Goal: Answer question/provide support: Answer question/provide support

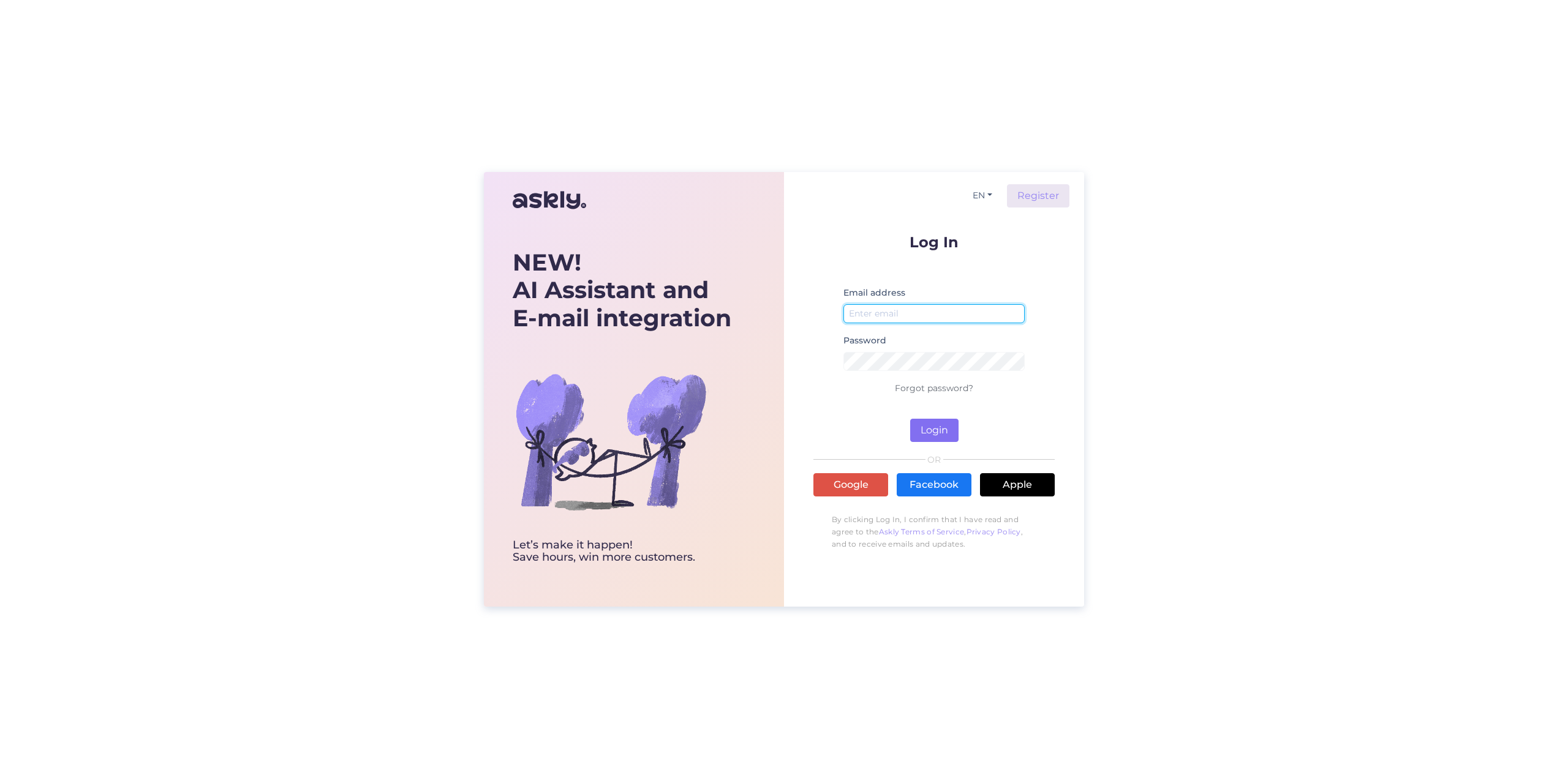
type input "[EMAIL_ADDRESS][DOMAIN_NAME]"
click at [945, 424] on button "Login" at bounding box center [934, 430] width 49 height 23
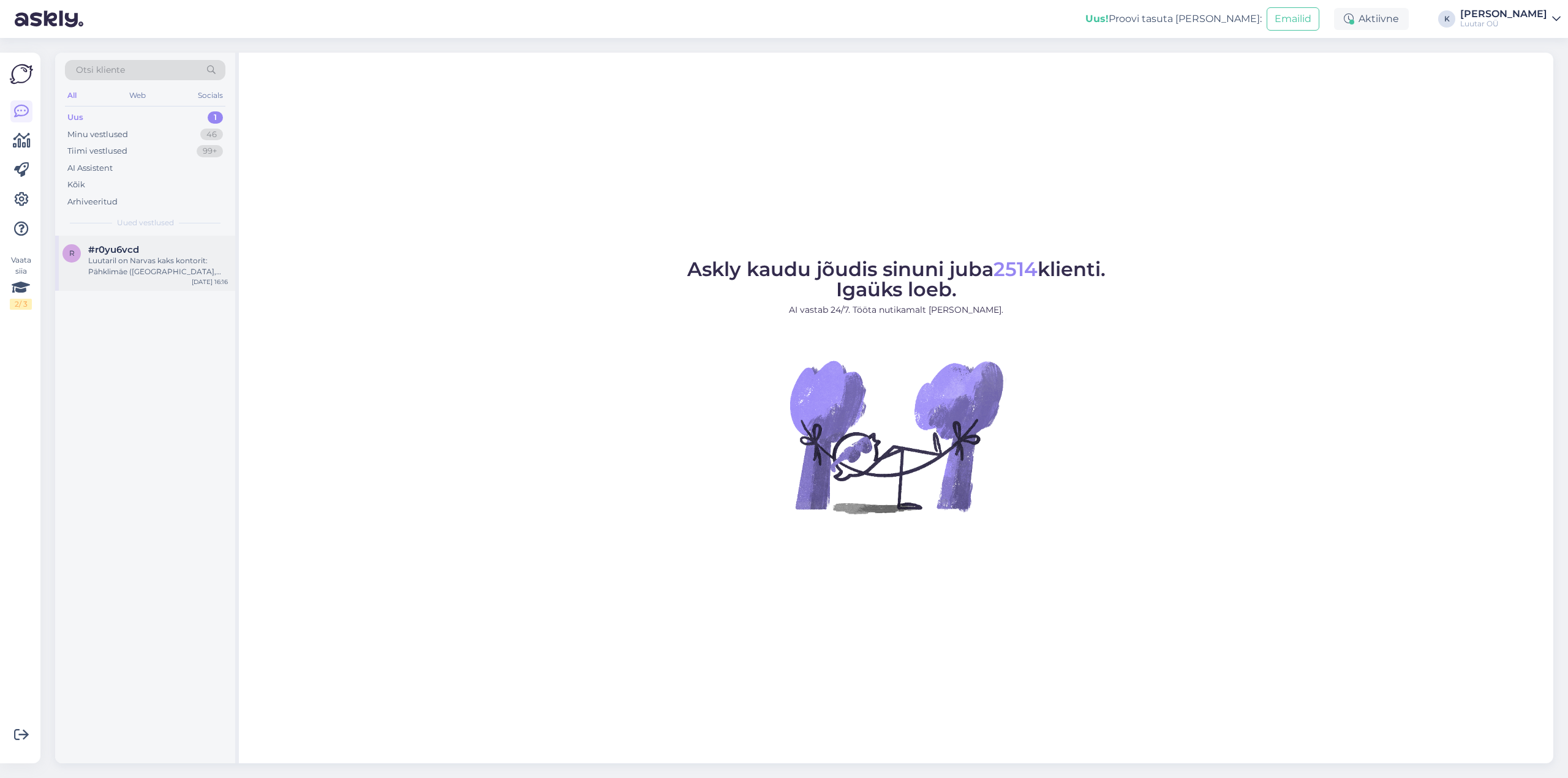
click at [121, 268] on div "Luutaril on Narvas kaks kontorit: Pähklimäe ([GEOGRAPHIC_DATA], [STREET_ADDRESS…" at bounding box center [158, 266] width 140 height 22
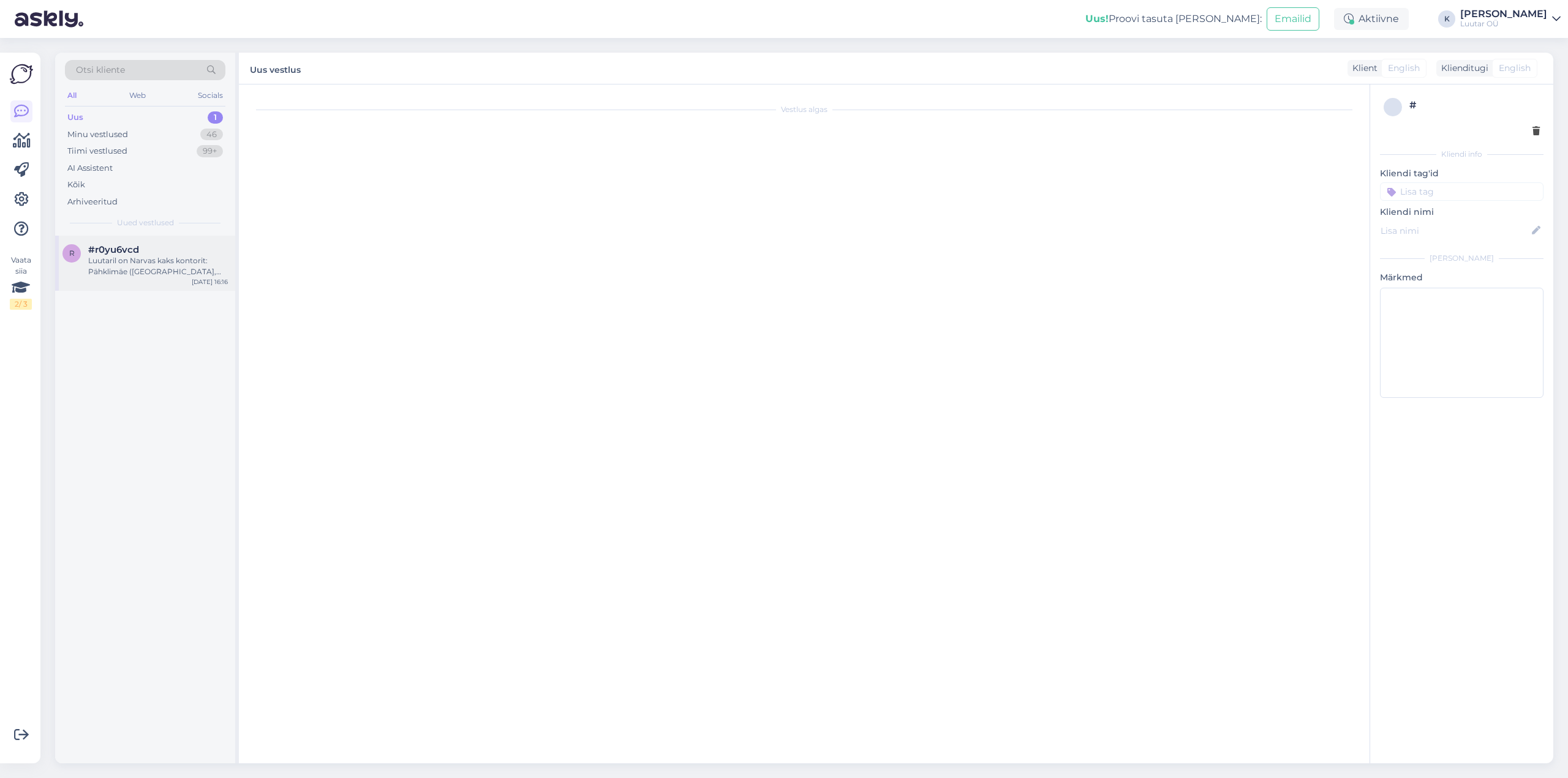
scroll to position [275, 0]
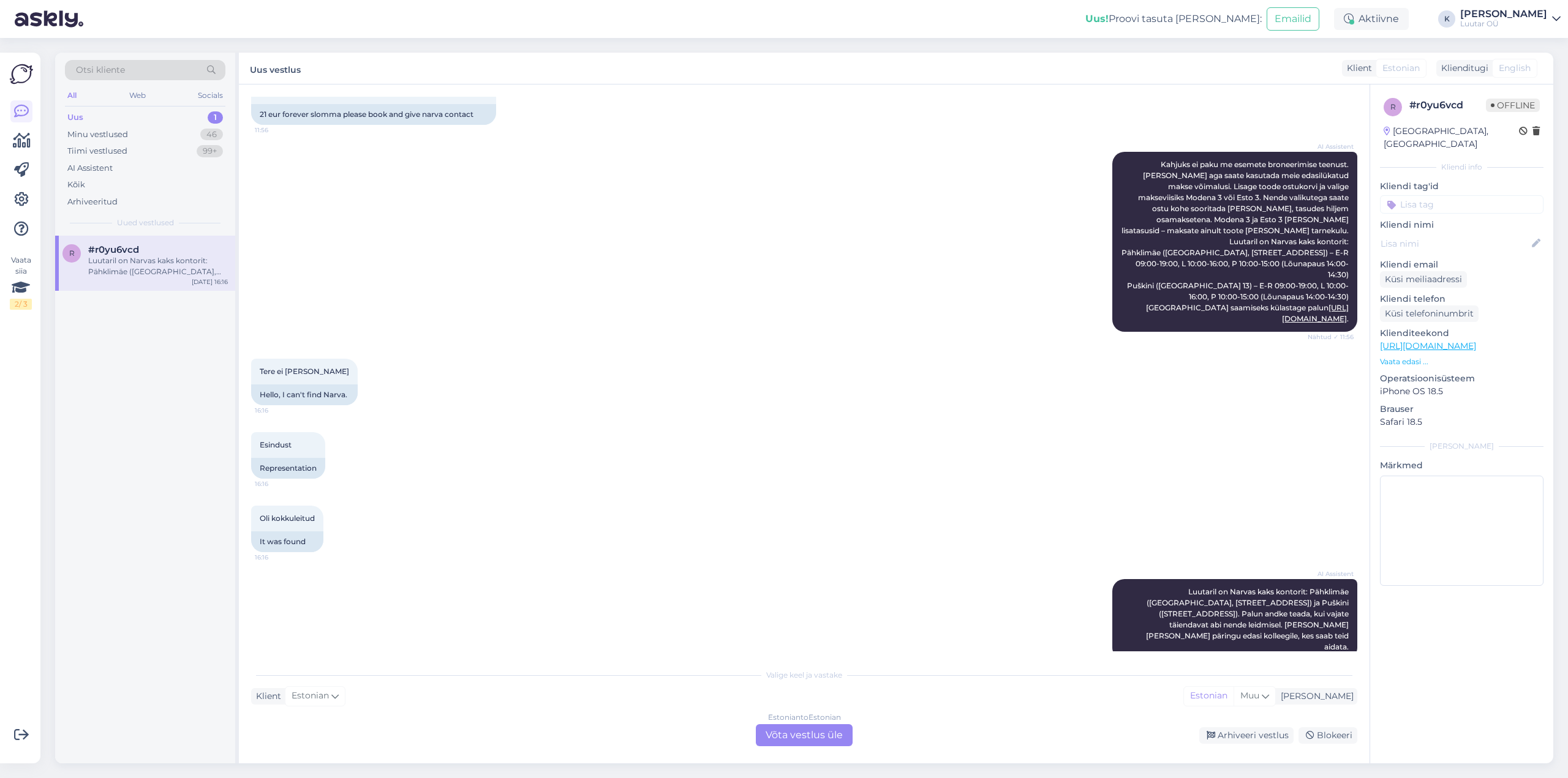
click at [804, 737] on div "Estonian to Estonian Võta vestlus üle" at bounding box center [804, 736] width 97 height 22
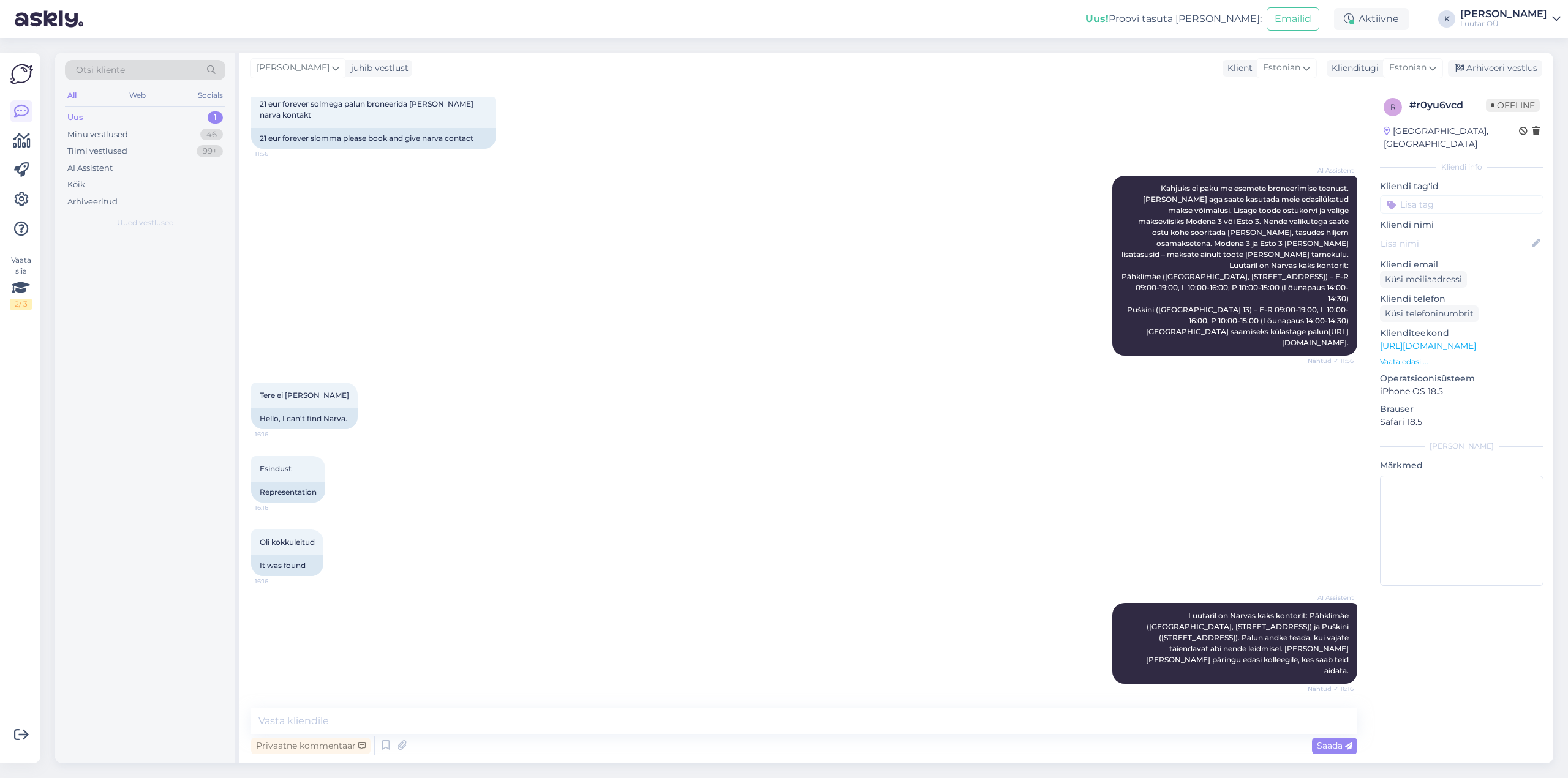
scroll to position [230, 0]
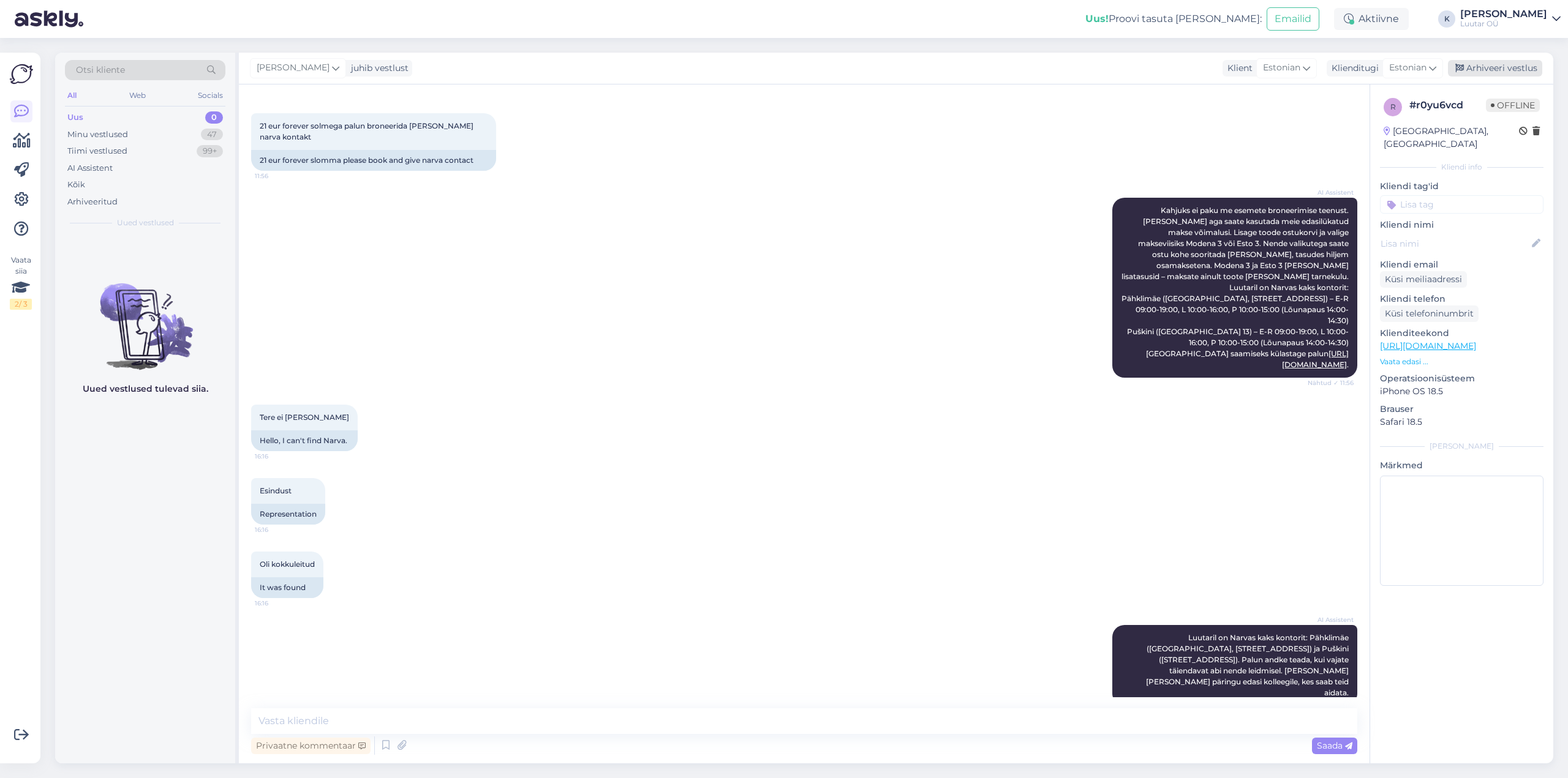
click at [1496, 67] on div "Arhiveeri vestlus" at bounding box center [1495, 68] width 95 height 17
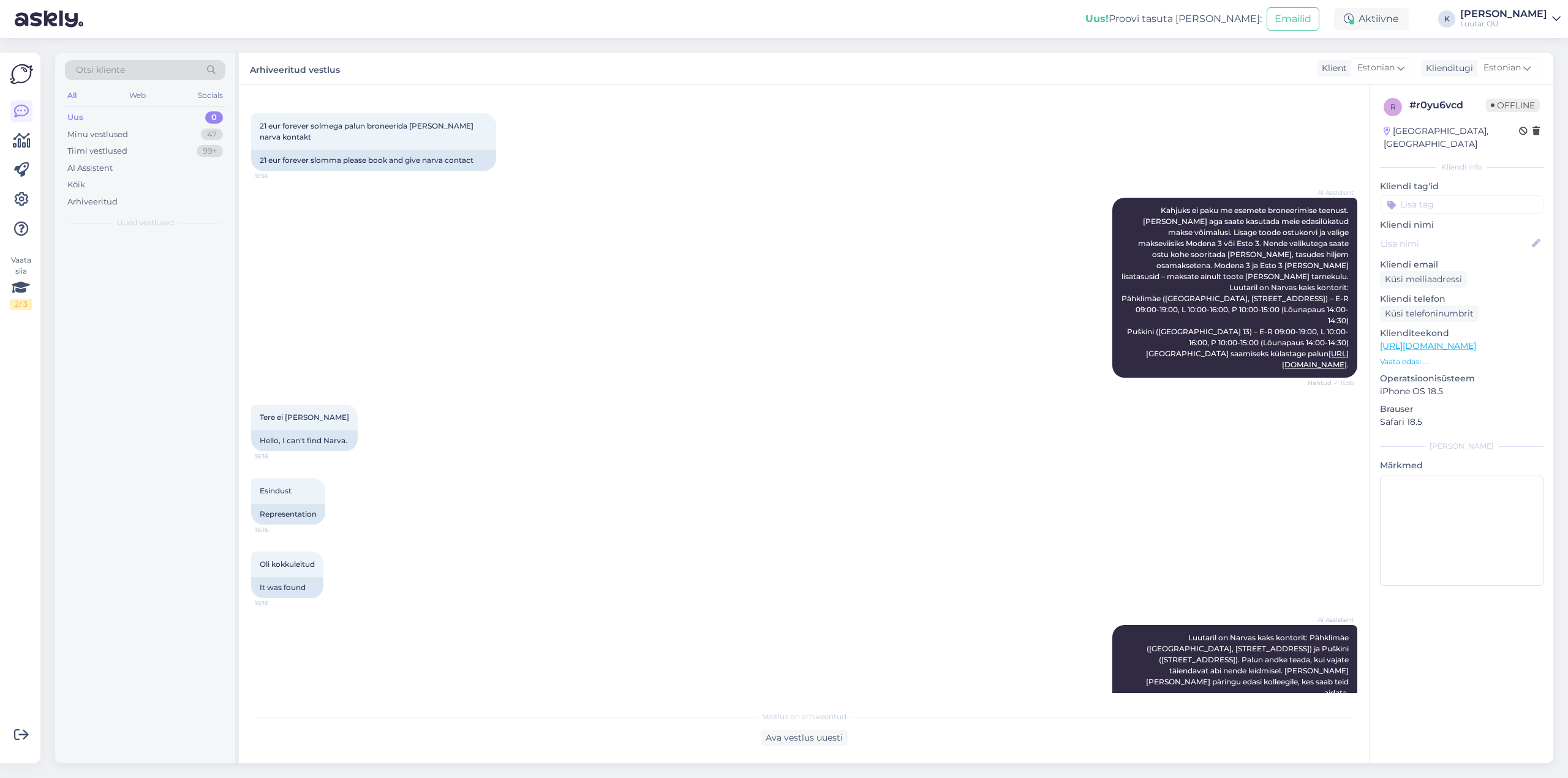
scroll to position [234, 0]
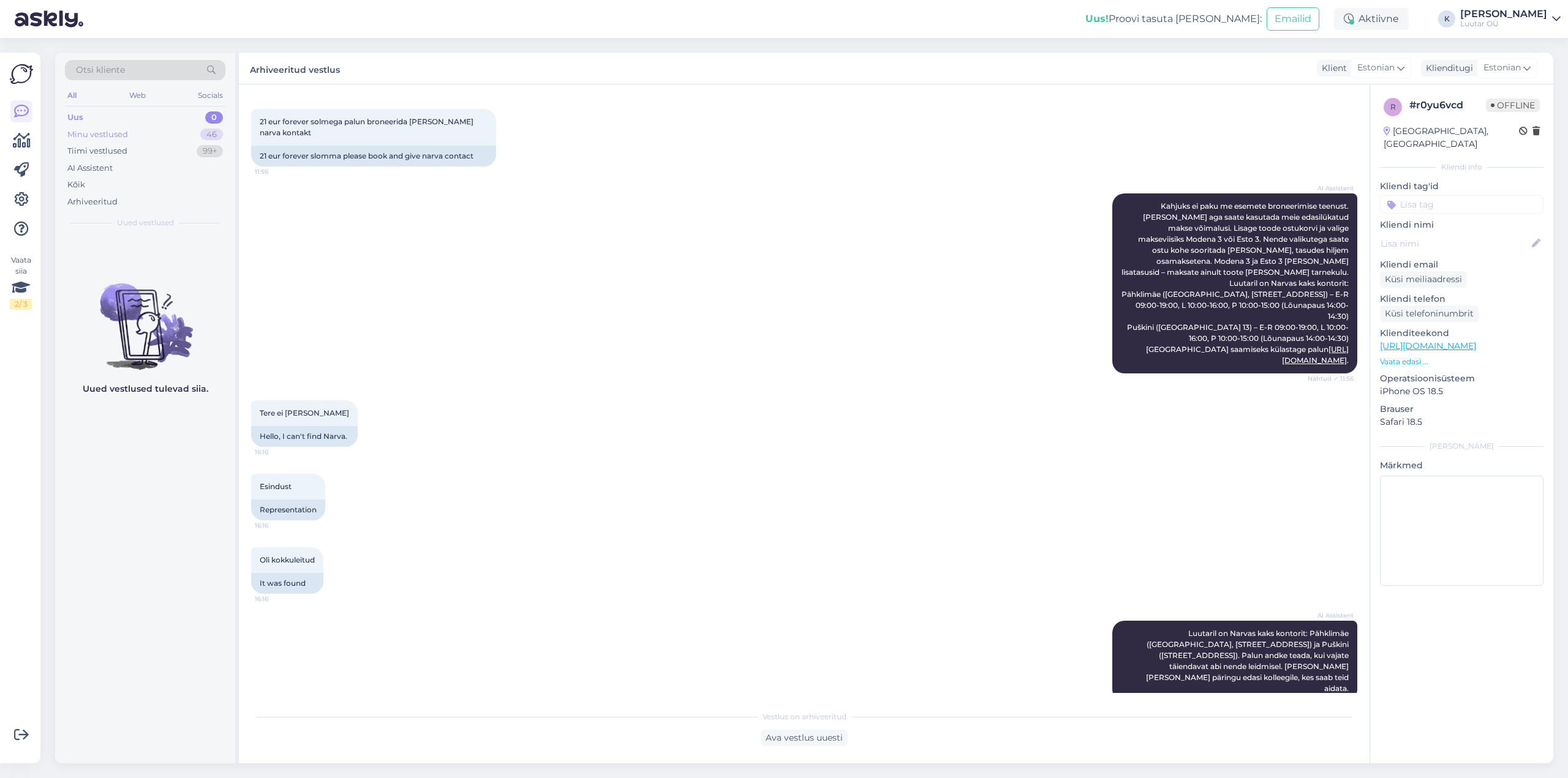
click at [101, 135] on div "Minu vestlused" at bounding box center [98, 134] width 60 height 12
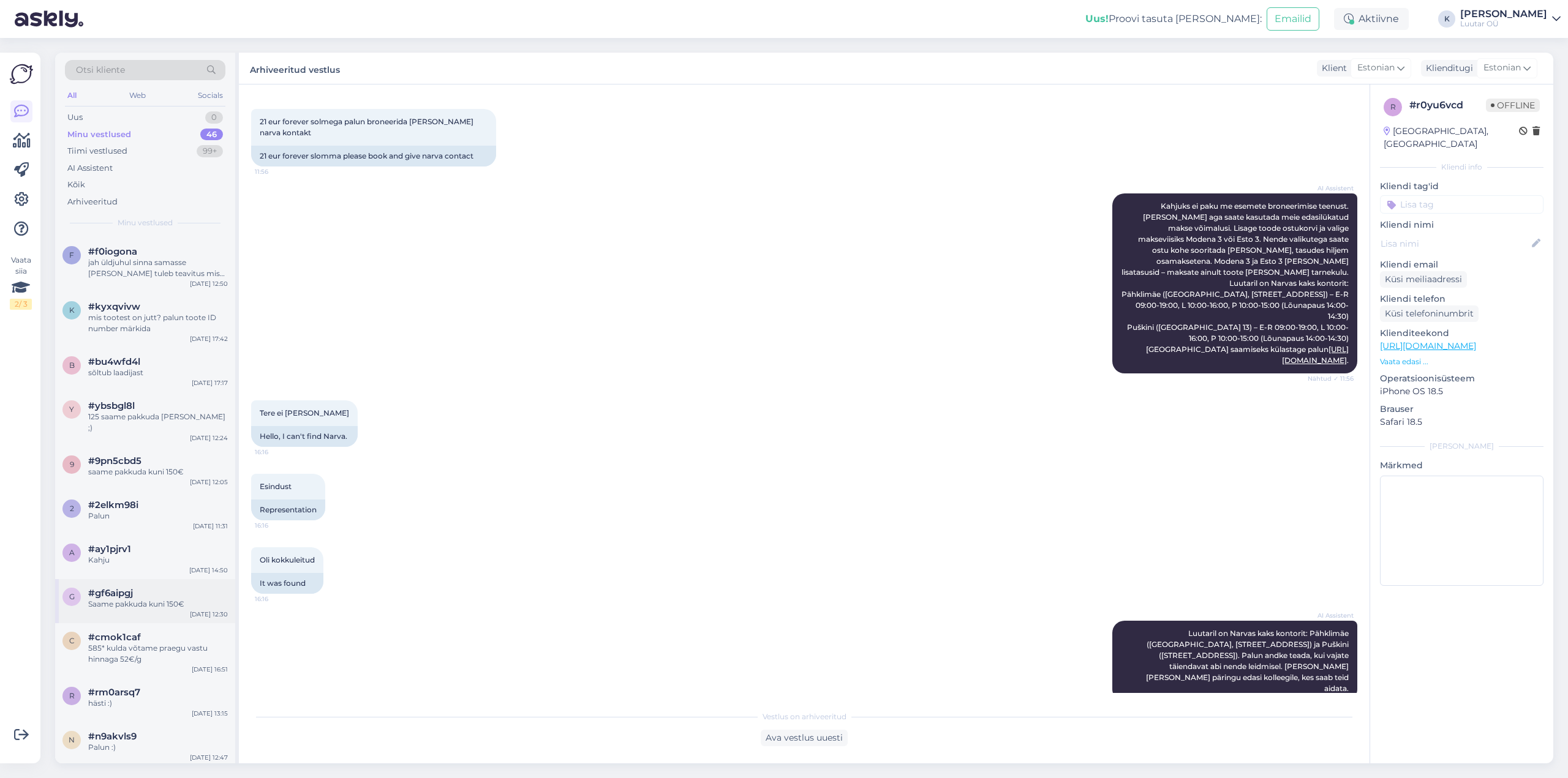
scroll to position [1688, 0]
click at [137, 778] on div "jah kõik on kenasti korras" at bounding box center [158, 789] width 140 height 11
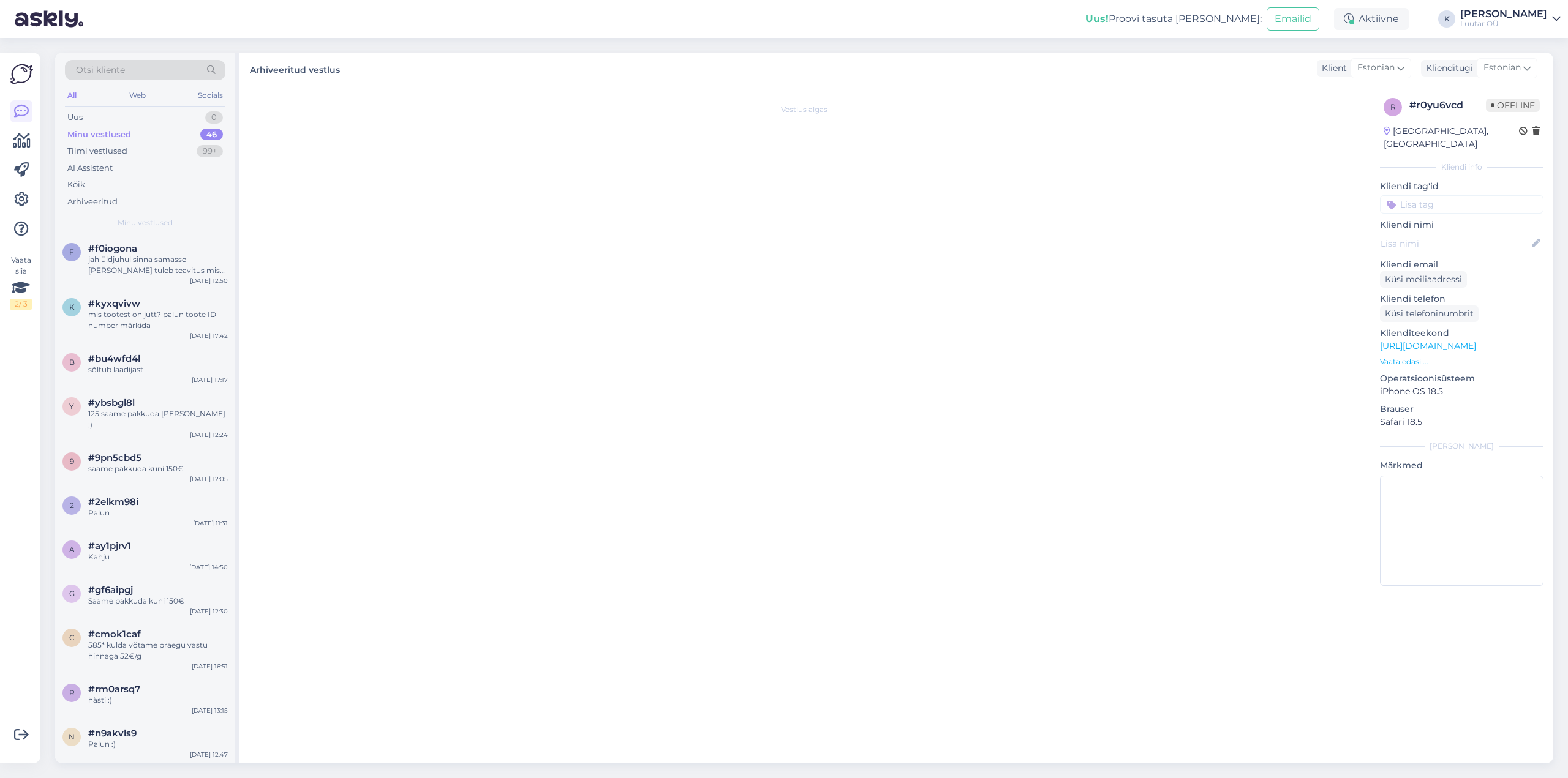
scroll to position [0, 0]
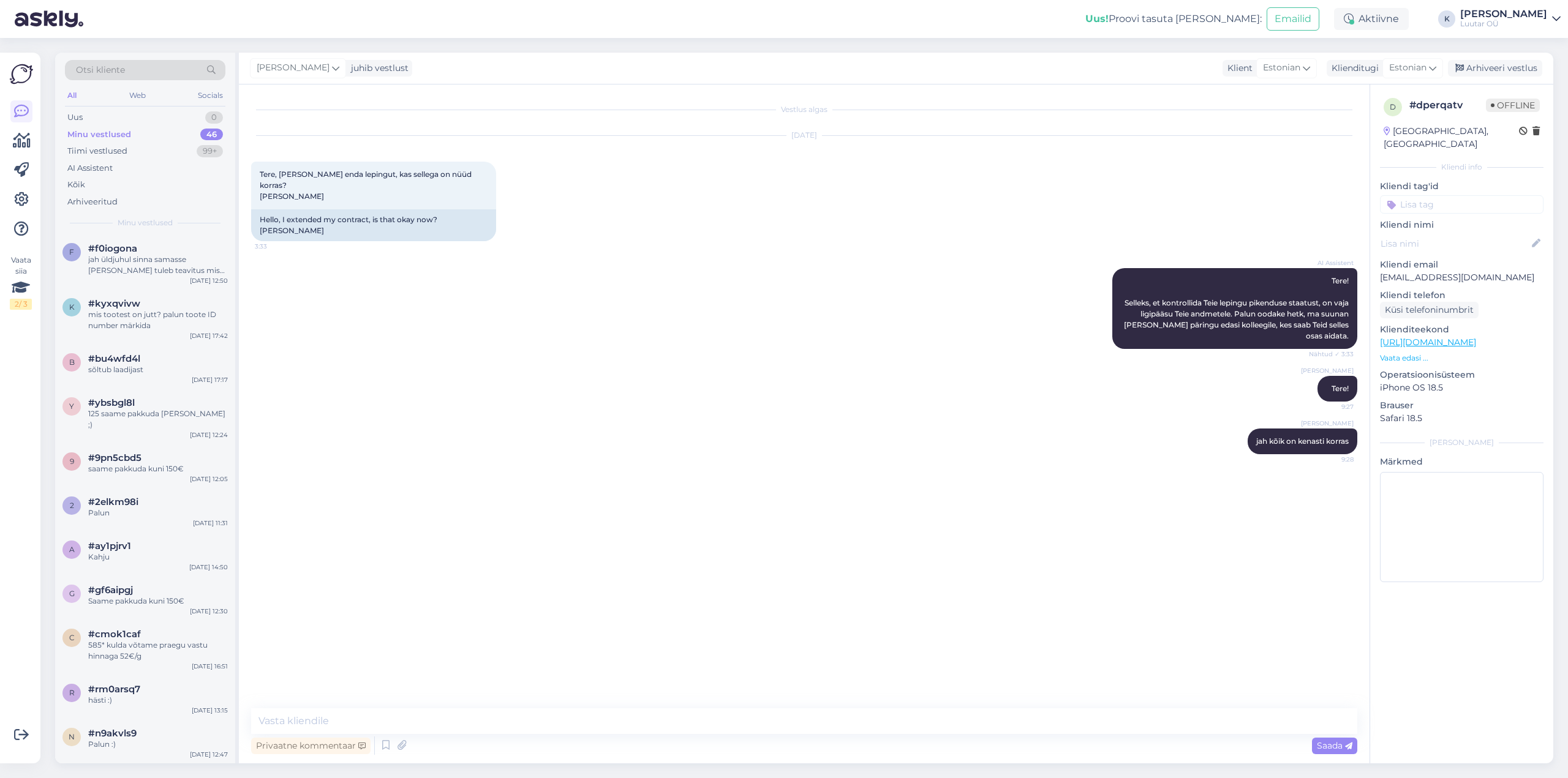
drag, startPoint x: 1515, startPoint y: 66, endPoint x: 1144, endPoint y: 187, distance: 390.2
click at [1515, 66] on div "Arhiveeri vestlus" at bounding box center [1495, 68] width 95 height 17
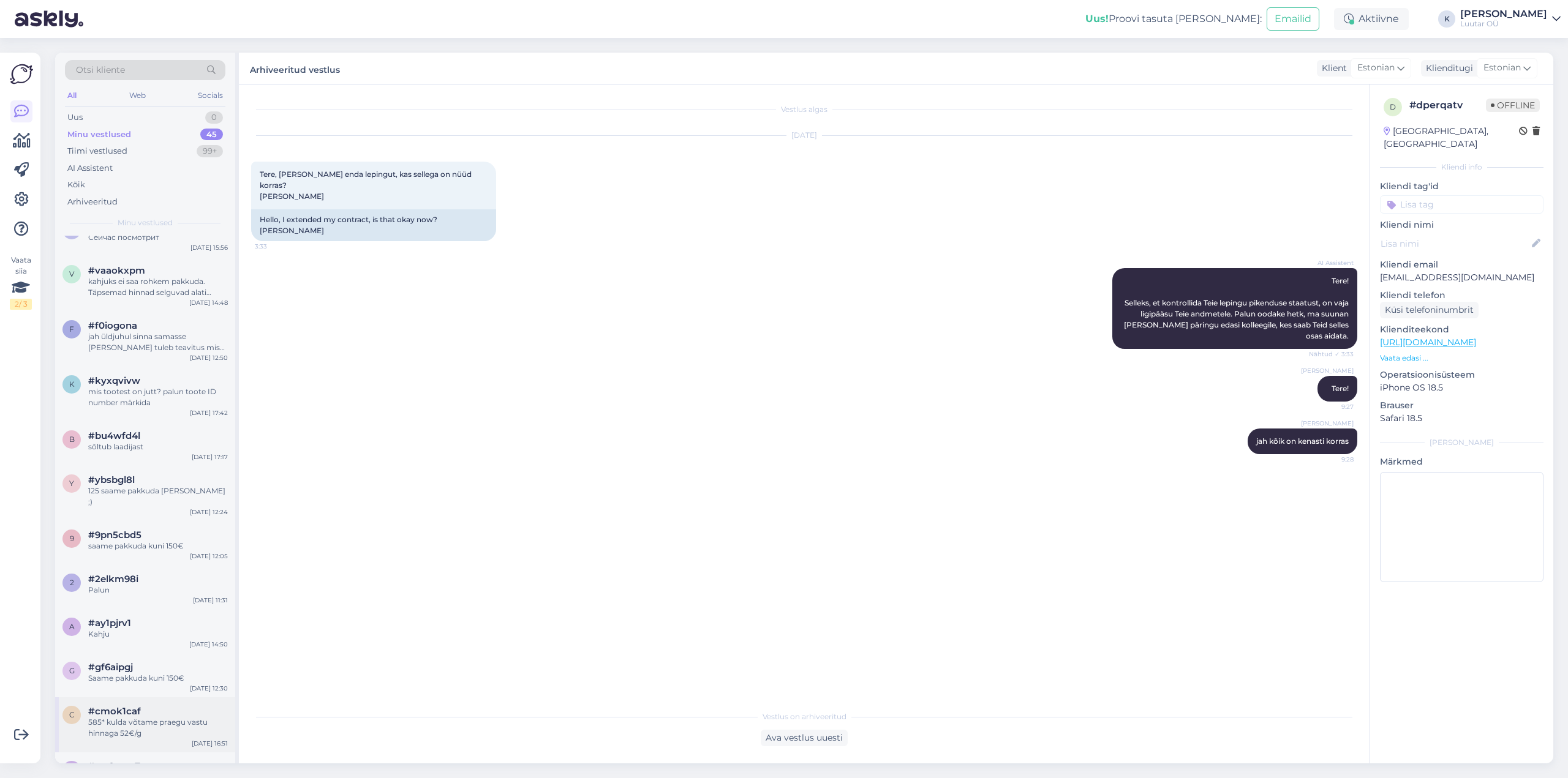
scroll to position [1644, 0]
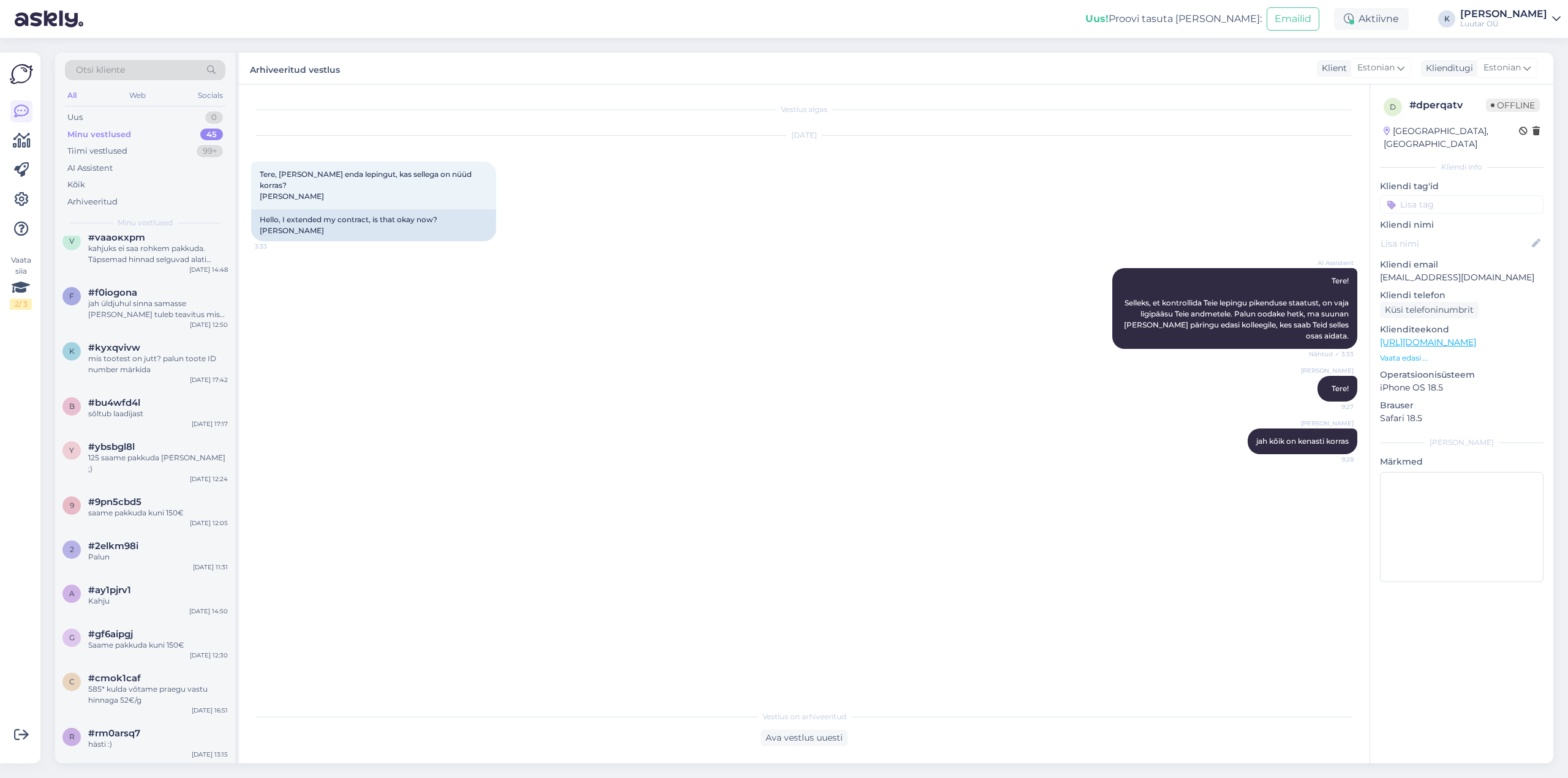
click at [158, 772] on div "#n9akvls9" at bounding box center [158, 778] width 140 height 11
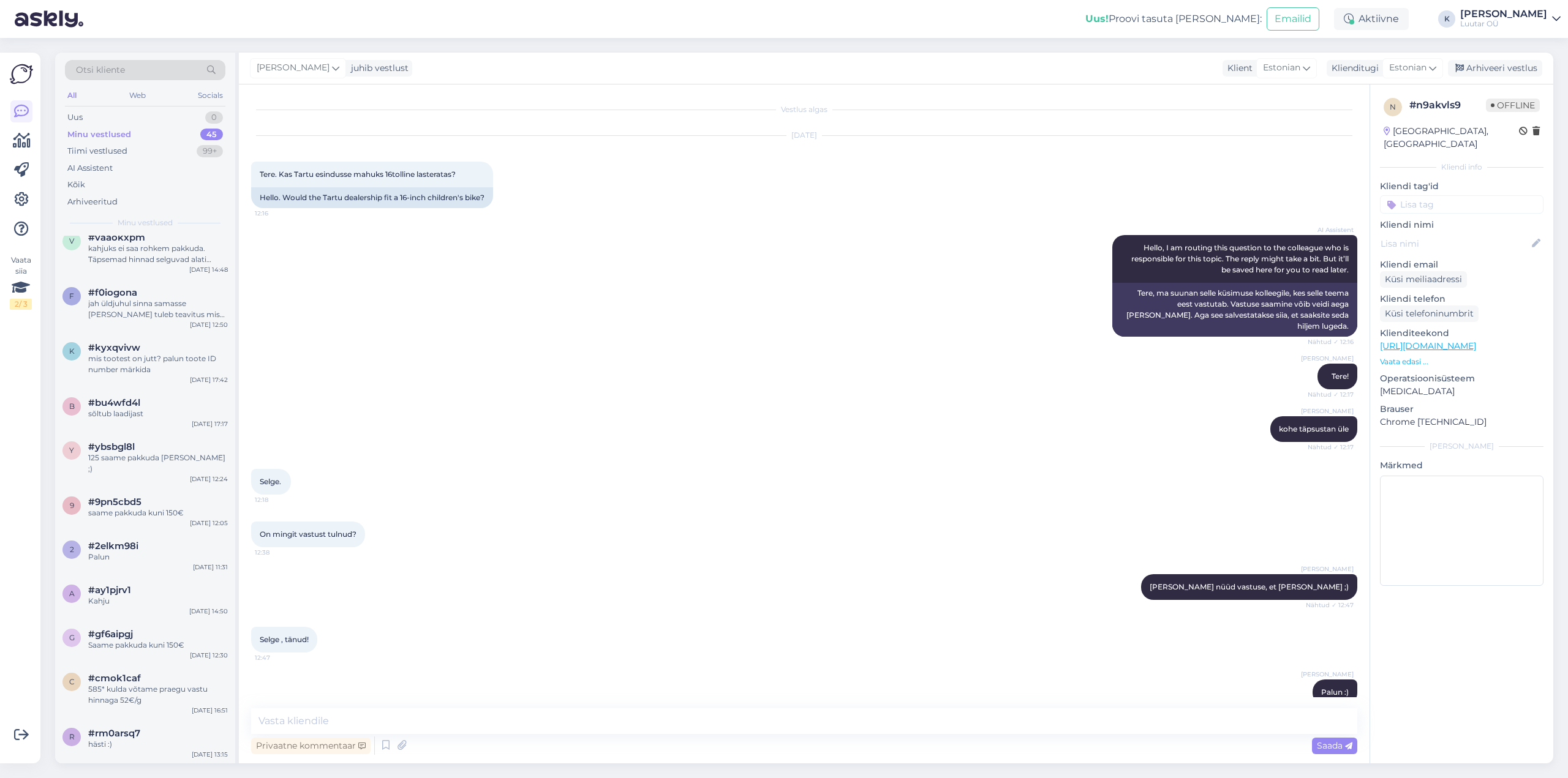
scroll to position [21, 0]
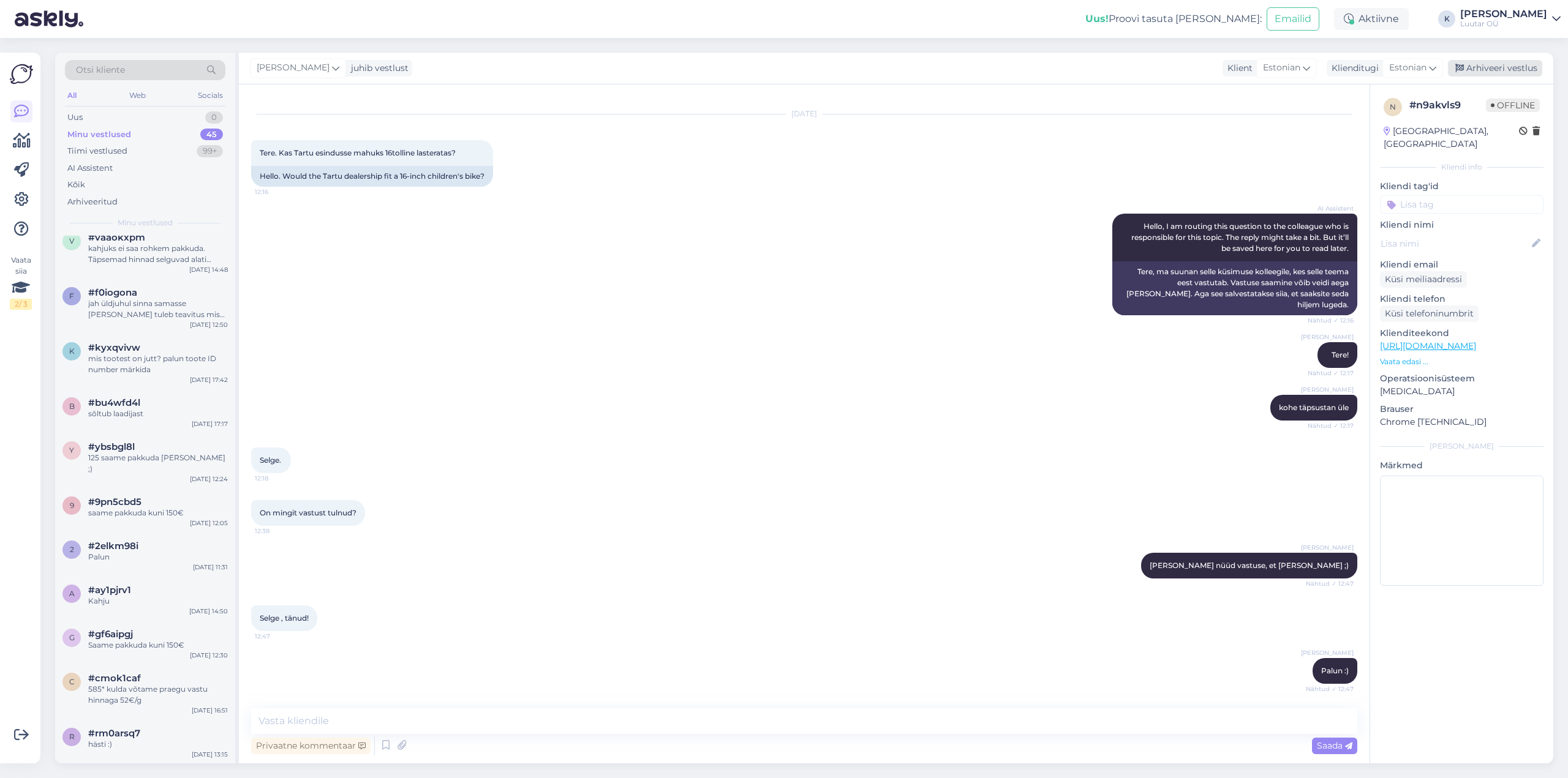
click at [1504, 68] on div "Arhiveeri vestlus" at bounding box center [1495, 68] width 95 height 17
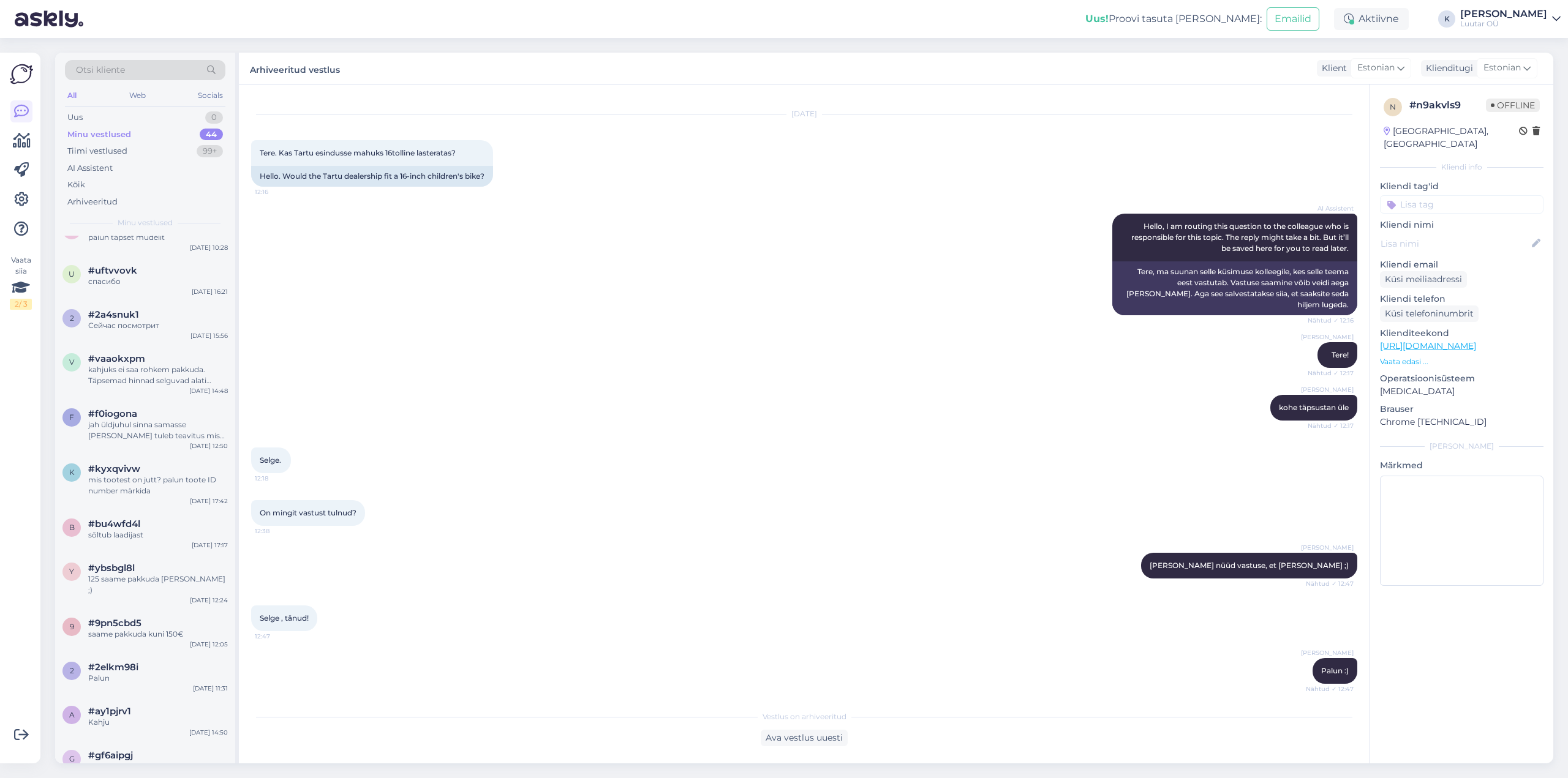
scroll to position [1600, 0]
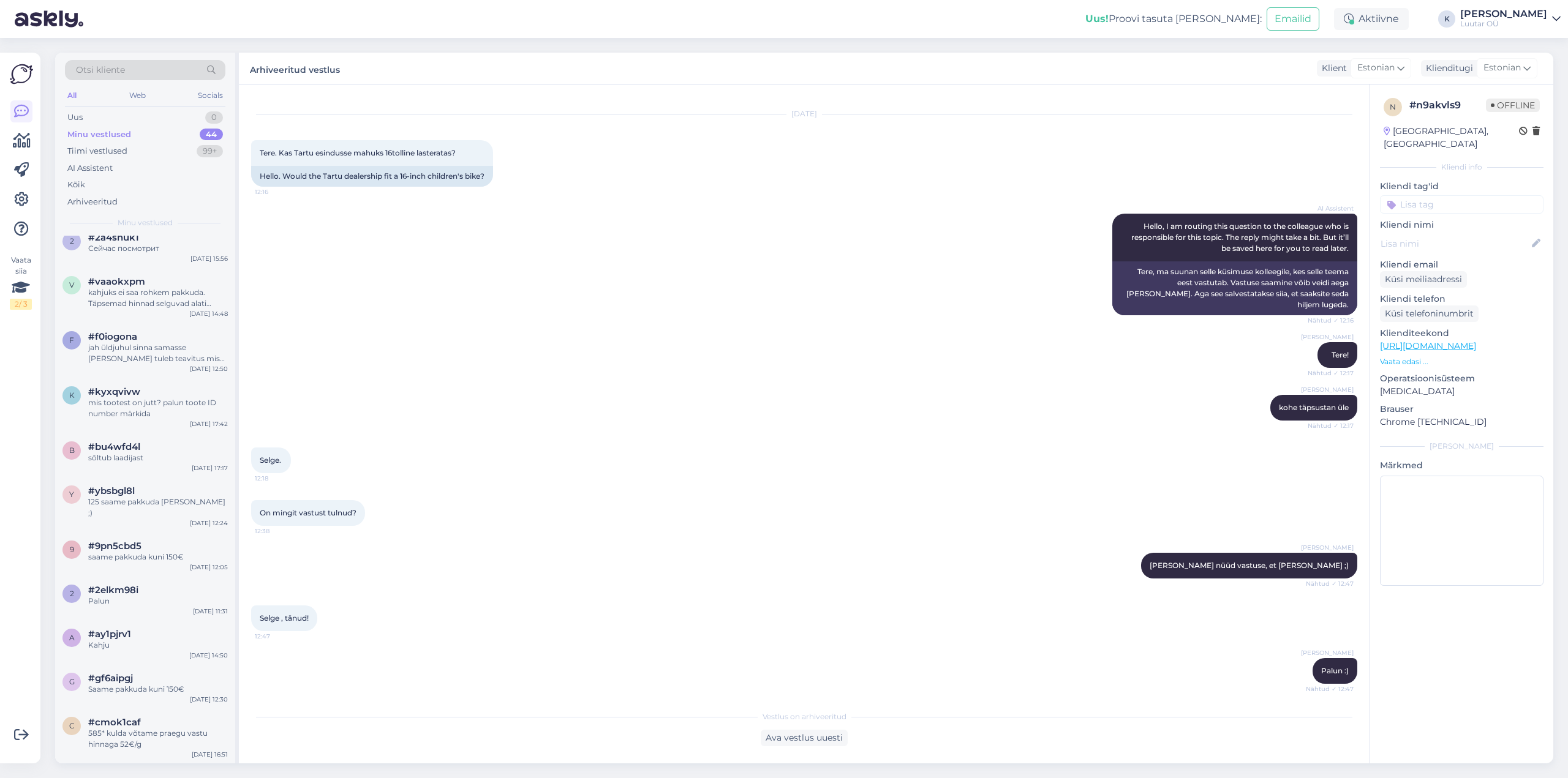
click at [141, 772] on div "#rm0arsq7" at bounding box center [158, 778] width 140 height 11
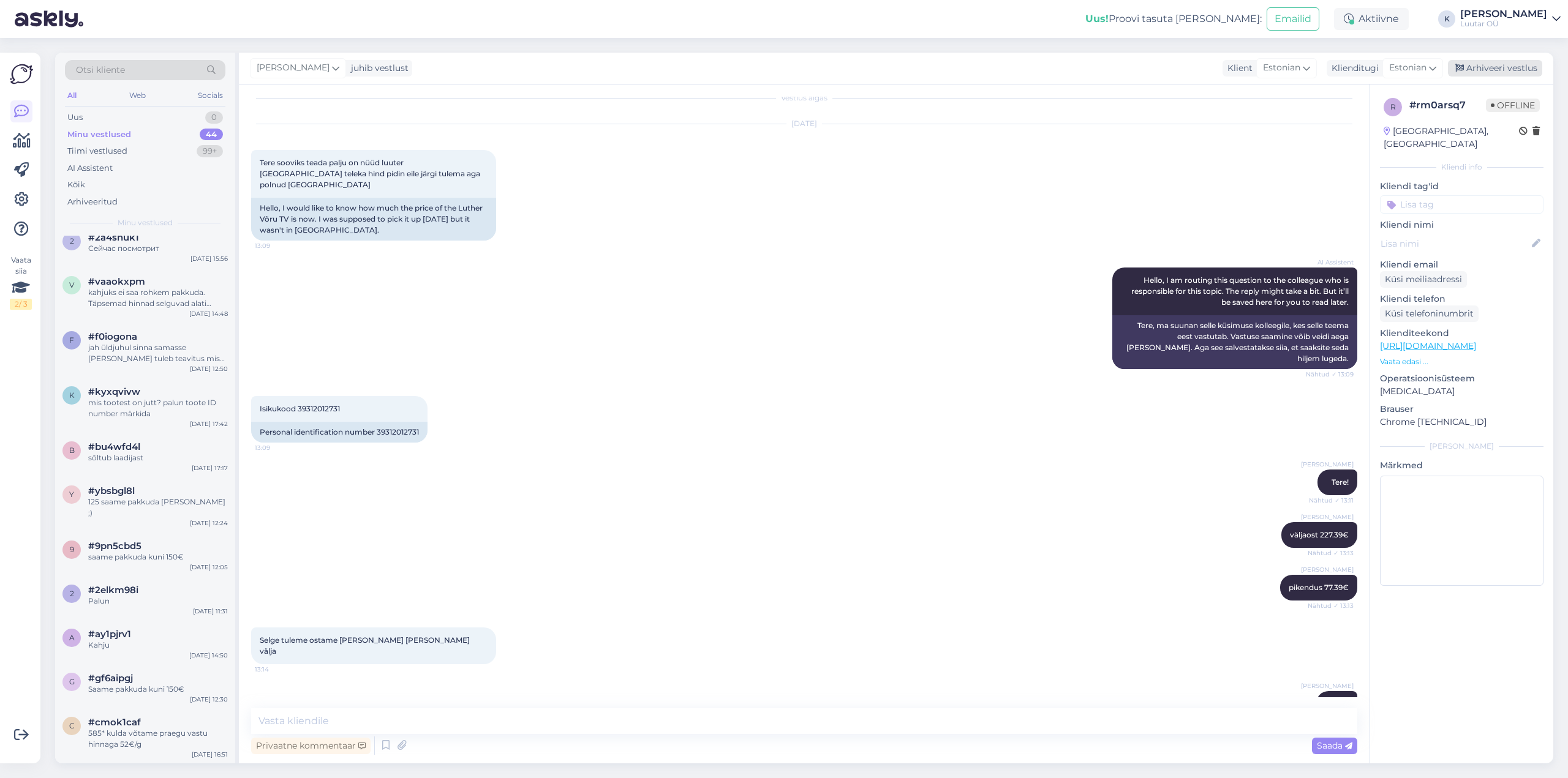
click at [1488, 68] on div "Arhiveeri vestlus" at bounding box center [1495, 68] width 95 height 17
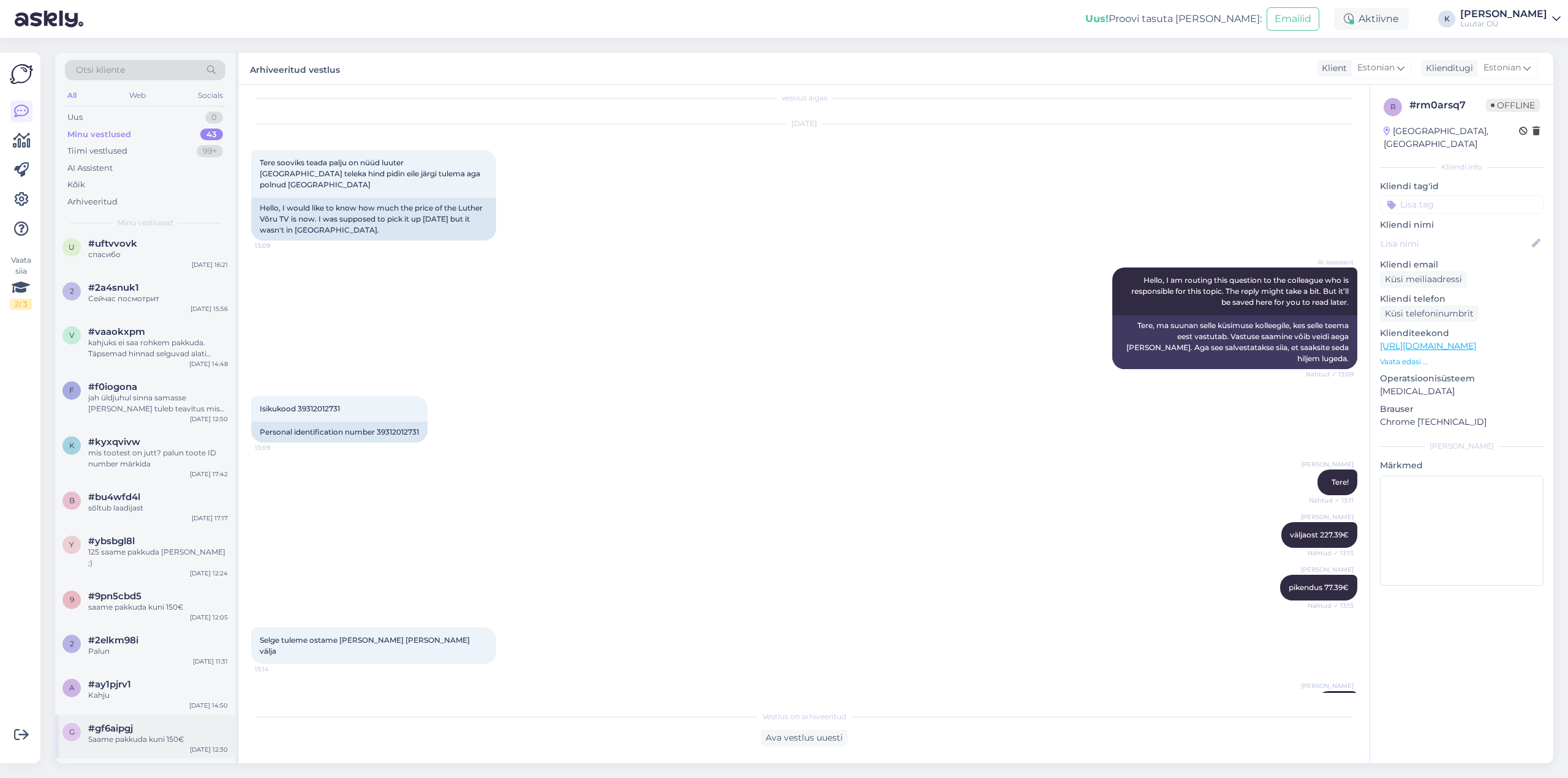
scroll to position [1555, 0]
click at [146, 772] on div "585* kulda võtame praegu vastu hinnaga 52€/g" at bounding box center [158, 784] width 140 height 22
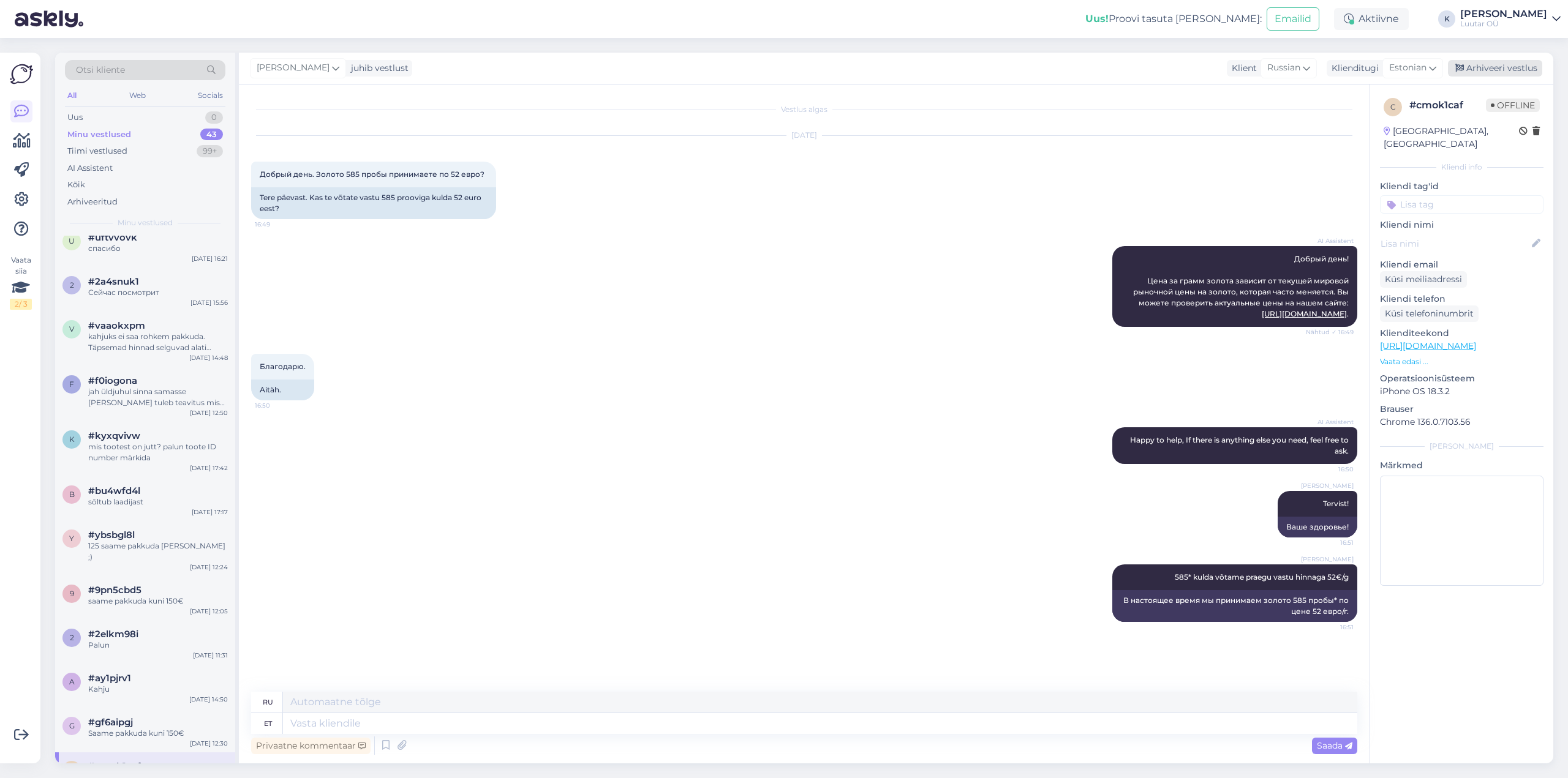
click at [1505, 68] on div "Arhiveeri vestlus" at bounding box center [1495, 68] width 95 height 17
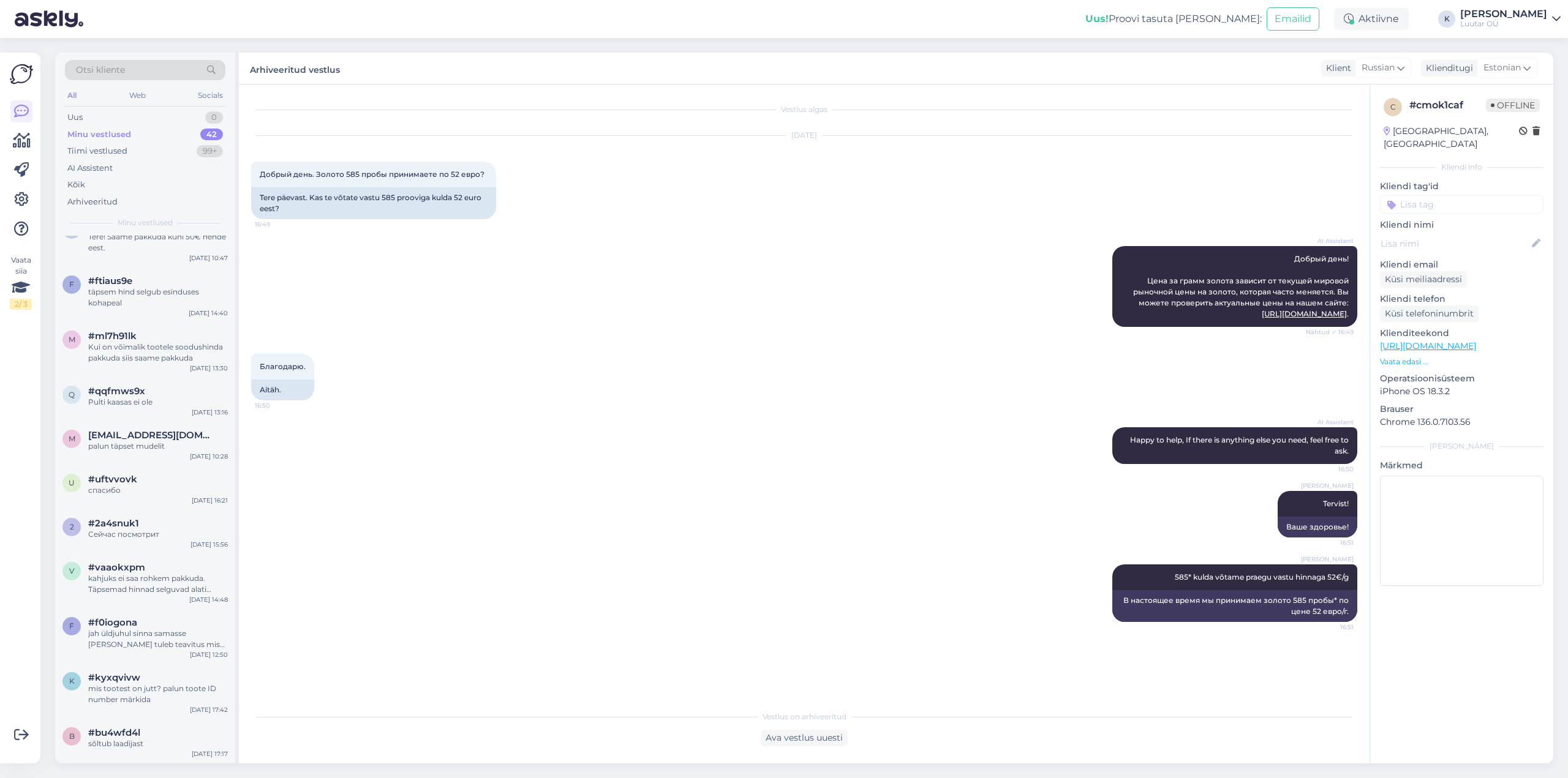
scroll to position [1500, 0]
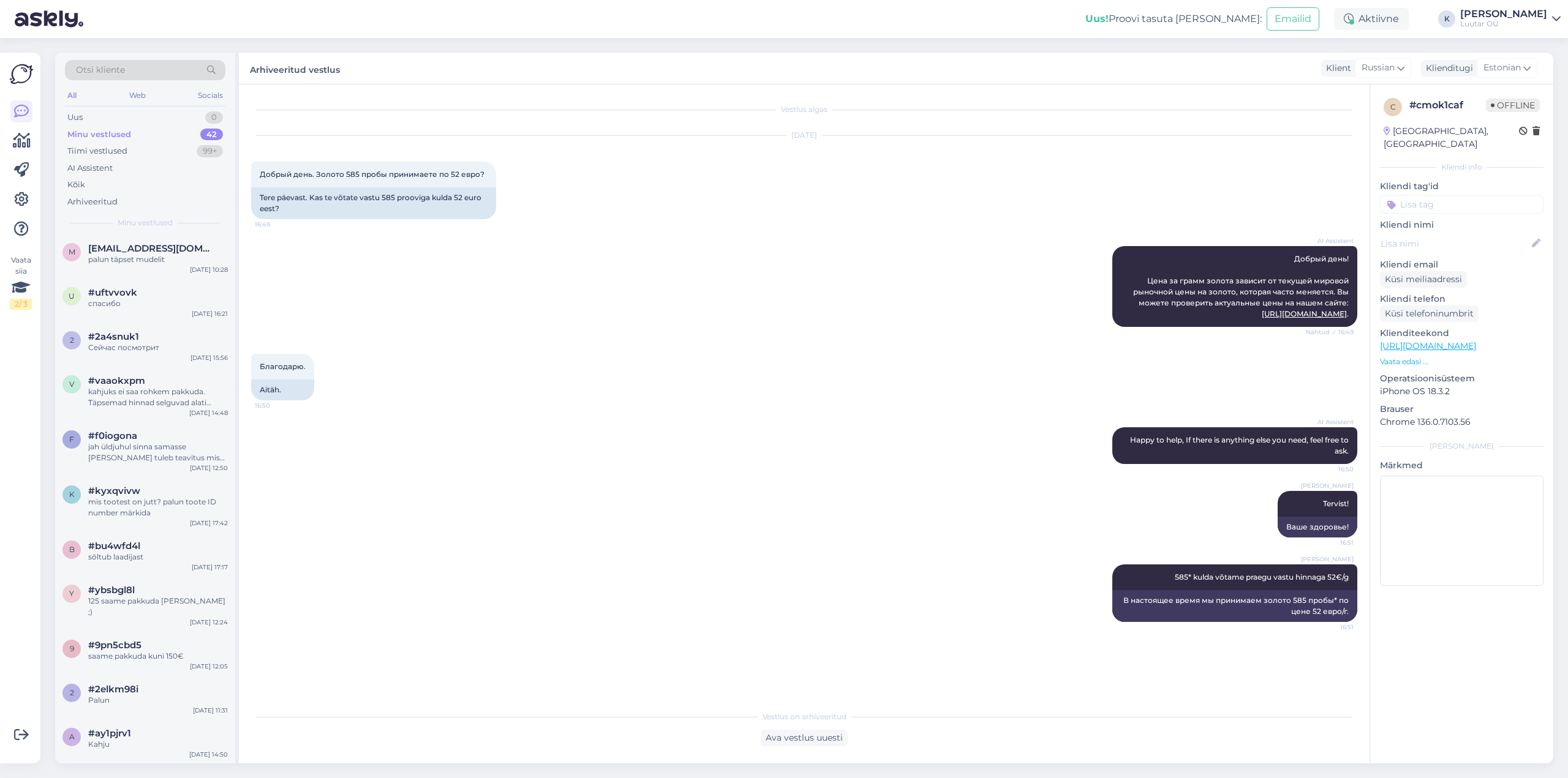
click at [123, 778] on div "Saame pakkuda kuni 150€" at bounding box center [158, 789] width 140 height 11
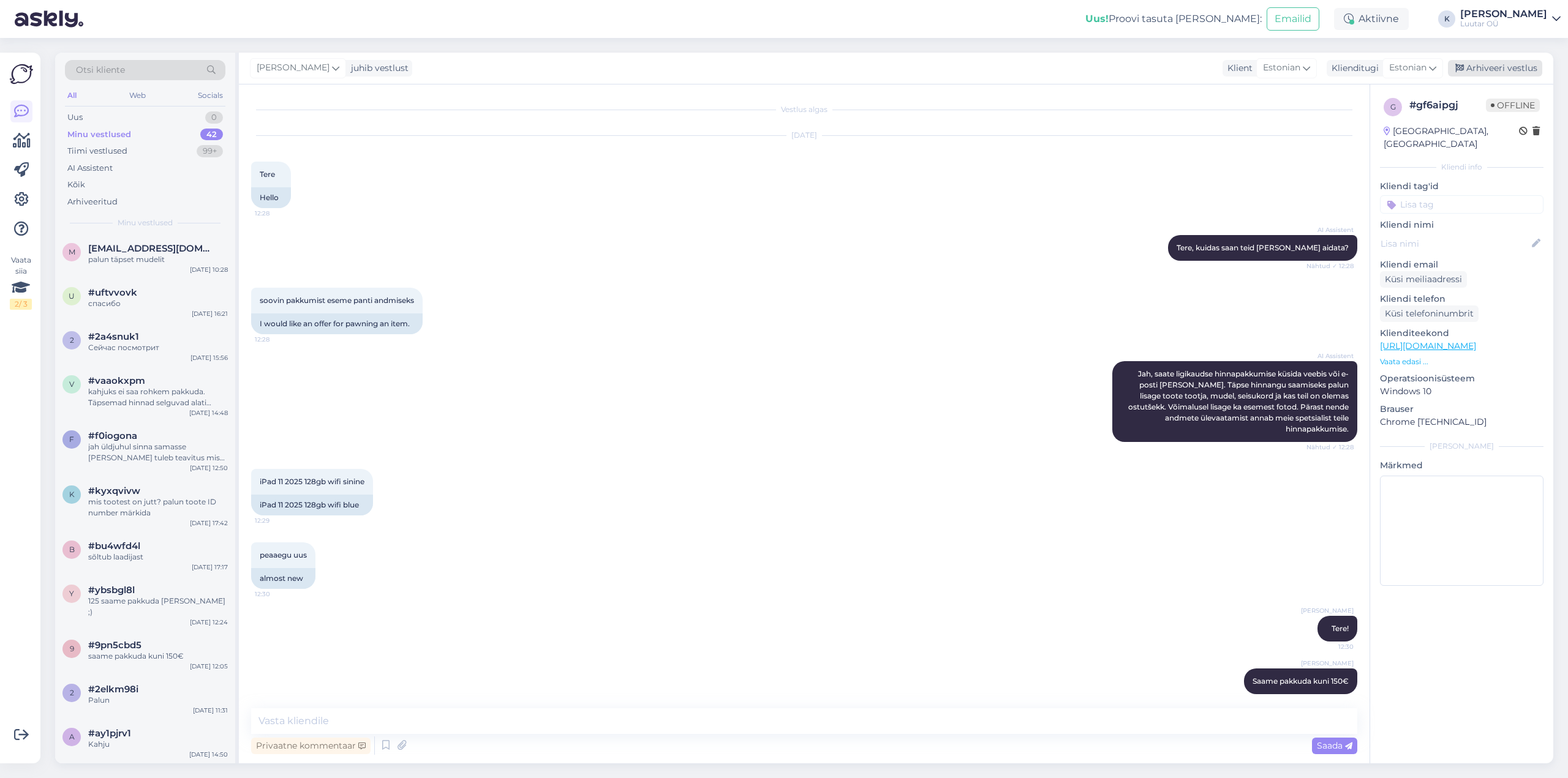
click at [1500, 68] on div "Arhiveeri vestlus" at bounding box center [1495, 68] width 95 height 17
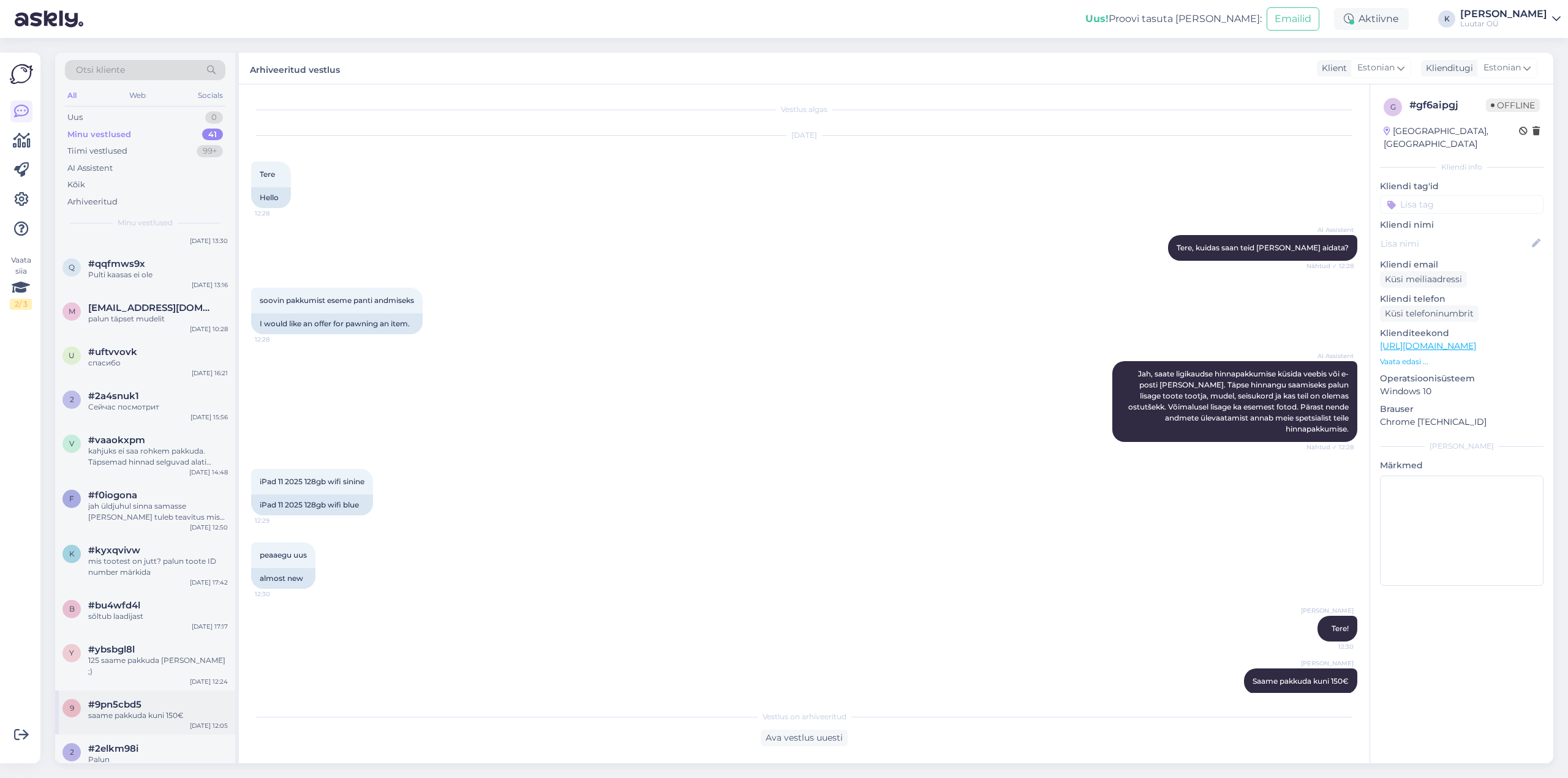
scroll to position [1457, 0]
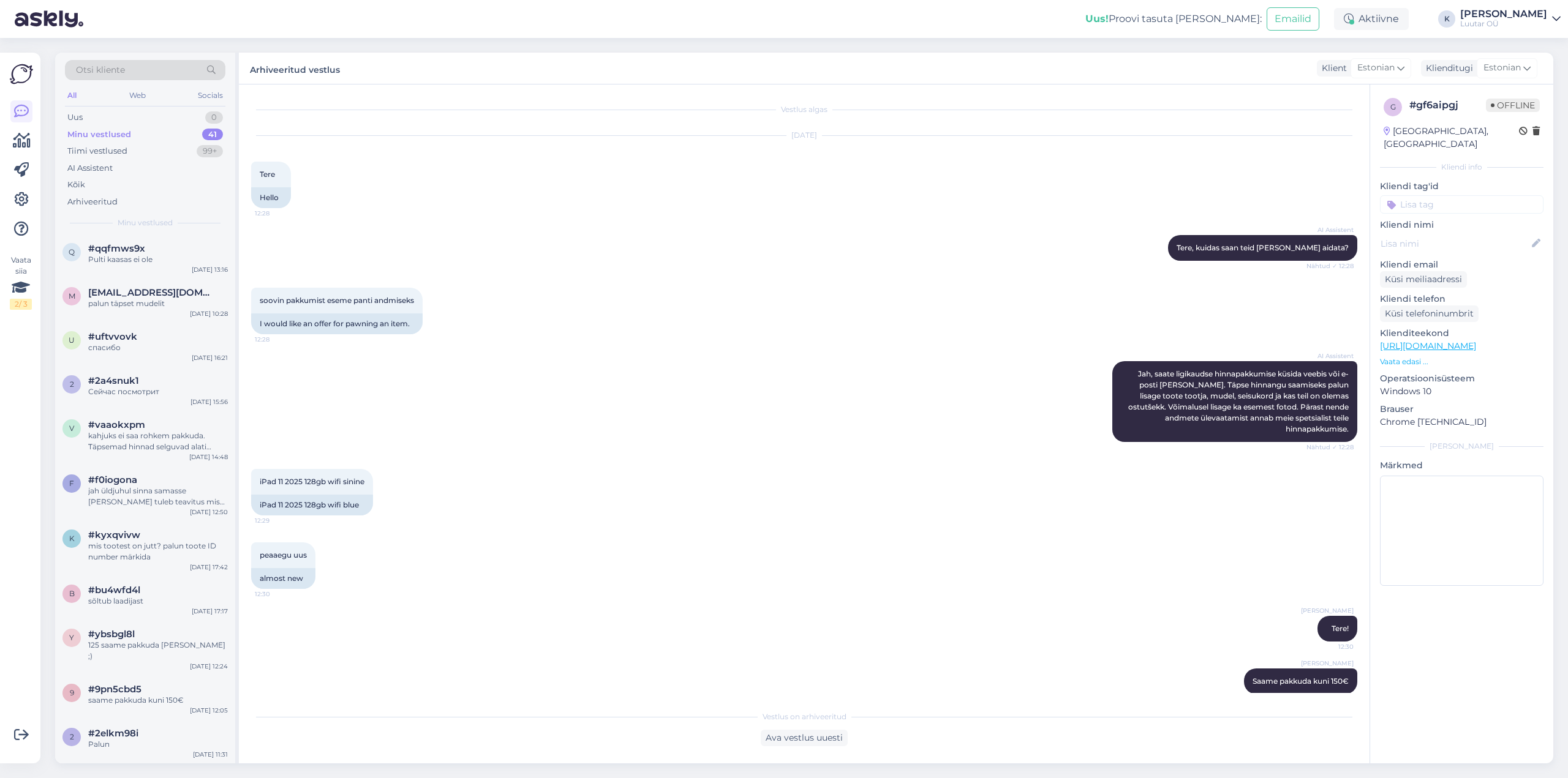
click at [127, 778] on div "Kahju" at bounding box center [158, 789] width 140 height 11
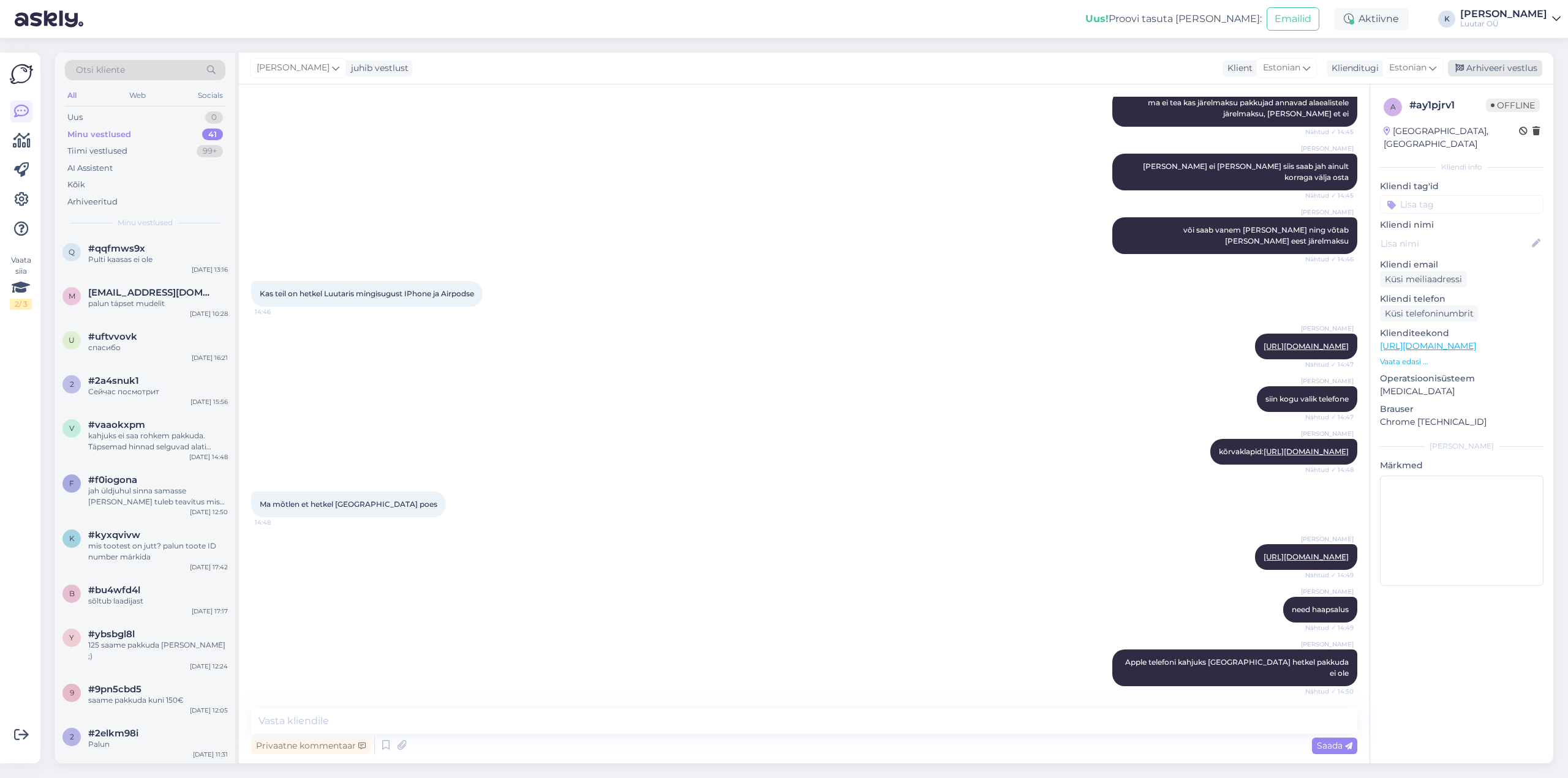
click at [1505, 65] on div "Arhiveeri vestlus" at bounding box center [1495, 68] width 95 height 17
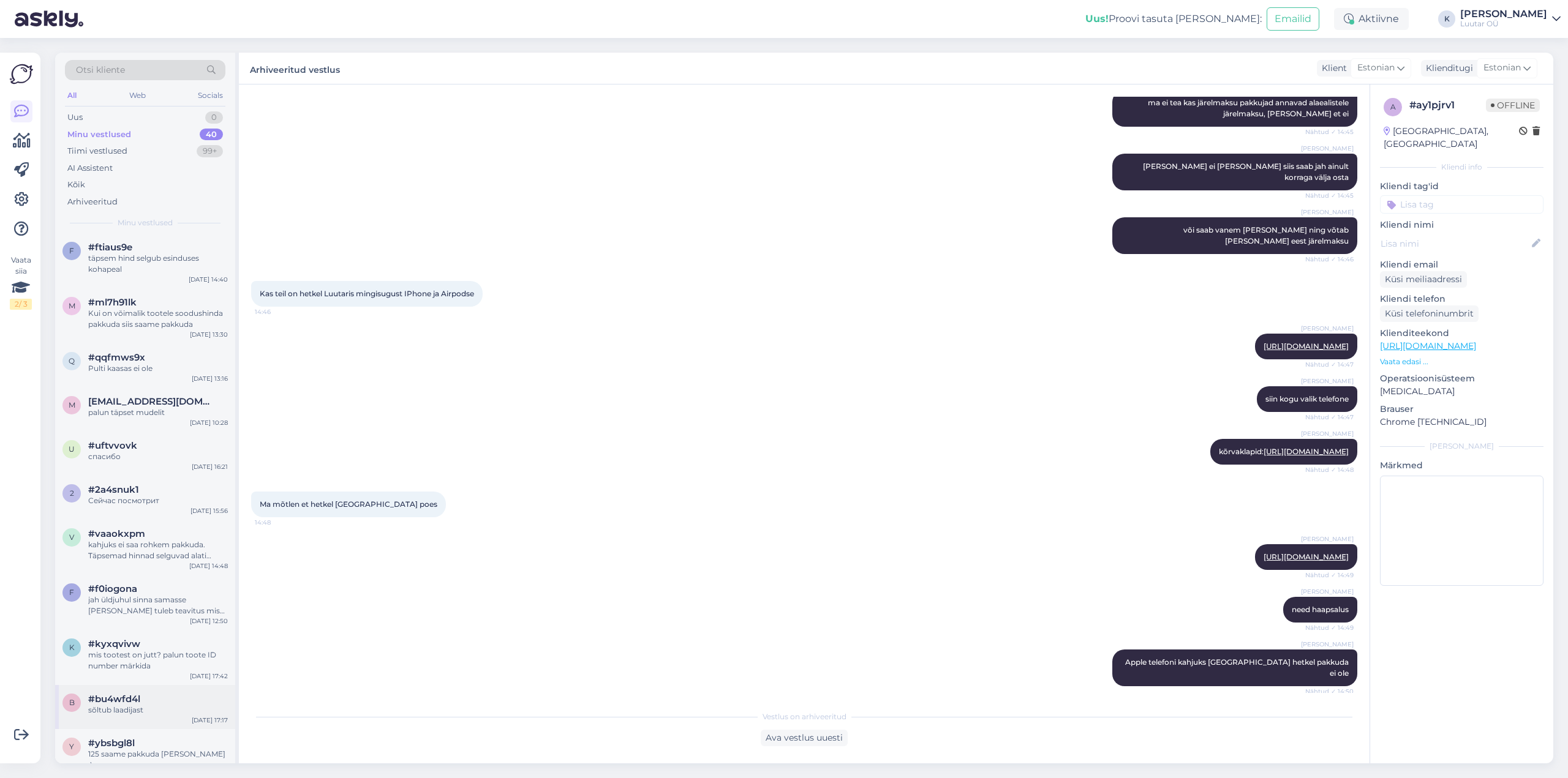
scroll to position [1412, 0]
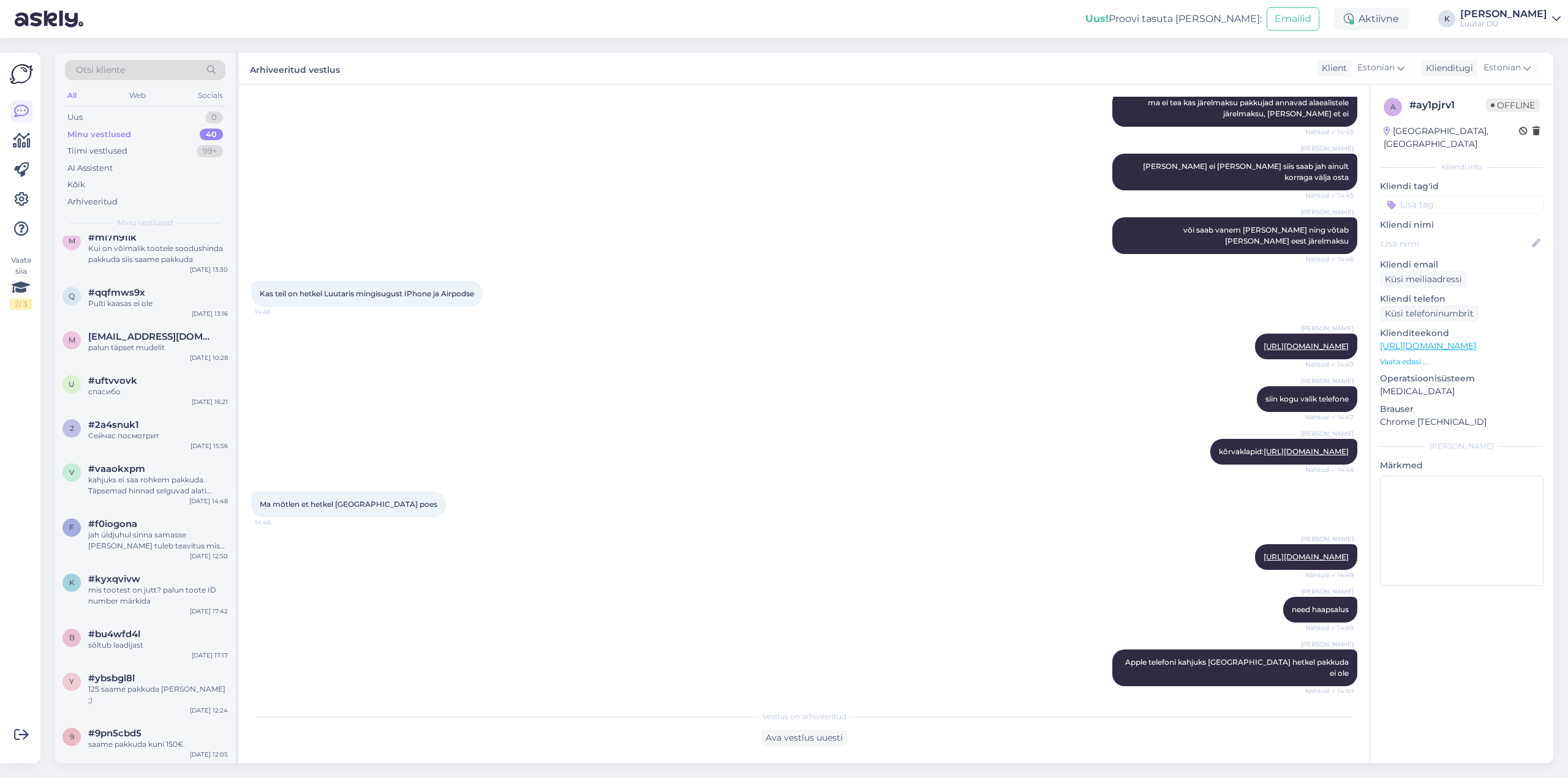
click at [124, 772] on span "#2elkm98i" at bounding box center [113, 778] width 50 height 11
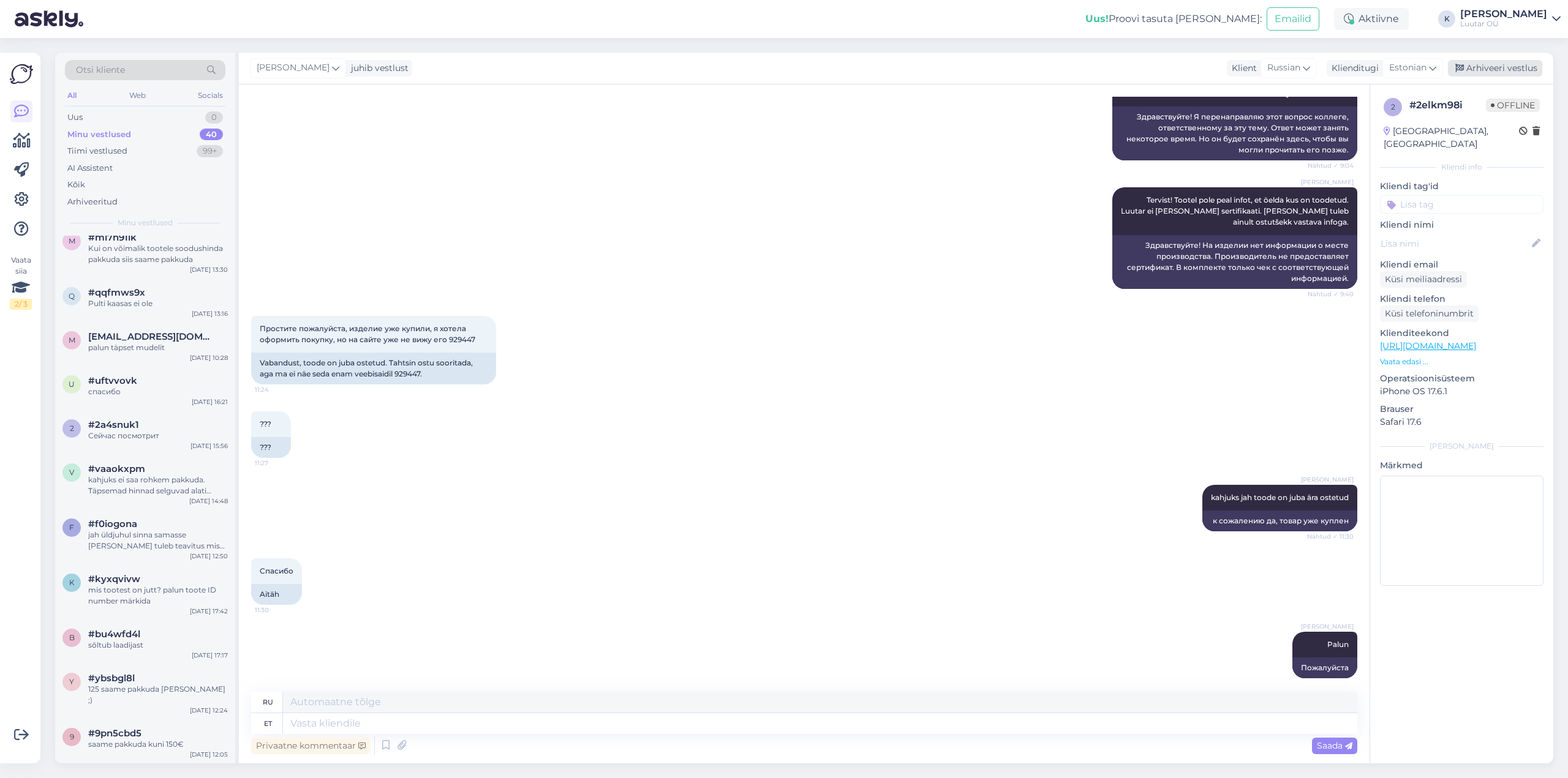
click at [1496, 62] on div "Arhiveeri vestlus" at bounding box center [1495, 68] width 95 height 17
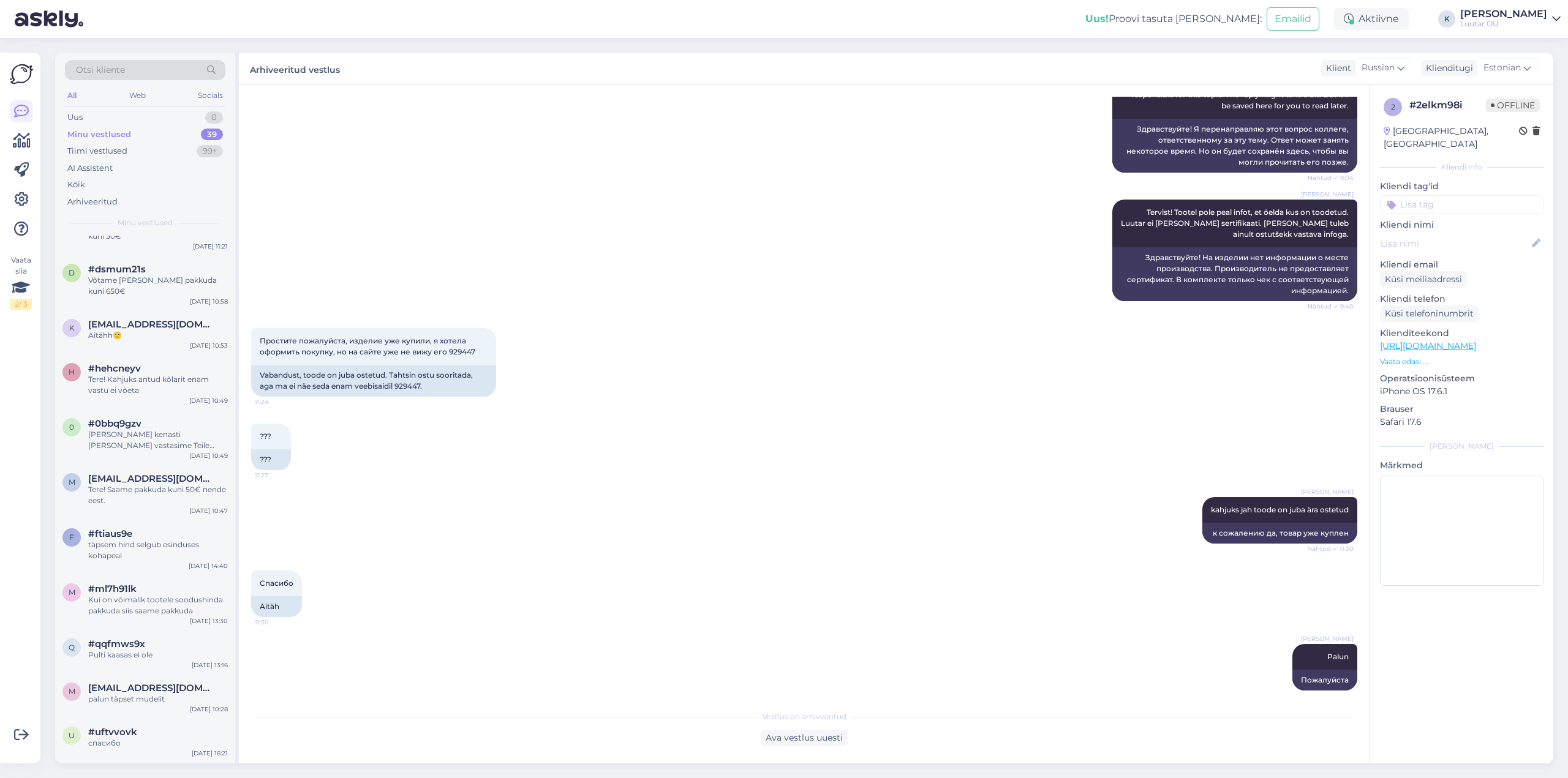
scroll to position [1368, 0]
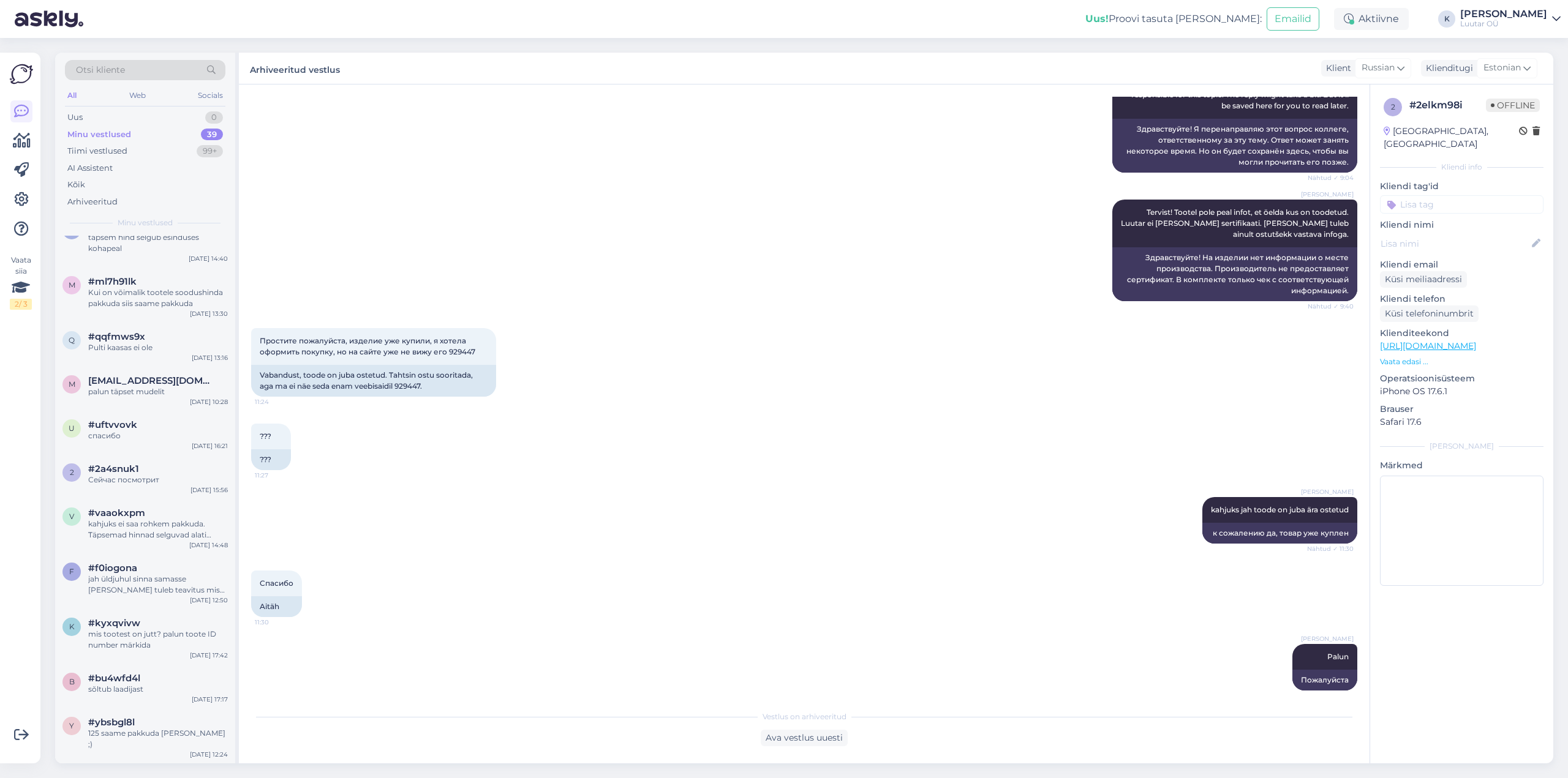
click at [138, 778] on div "saame pakkuda kuni 150€" at bounding box center [158, 789] width 140 height 11
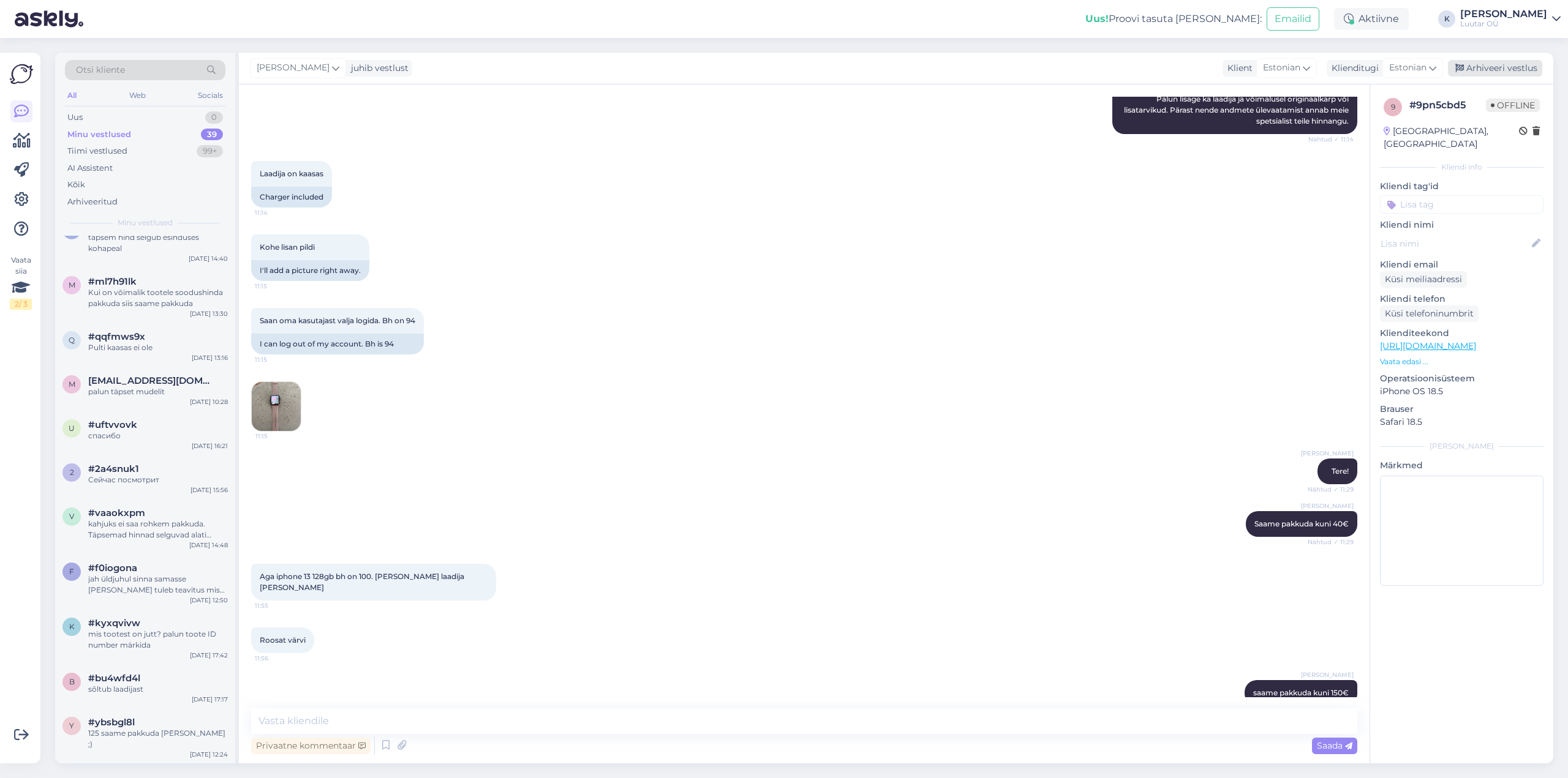
click at [1493, 68] on div "Arhiveeri vestlus" at bounding box center [1495, 68] width 95 height 17
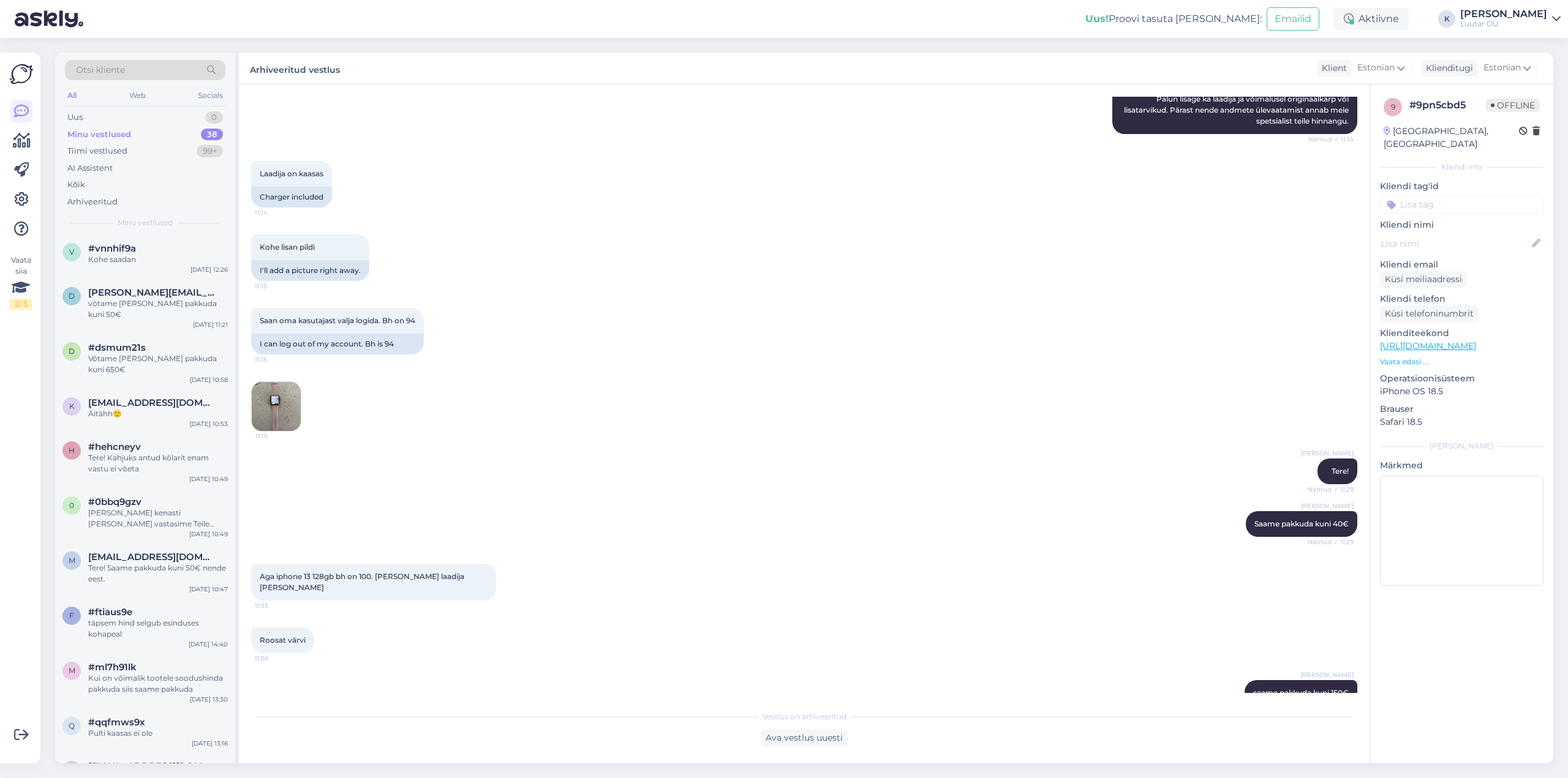
scroll to position [1324, 0]
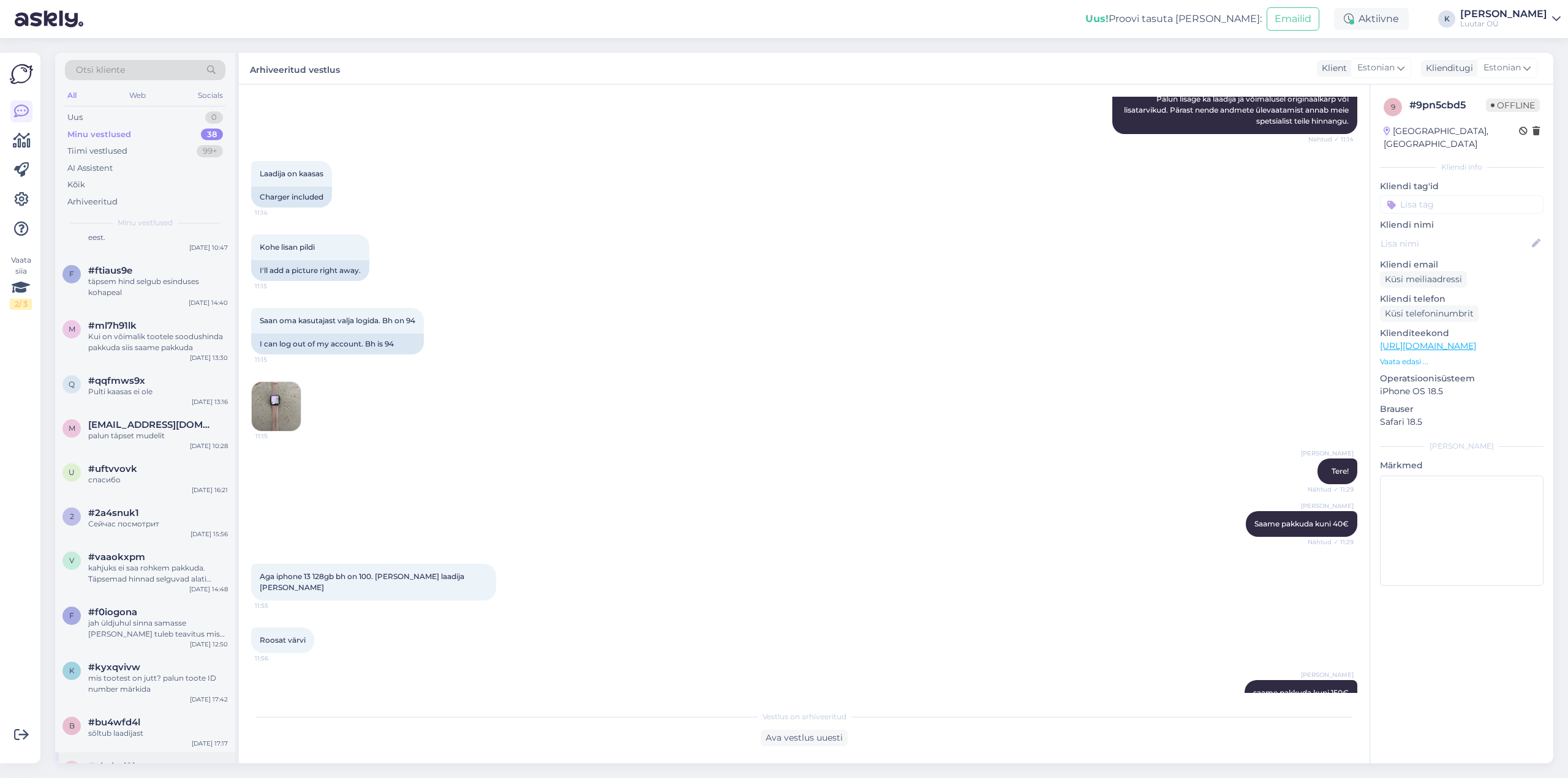
click at [128, 761] on span "#ybsbgl8l" at bounding box center [111, 767] width 47 height 11
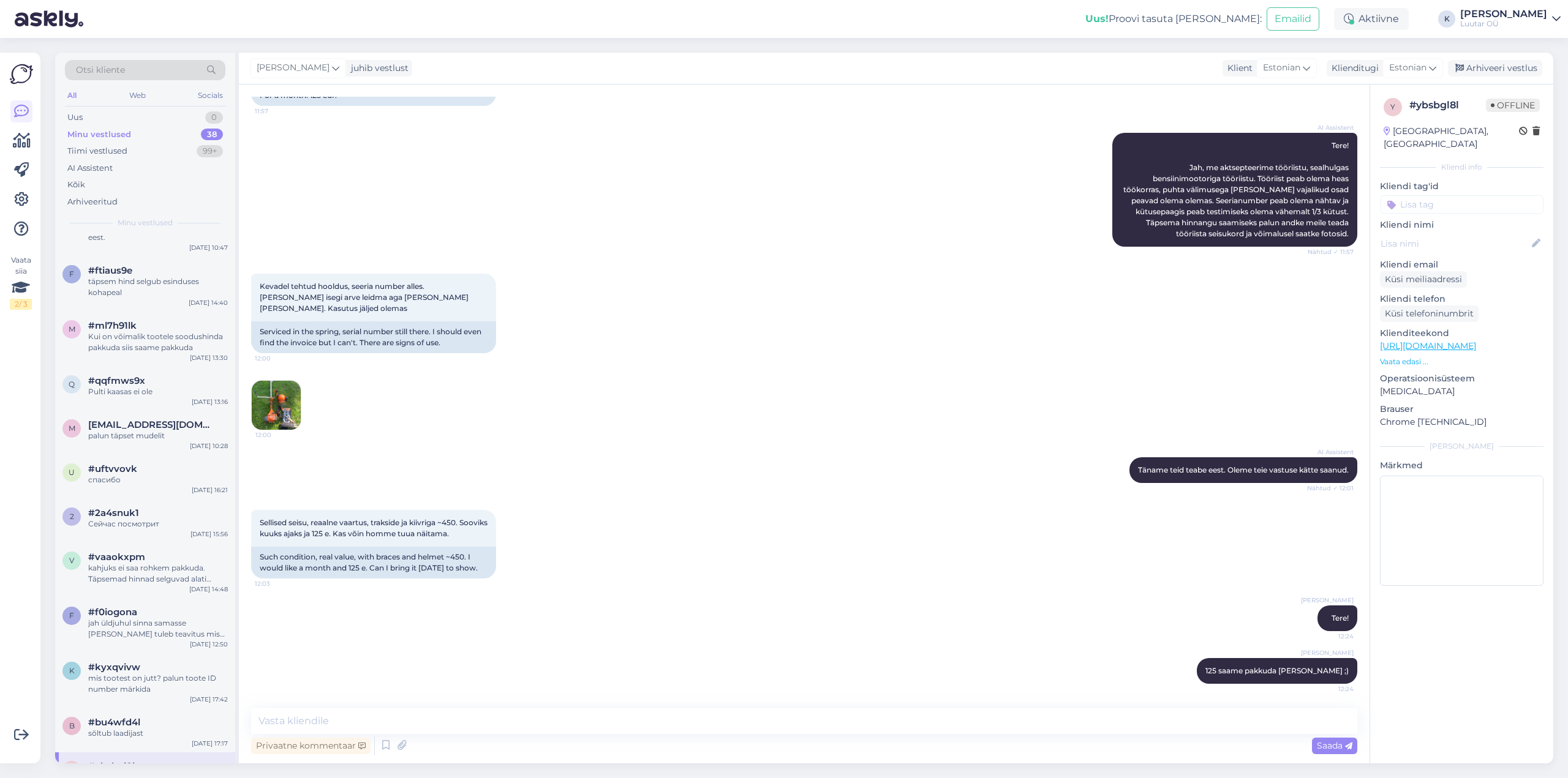
scroll to position [124, 0]
click at [1489, 65] on div "Arhiveeri vestlus" at bounding box center [1495, 68] width 95 height 17
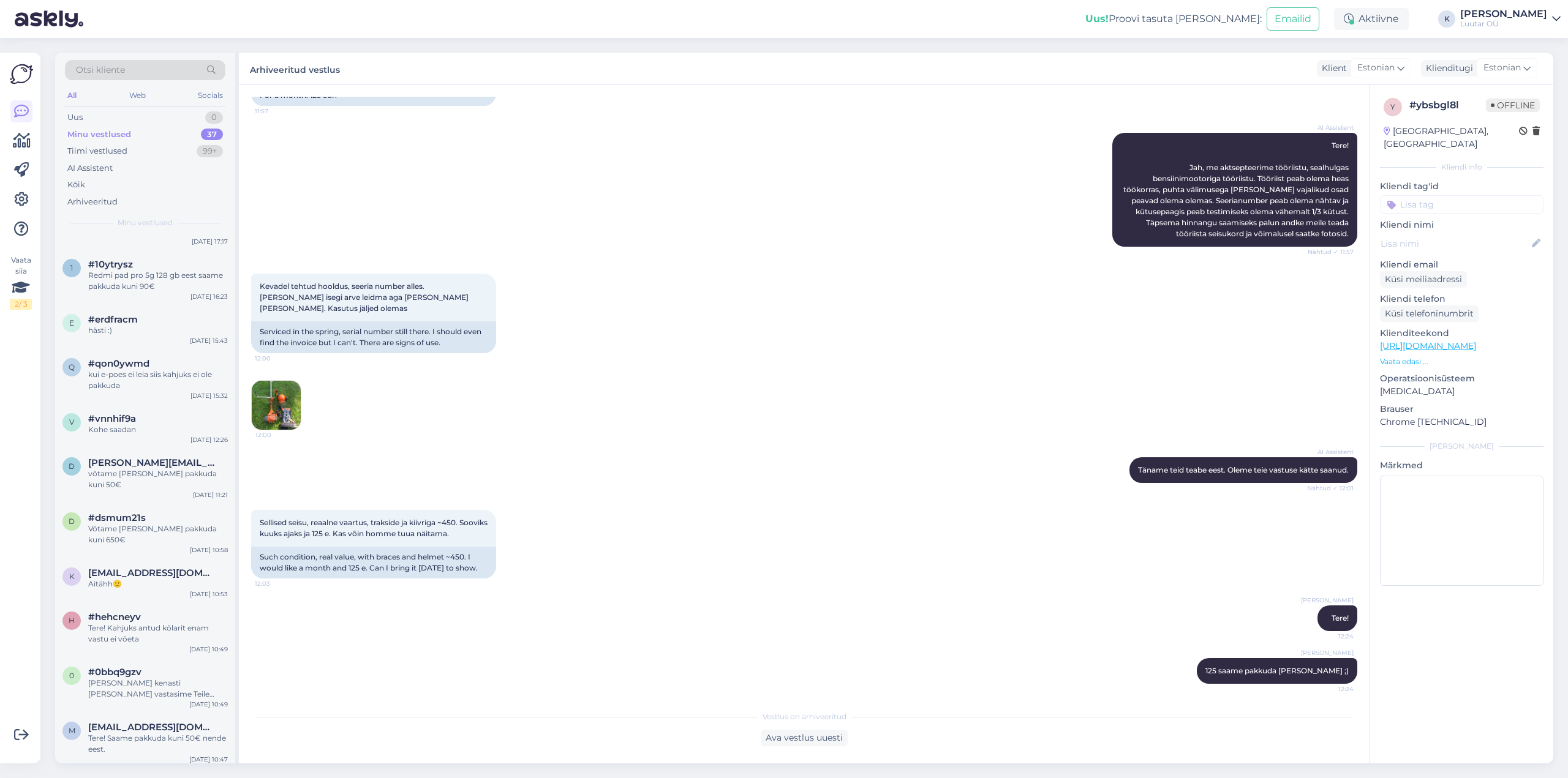
scroll to position [1280, 0]
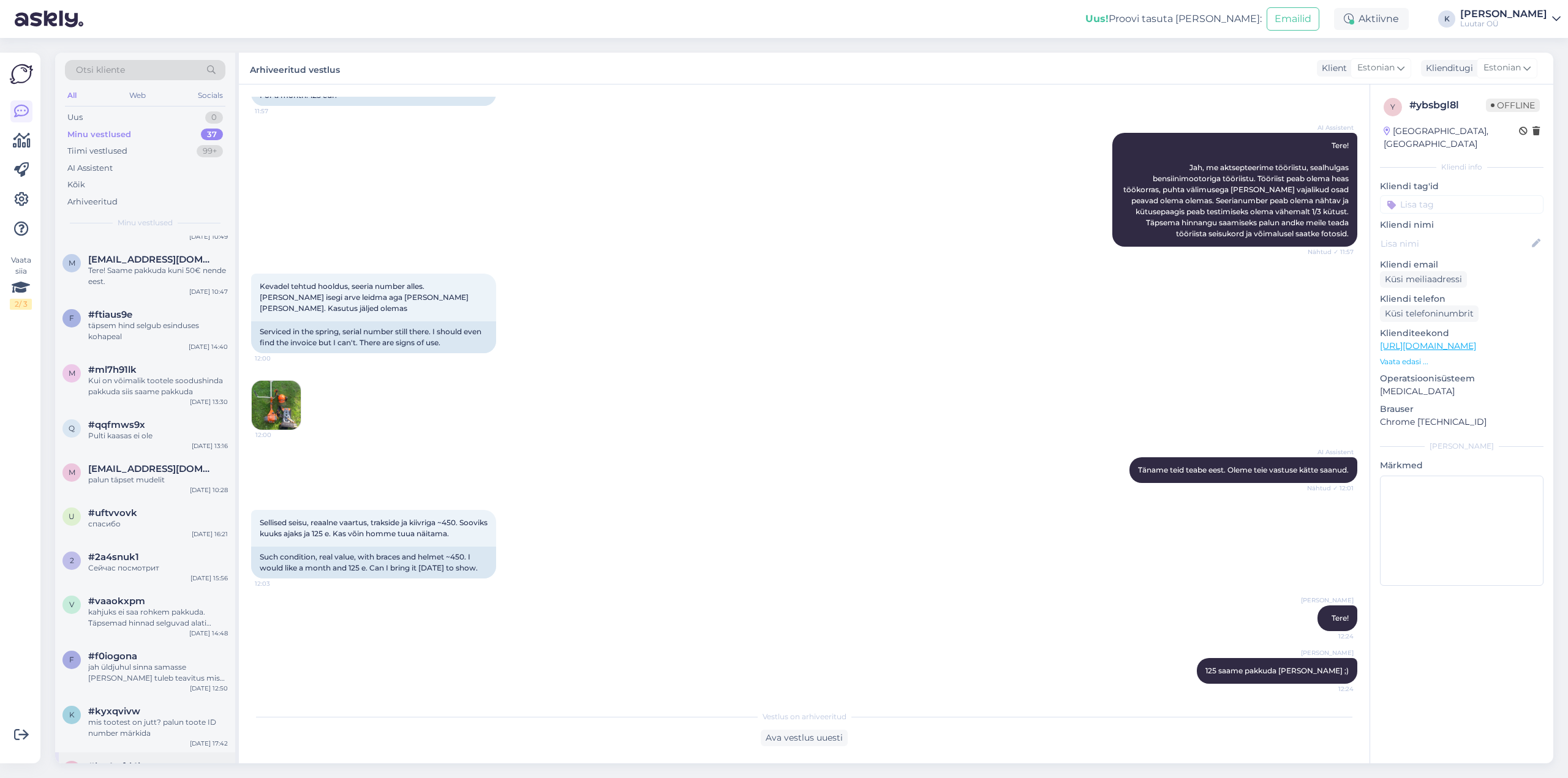
click at [141, 772] on div "sõltub laadijast" at bounding box center [158, 778] width 140 height 11
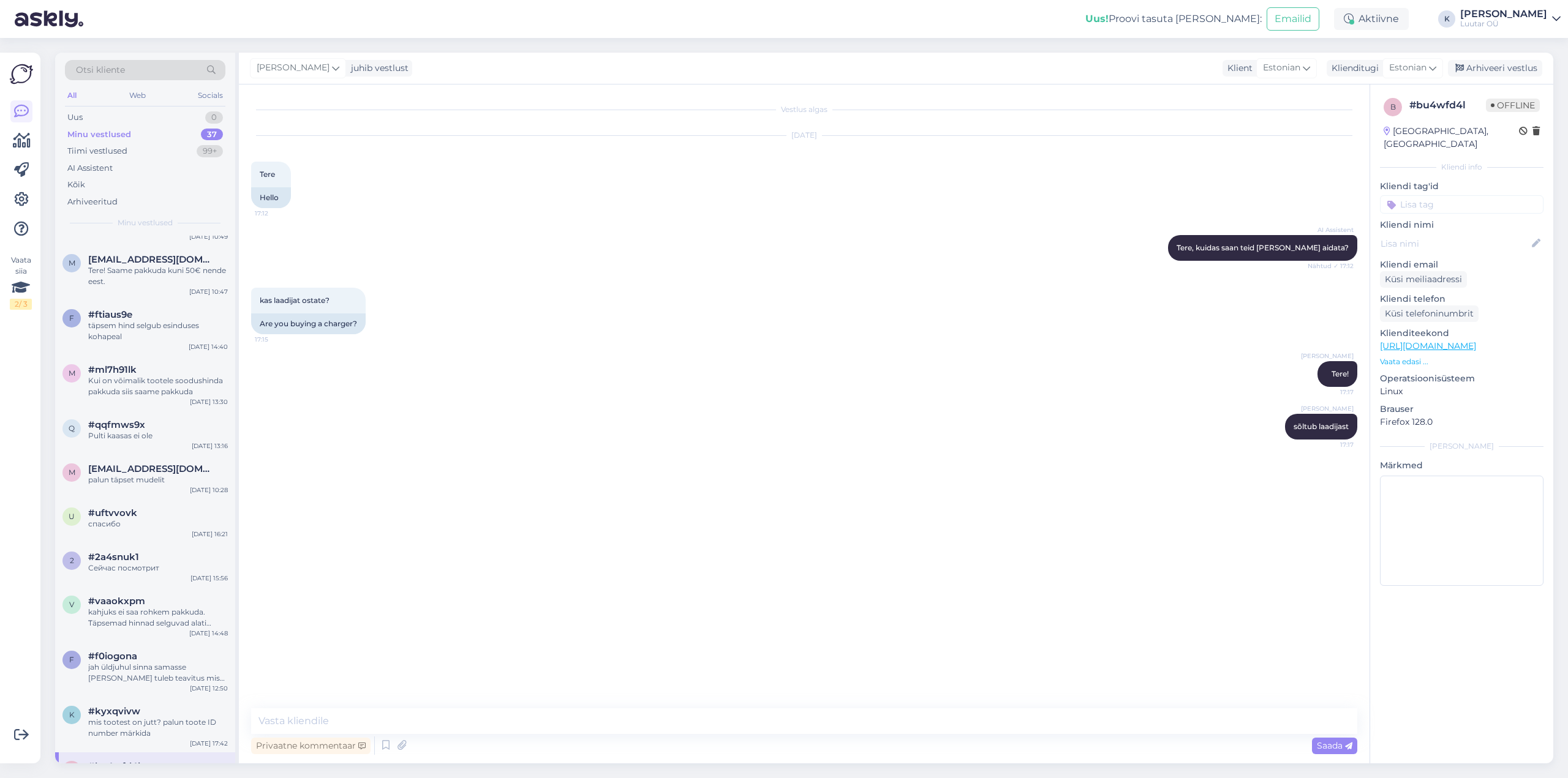
drag, startPoint x: 1489, startPoint y: 71, endPoint x: 346, endPoint y: 392, distance: 1187.2
click at [1472, 74] on div "Arhiveeri vestlus" at bounding box center [1495, 68] width 95 height 17
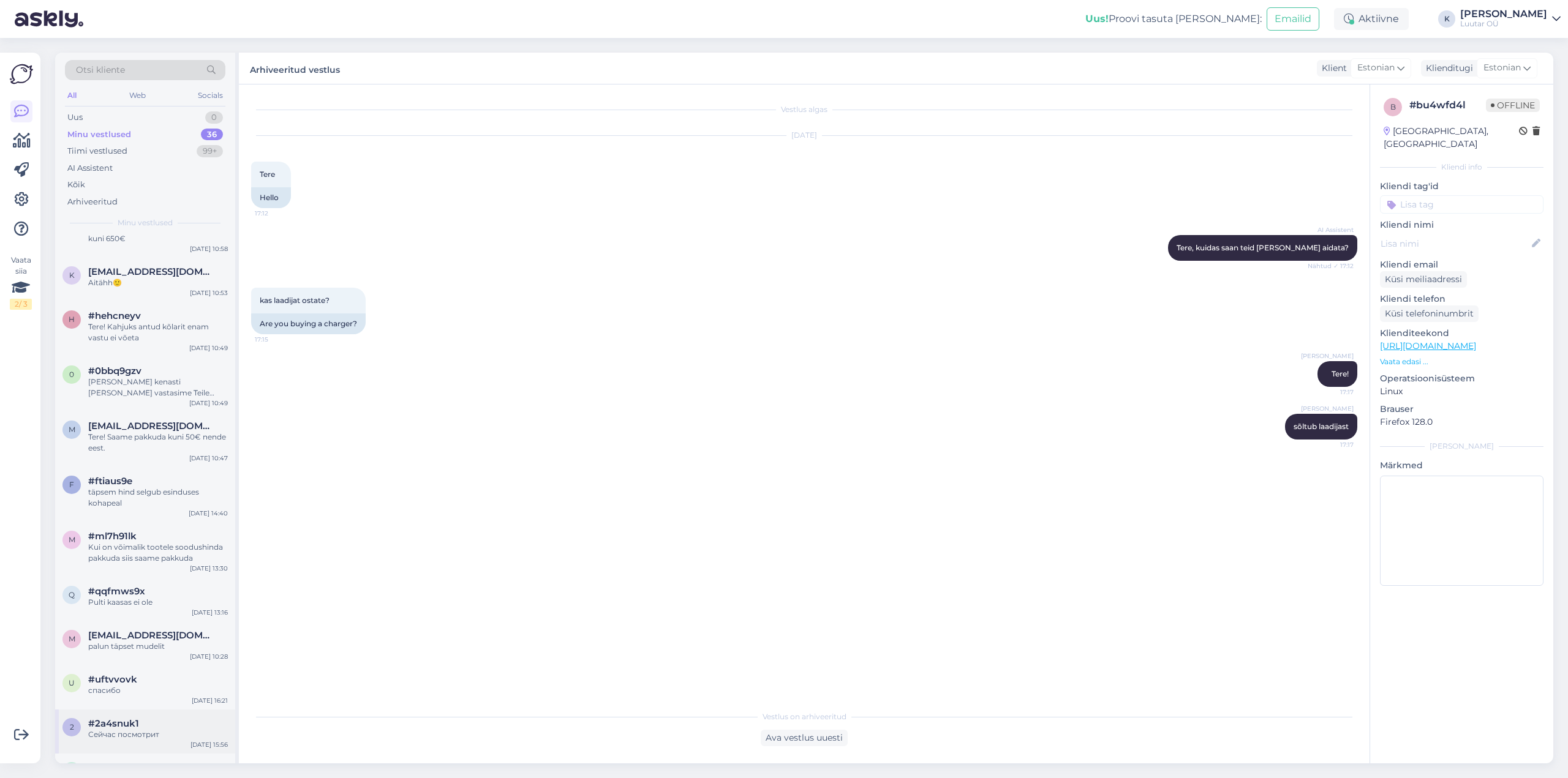
scroll to position [1235, 0]
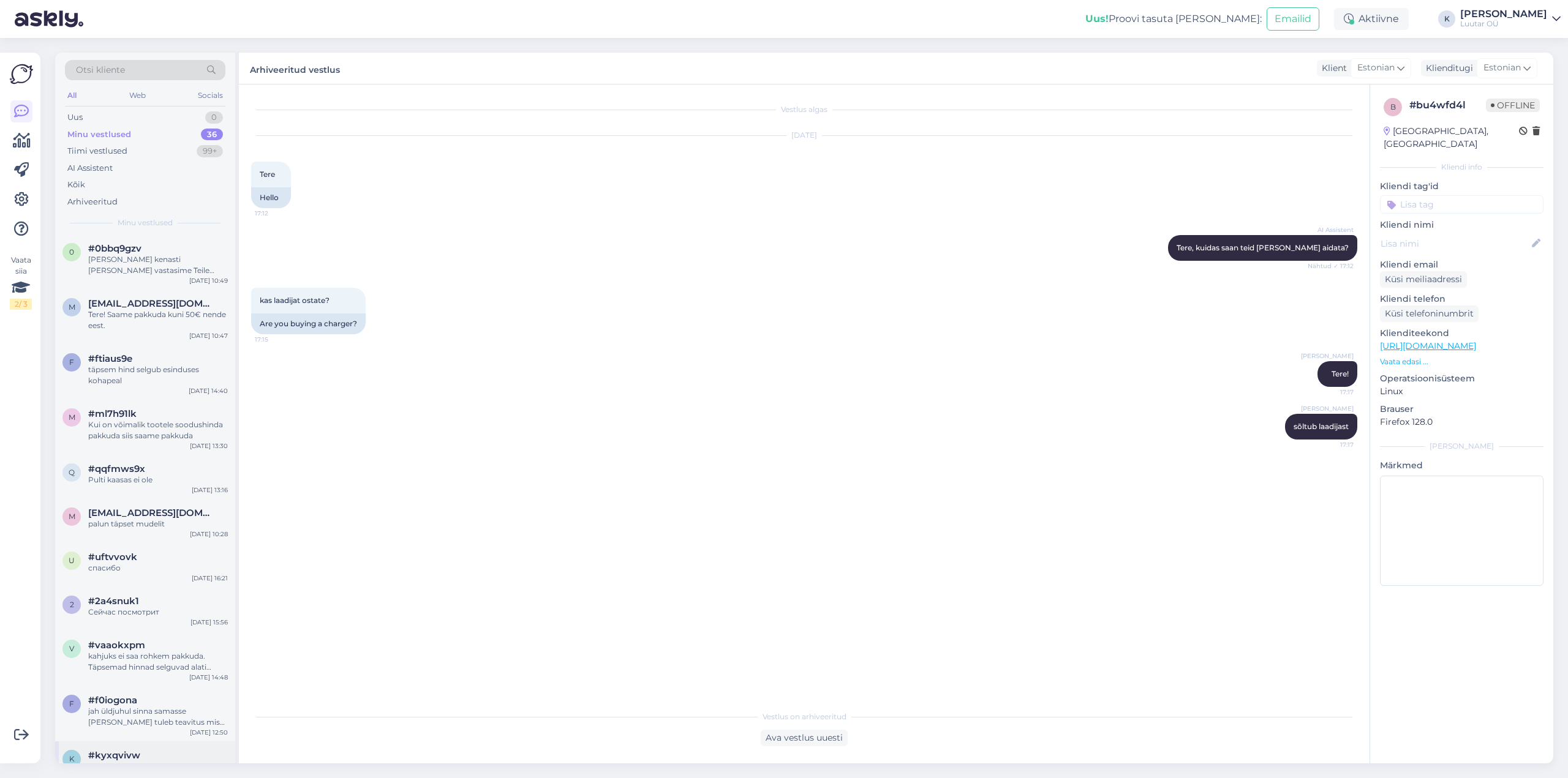
click at [131, 761] on div "mis tootest on jutt? palun toote ID number märkida" at bounding box center [158, 772] width 140 height 22
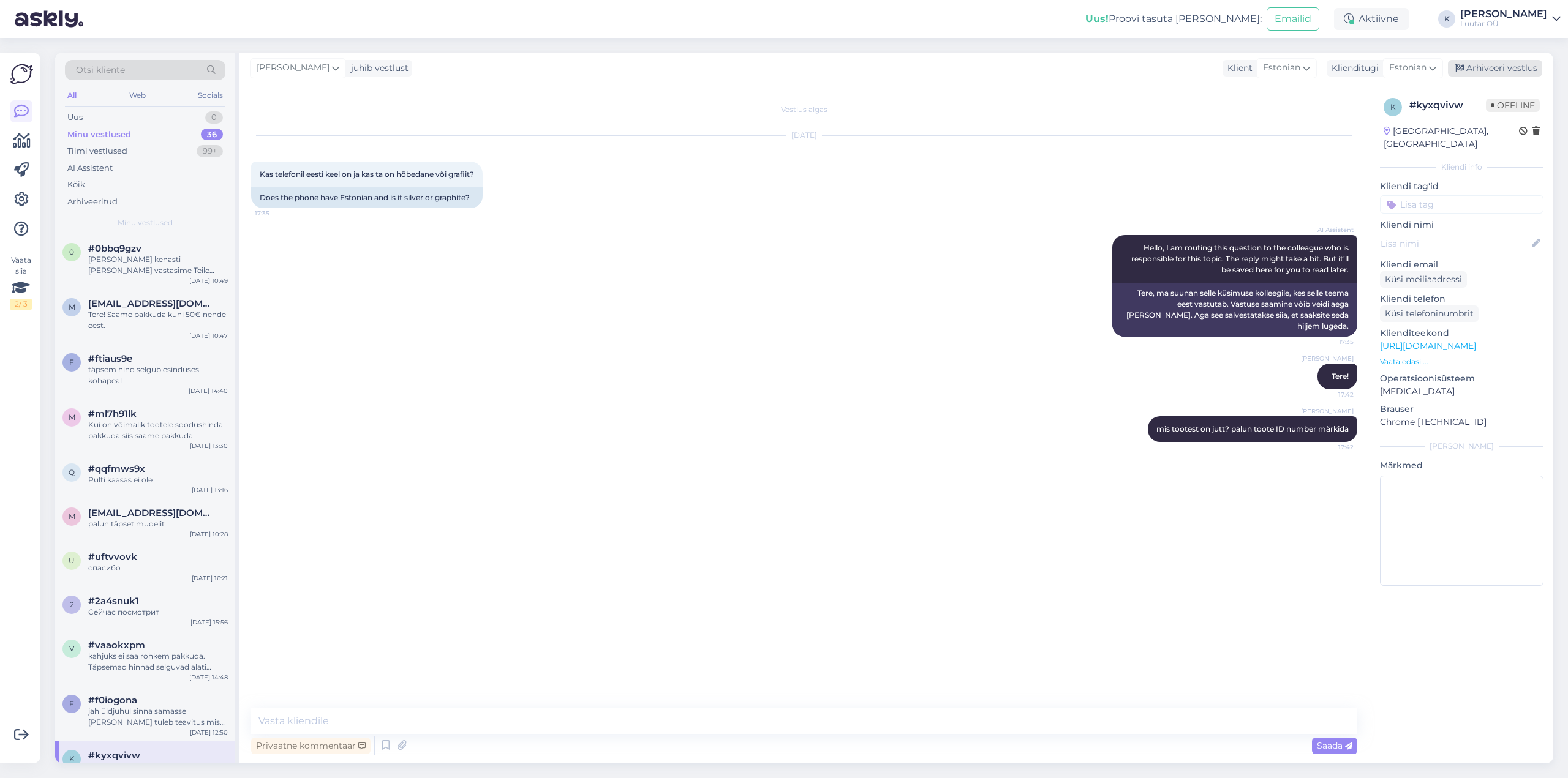
click at [1502, 70] on div "Arhiveeri vestlus" at bounding box center [1495, 68] width 95 height 17
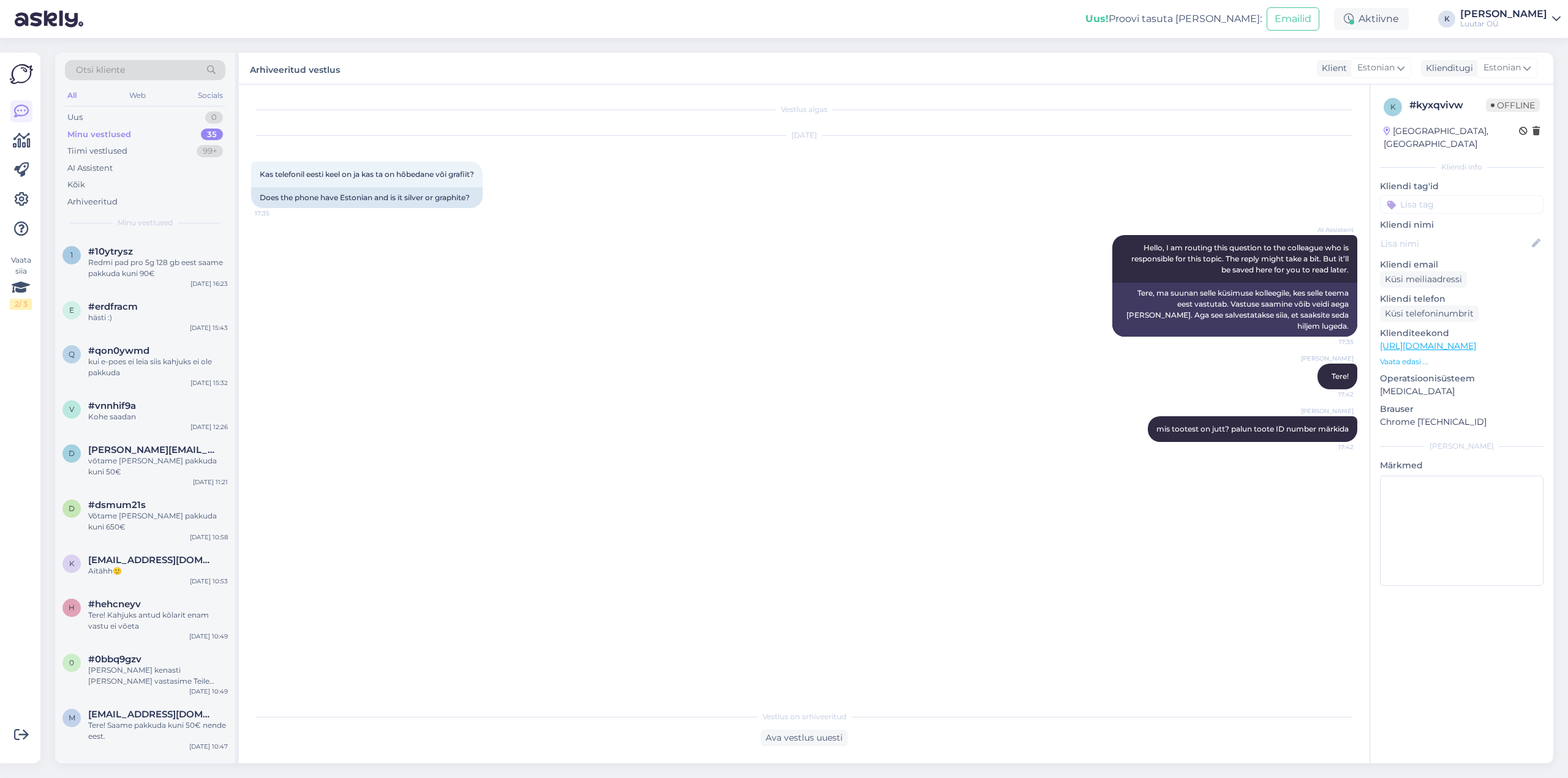
scroll to position [1181, 0]
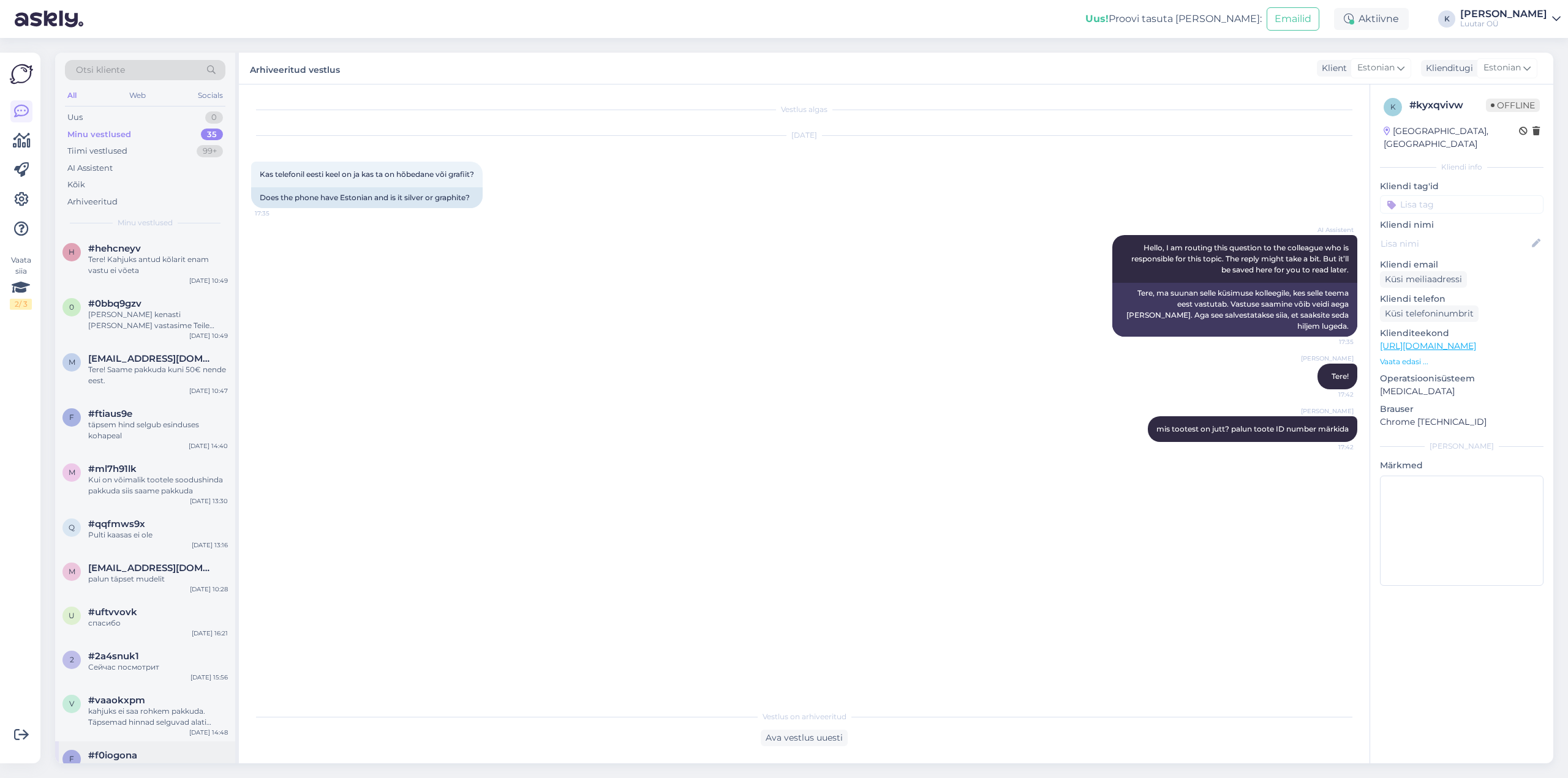
click at [128, 761] on div "jah üldjuhul sinna samasse [PERSON_NAME] tuleb teavitus mis tellimuses kui pakk…" at bounding box center [158, 772] width 140 height 22
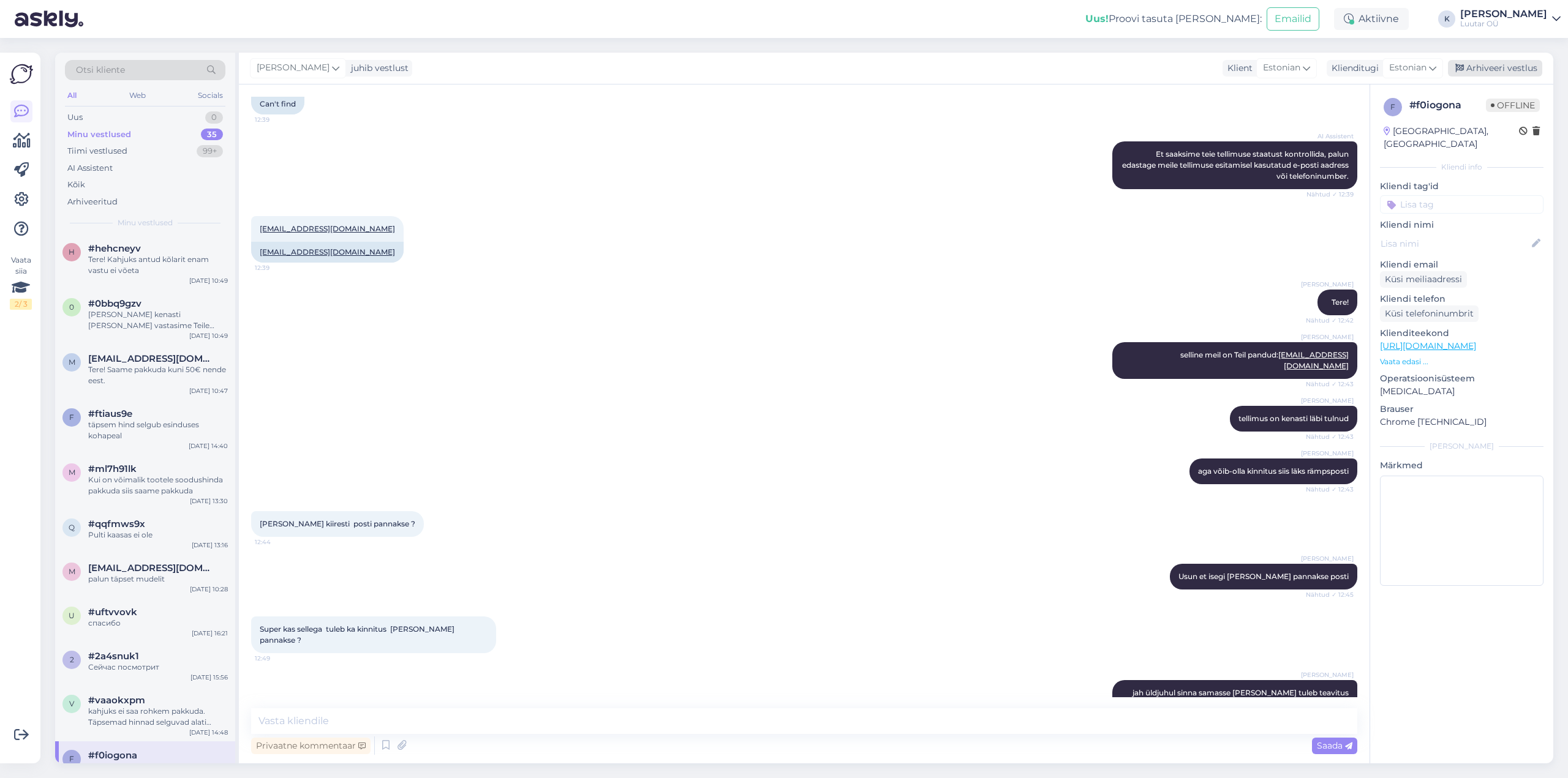
click at [1511, 71] on div "Arhiveeri vestlus" at bounding box center [1495, 68] width 95 height 17
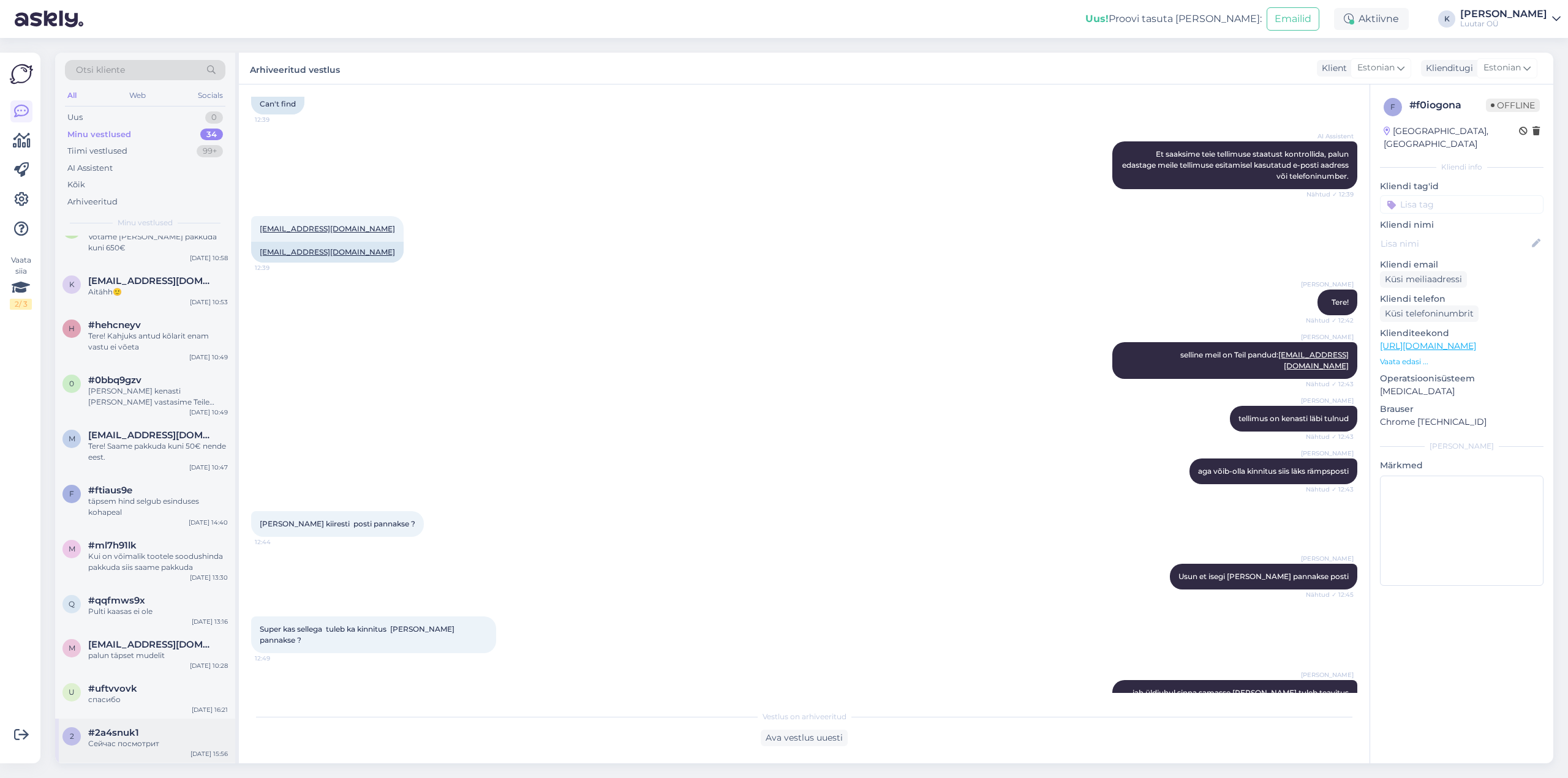
scroll to position [1126, 0]
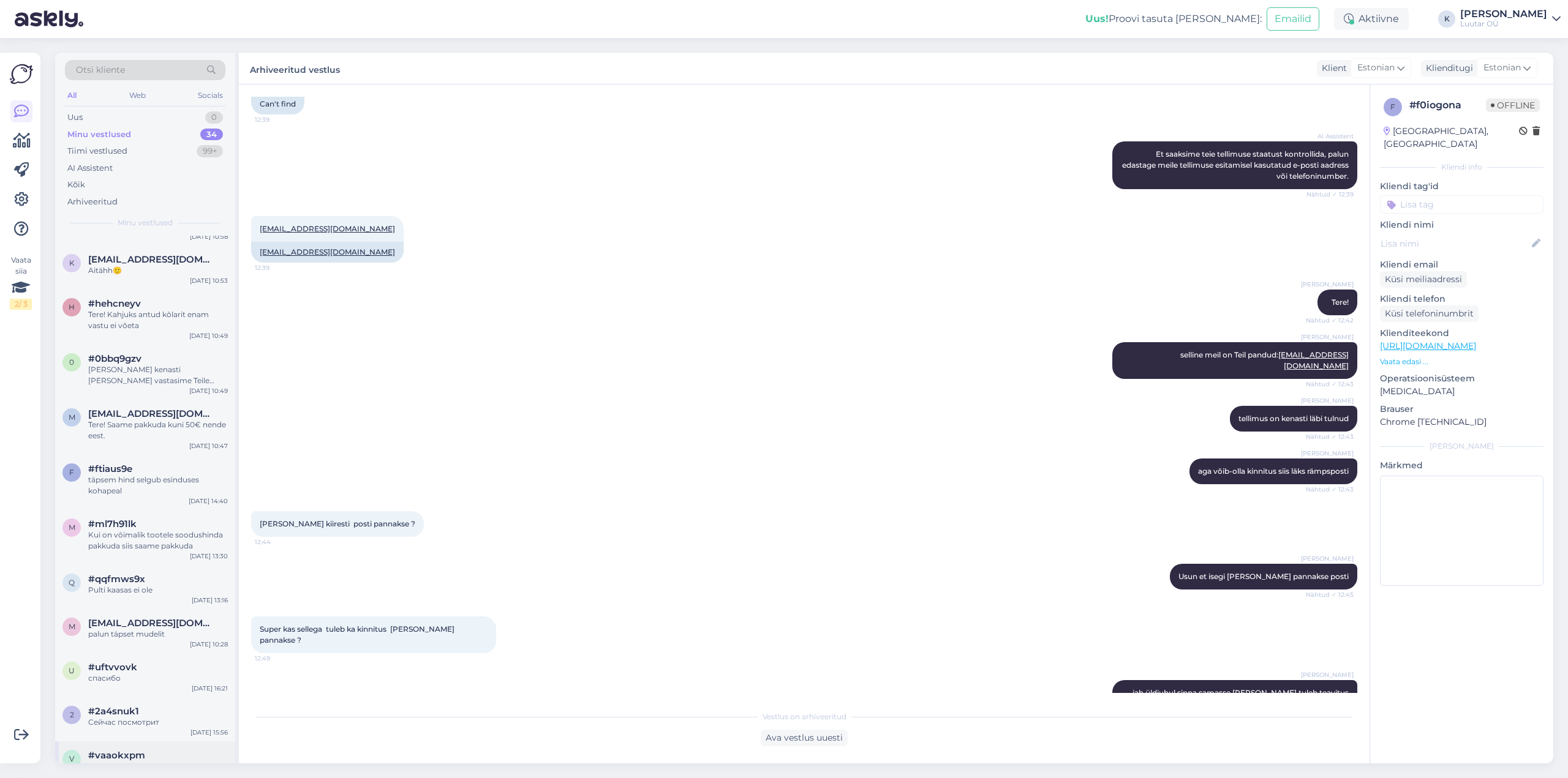
drag, startPoint x: 115, startPoint y: 727, endPoint x: 143, endPoint y: 717, distance: 29.7
click at [116, 750] on span "#vaaokxpm" at bounding box center [117, 756] width 57 height 11
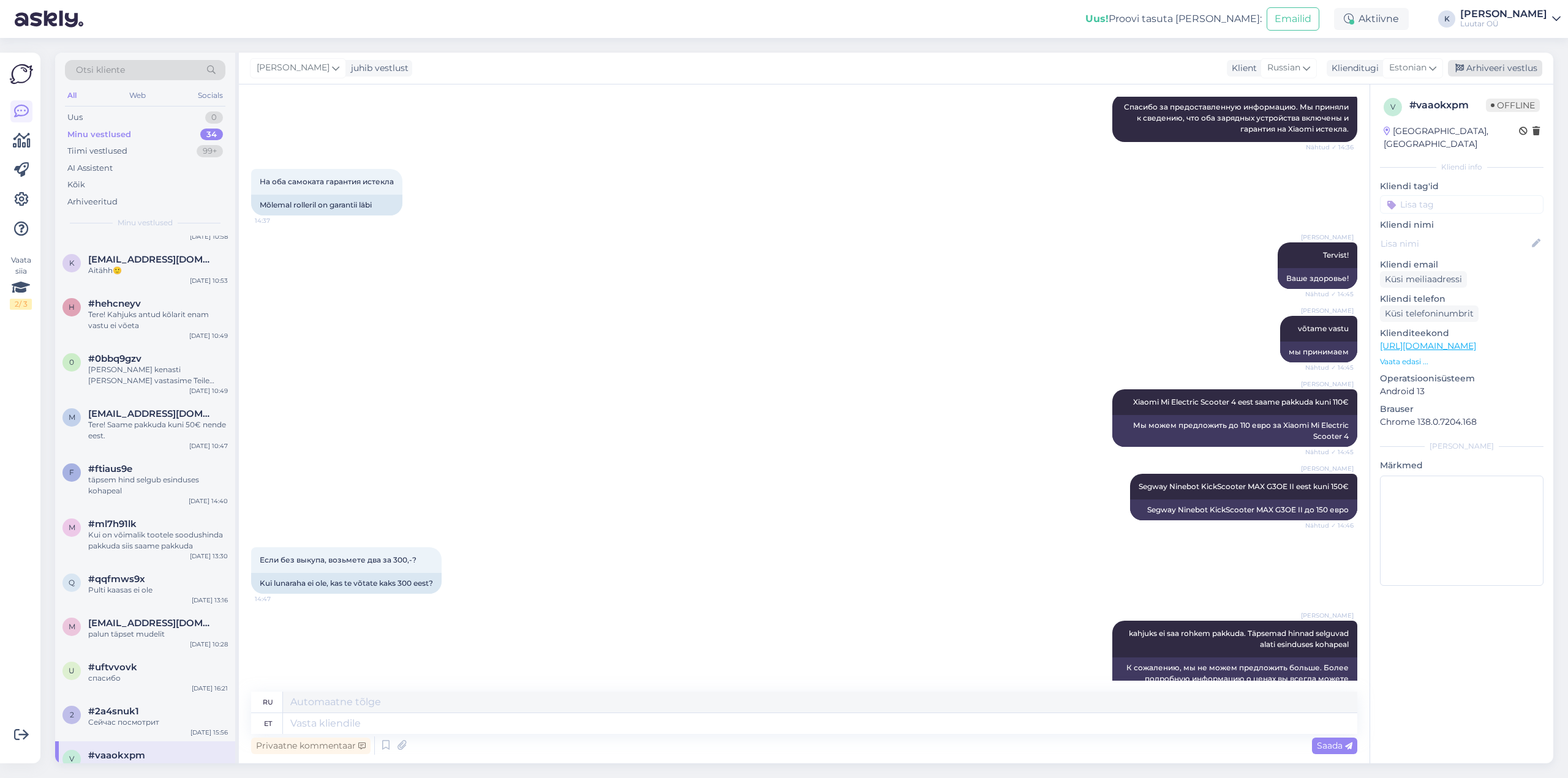
click at [1478, 71] on div "Arhiveeri vestlus" at bounding box center [1495, 68] width 95 height 17
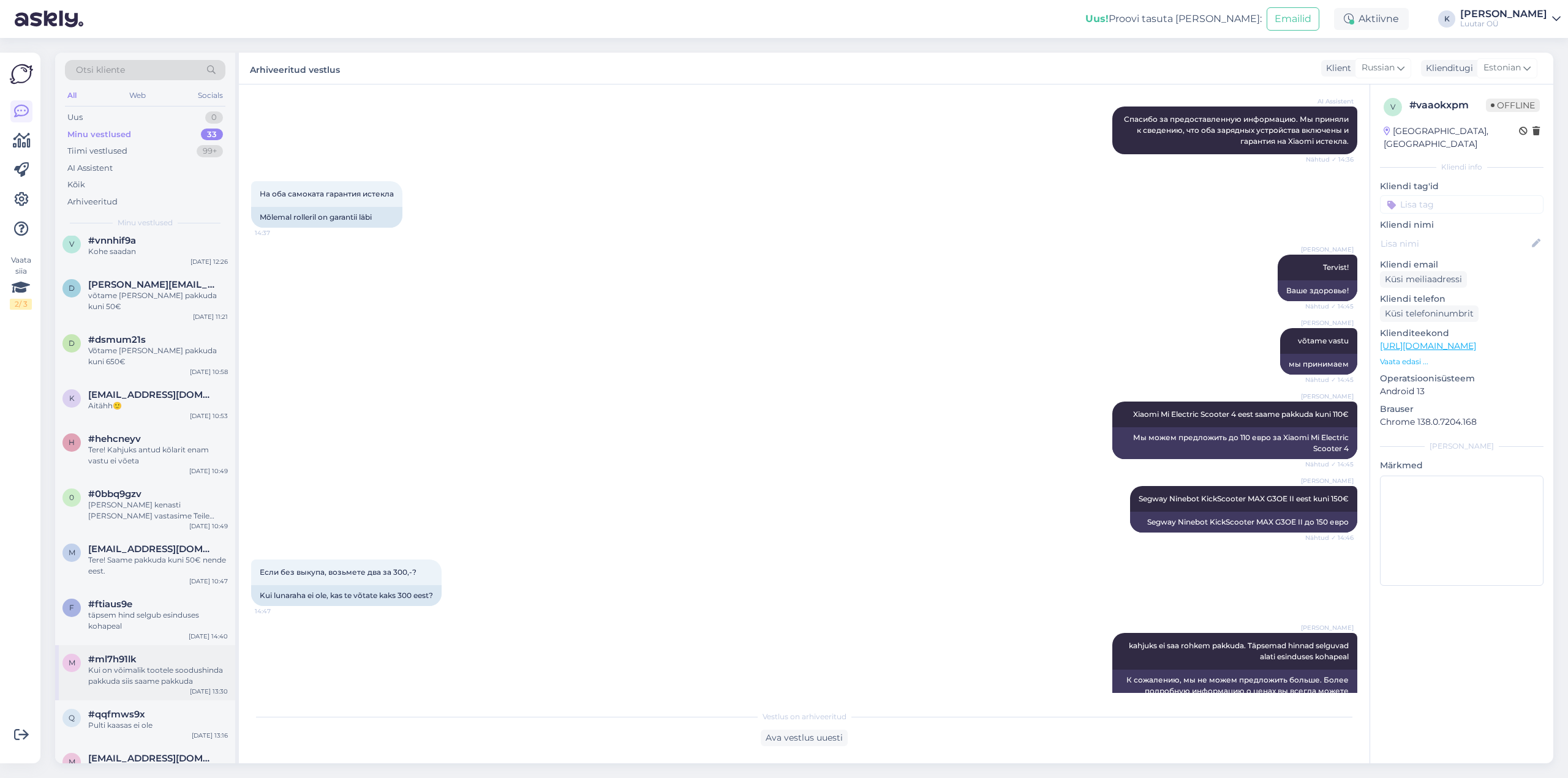
scroll to position [1071, 0]
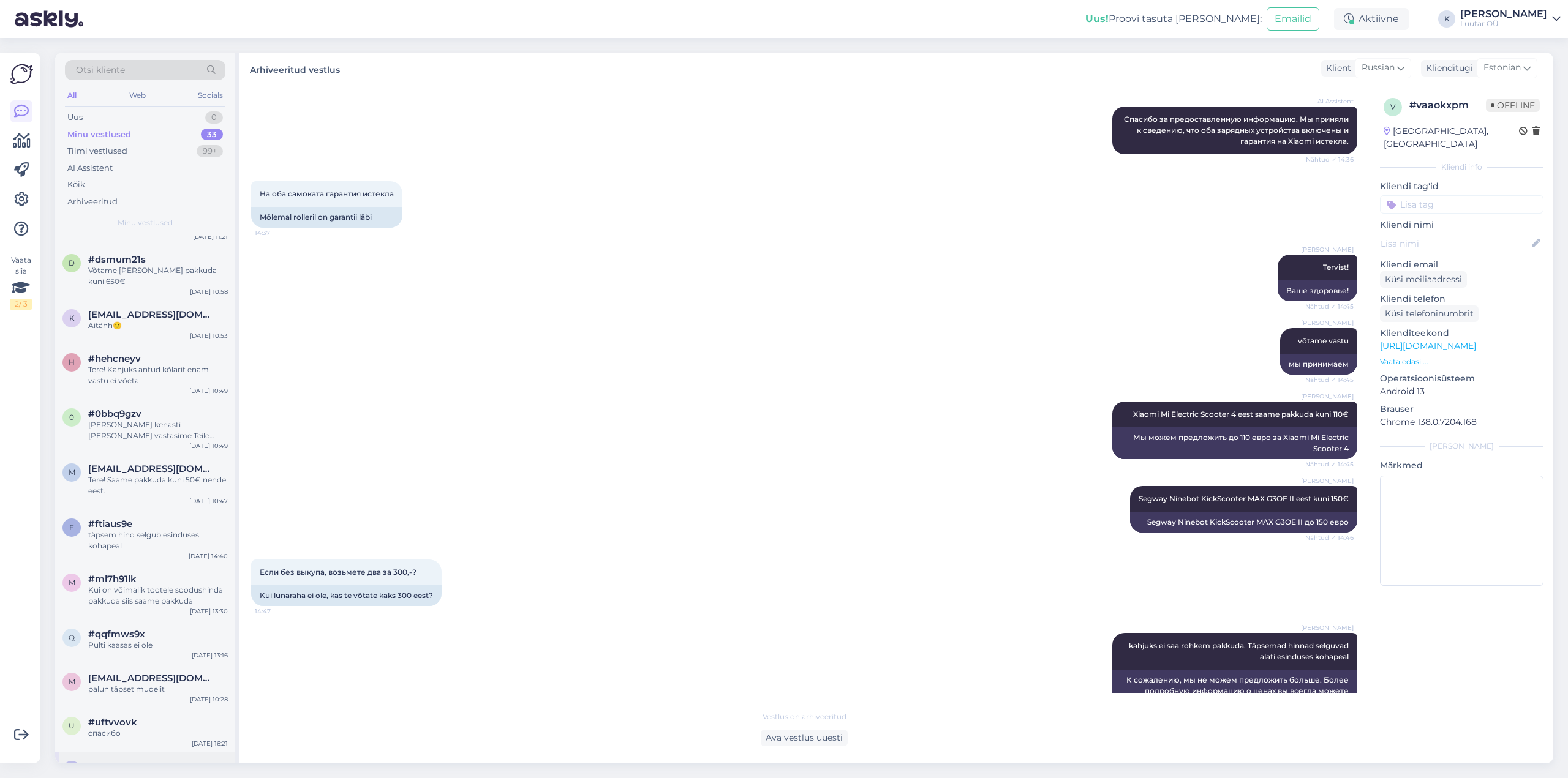
click at [126, 772] on div "Сейчас посмотрит" at bounding box center [158, 778] width 140 height 11
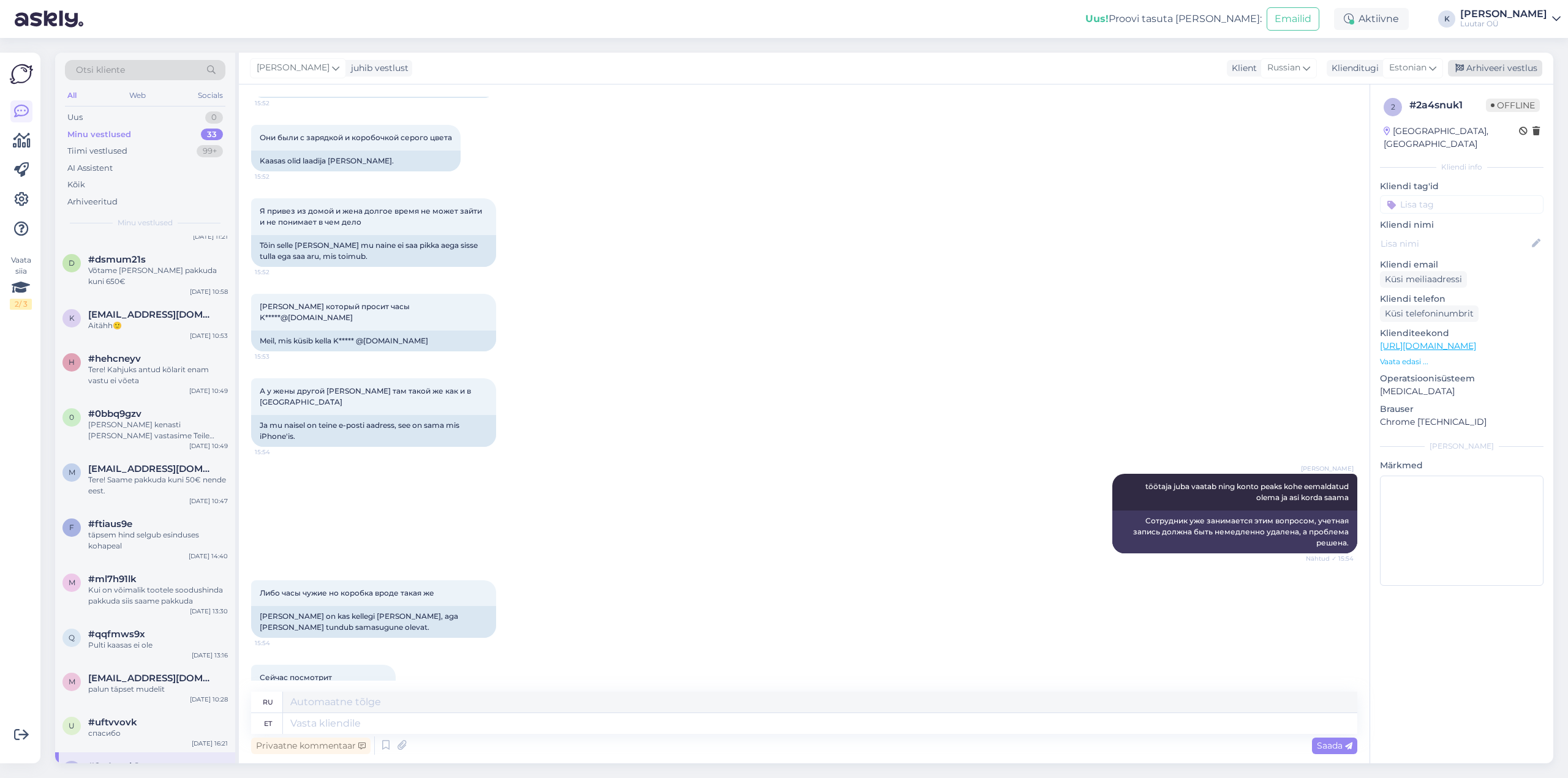
click at [1496, 66] on div "Arhiveeri vestlus" at bounding box center [1495, 68] width 95 height 17
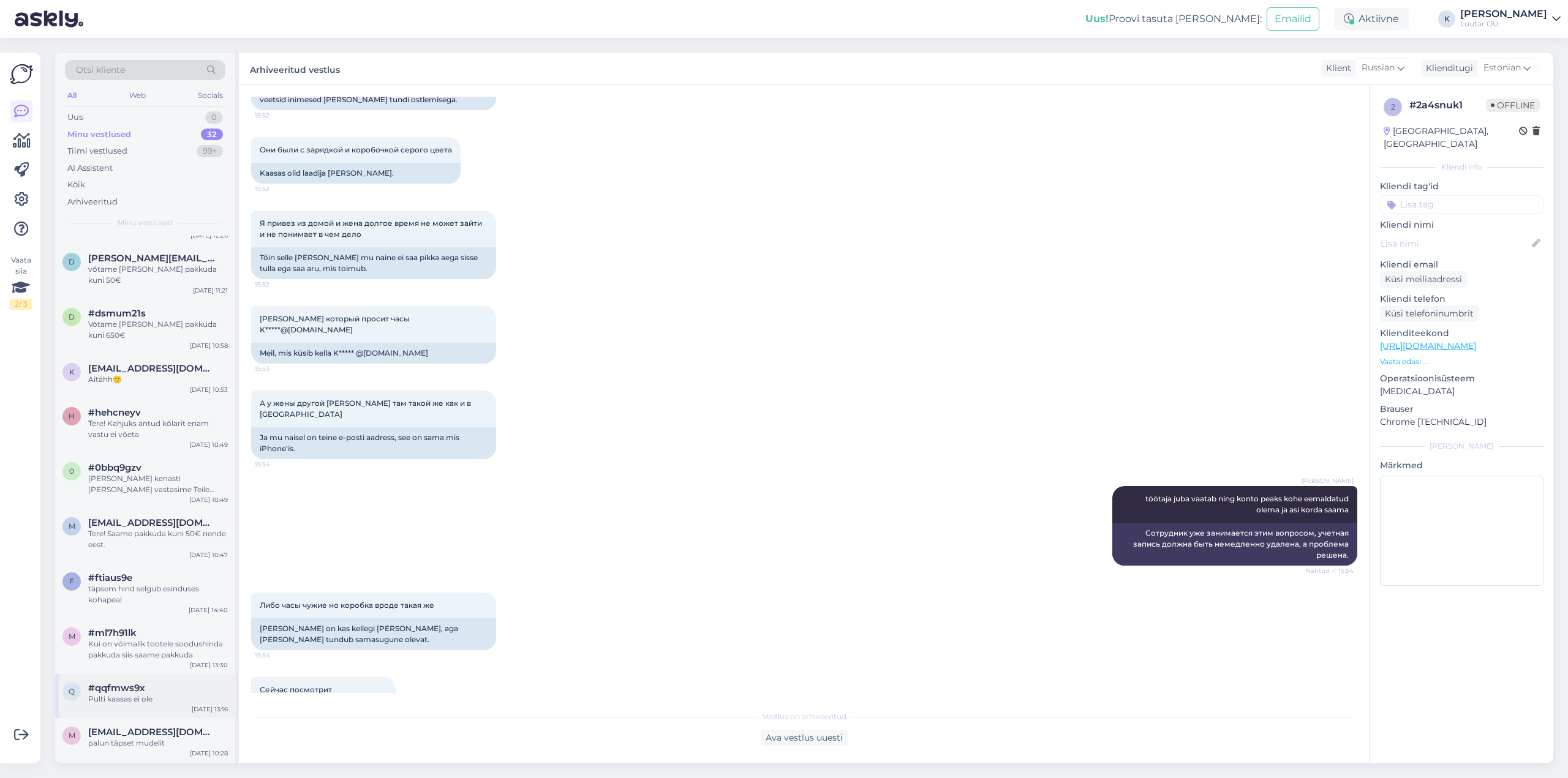
scroll to position [1026, 0]
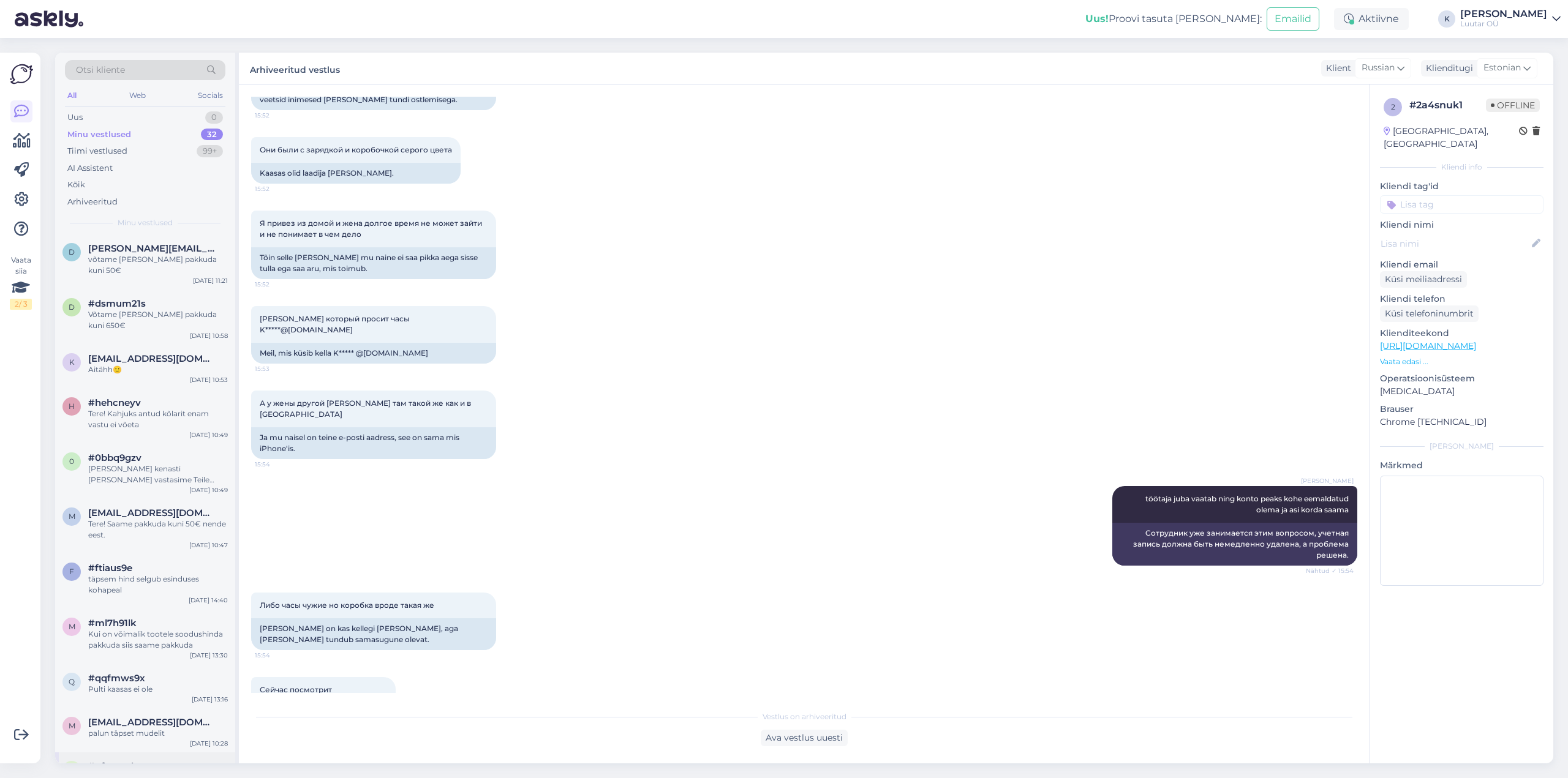
click at [113, 772] on div "спасибо" at bounding box center [158, 778] width 140 height 11
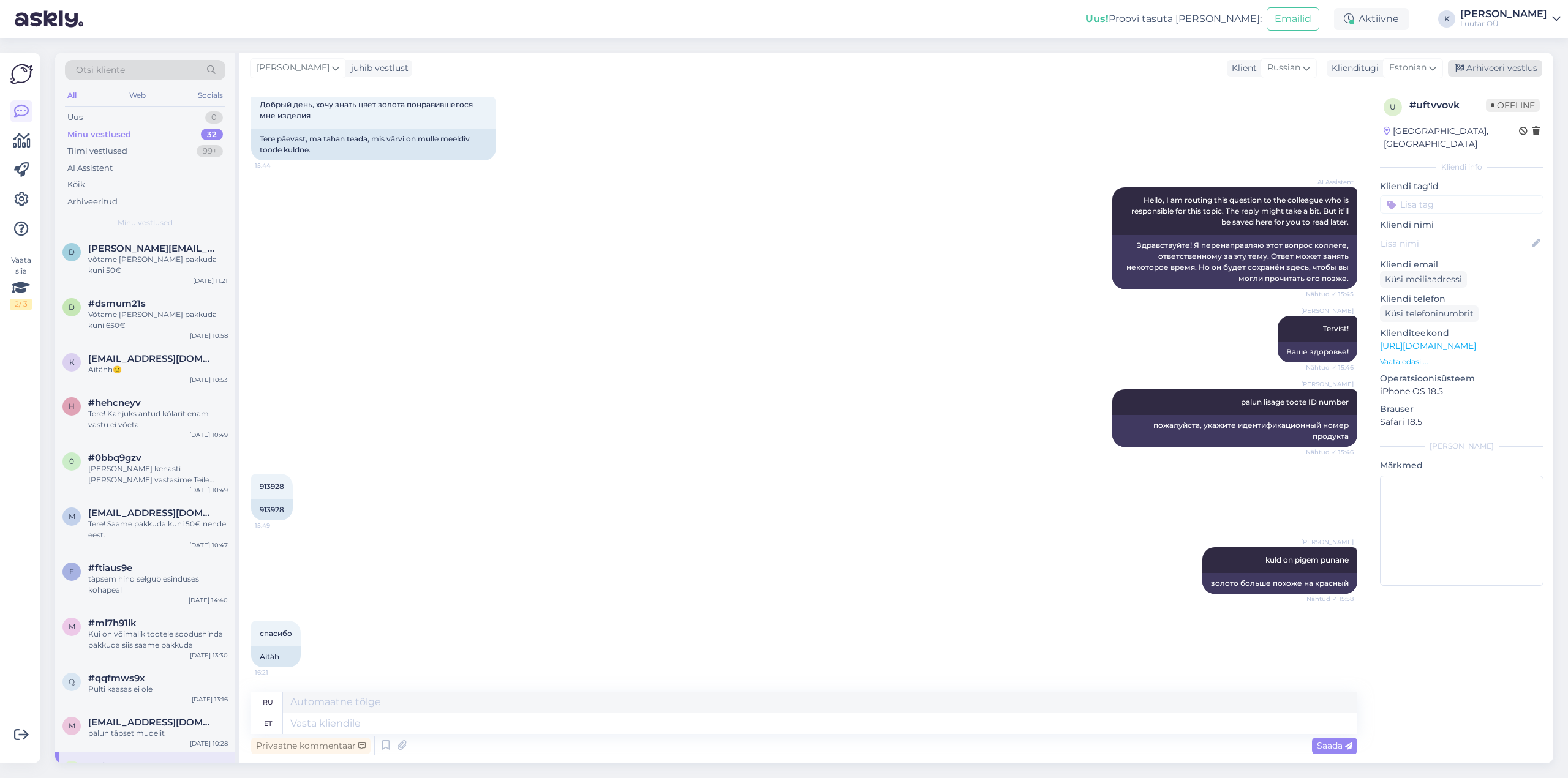
click at [1488, 64] on div "Arhiveeri vestlus" at bounding box center [1495, 68] width 95 height 17
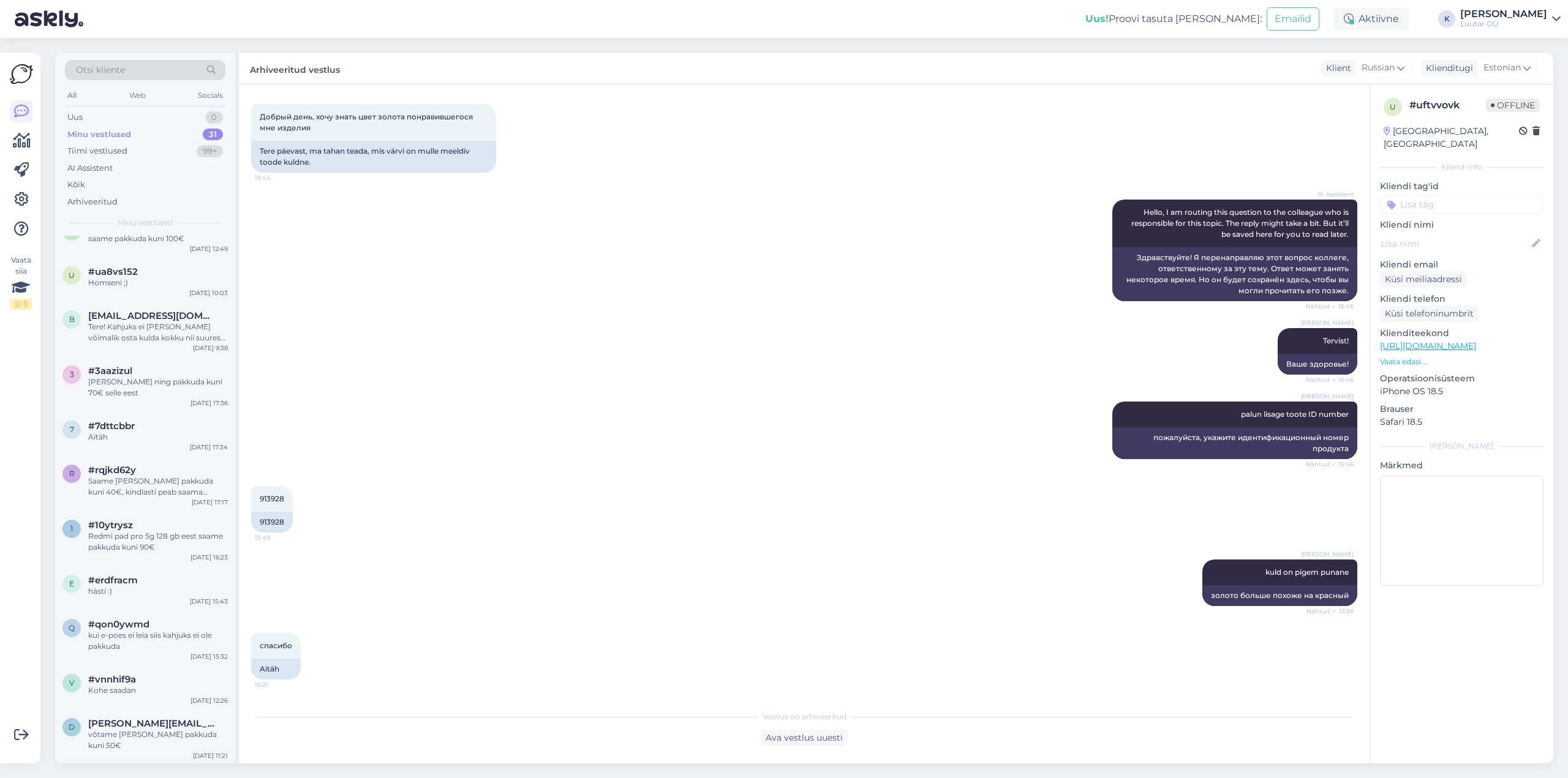
scroll to position [982, 0]
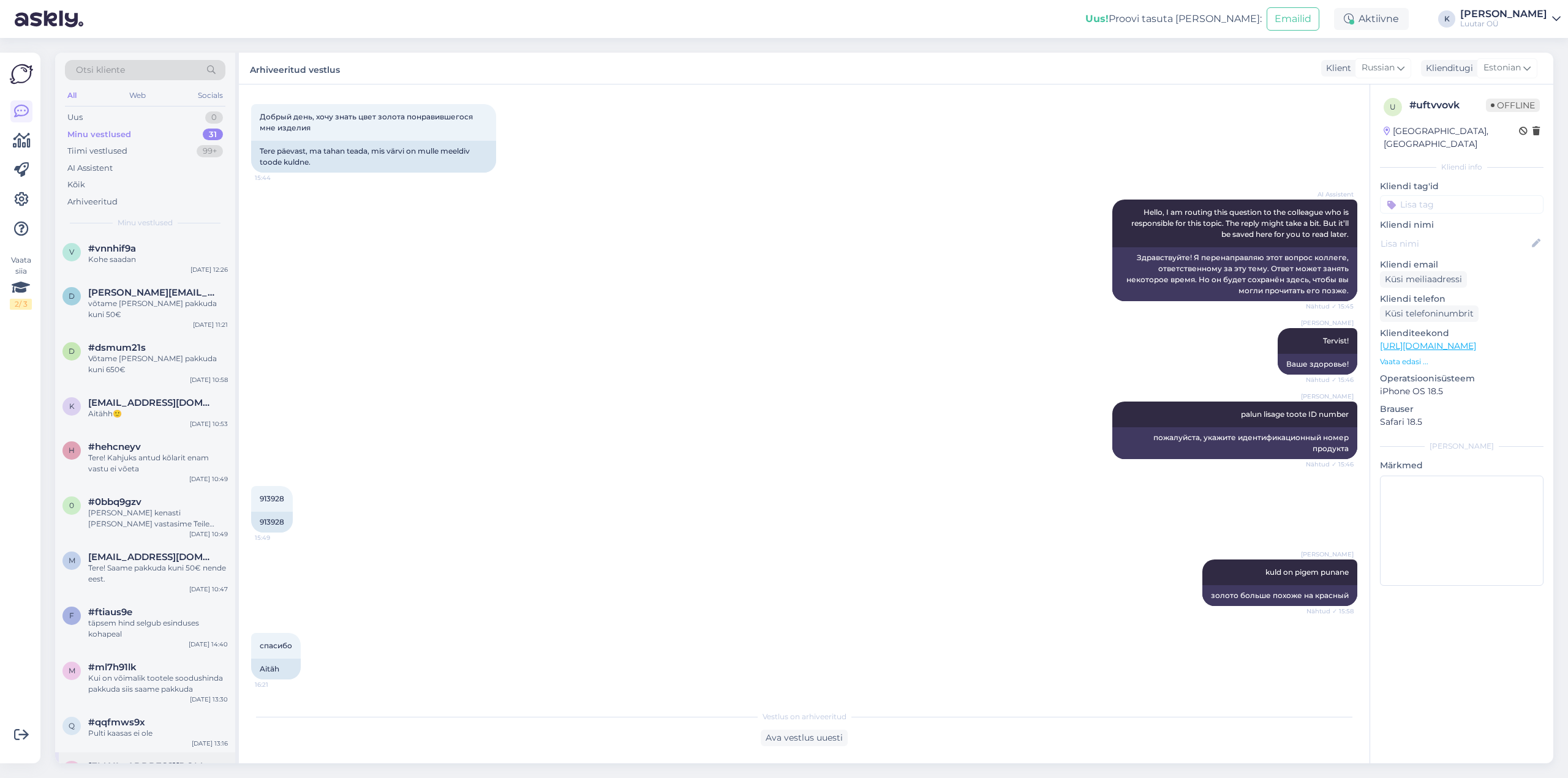
click at [142, 772] on div "palun täpset mudelit" at bounding box center [158, 778] width 140 height 11
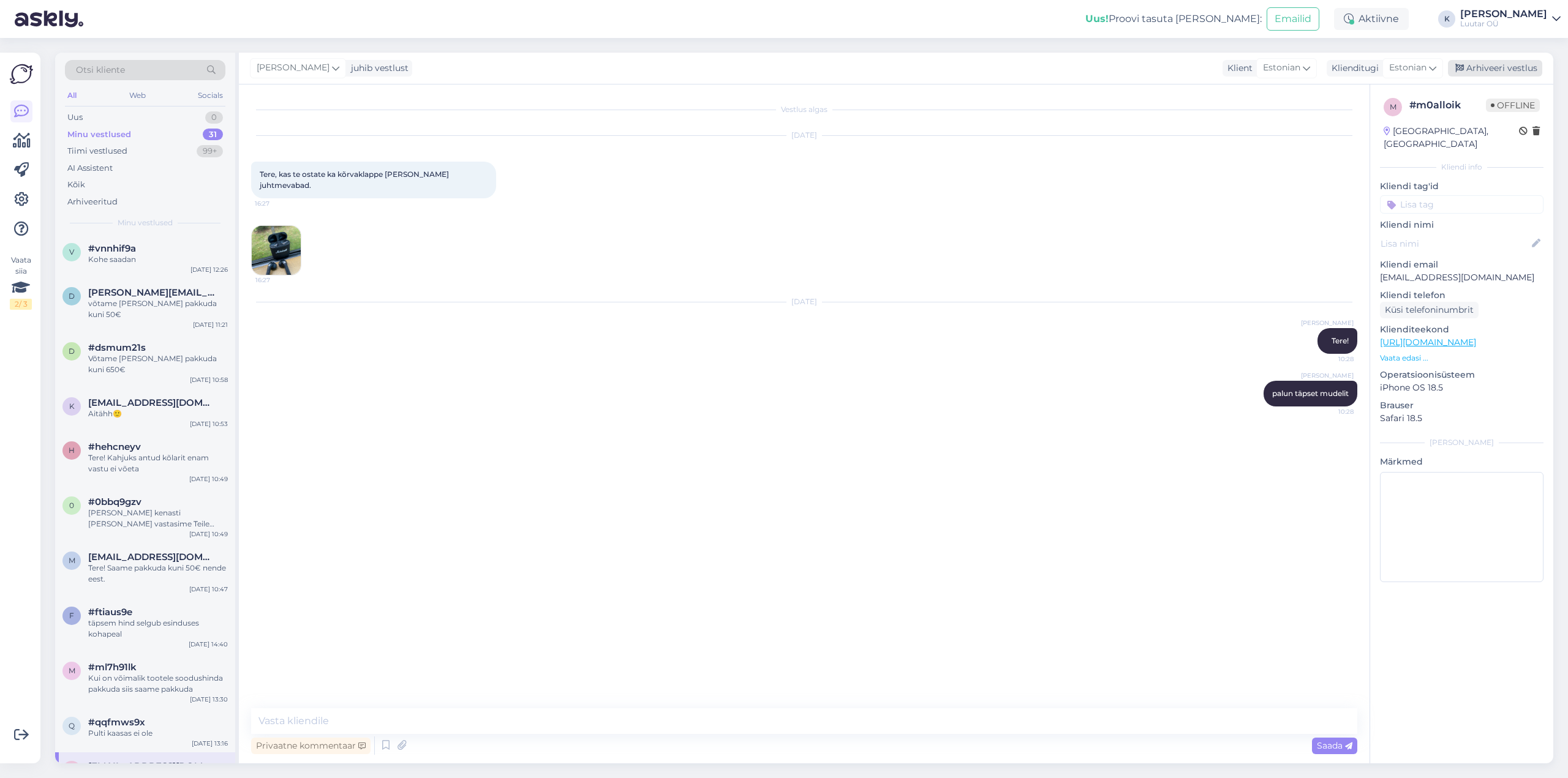
click at [1494, 65] on div "Arhiveeri vestlus" at bounding box center [1495, 68] width 95 height 17
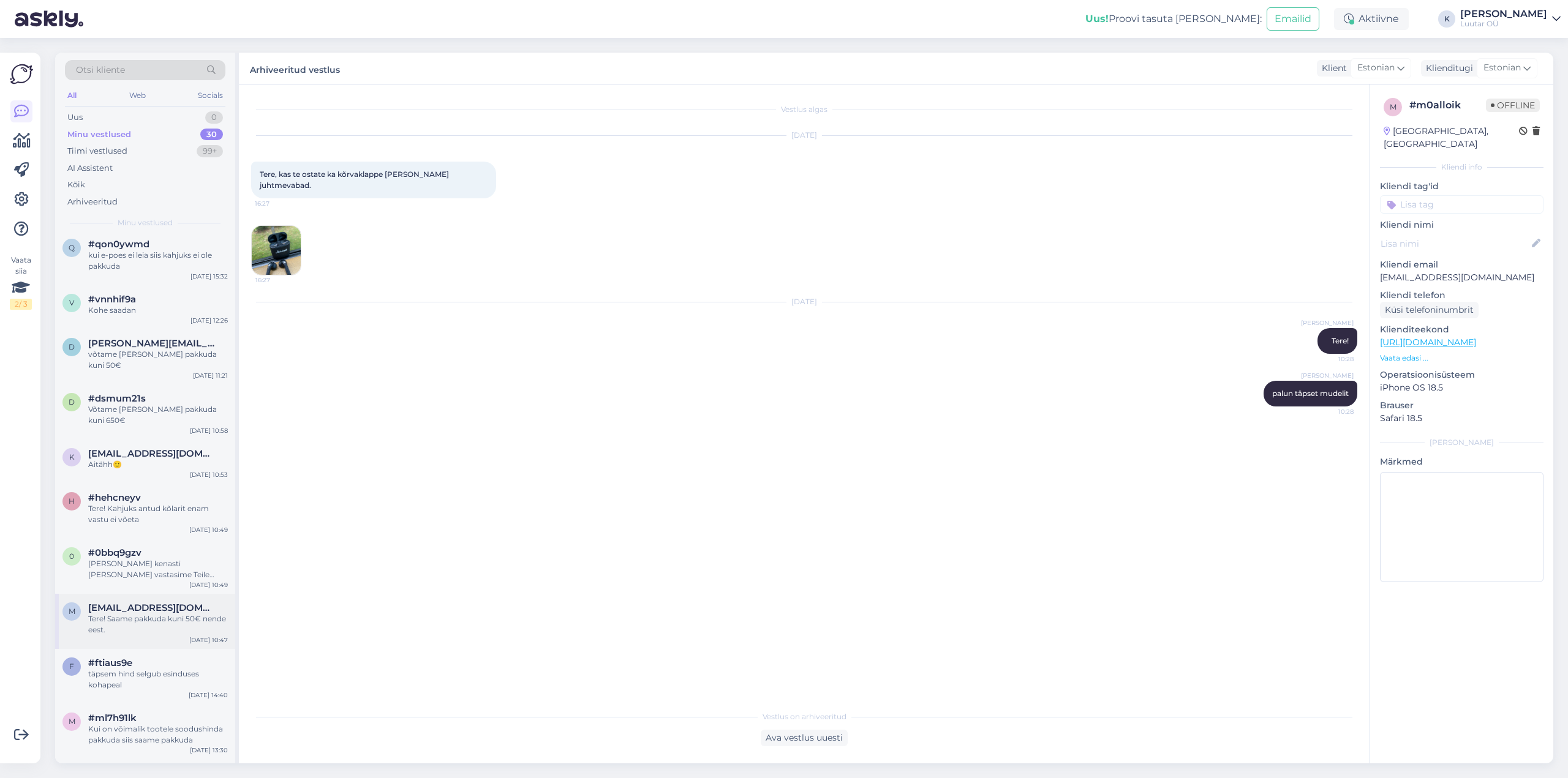
scroll to position [938, 0]
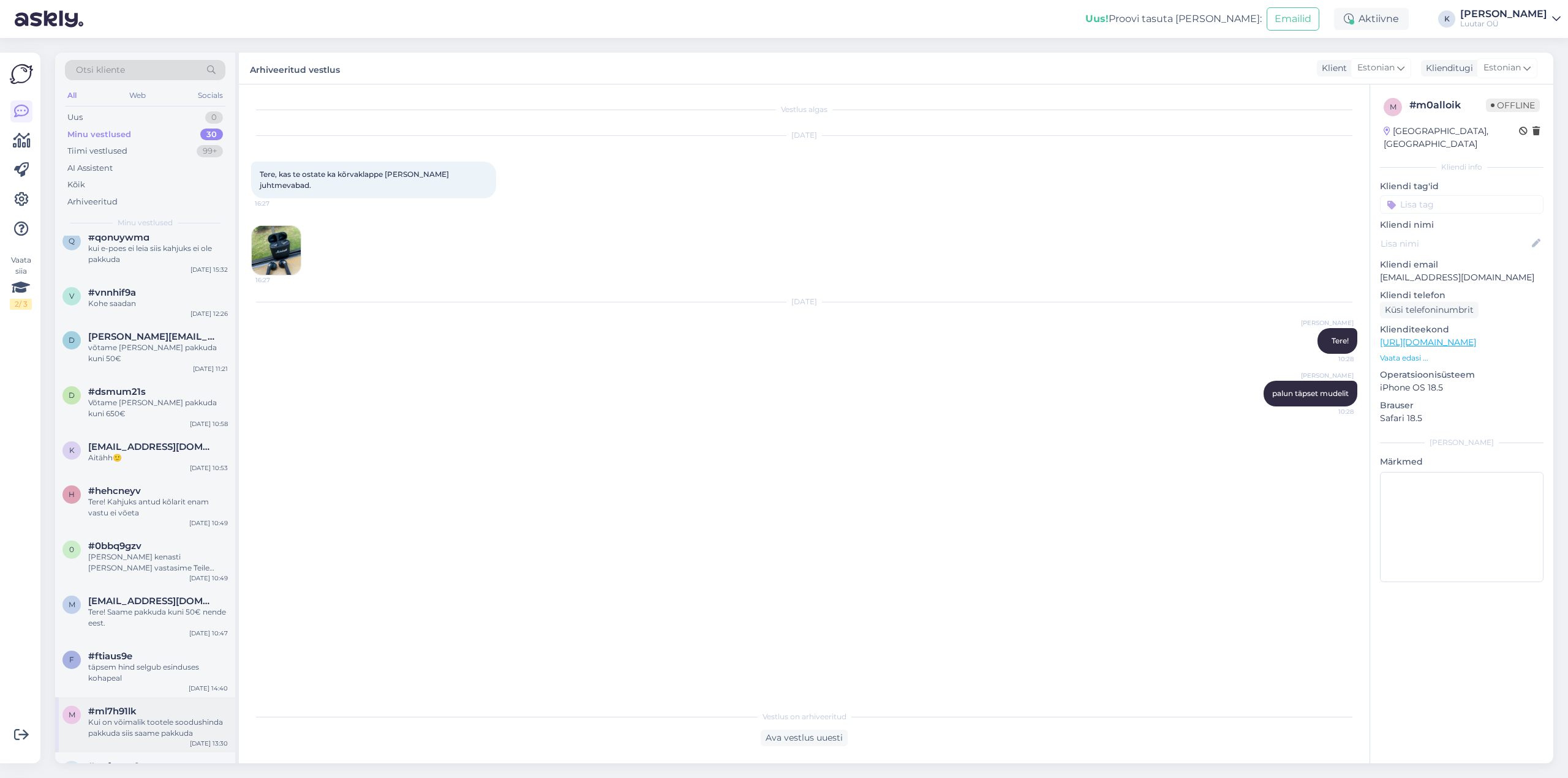
drag, startPoint x: 156, startPoint y: 733, endPoint x: 200, endPoint y: 711, distance: 49.2
click at [158, 761] on div "#qqfmws9x" at bounding box center [158, 767] width 140 height 11
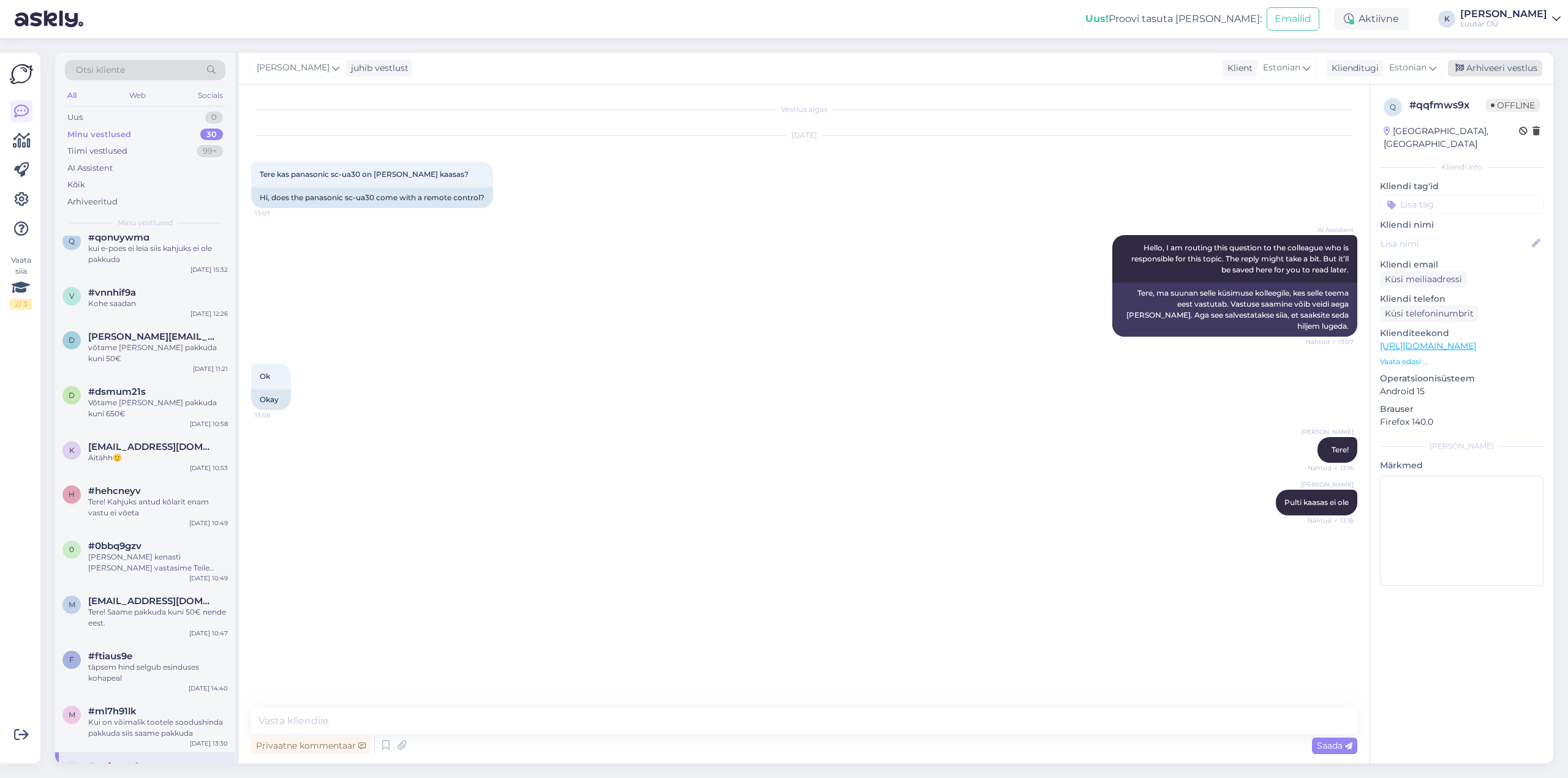
drag, startPoint x: 1507, startPoint y: 66, endPoint x: 1497, endPoint y: 68, distance: 10.2
click at [1505, 66] on div "Arhiveeri vestlus" at bounding box center [1495, 68] width 95 height 17
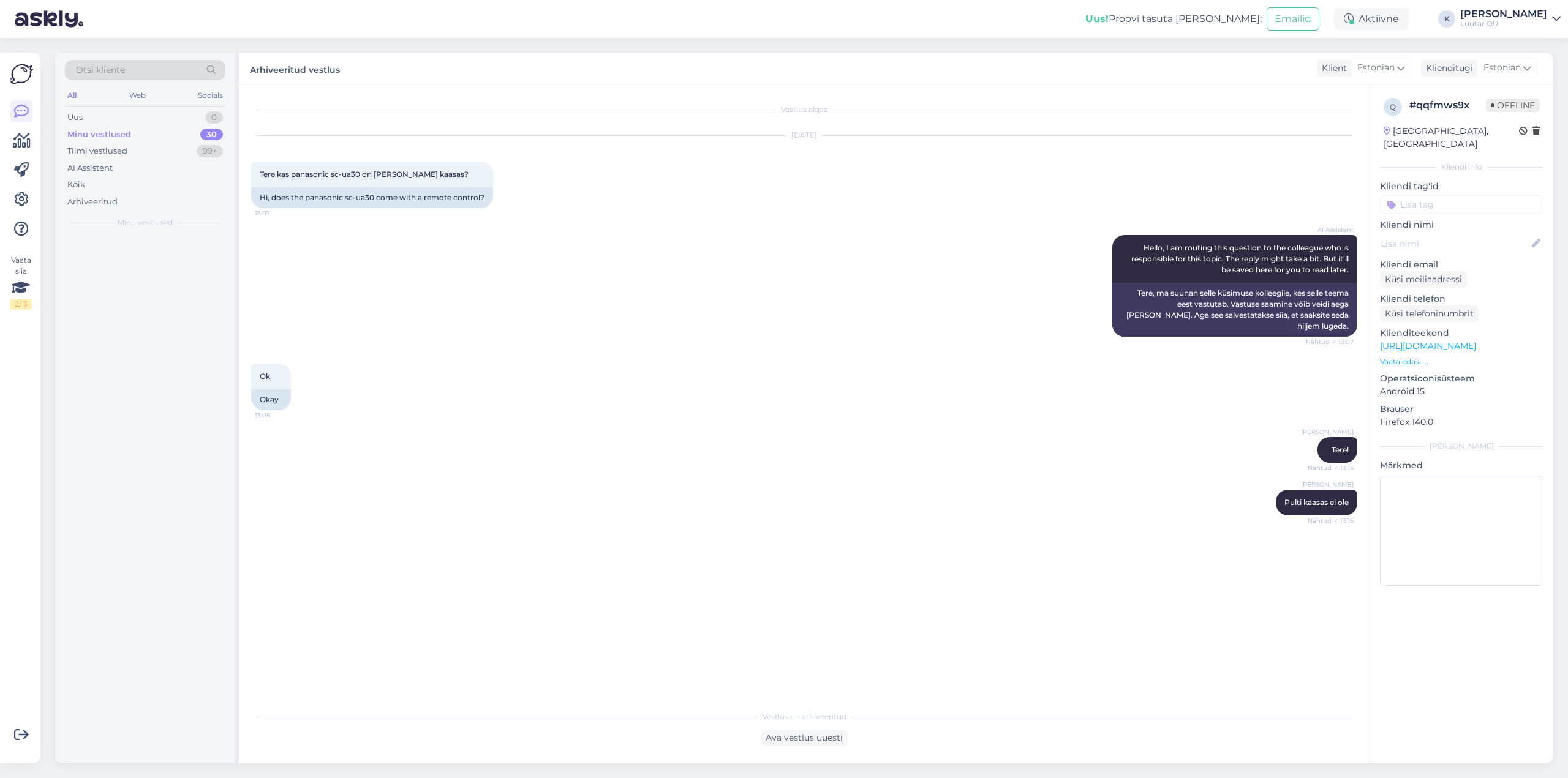
scroll to position [0, 0]
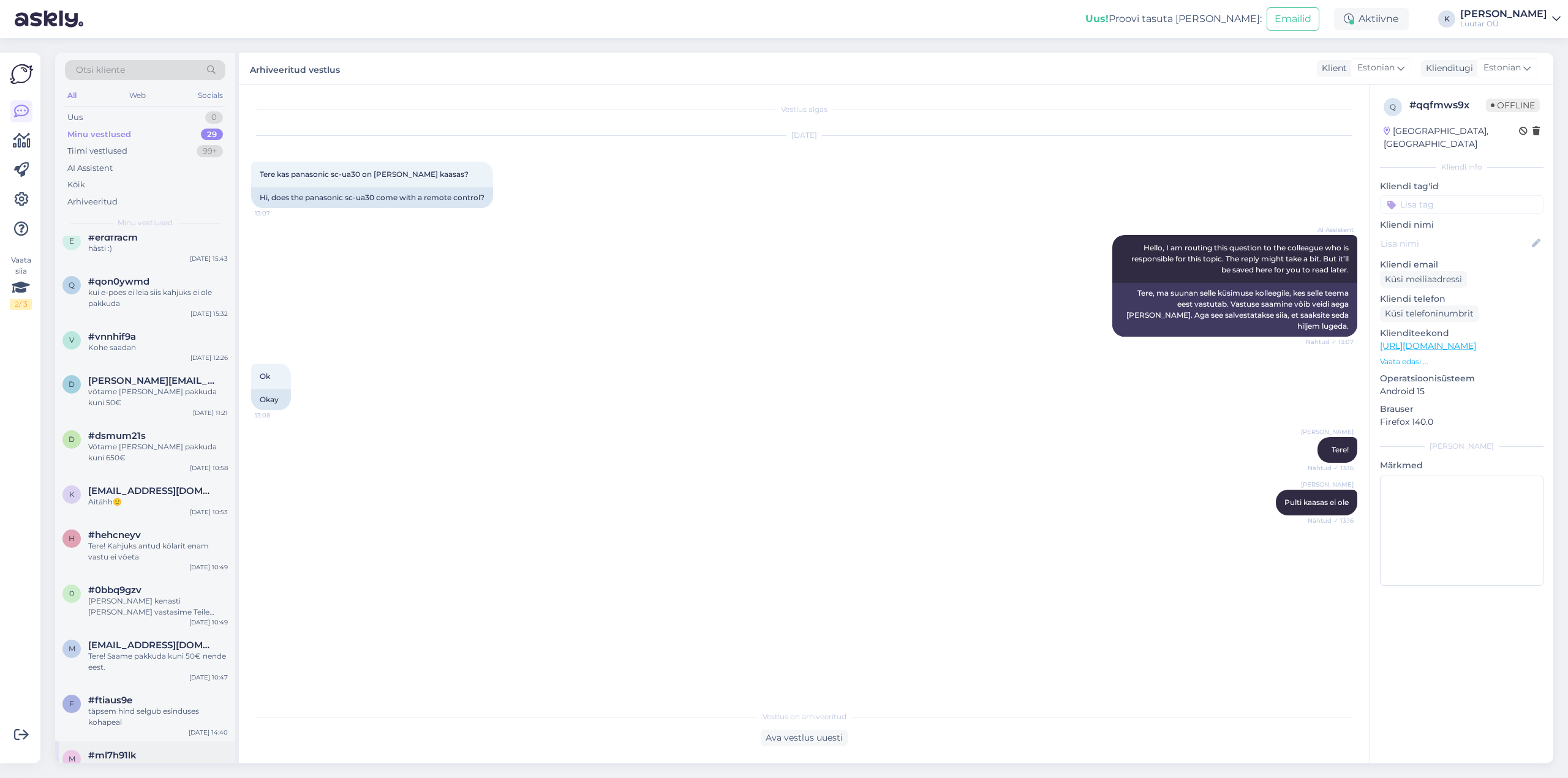
click at [125, 750] on span "#ml7h91lk" at bounding box center [112, 756] width 49 height 11
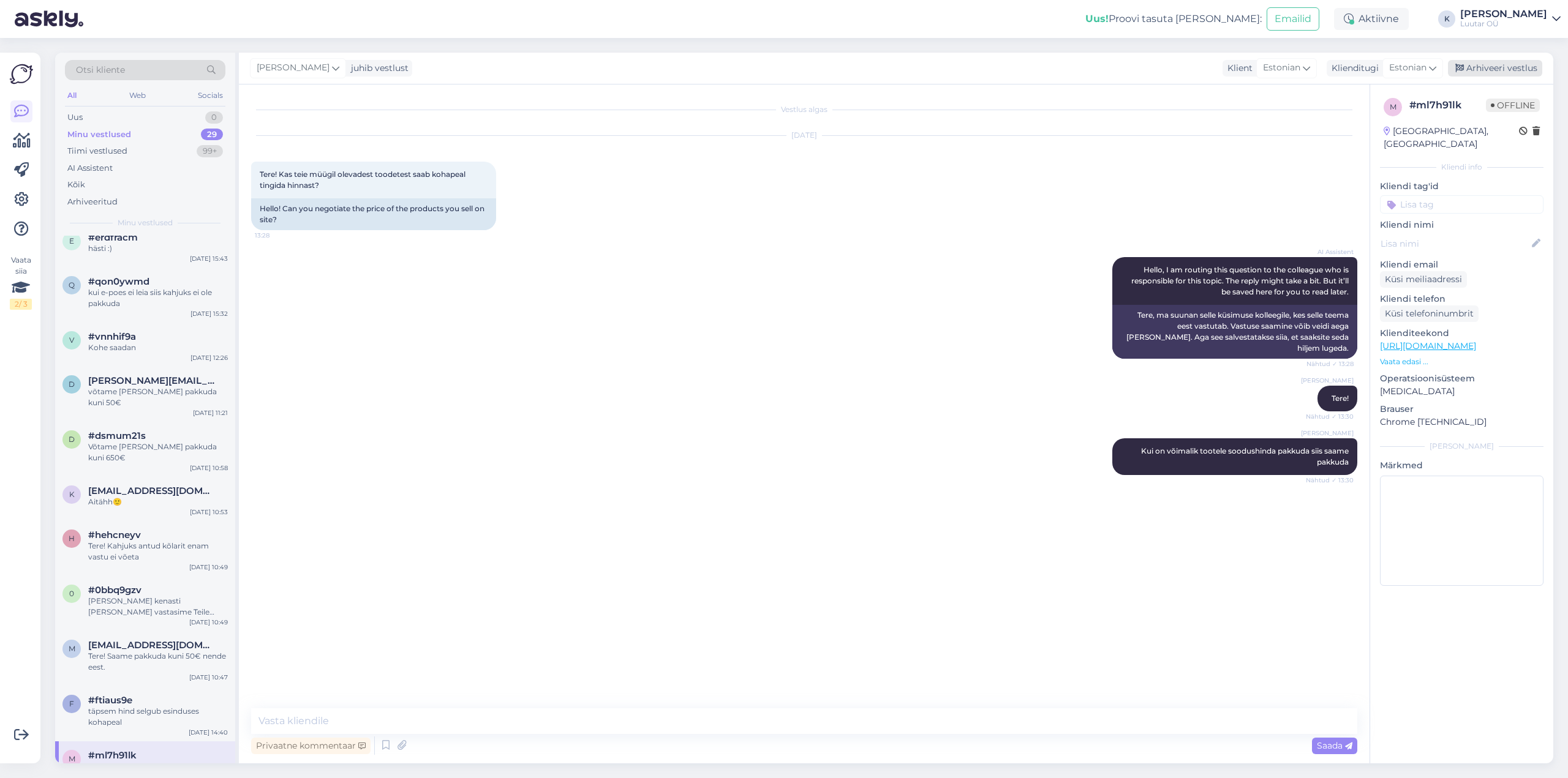
click at [1502, 71] on div "Arhiveeri vestlus" at bounding box center [1495, 68] width 95 height 17
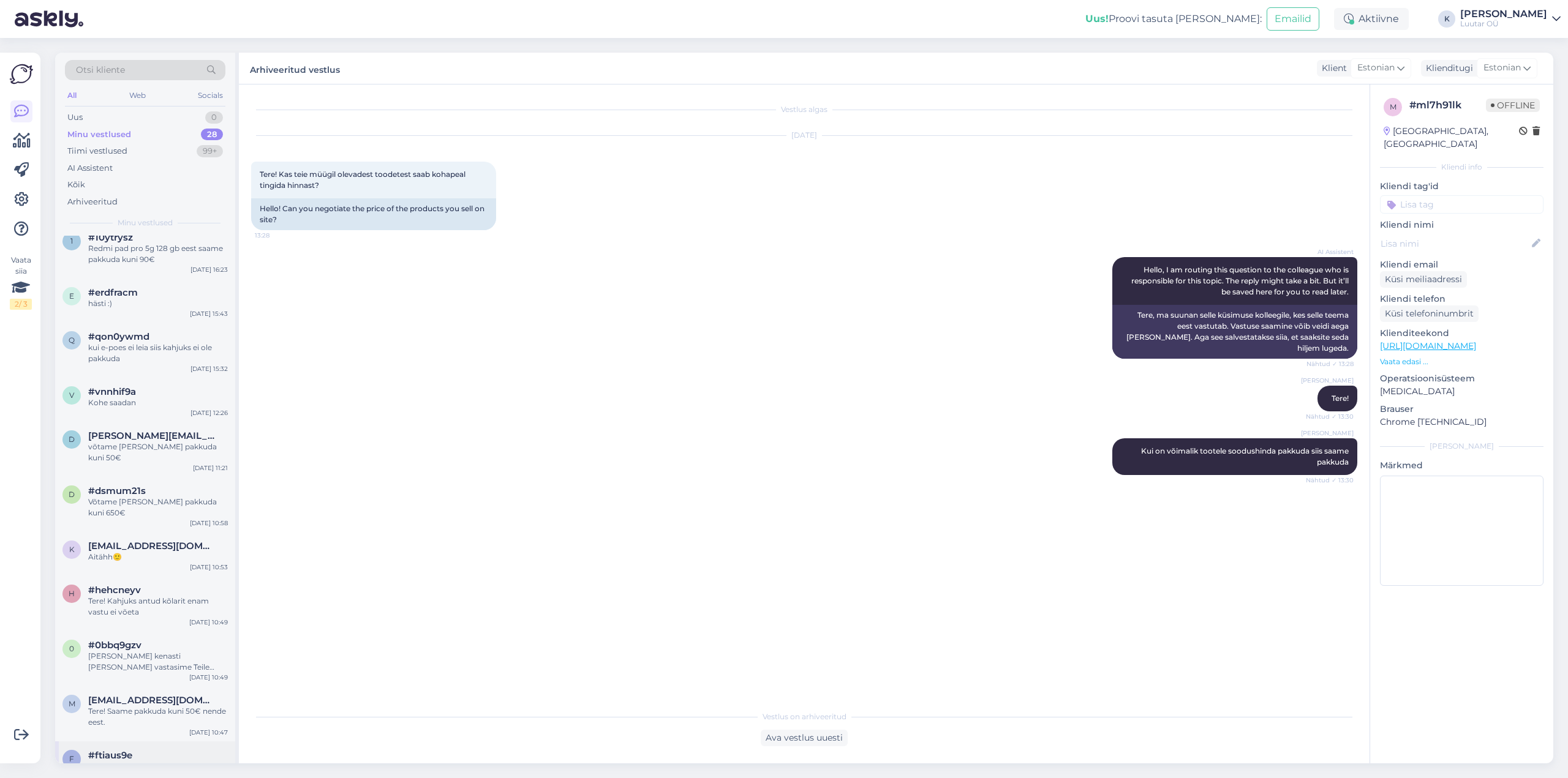
click at [134, 761] on div "täpsem hind selgub esinduses kohapeal" at bounding box center [158, 772] width 140 height 22
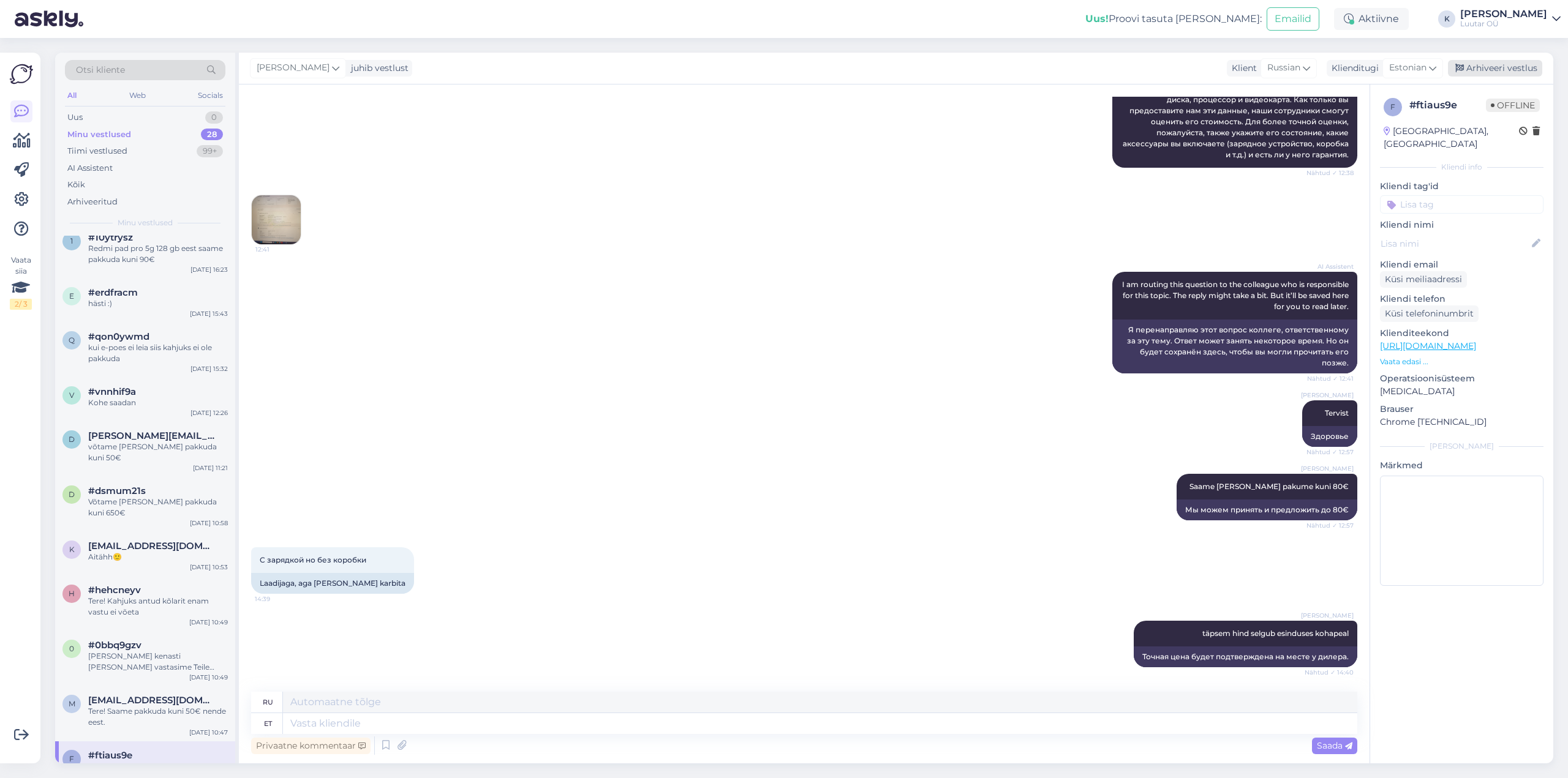
click at [1492, 72] on div "Arhiveeri vestlus" at bounding box center [1495, 68] width 95 height 17
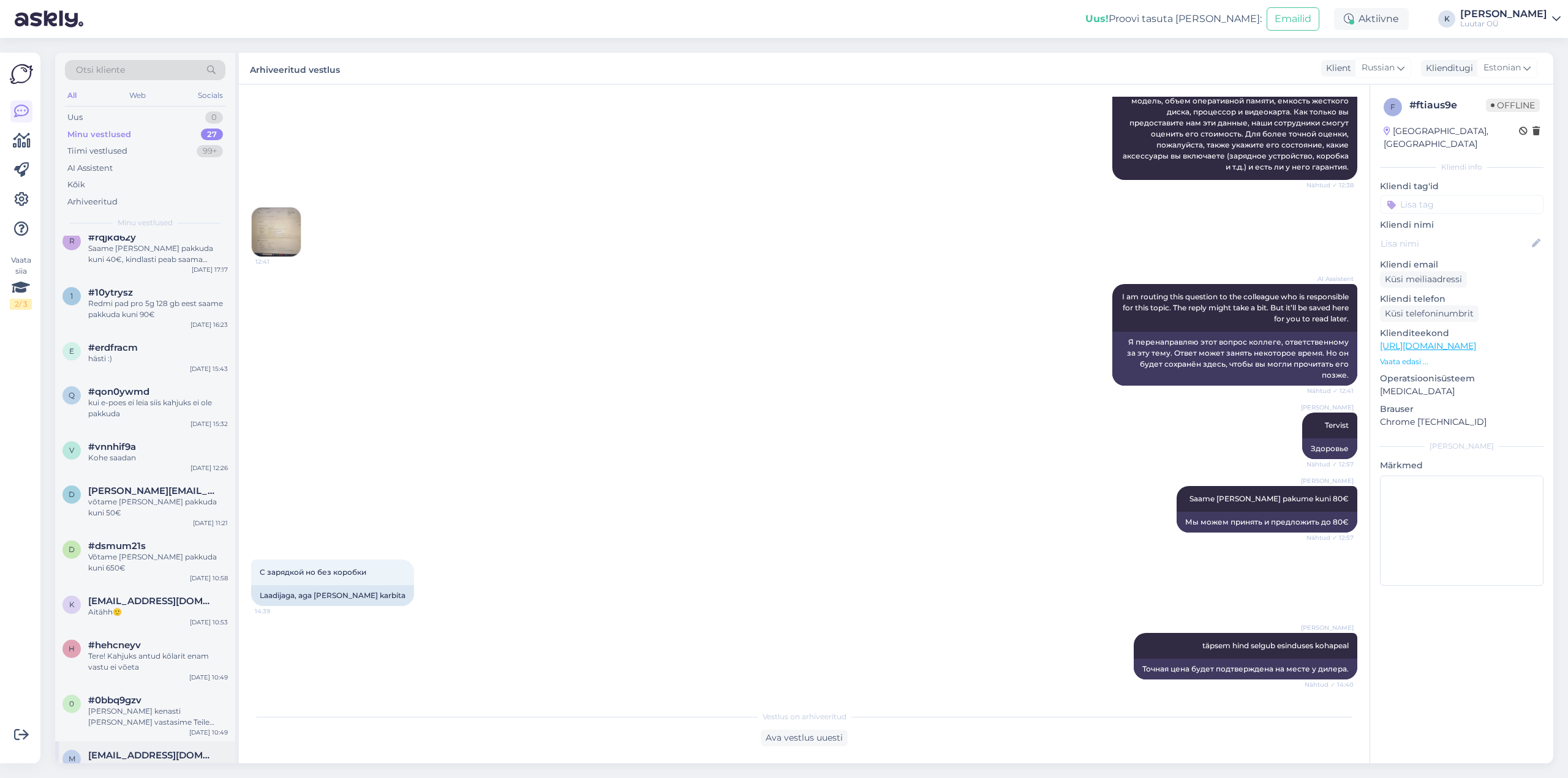
click at [125, 761] on div "Tere! Saame pakkuda kuni 50€ nende eest." at bounding box center [158, 772] width 140 height 22
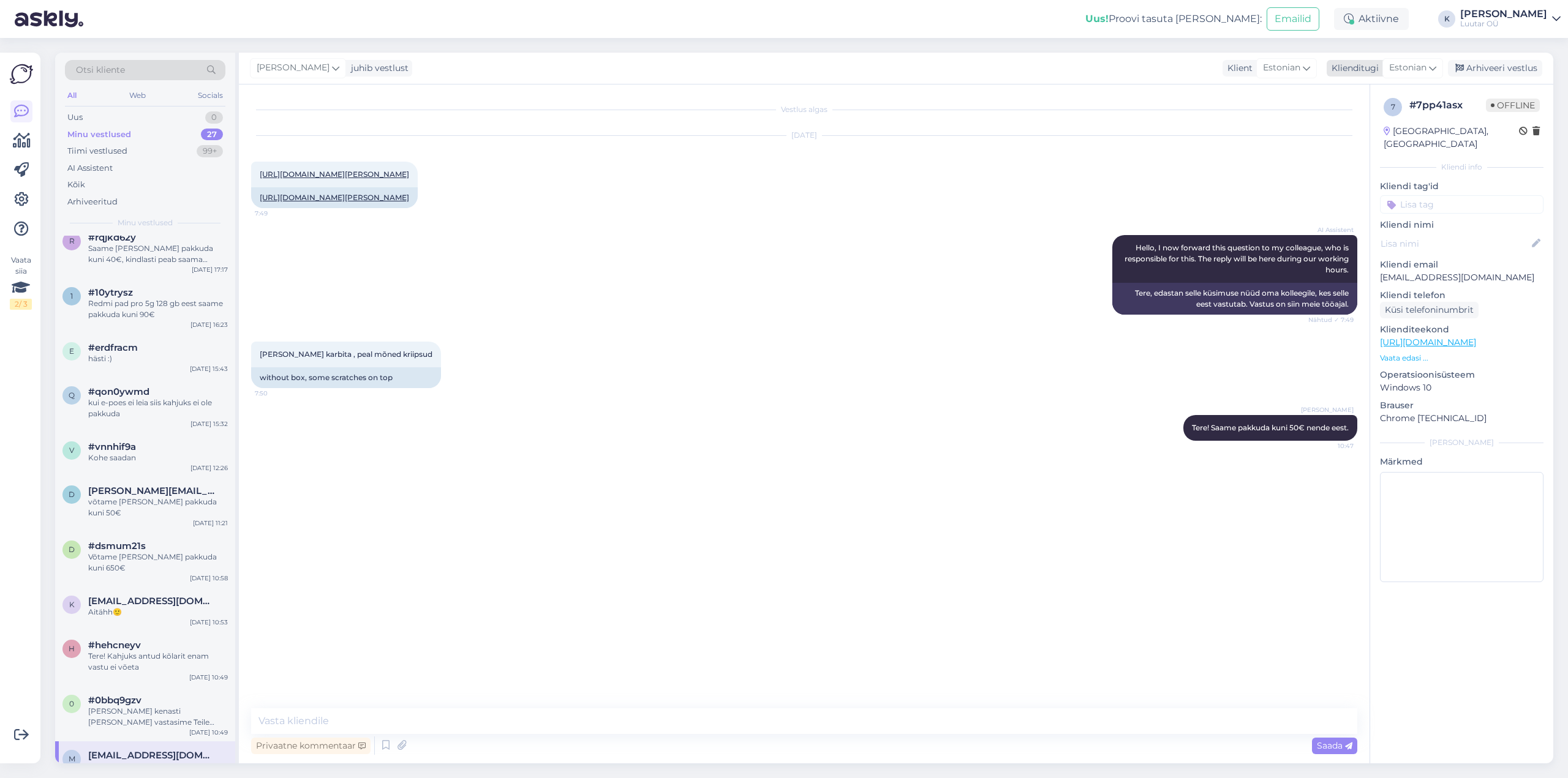
drag, startPoint x: 1486, startPoint y: 68, endPoint x: 1477, endPoint y: 69, distance: 9.1
click at [1486, 68] on div "Arhiveeri vestlus" at bounding box center [1495, 68] width 95 height 17
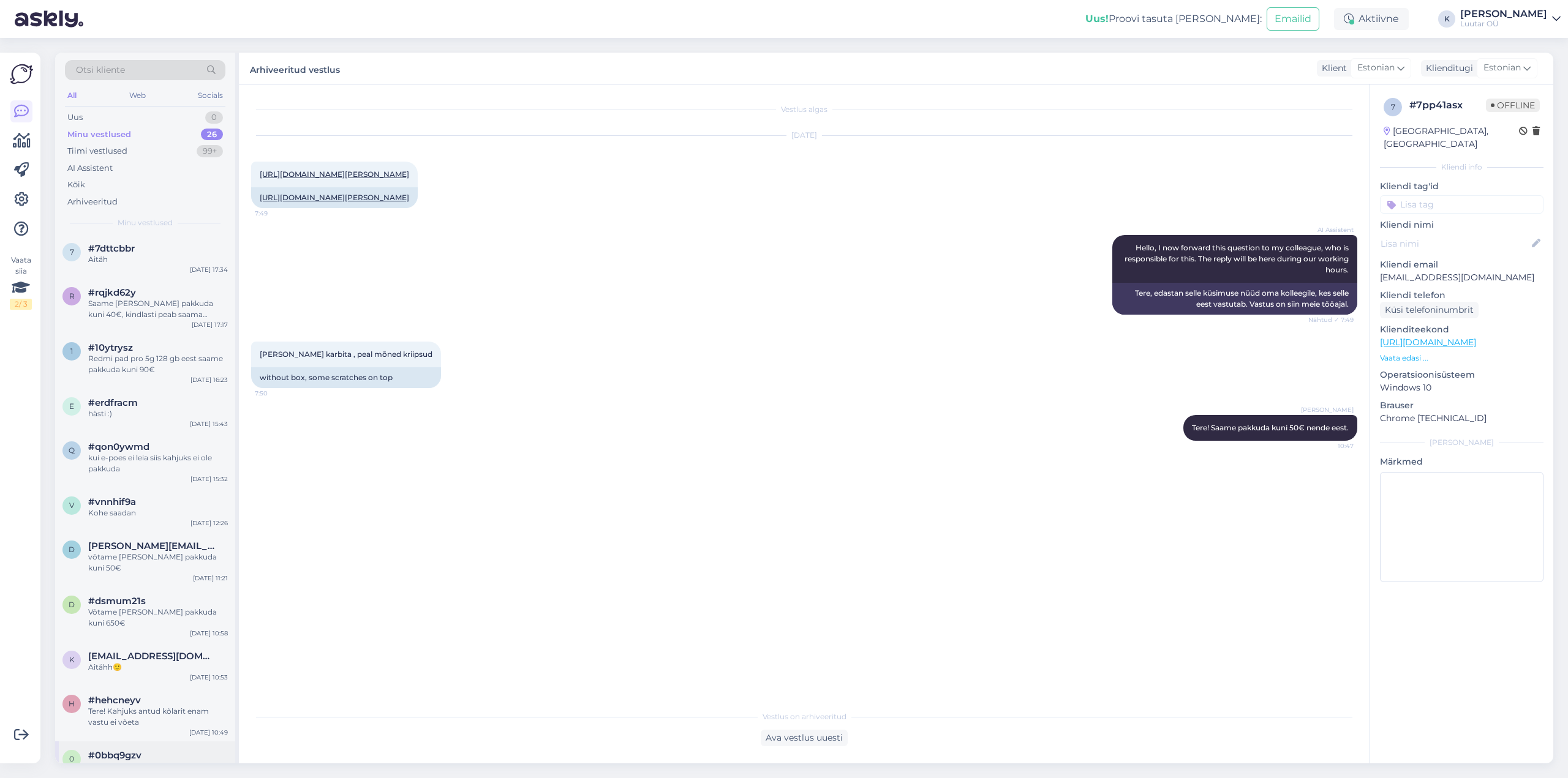
click at [105, 761] on div "[PERSON_NAME] kenasti [PERSON_NAME] vastasime Teile sinna, et saame pakkuda kun…" at bounding box center [158, 772] width 140 height 22
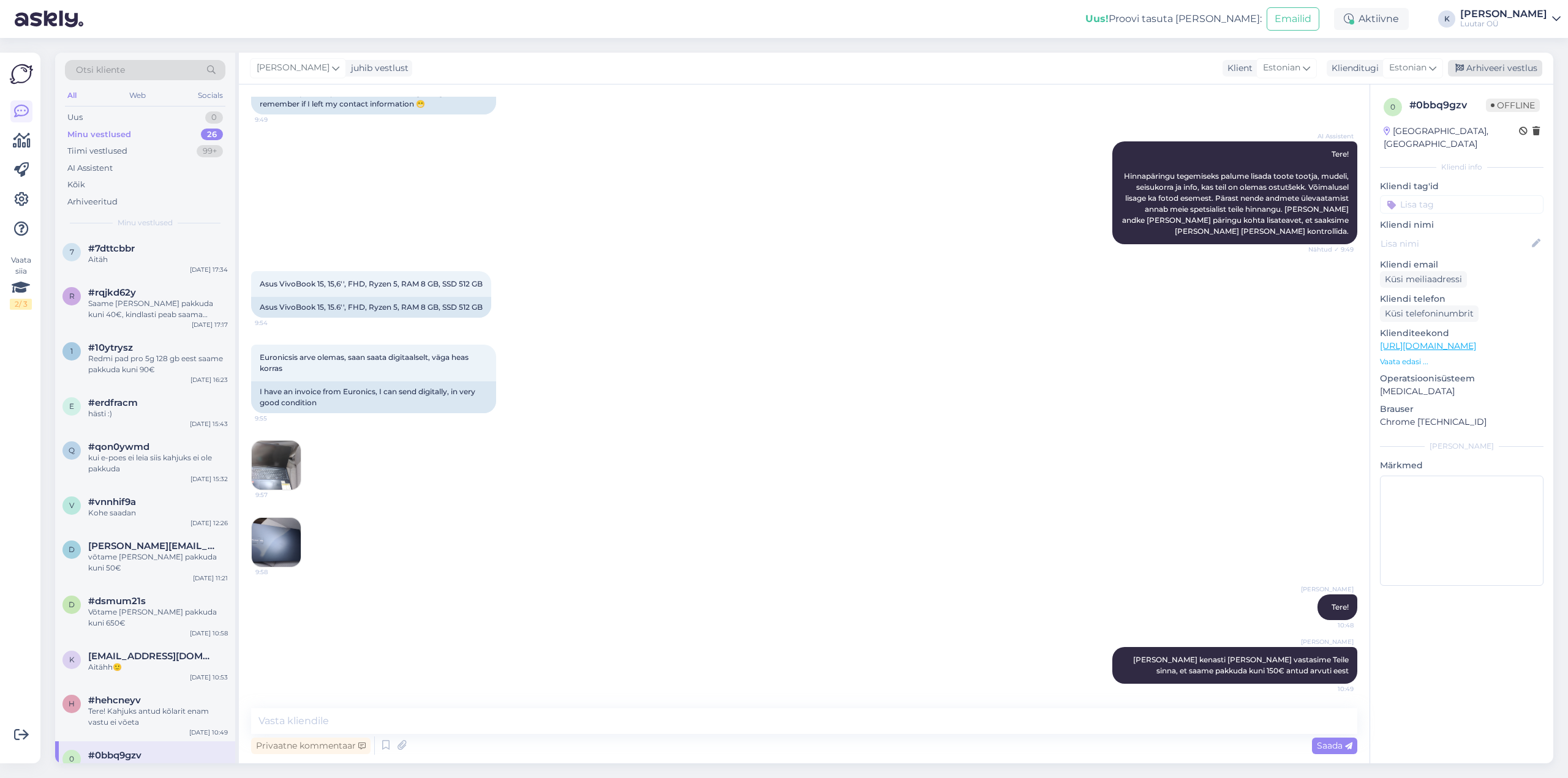
click at [1483, 62] on div "Arhiveeri vestlus" at bounding box center [1495, 68] width 95 height 17
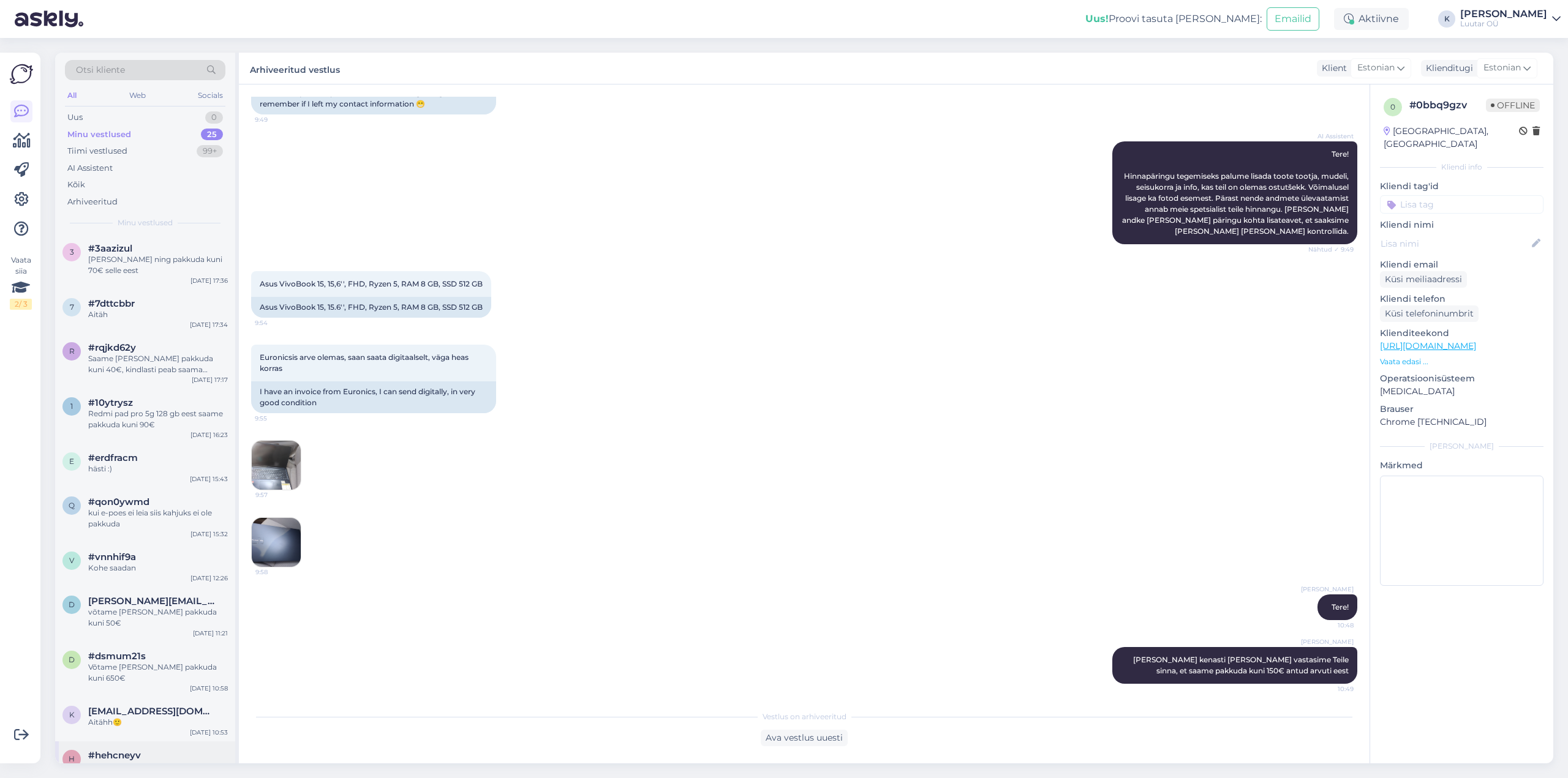
click at [107, 761] on div "Tere! Kahjuks antud kõlarit enam vastu ei võeta" at bounding box center [158, 772] width 140 height 22
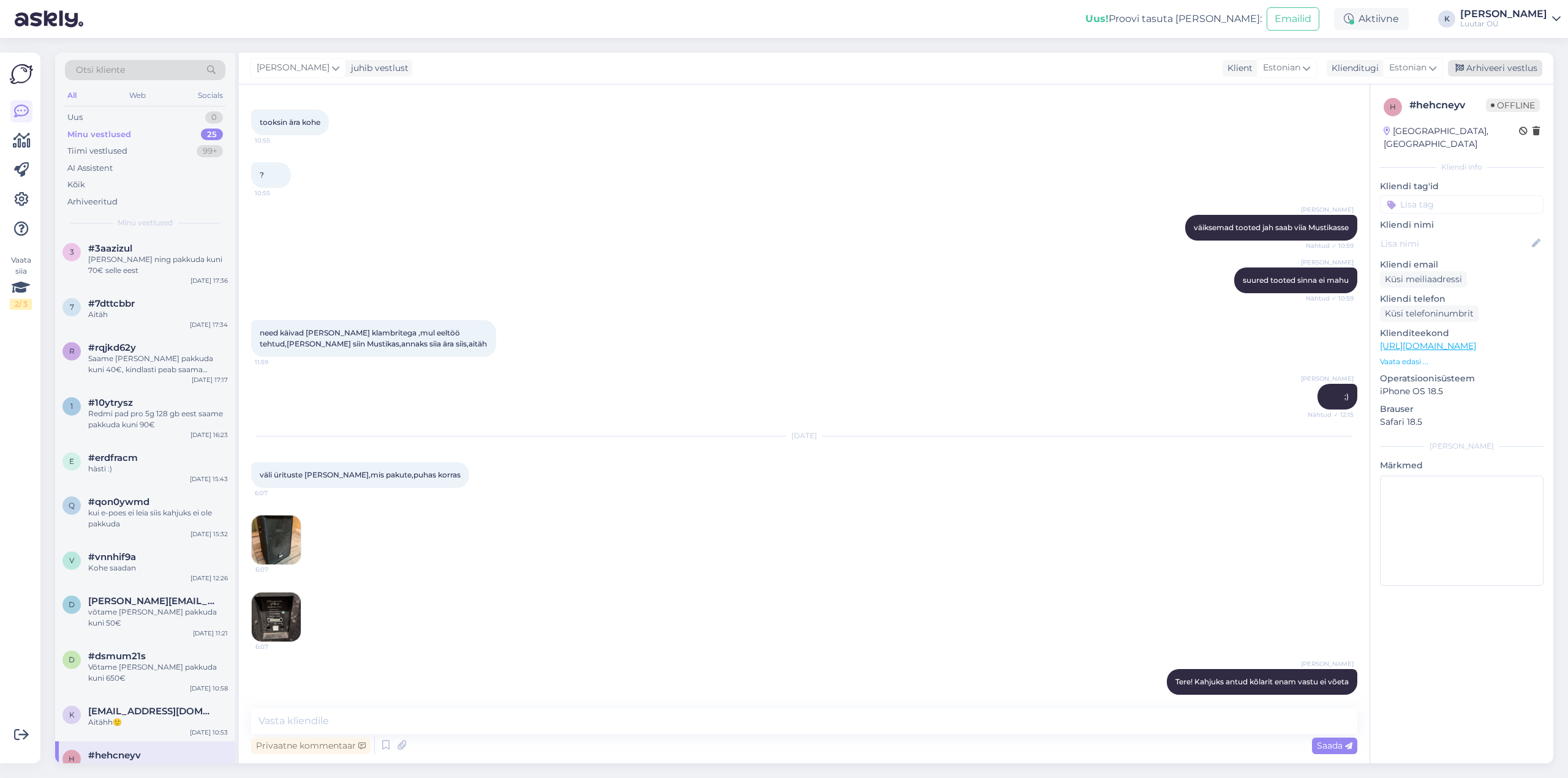
click at [1508, 67] on div "Arhiveeri vestlus" at bounding box center [1495, 68] width 95 height 17
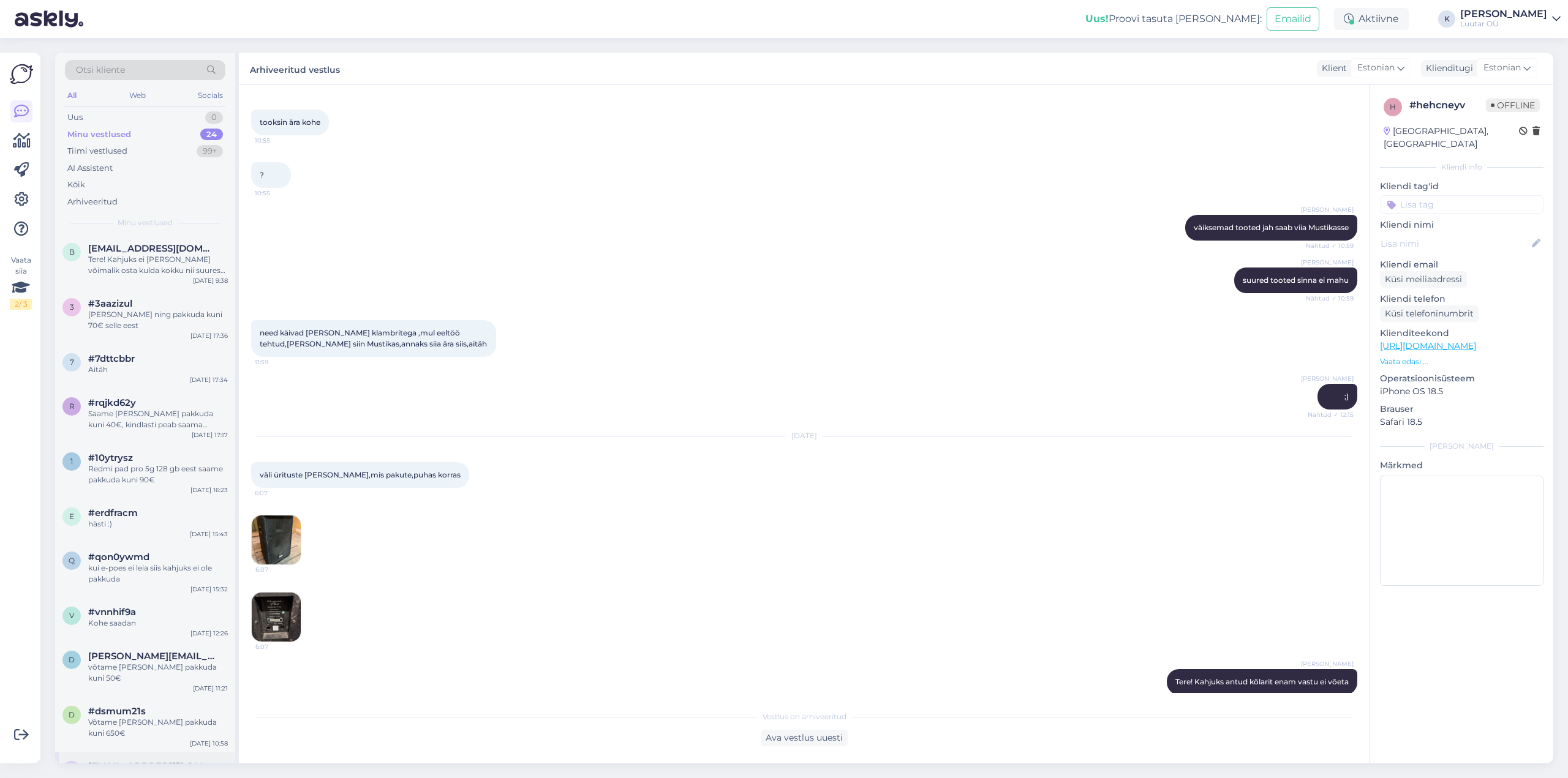
click at [120, 761] on span "[EMAIL_ADDRESS][DOMAIN_NAME]" at bounding box center [152, 767] width 127 height 11
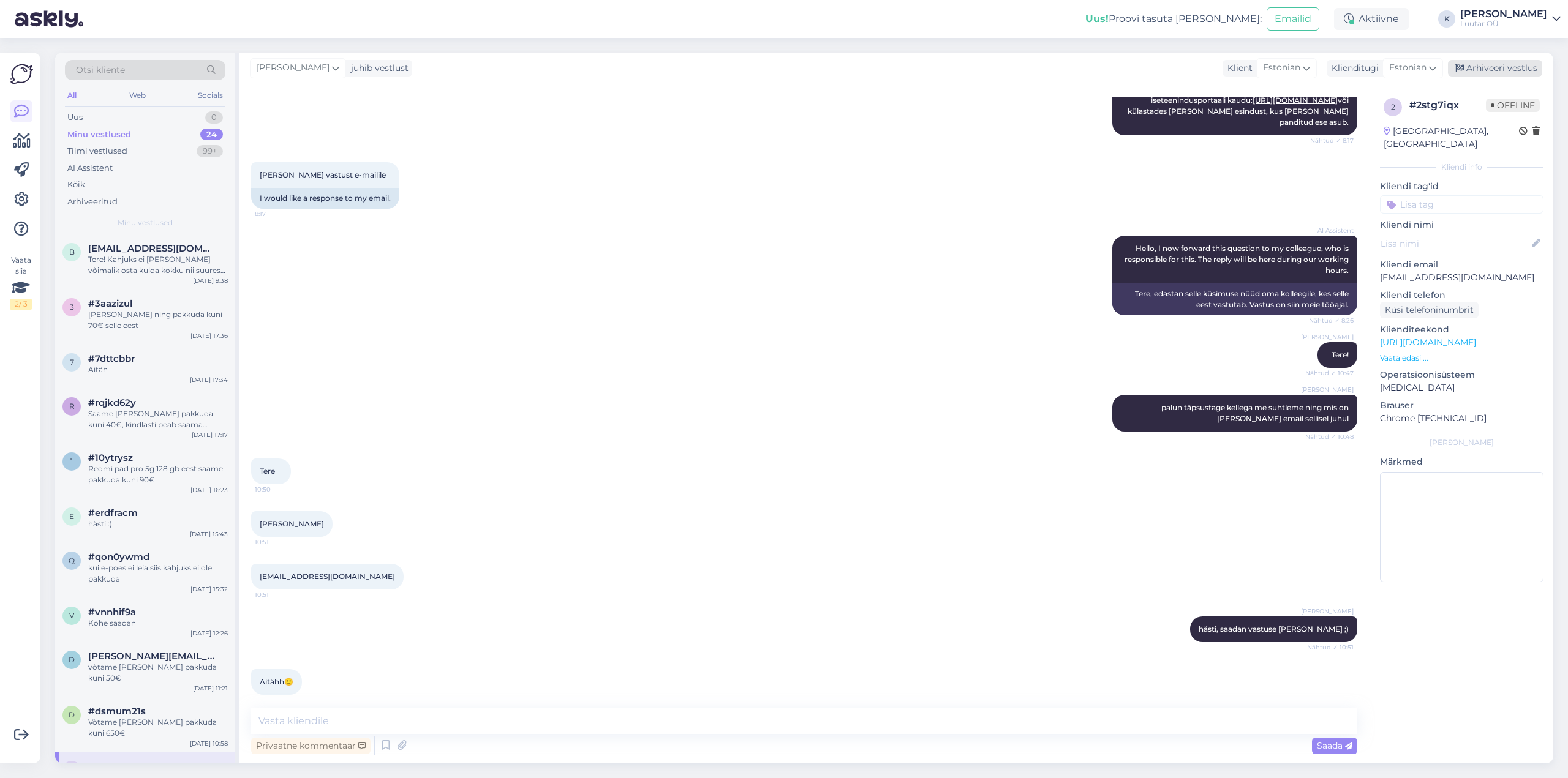
click at [1503, 68] on div "Arhiveeri vestlus" at bounding box center [1495, 68] width 95 height 17
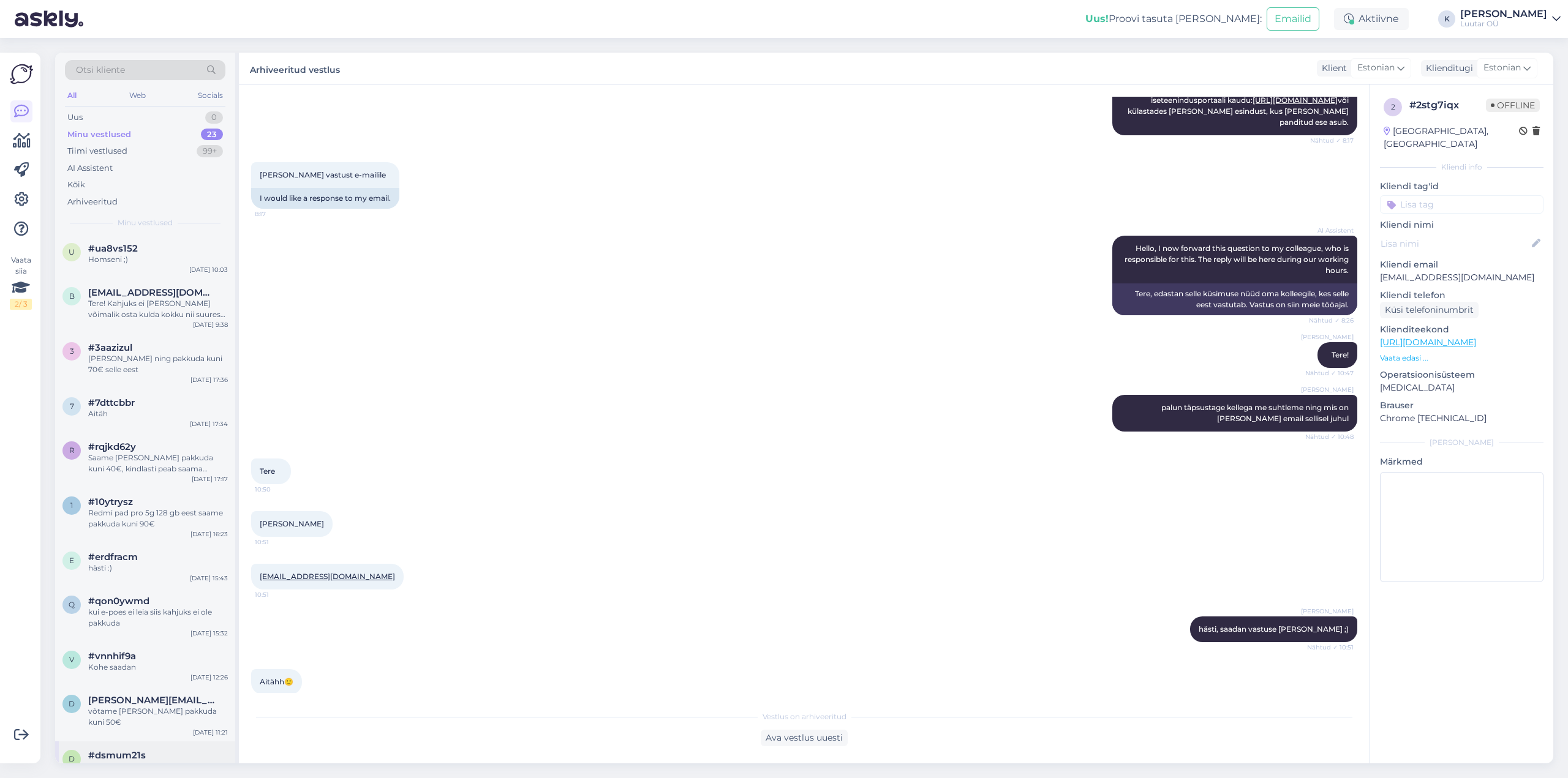
click at [119, 750] on span "#dsmum21s" at bounding box center [117, 756] width 57 height 11
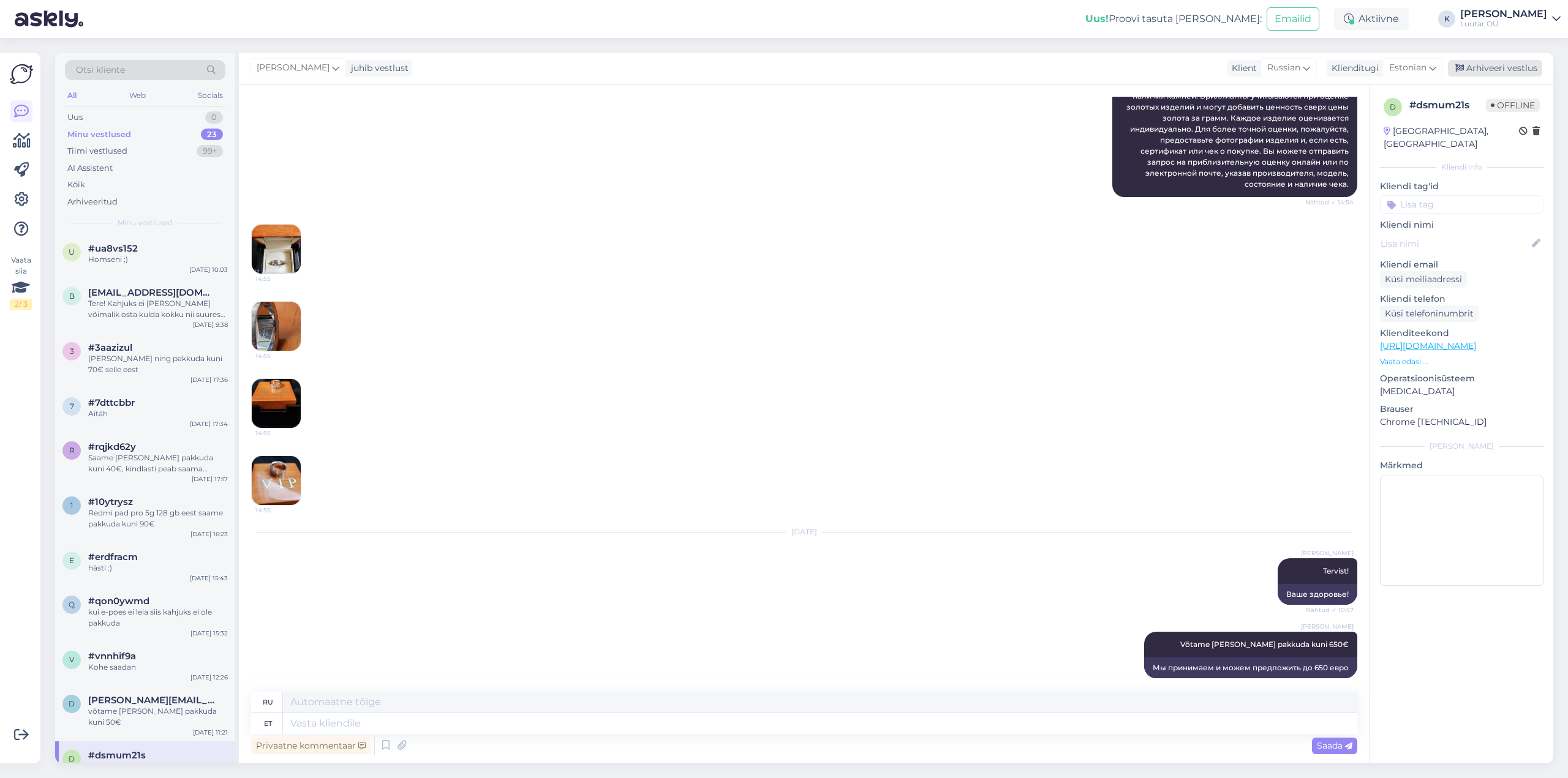
click at [1514, 68] on div "Arhiveeri vestlus" at bounding box center [1495, 68] width 95 height 17
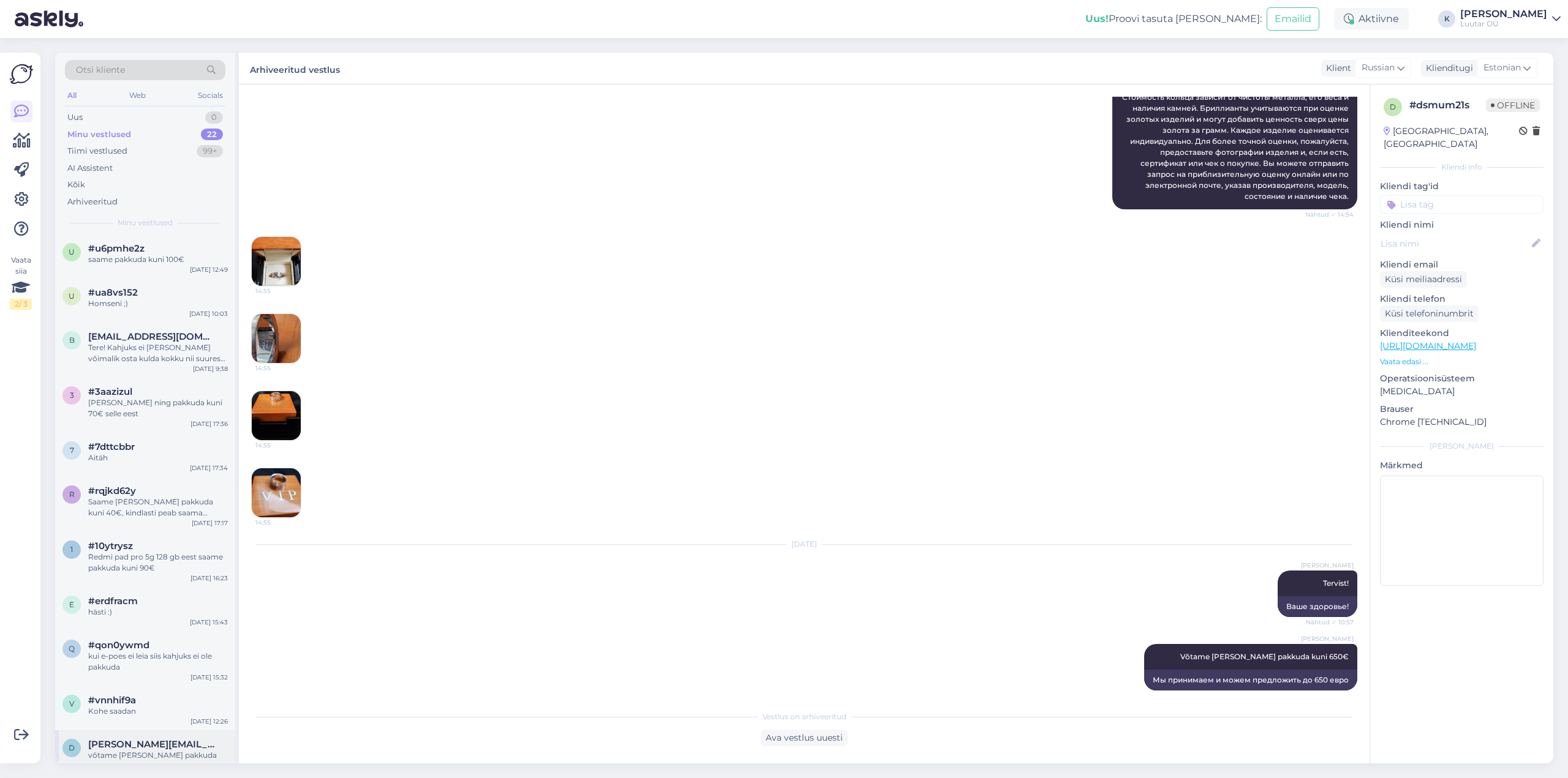
click at [133, 750] on div "võtame [PERSON_NAME] pakkuda kuni 50€" at bounding box center [158, 761] width 140 height 22
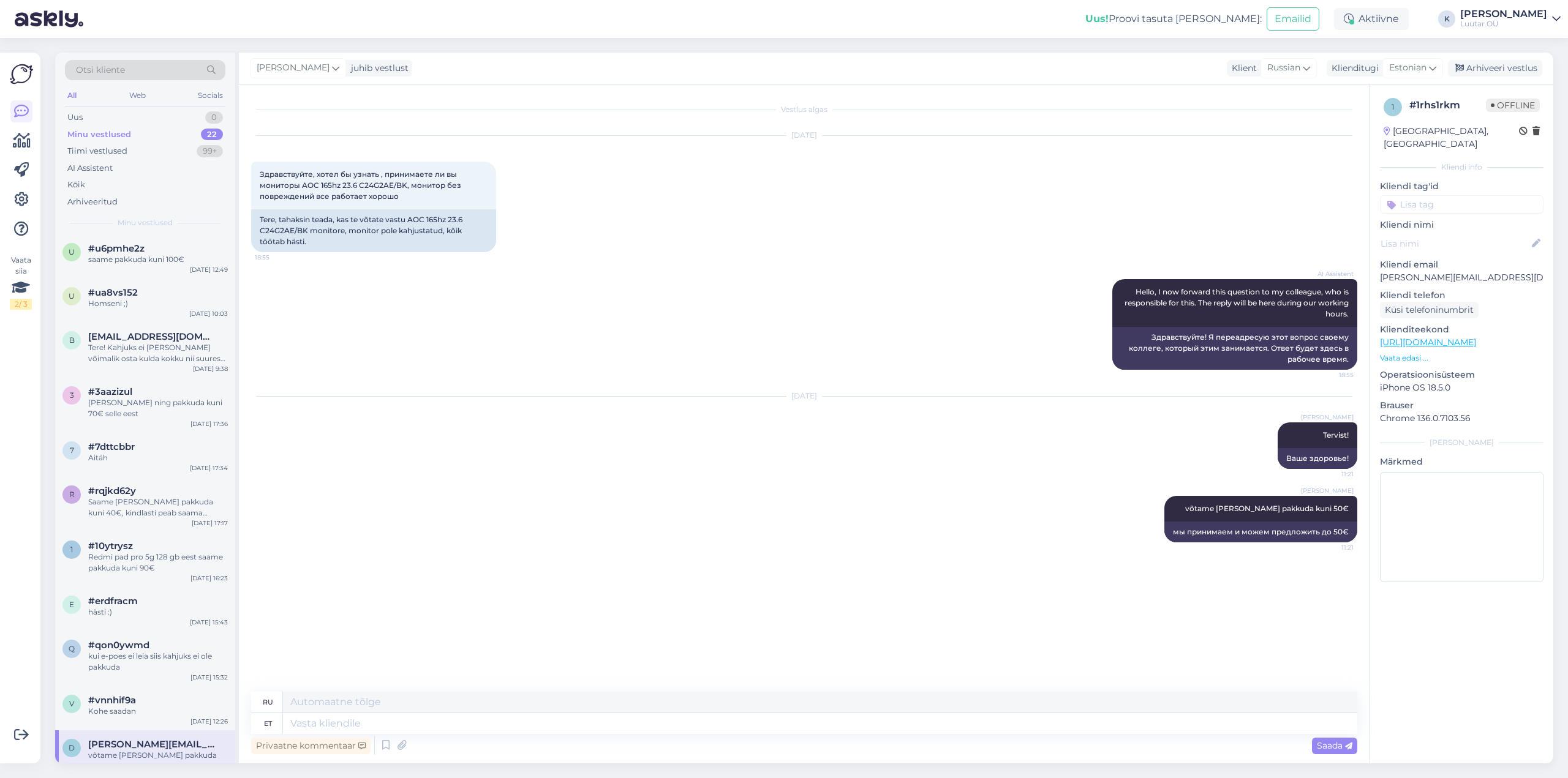
click at [1484, 60] on div "Kerstin juhib vestlust Klient [DEMOGRAPHIC_DATA] Klienditugi [DEMOGRAPHIC_DATA]…" at bounding box center [896, 68] width 1314 height 32
click at [1484, 64] on div "Arhiveeri vestlus" at bounding box center [1495, 68] width 95 height 17
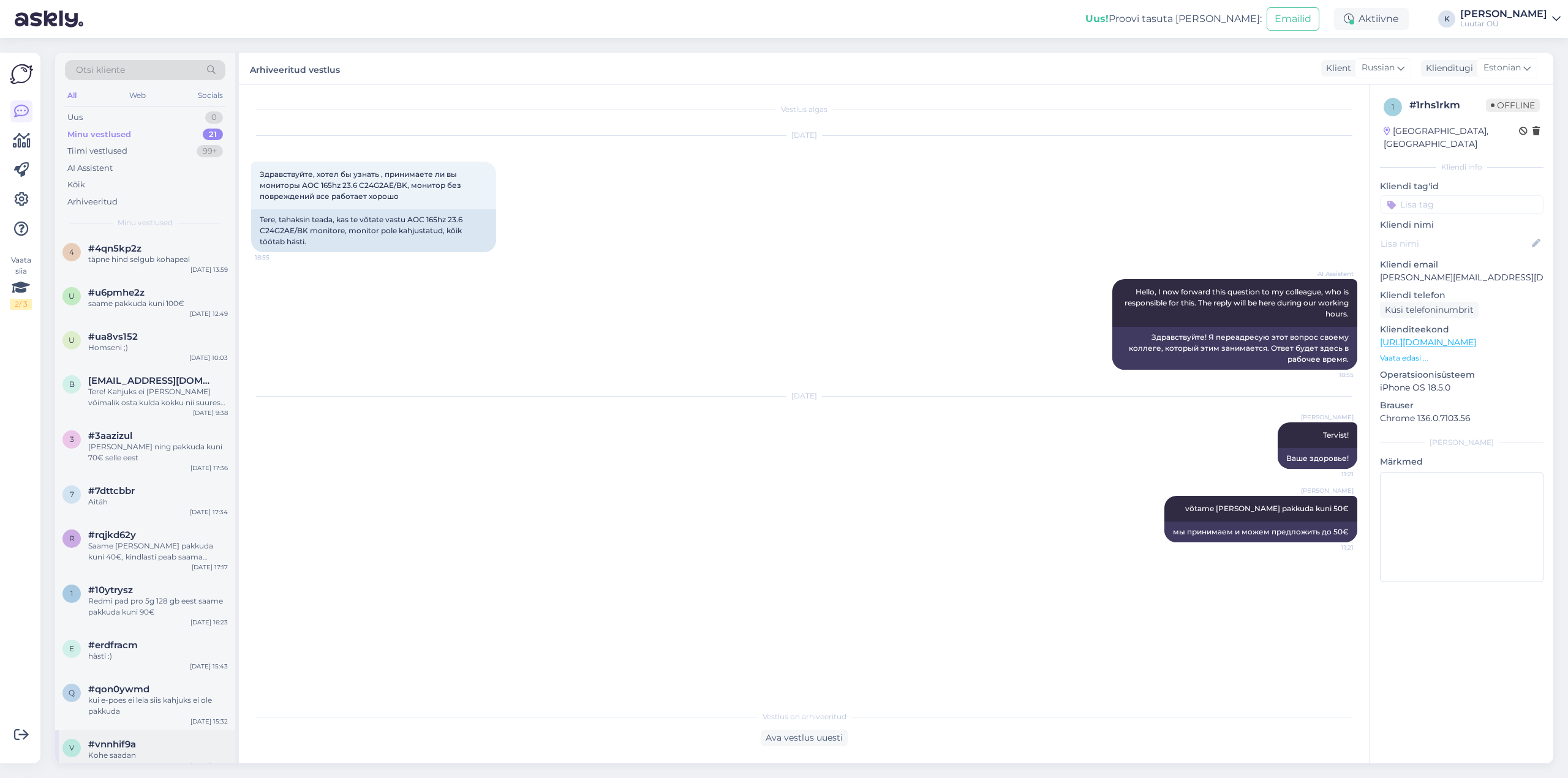
click at [127, 739] on span "#vnnhif9a" at bounding box center [112, 745] width 48 height 11
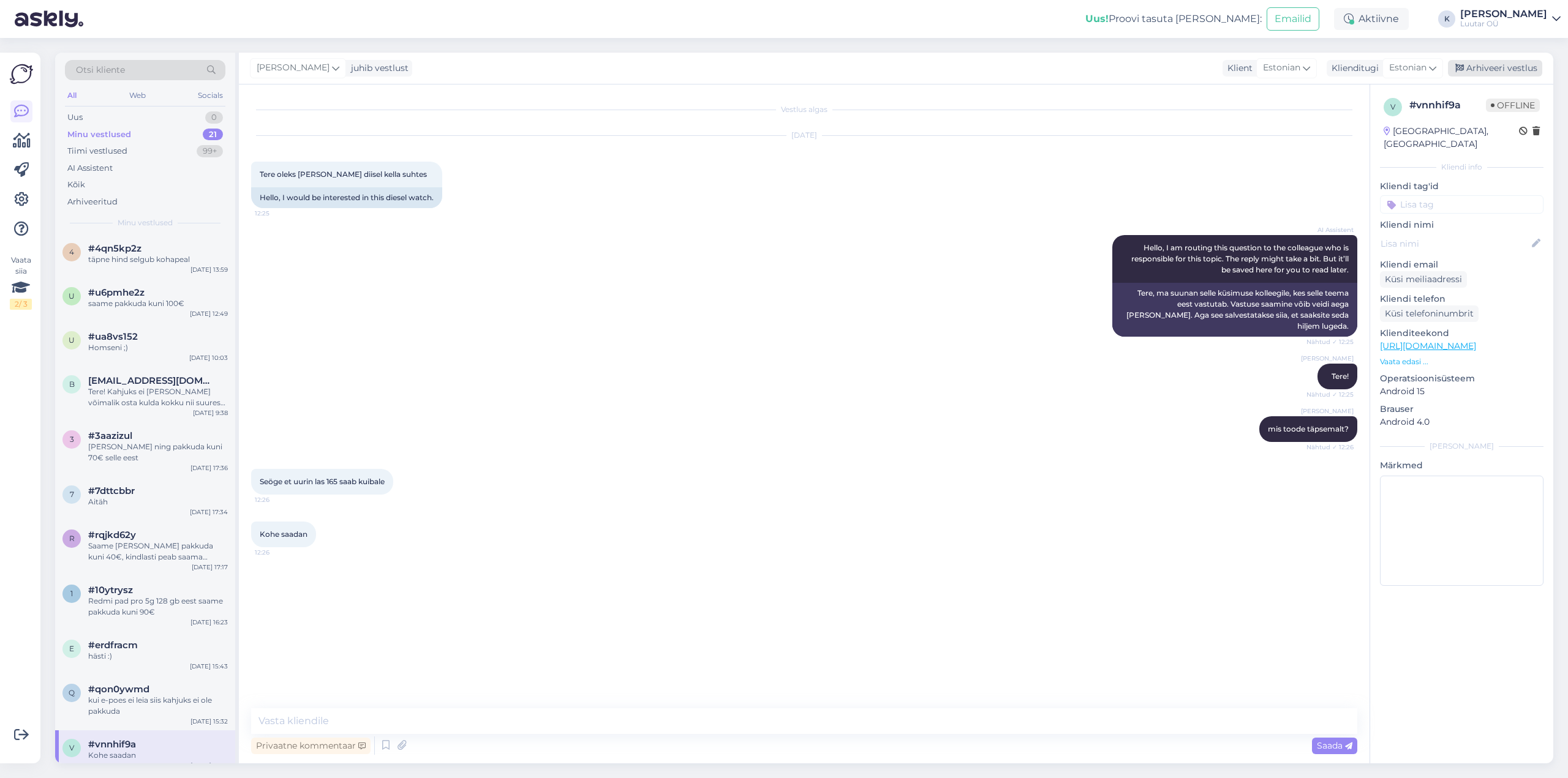
click at [1488, 67] on div "Arhiveeri vestlus" at bounding box center [1495, 68] width 95 height 17
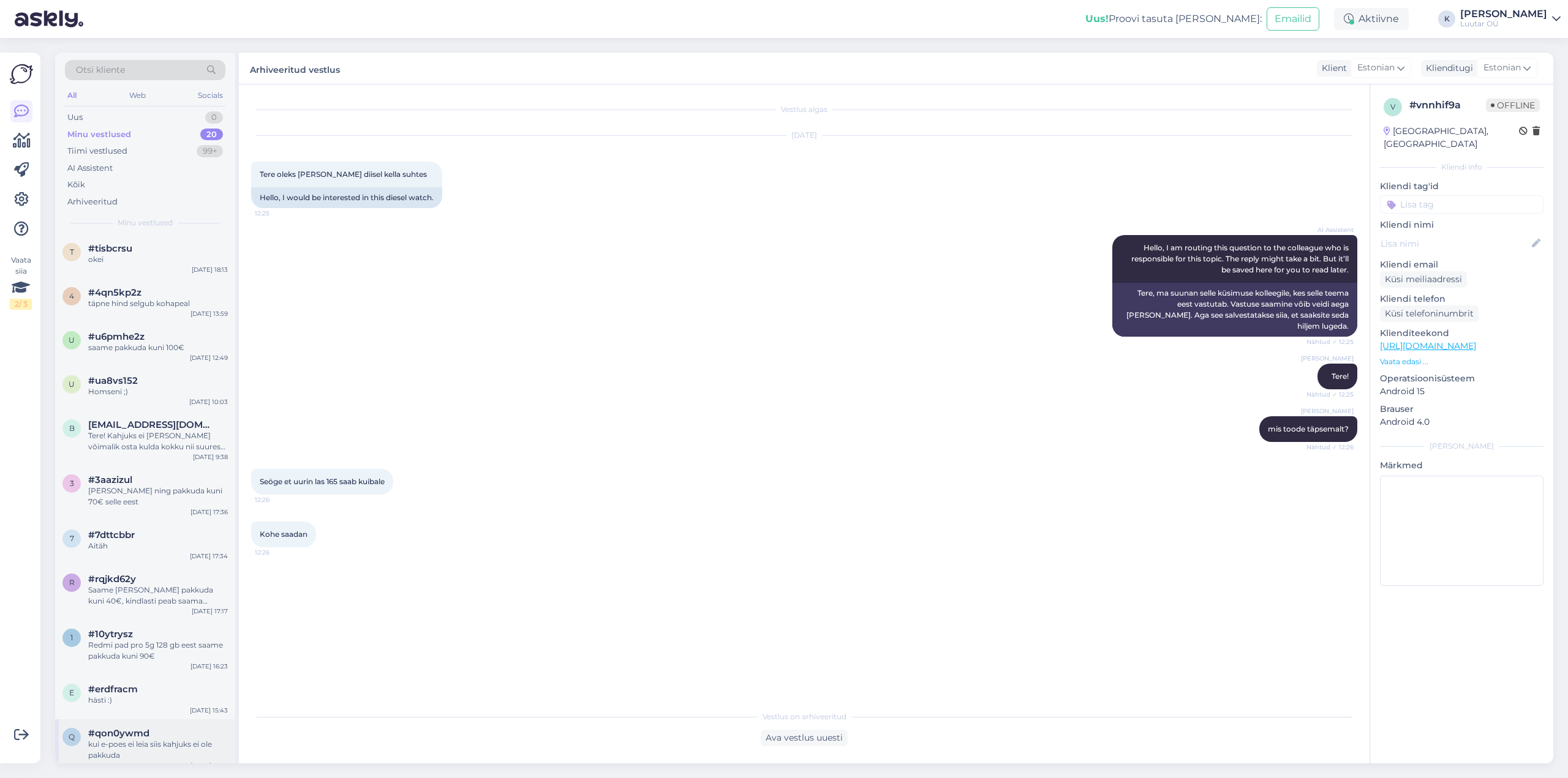
click at [135, 739] on div "kui e-poes ei leia siis kahjuks ei ole pakkuda" at bounding box center [158, 750] width 140 height 22
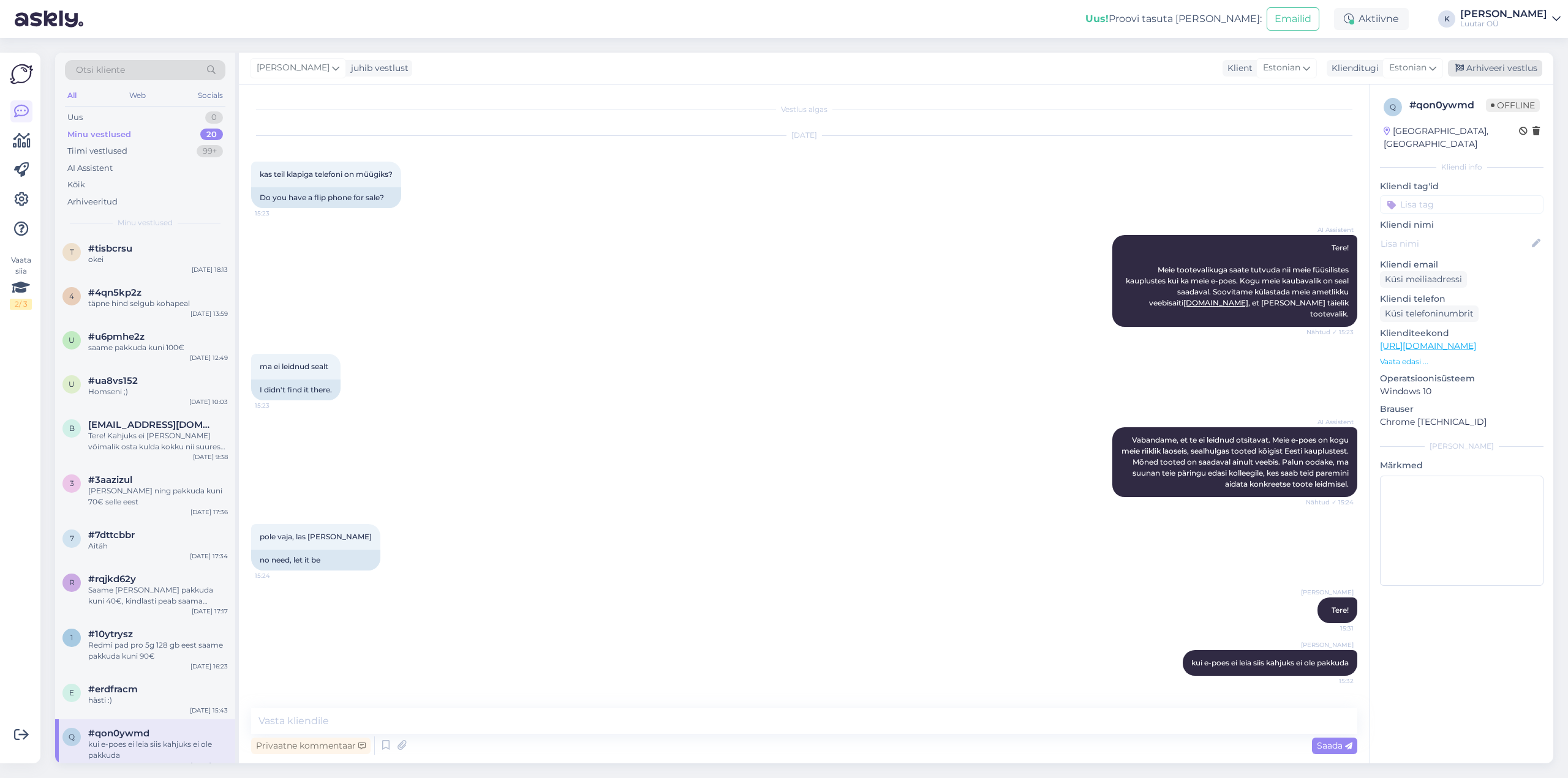
click at [1496, 68] on div "Arhiveeri vestlus" at bounding box center [1495, 68] width 95 height 17
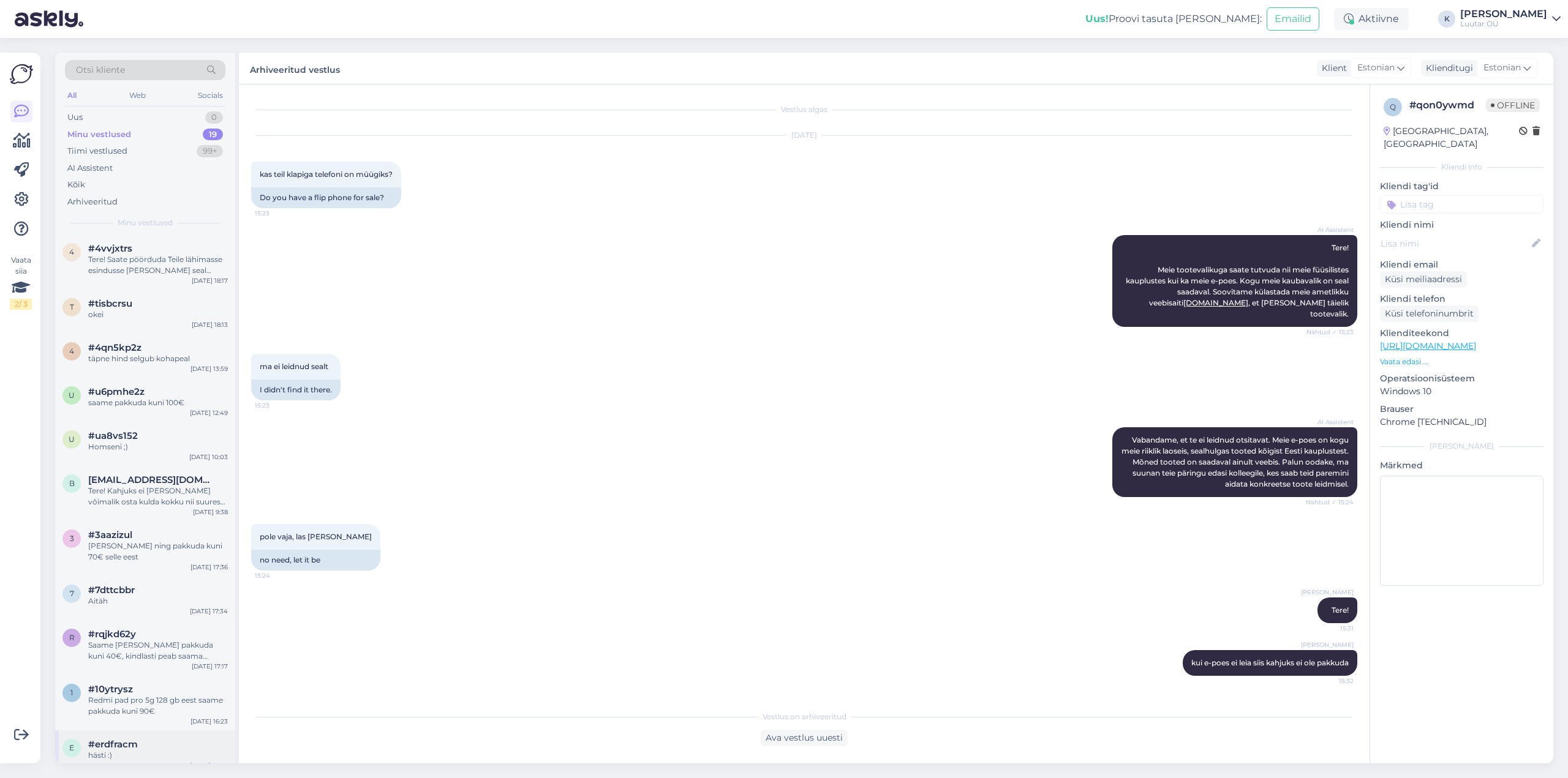
click at [122, 730] on div "e #erdfracm hästi :) [DATE] 15:43" at bounding box center [145, 752] width 180 height 44
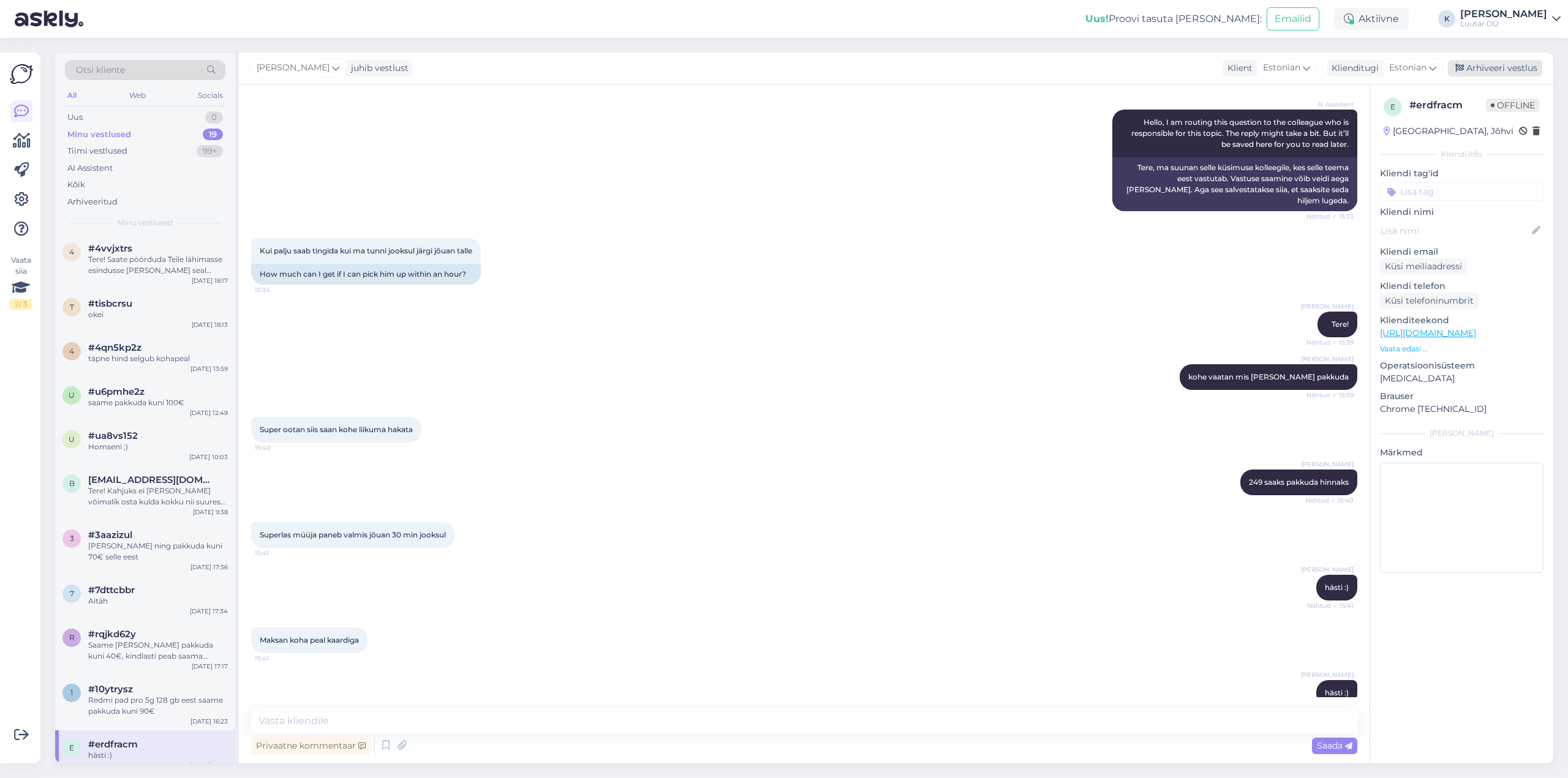
click at [1509, 68] on div "Arhiveeri vestlus" at bounding box center [1495, 68] width 95 height 17
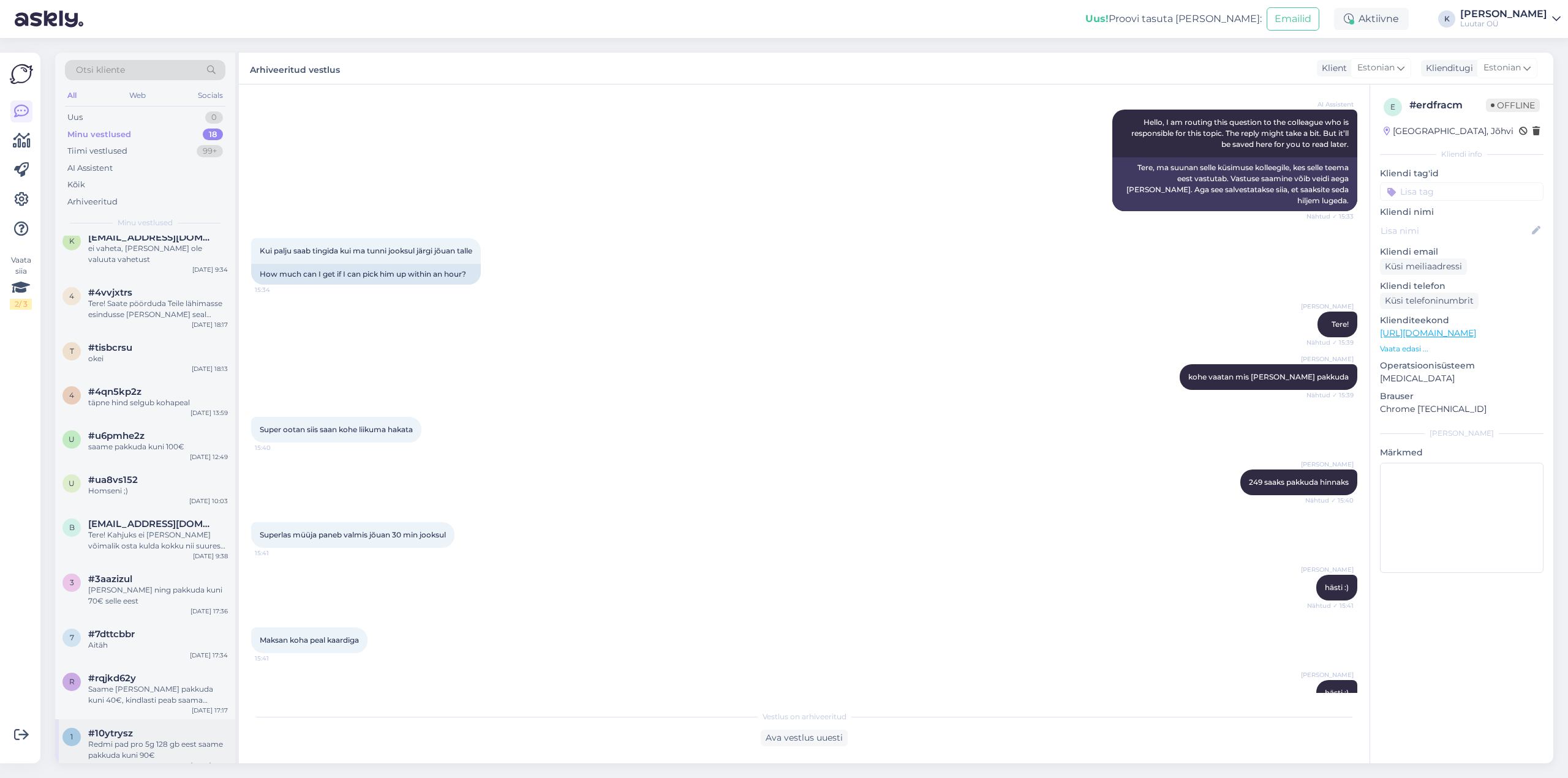
click at [150, 739] on div "Redmi pad pro 5g 128 gb eest saame pakkuda kuni 90€" at bounding box center [158, 750] width 140 height 22
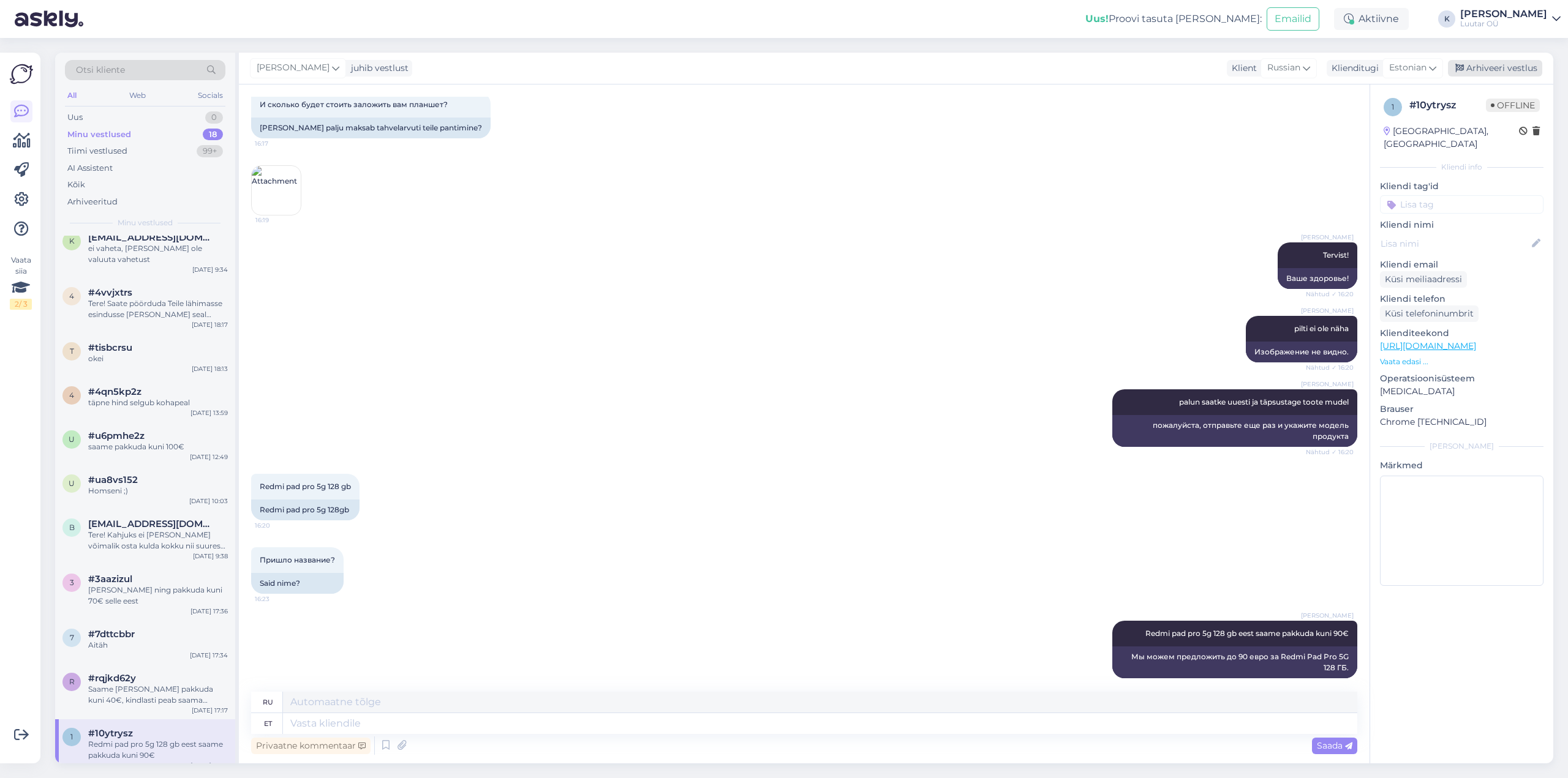
click at [1492, 73] on div "Arhiveeri vestlus" at bounding box center [1495, 68] width 95 height 17
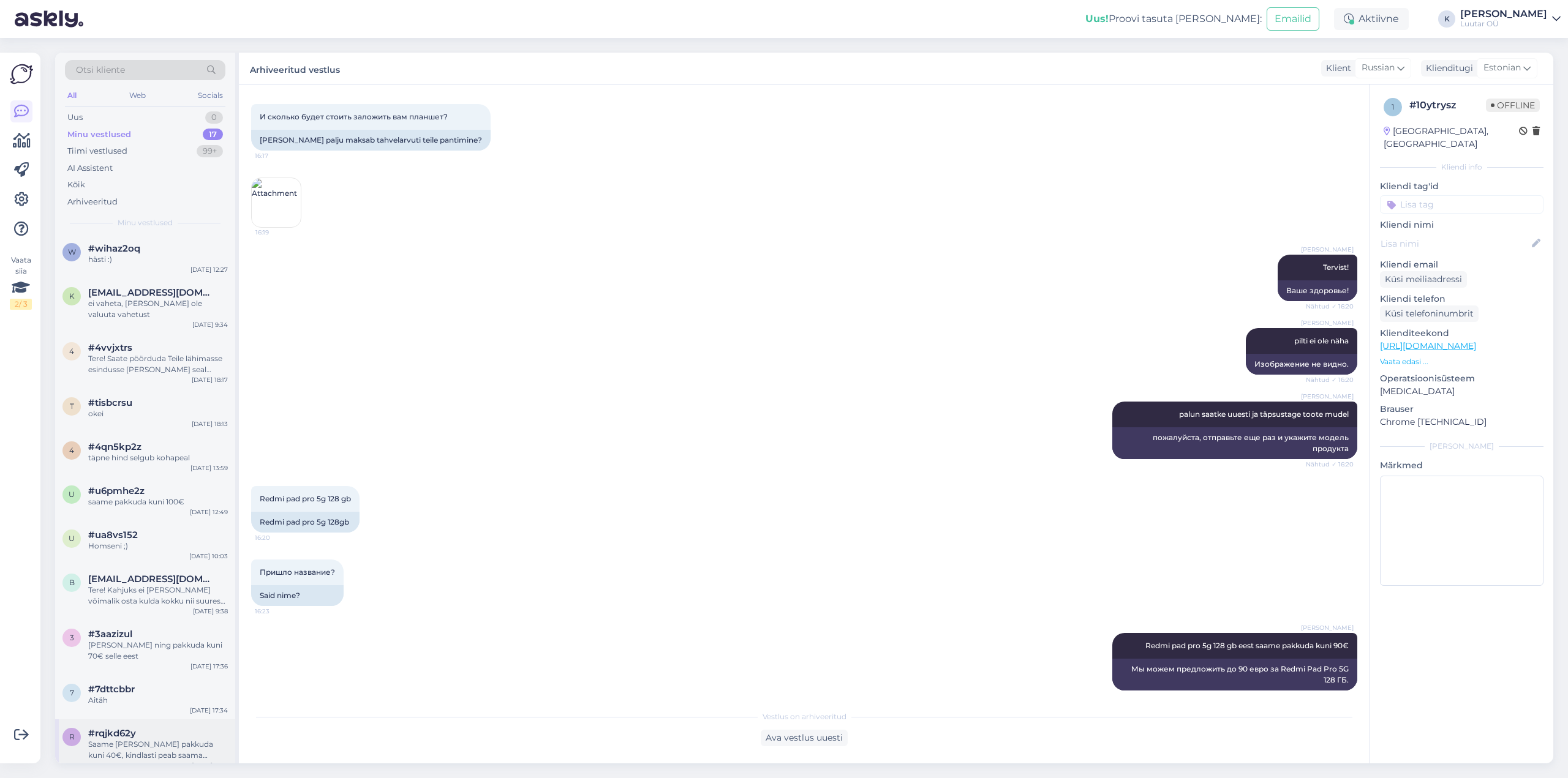
click at [135, 739] on div "Saame [PERSON_NAME] pakkuda kuni 40€, kindlasti peab saama toodet ka kontrollida" at bounding box center [158, 750] width 140 height 22
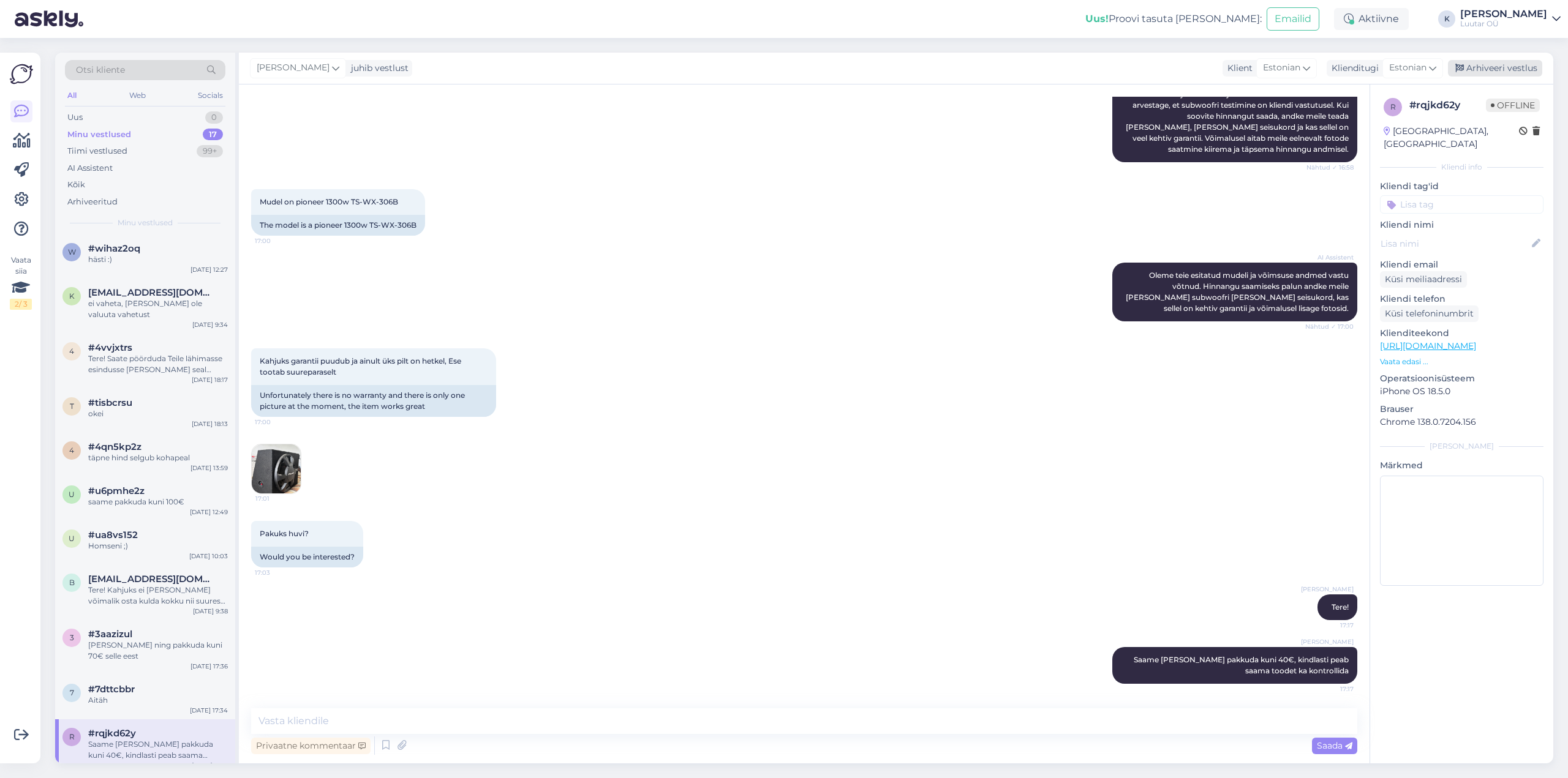
click at [1492, 65] on div "Arhiveeri vestlus" at bounding box center [1495, 68] width 95 height 17
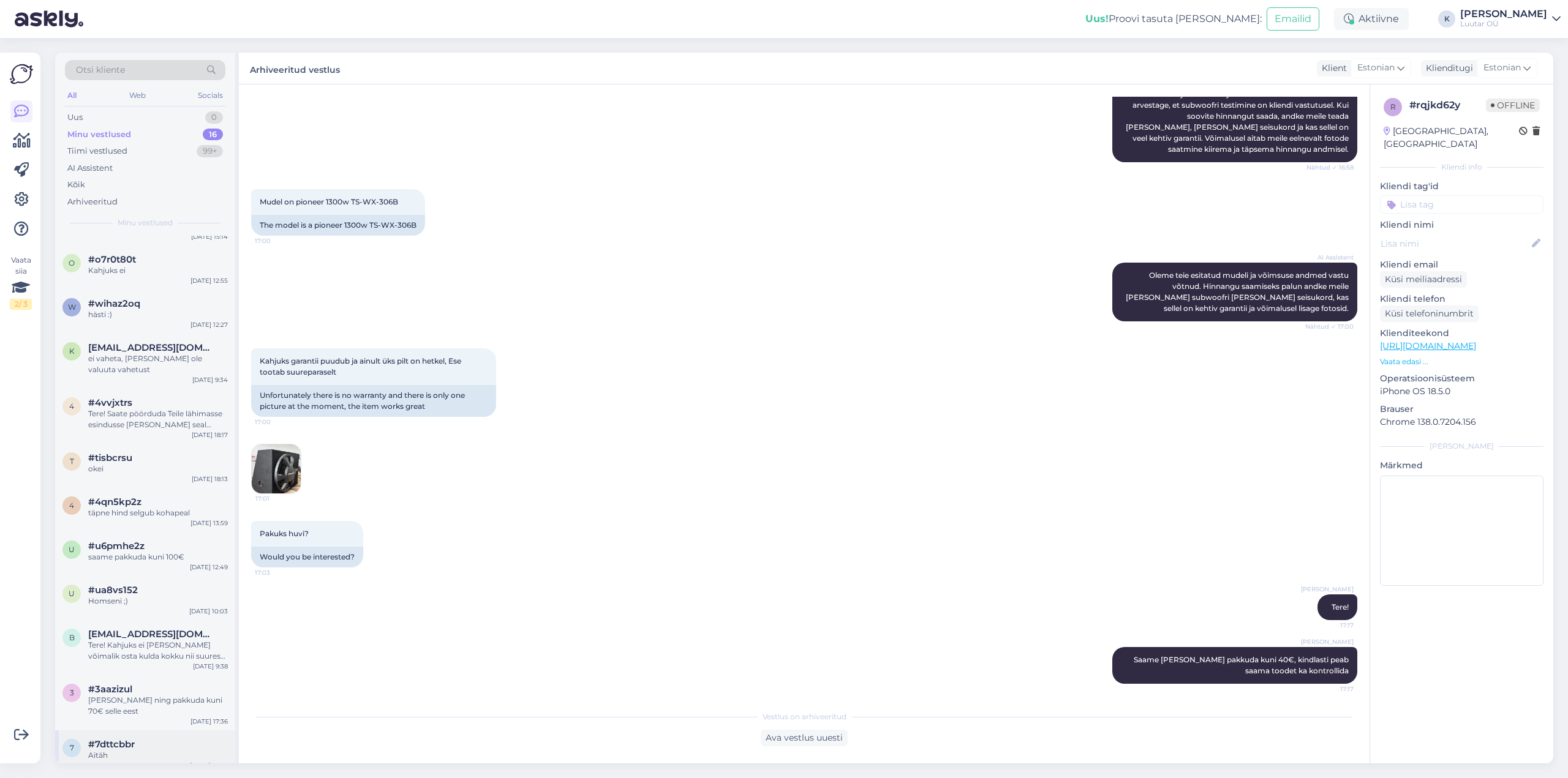
click at [110, 750] on div "Aitäh" at bounding box center [158, 756] width 140 height 11
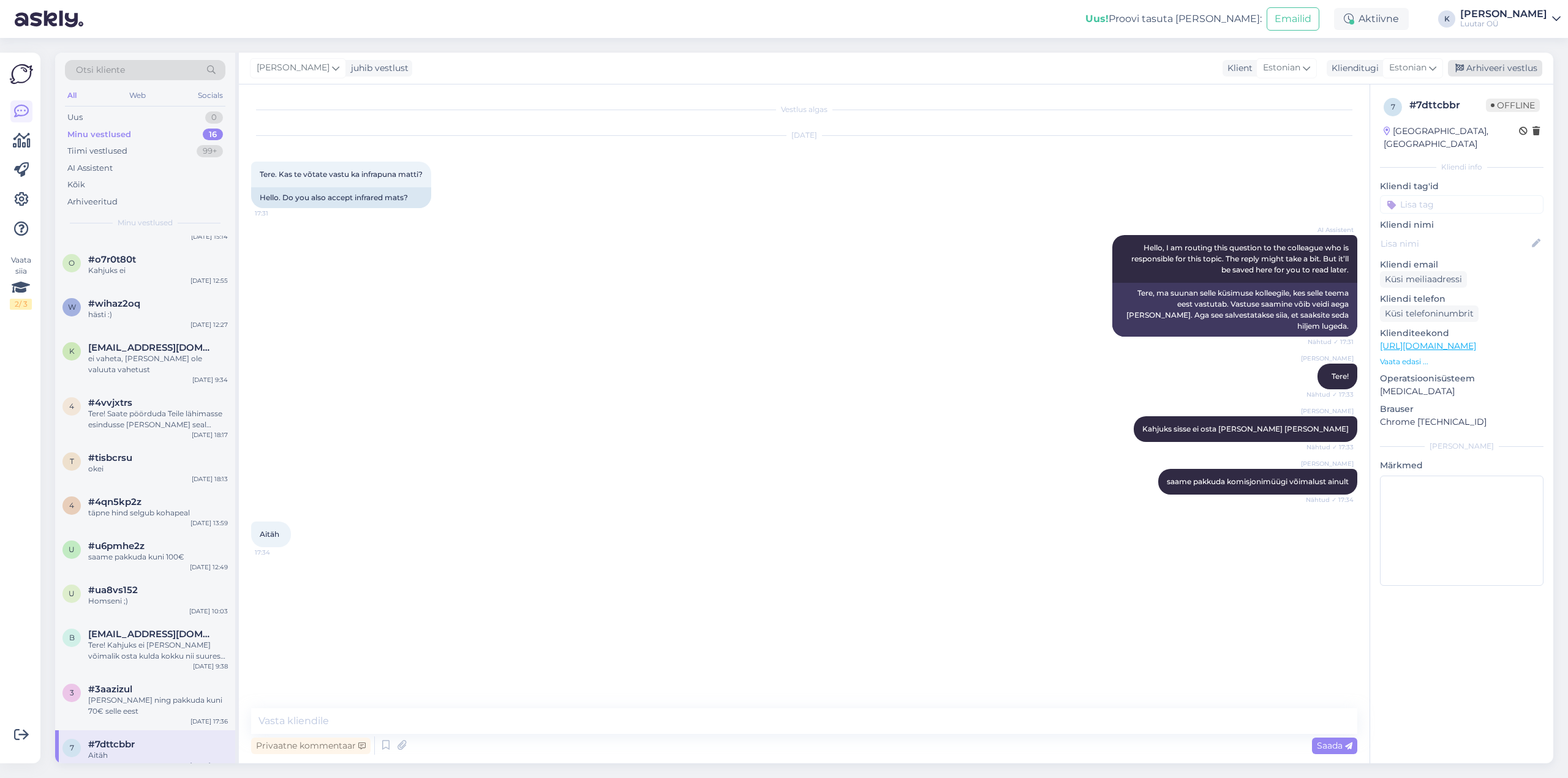
click at [1493, 64] on div "Arhiveeri vestlus" at bounding box center [1495, 68] width 95 height 17
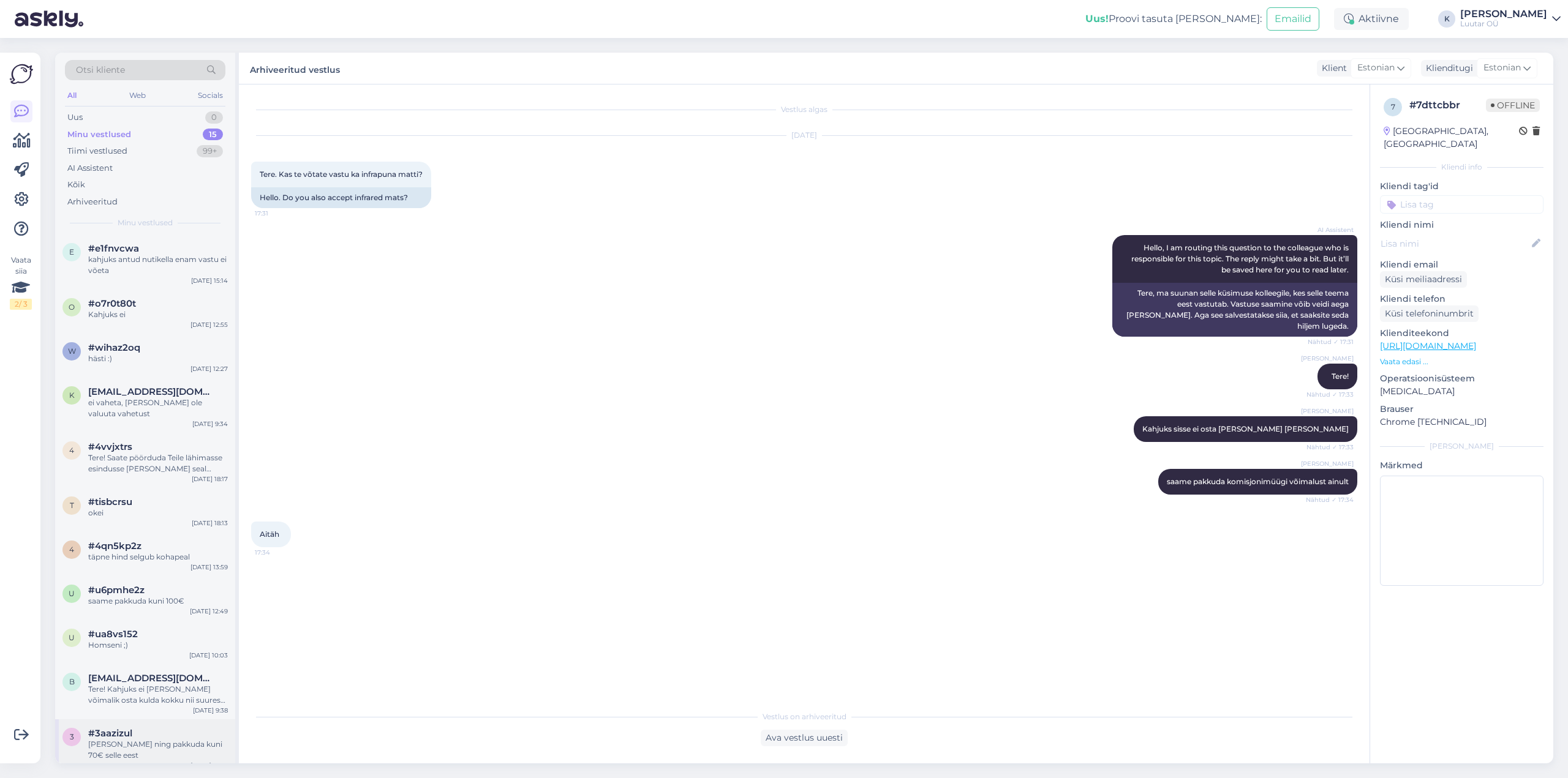
click at [150, 747] on div "[PERSON_NAME] ning pakkuda kuni 70€ selle eest" at bounding box center [158, 750] width 140 height 22
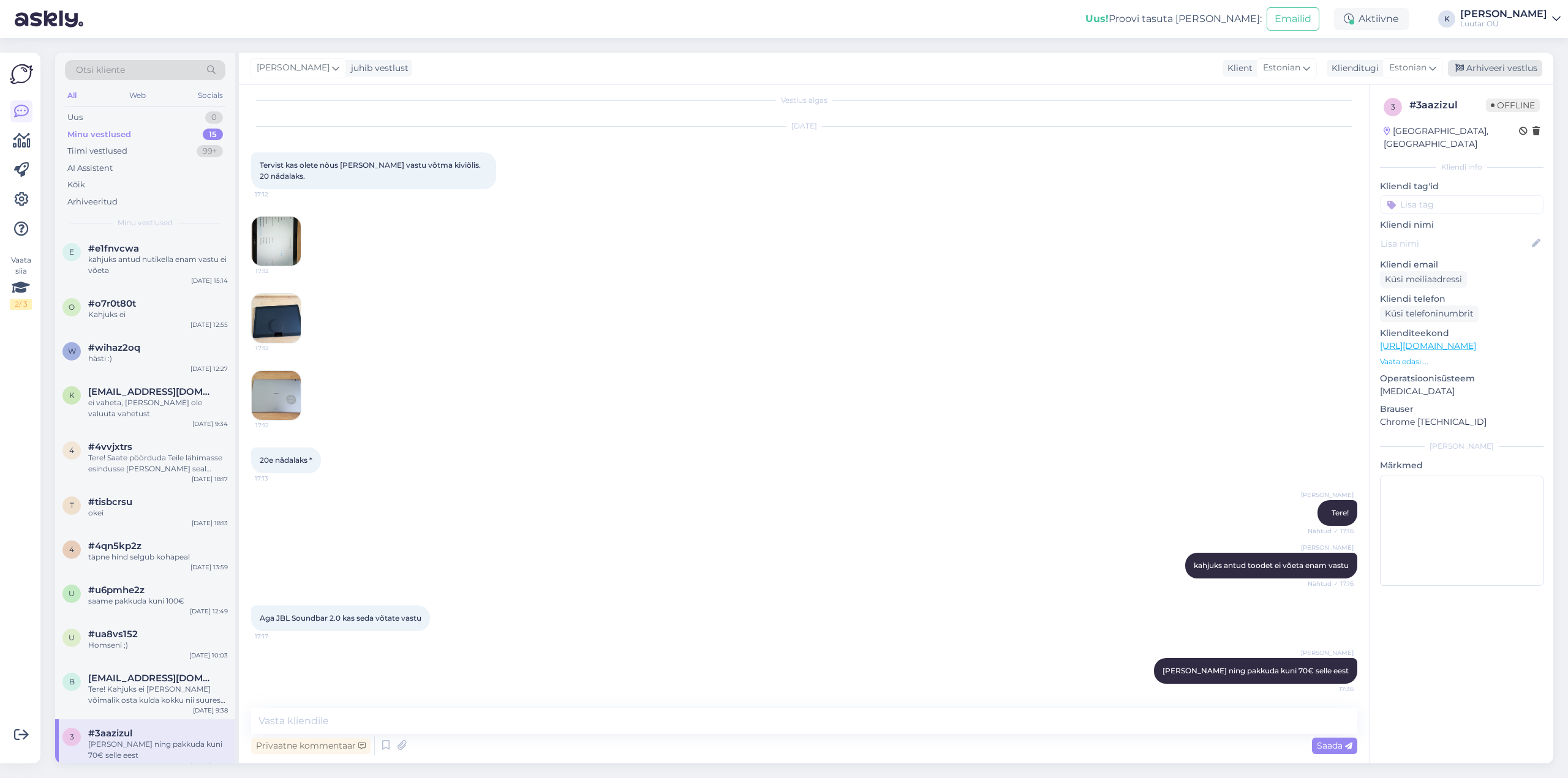
click at [1508, 64] on div "Arhiveeri vestlus" at bounding box center [1495, 68] width 95 height 17
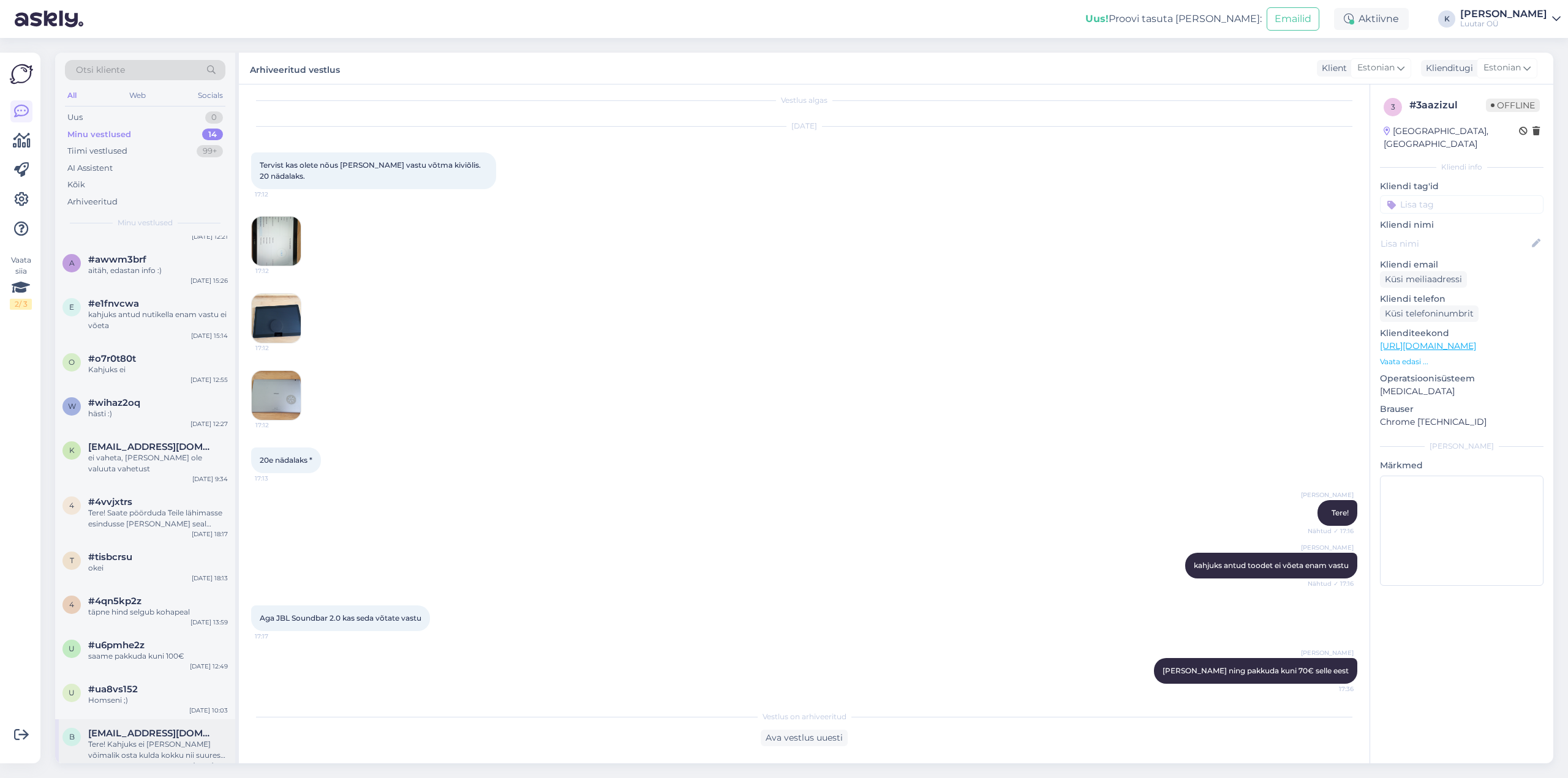
click at [156, 739] on div "Tere! Kahjuks ei [PERSON_NAME] võimalik osta kulda kokku nii suures koguses. Ol…" at bounding box center [158, 750] width 140 height 22
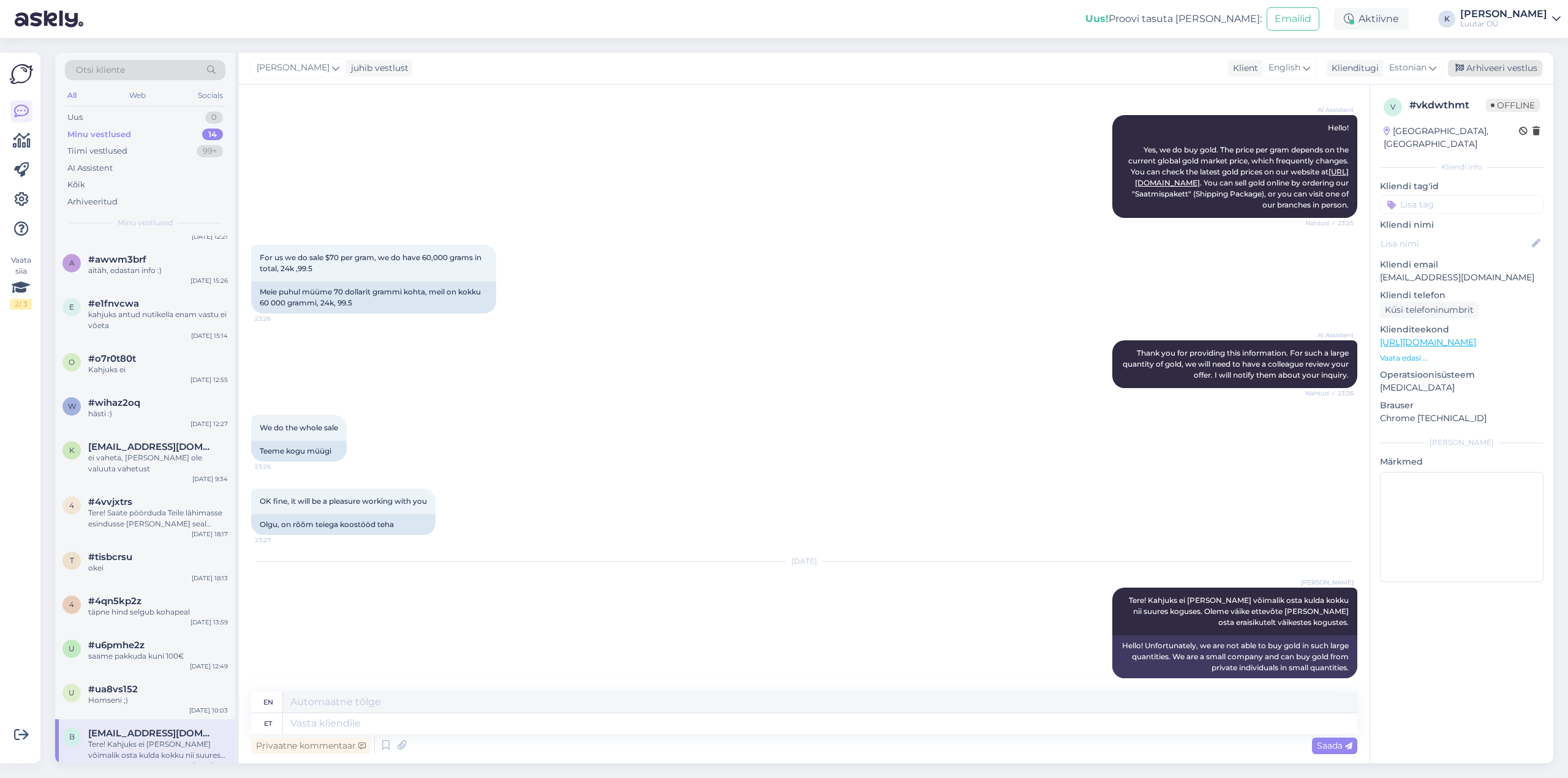
click at [1492, 72] on div "Arhiveeri vestlus" at bounding box center [1495, 68] width 95 height 17
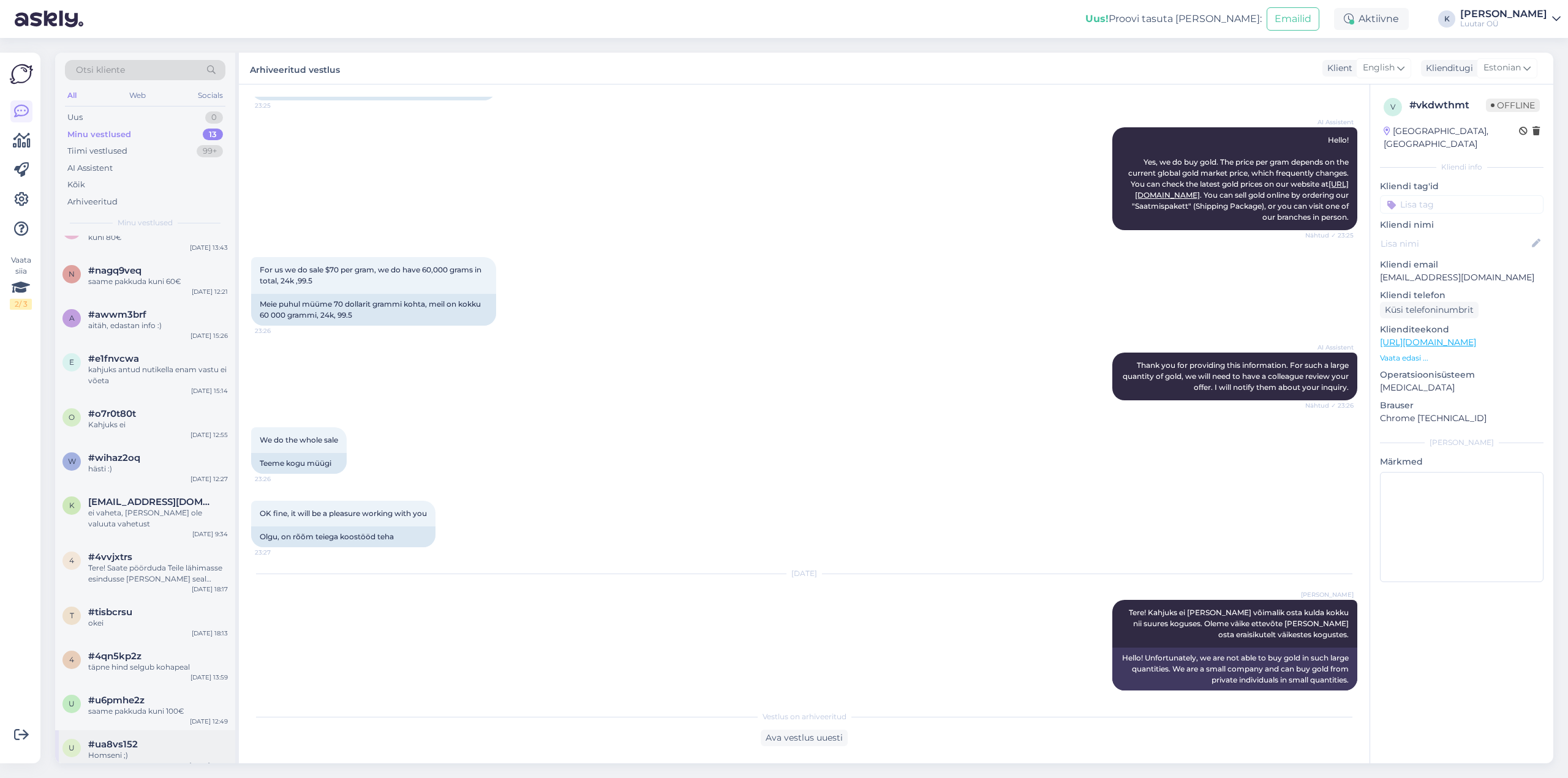
click at [126, 750] on div "Homseni ;)" at bounding box center [158, 756] width 140 height 11
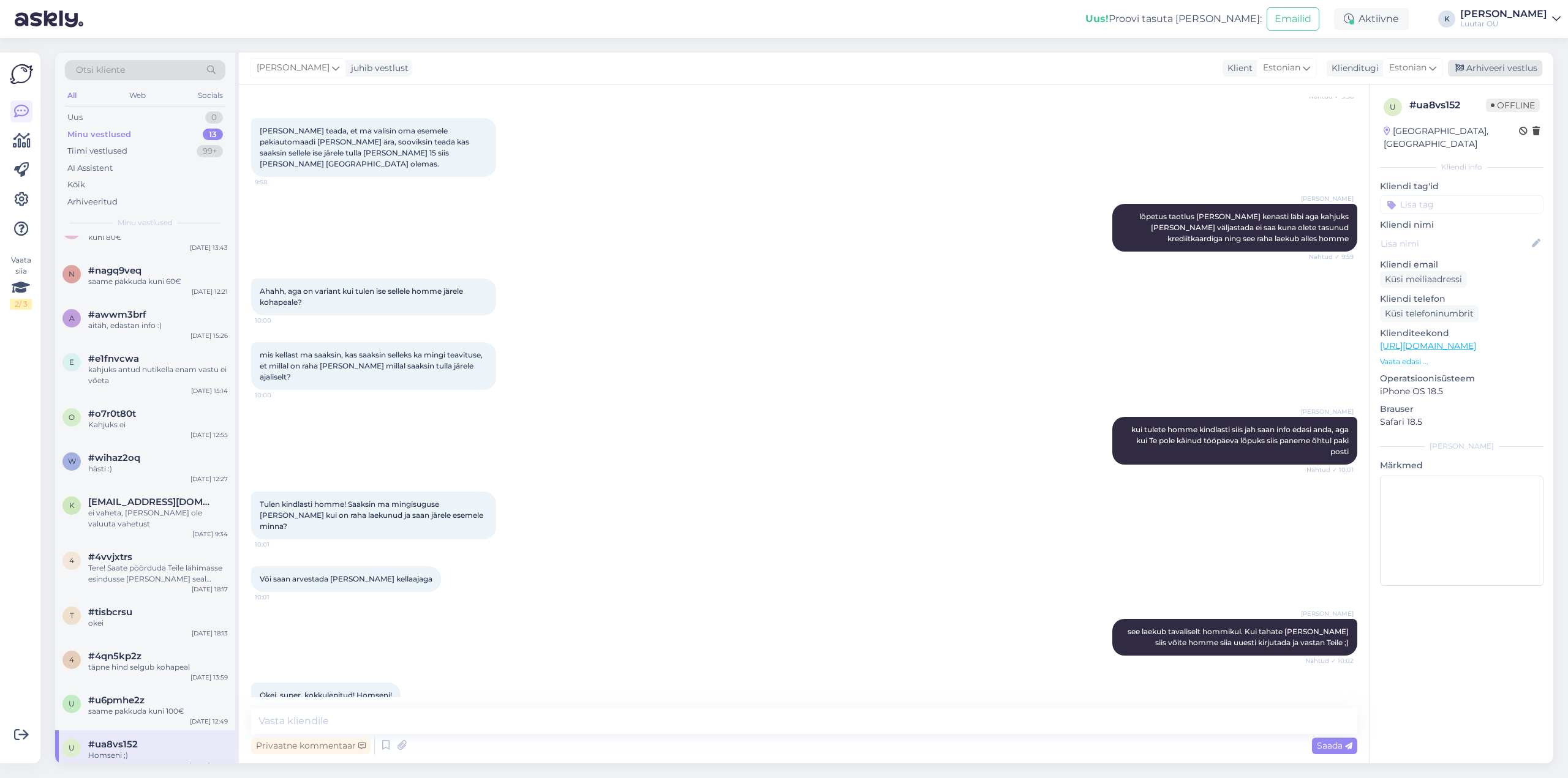
click at [1480, 71] on div "Arhiveeri vestlus" at bounding box center [1495, 68] width 95 height 17
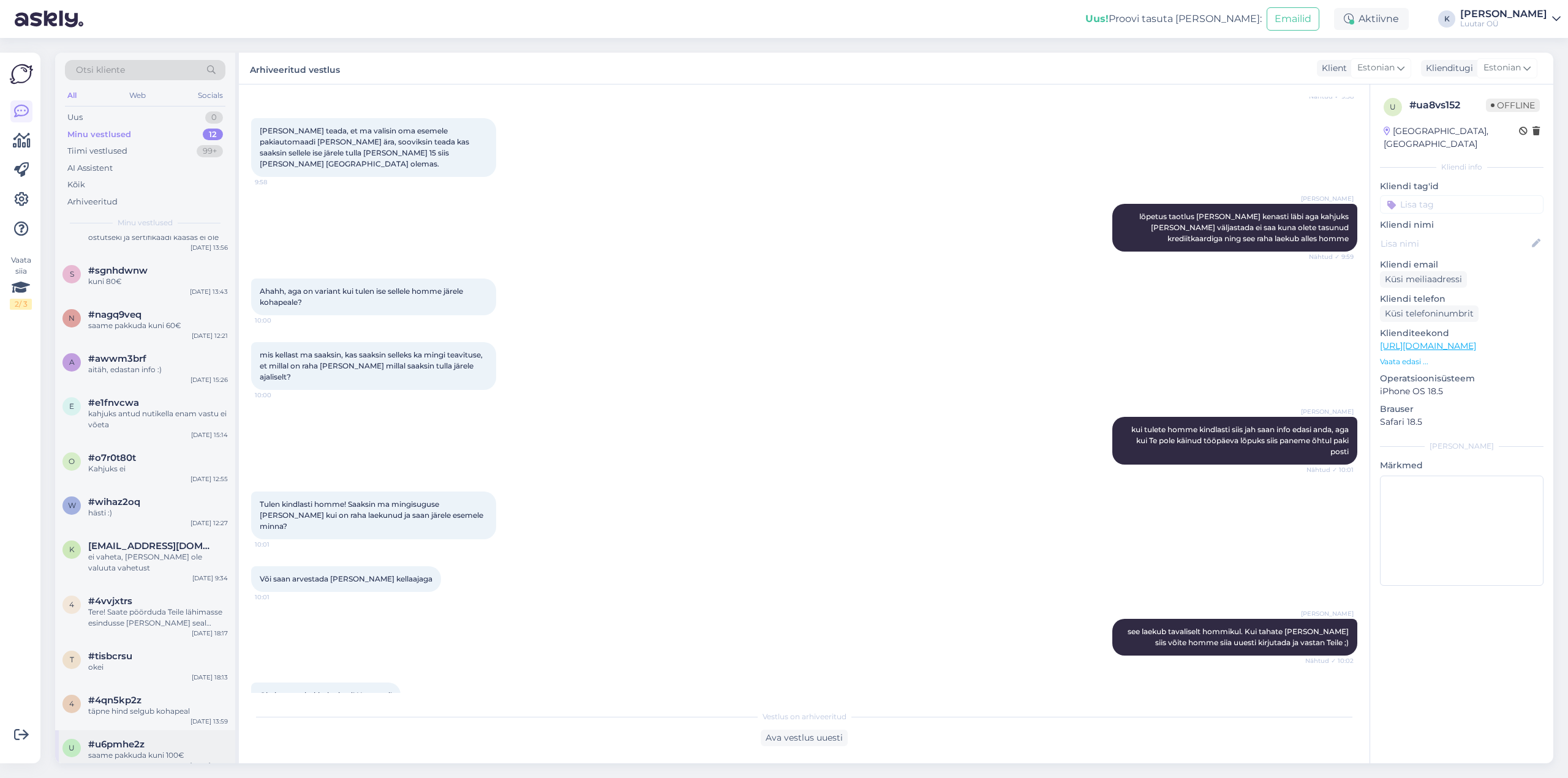
click at [110, 750] on div "saame pakkuda kuni 100€" at bounding box center [158, 756] width 140 height 11
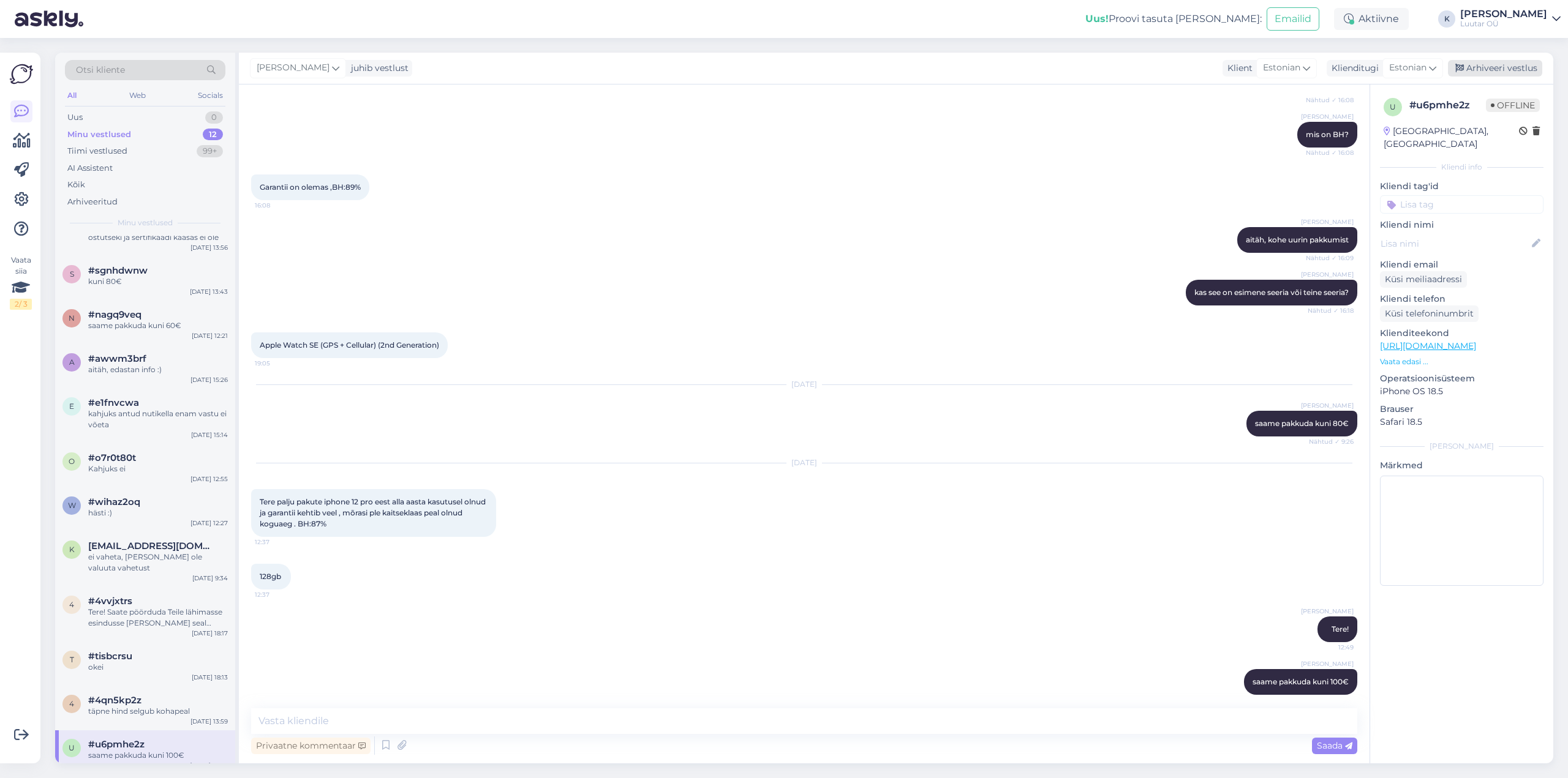
click at [1477, 66] on div "Arhiveeri vestlus" at bounding box center [1495, 68] width 95 height 17
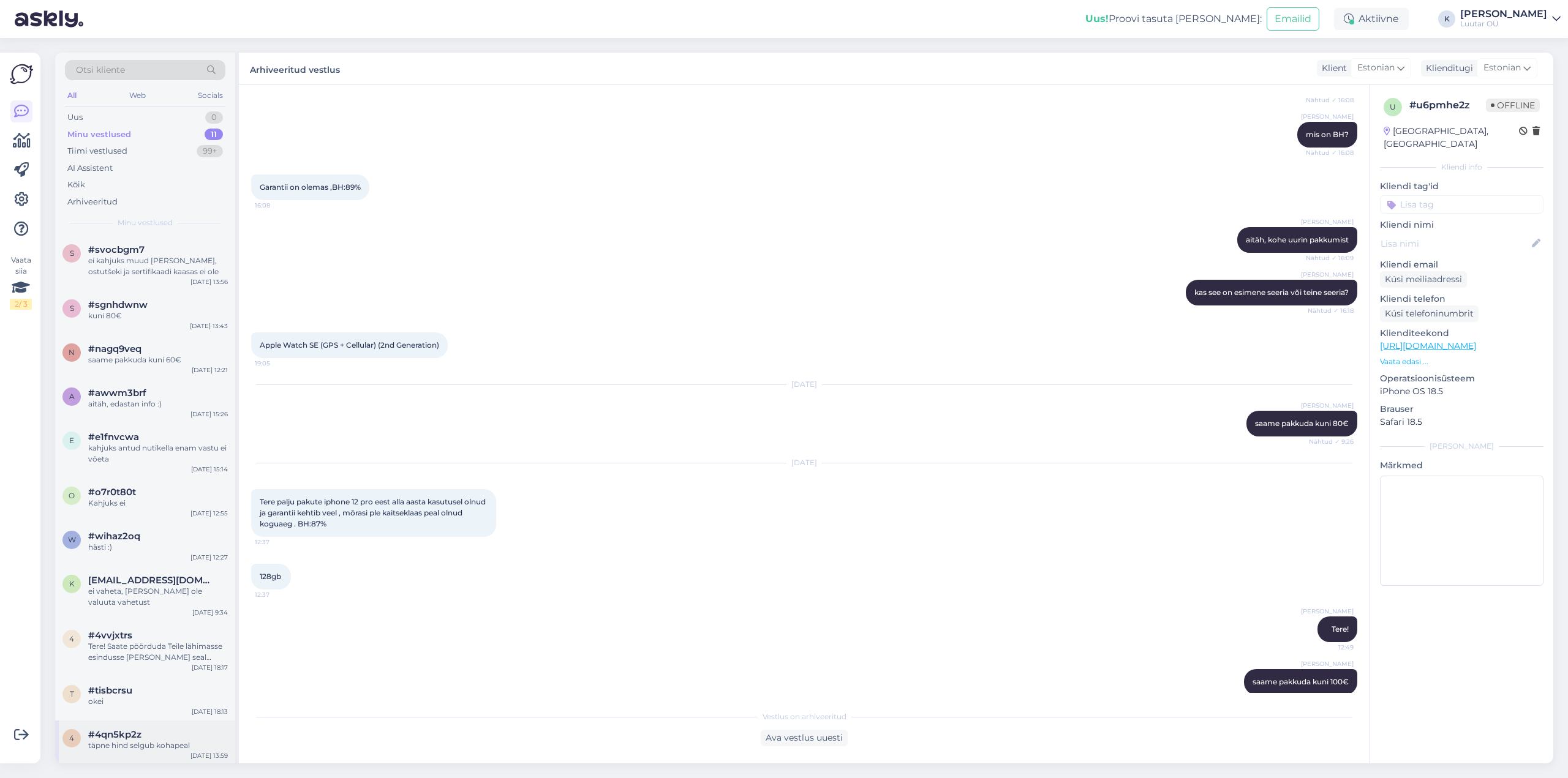
click at [154, 741] on div "täpne hind selgub kohapeal" at bounding box center [158, 746] width 140 height 11
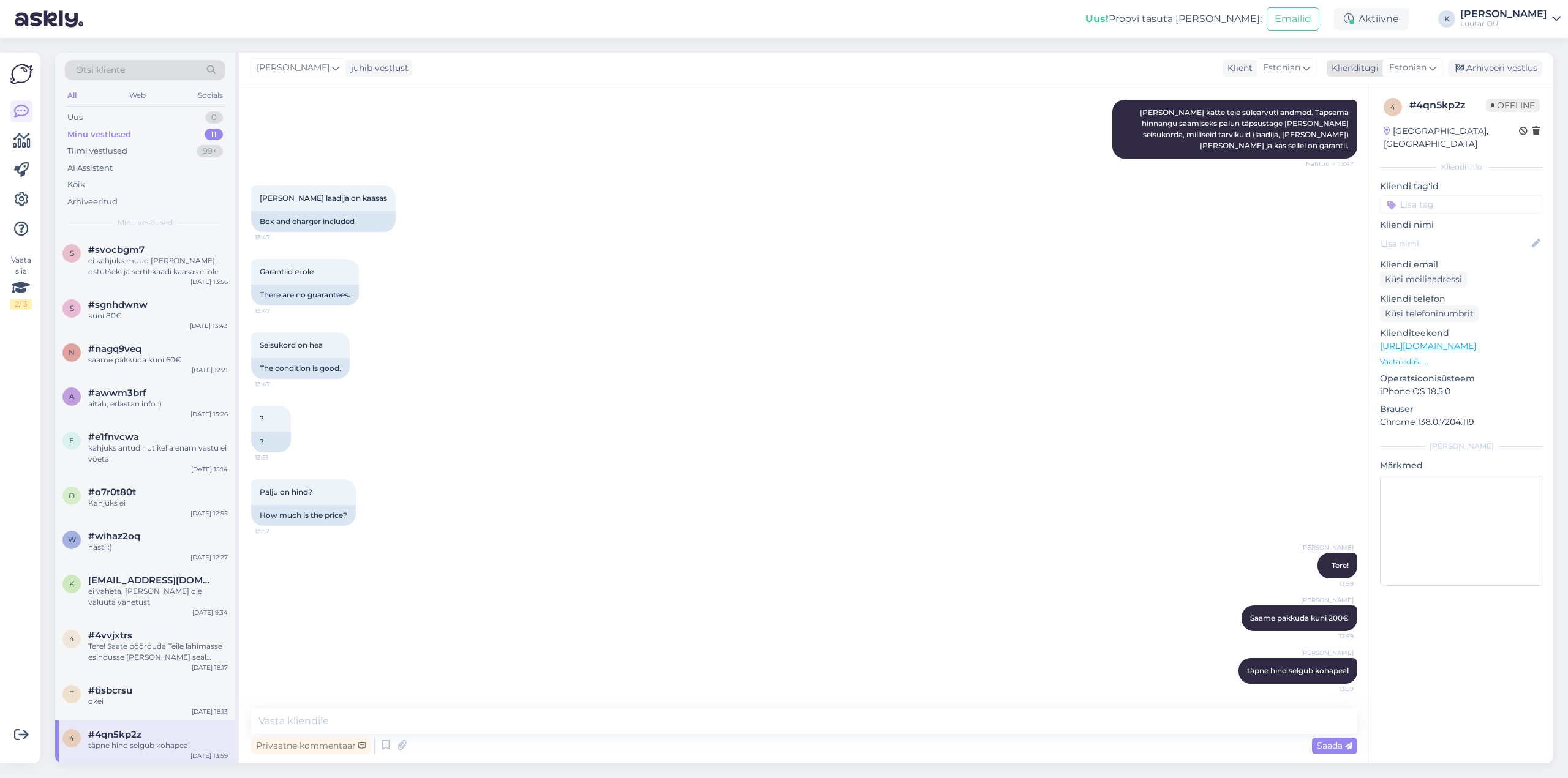
click at [1494, 68] on div "Arhiveeri vestlus" at bounding box center [1495, 68] width 95 height 17
click at [131, 685] on span "#tisbcrsu" at bounding box center [110, 690] width 44 height 11
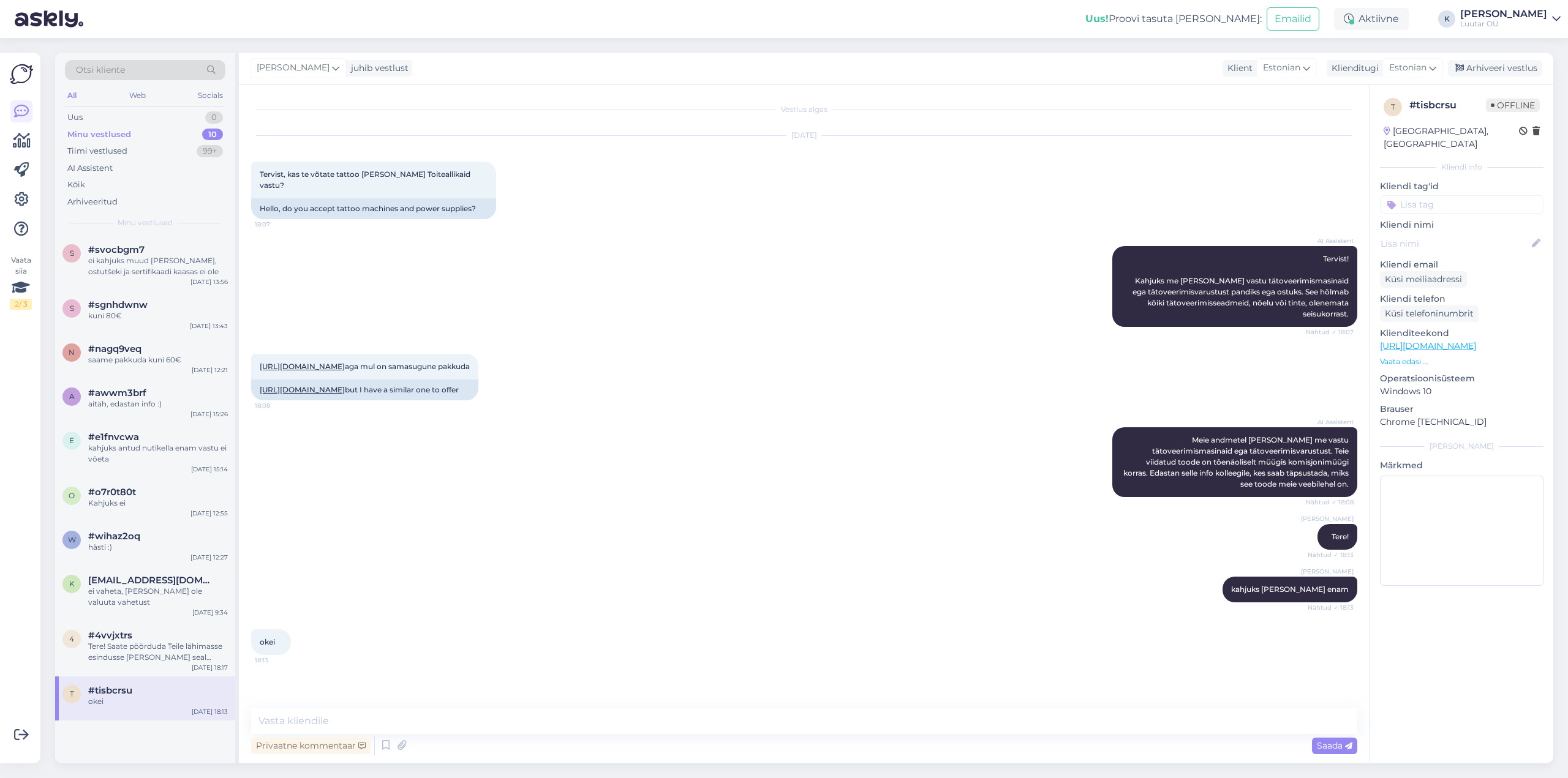
drag, startPoint x: 1496, startPoint y: 71, endPoint x: 778, endPoint y: 297, distance: 752.7
click at [1487, 72] on div "Arhiveeri vestlus" at bounding box center [1495, 68] width 95 height 17
click at [159, 641] on div "Tere! Saate pöörduda Teile lähimasse esindusse [PERSON_NAME] seal täpsemalt üle…" at bounding box center [158, 652] width 140 height 22
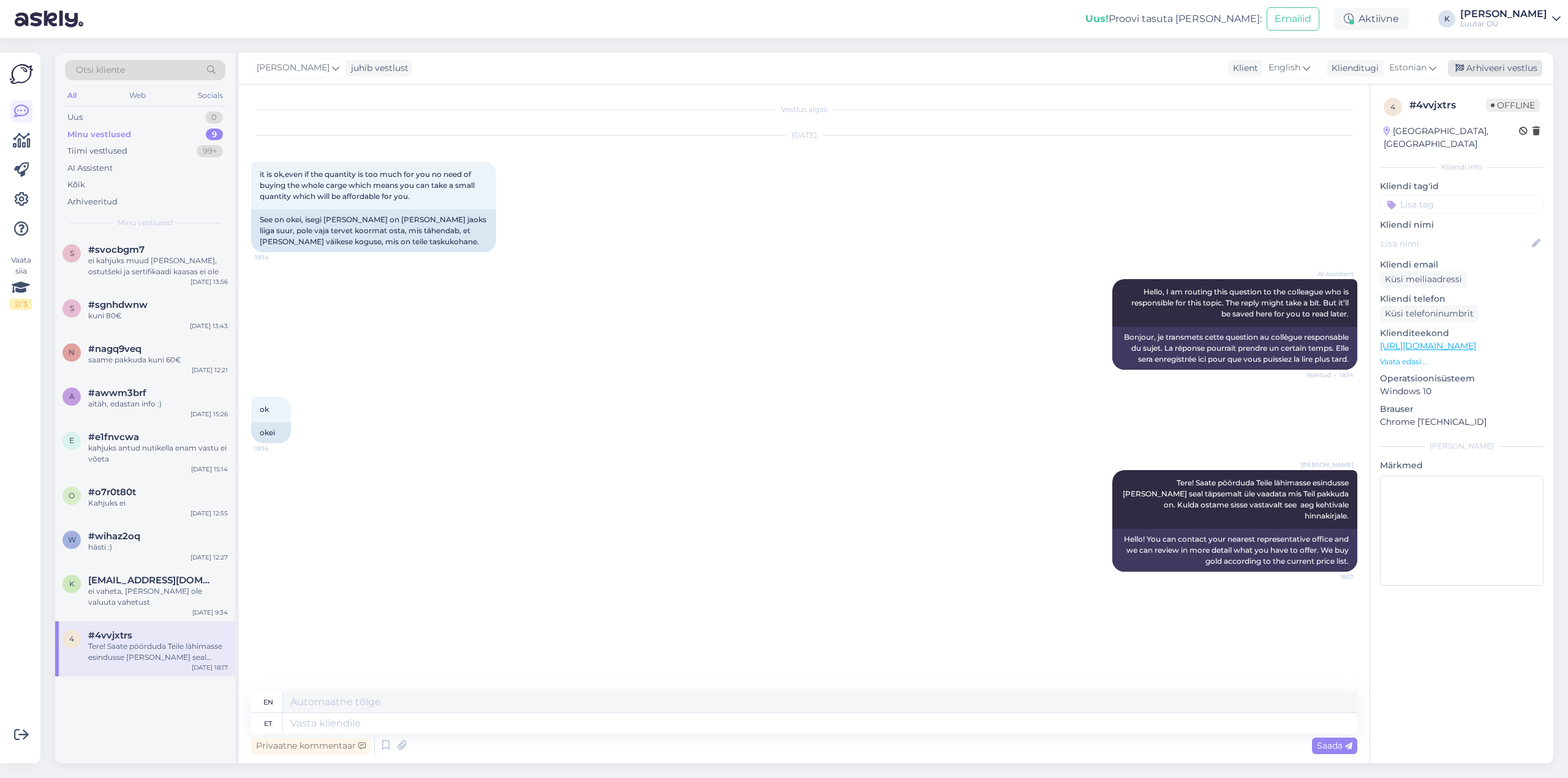
click at [1491, 68] on div "Arhiveeri vestlus" at bounding box center [1495, 68] width 95 height 17
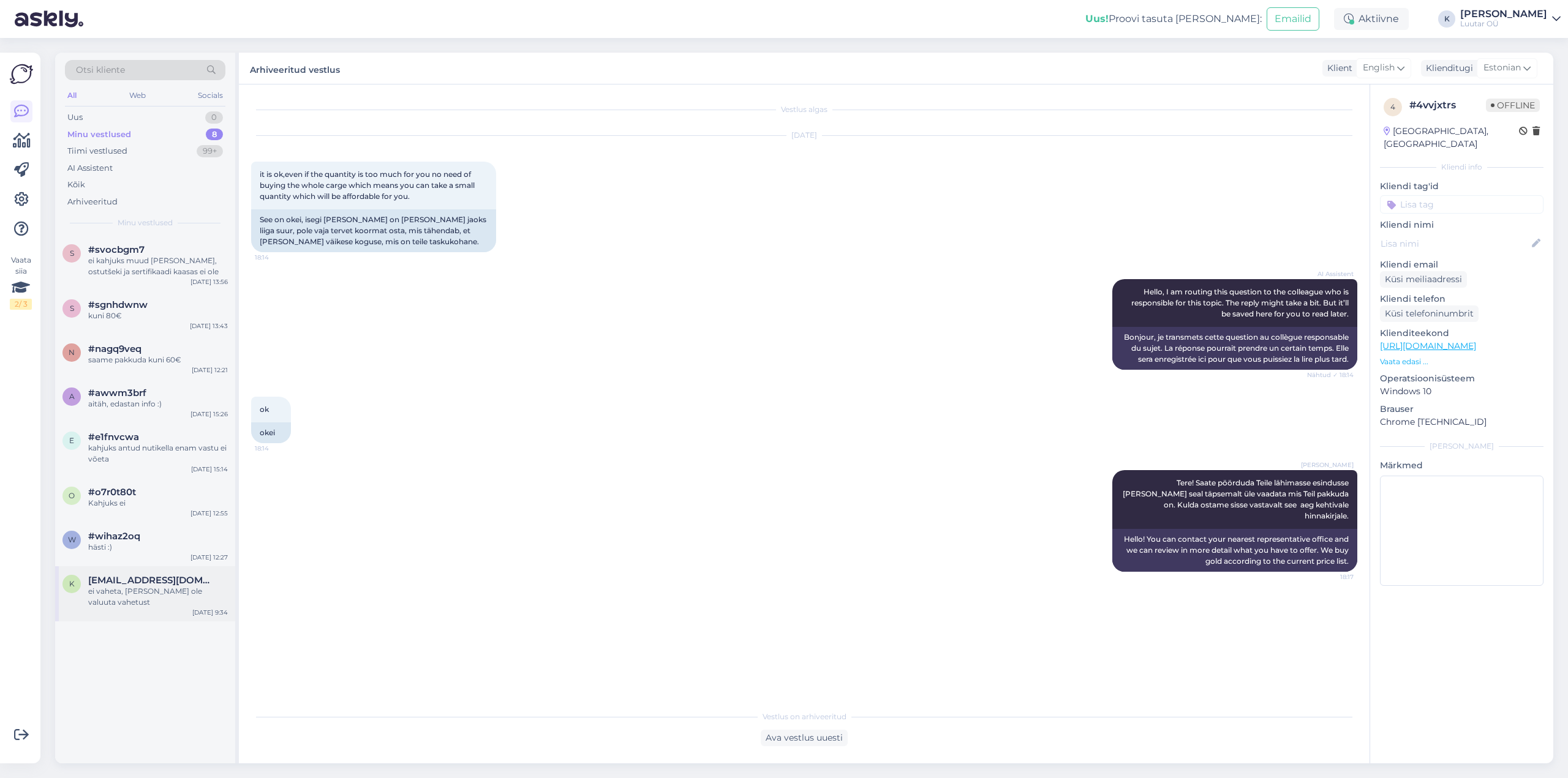
click at [150, 585] on span "[EMAIL_ADDRESS][DOMAIN_NAME]" at bounding box center [152, 581] width 127 height 11
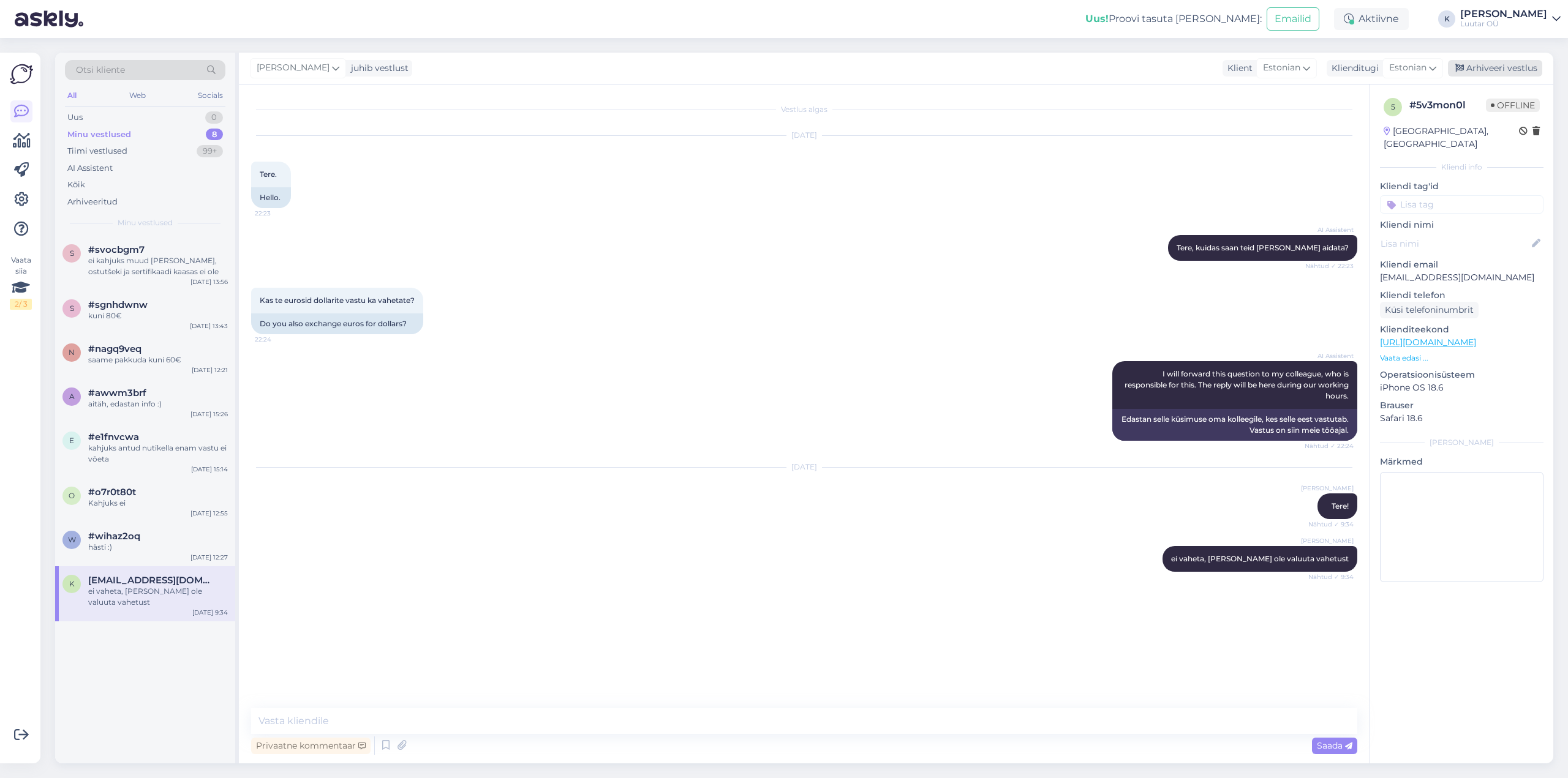
click at [1489, 72] on div "Arhiveeri vestlus" at bounding box center [1495, 68] width 95 height 17
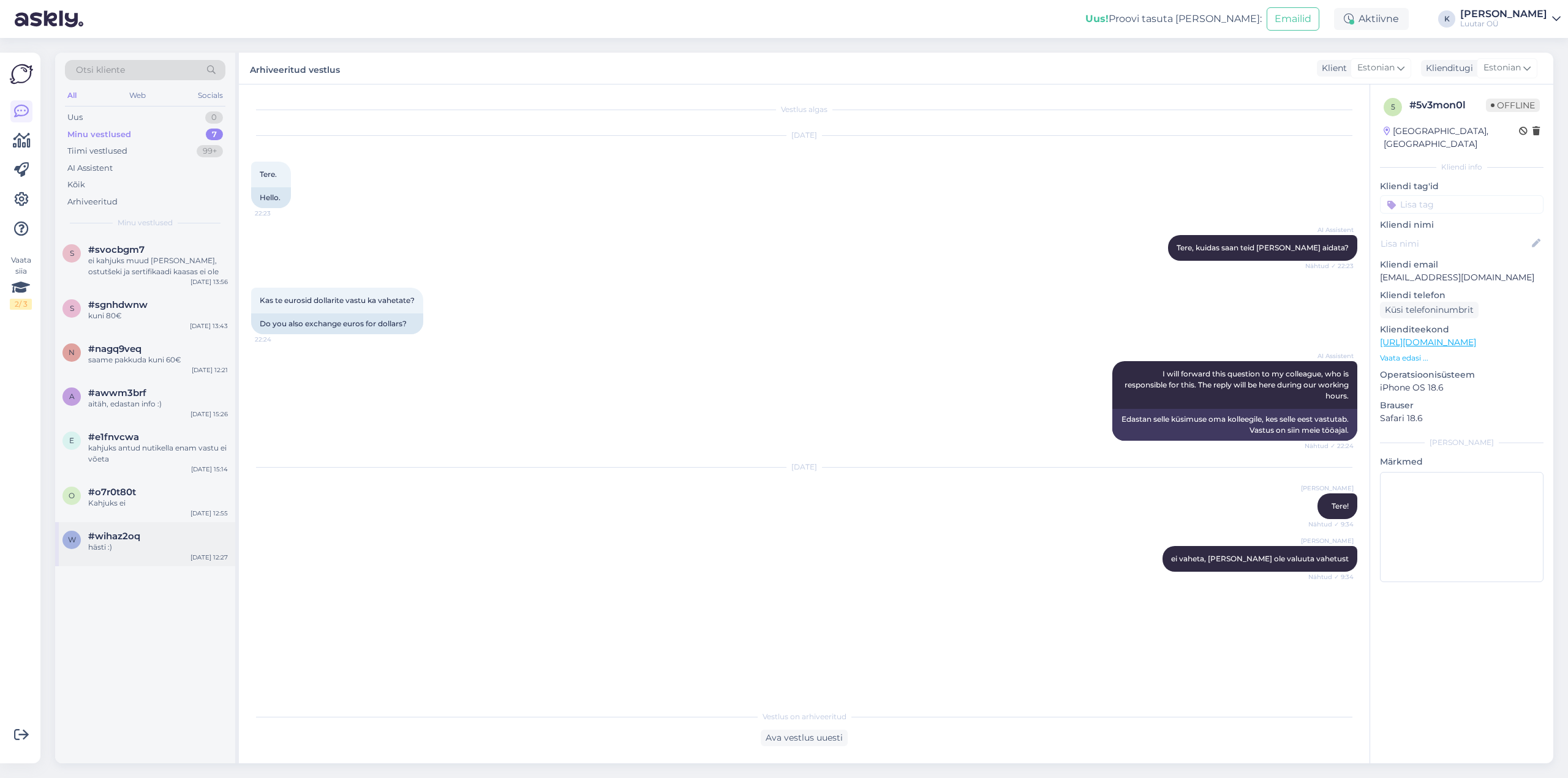
click at [139, 547] on div "hästi :)" at bounding box center [158, 547] width 140 height 11
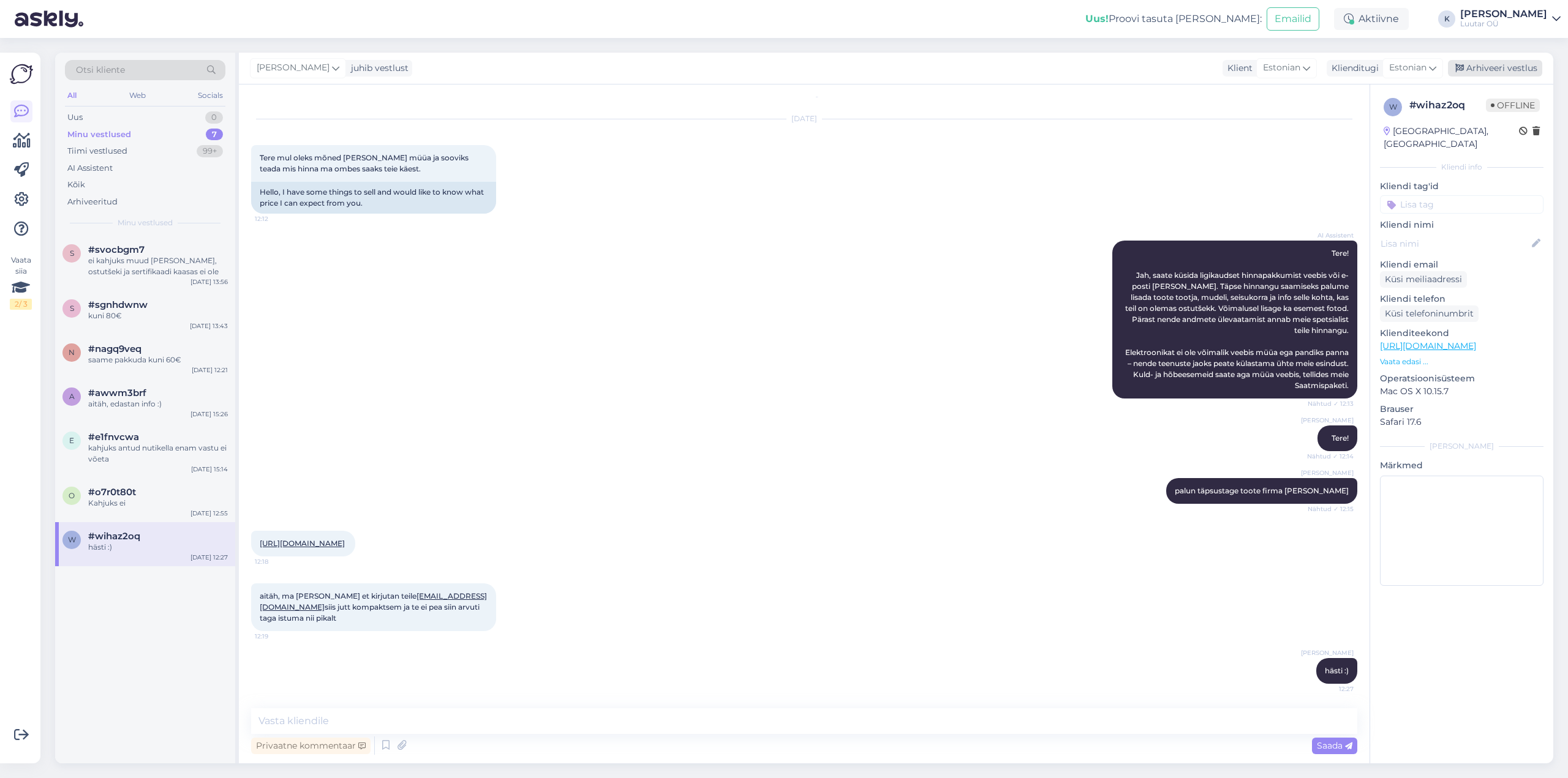
click at [1488, 71] on div "Arhiveeri vestlus" at bounding box center [1495, 68] width 95 height 17
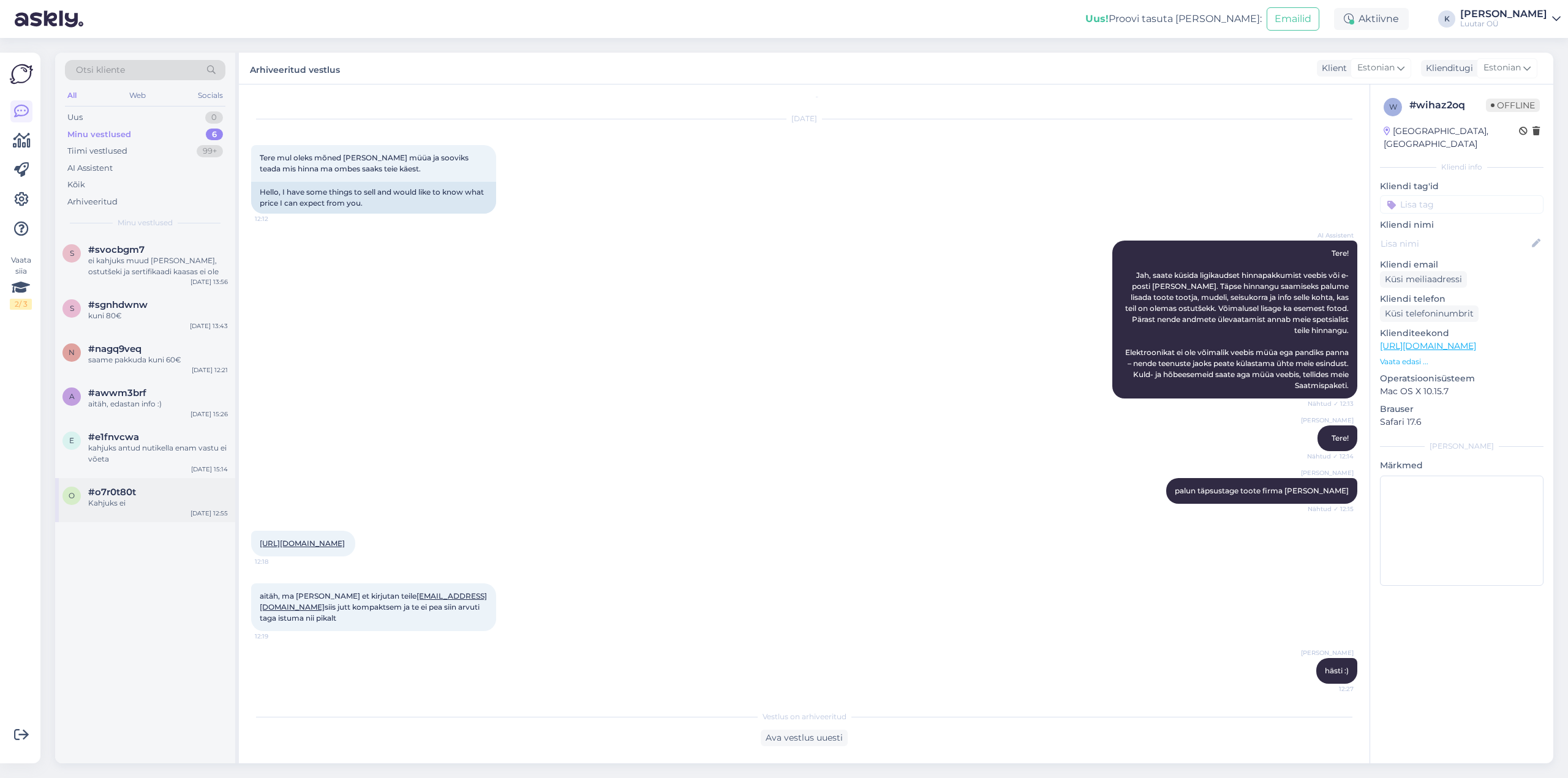
drag, startPoint x: 132, startPoint y: 487, endPoint x: 142, endPoint y: 484, distance: 10.4
click at [133, 487] on span "#o7r0t80t" at bounding box center [112, 492] width 48 height 11
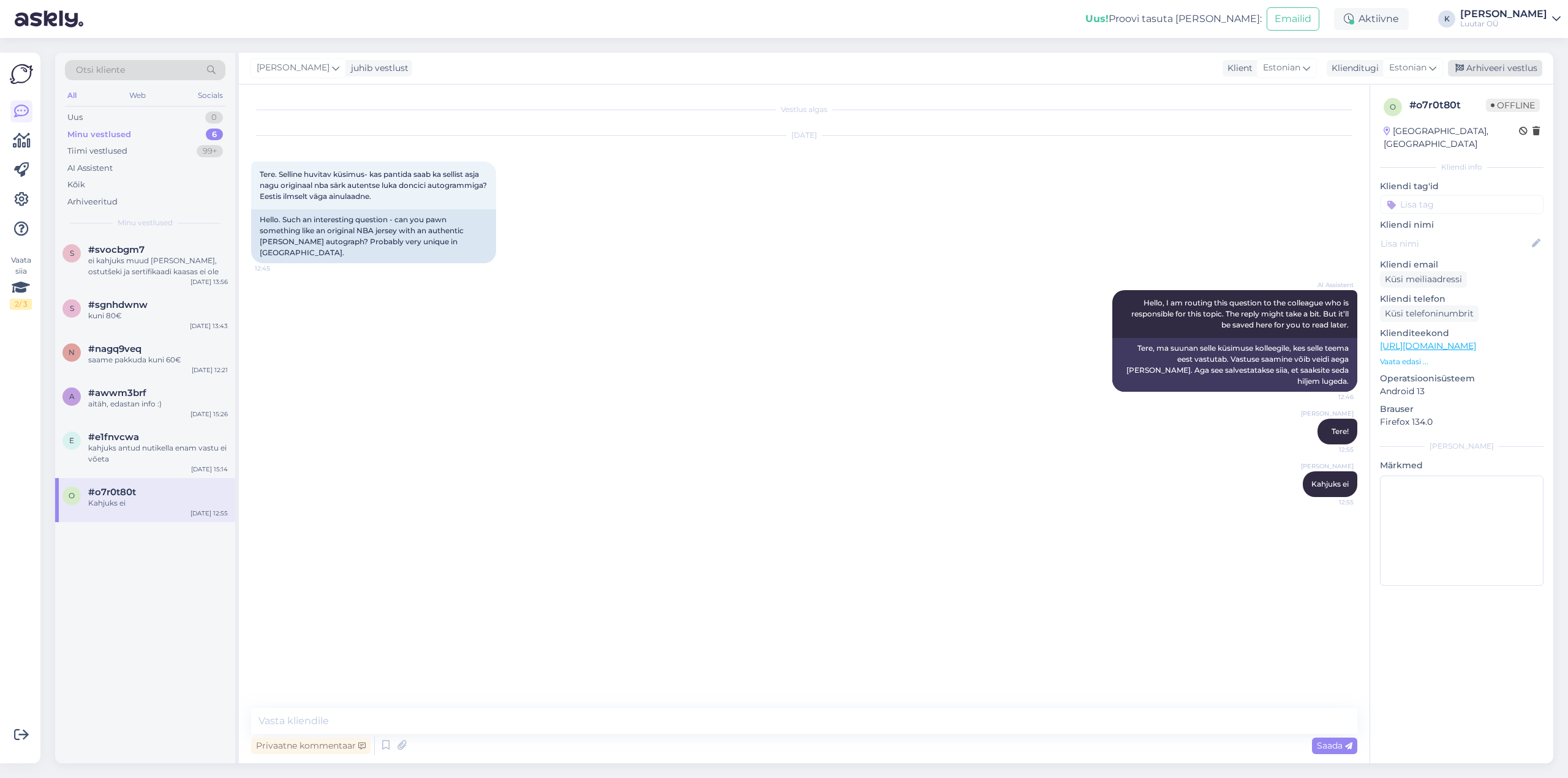
click at [1501, 67] on div "Arhiveeri vestlus" at bounding box center [1495, 68] width 95 height 17
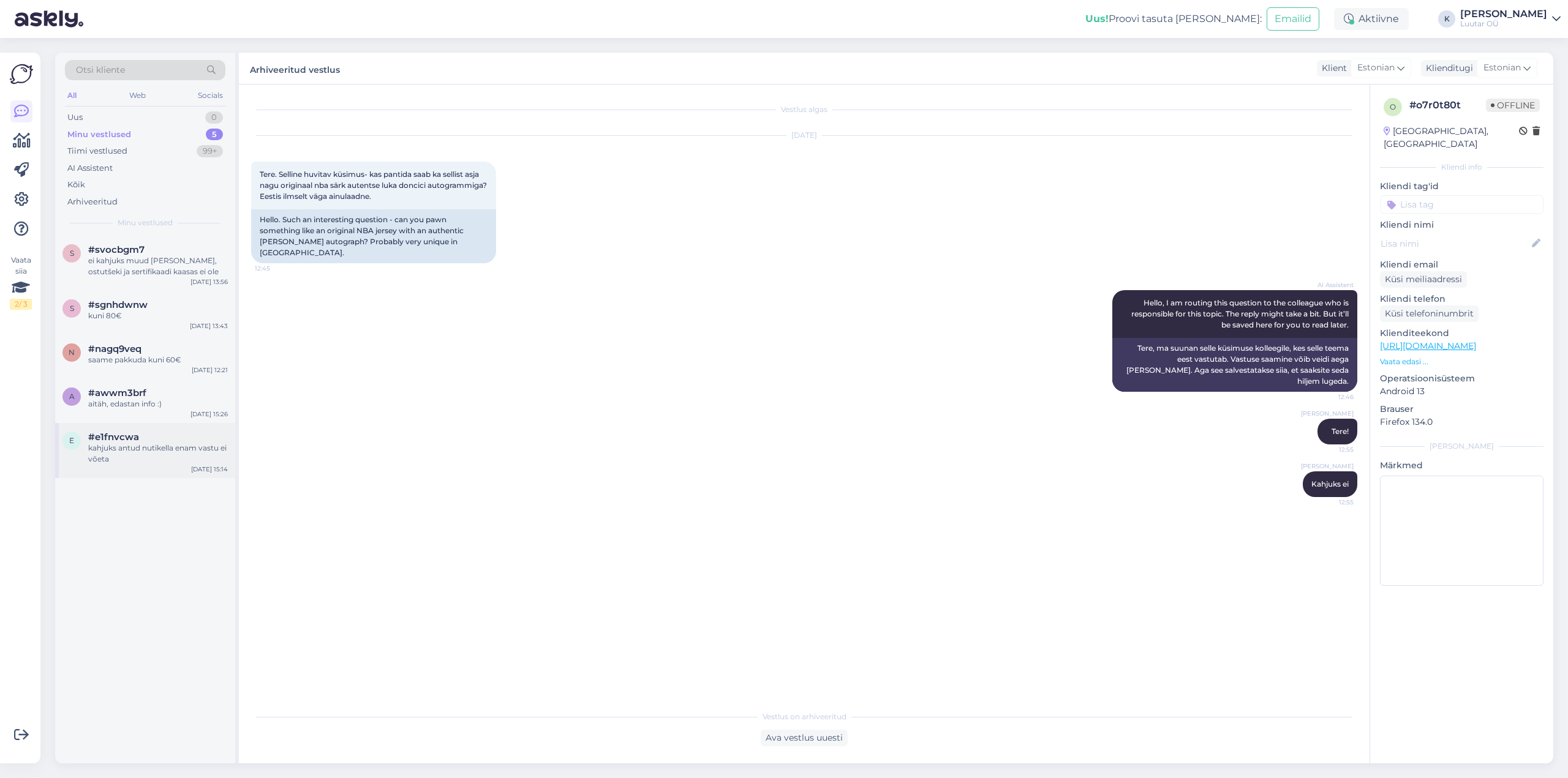
click at [115, 451] on div "kahjuks antud nutikella enam vastu ei võeta" at bounding box center [158, 454] width 140 height 22
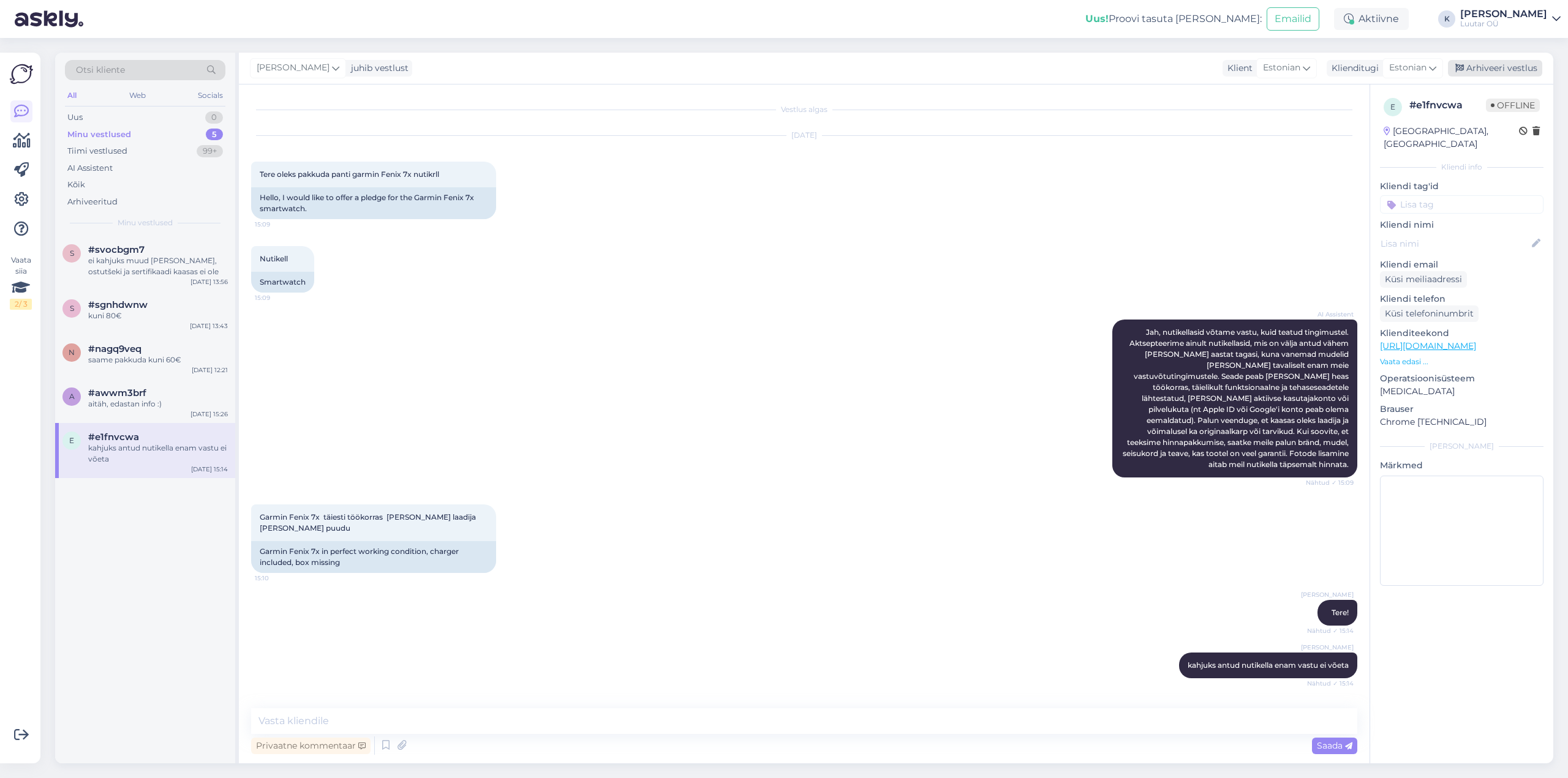
click at [1488, 72] on div "Arhiveeri vestlus" at bounding box center [1495, 68] width 95 height 17
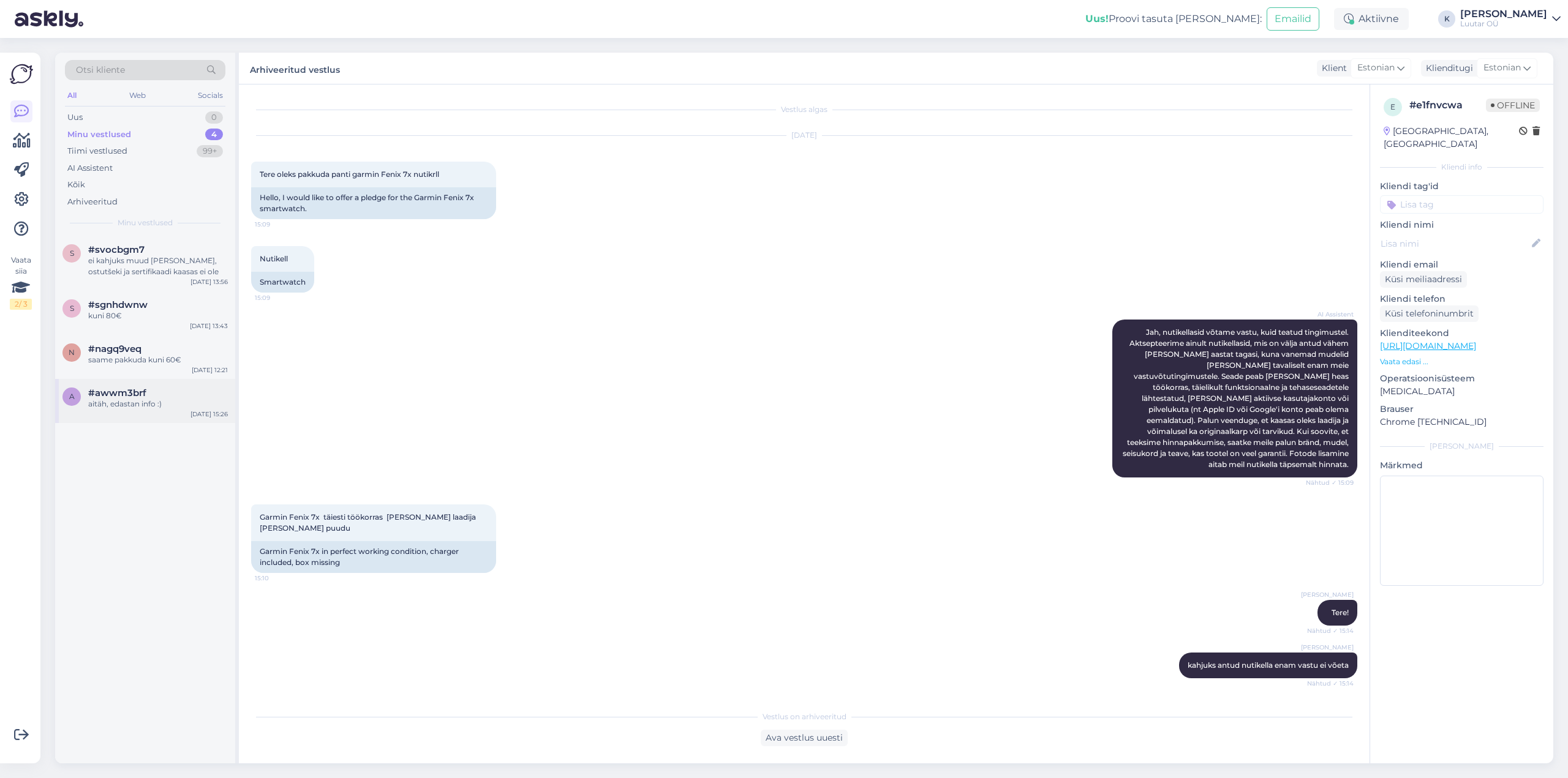
click at [111, 400] on div "aitäh, edastan info :)" at bounding box center [158, 404] width 140 height 11
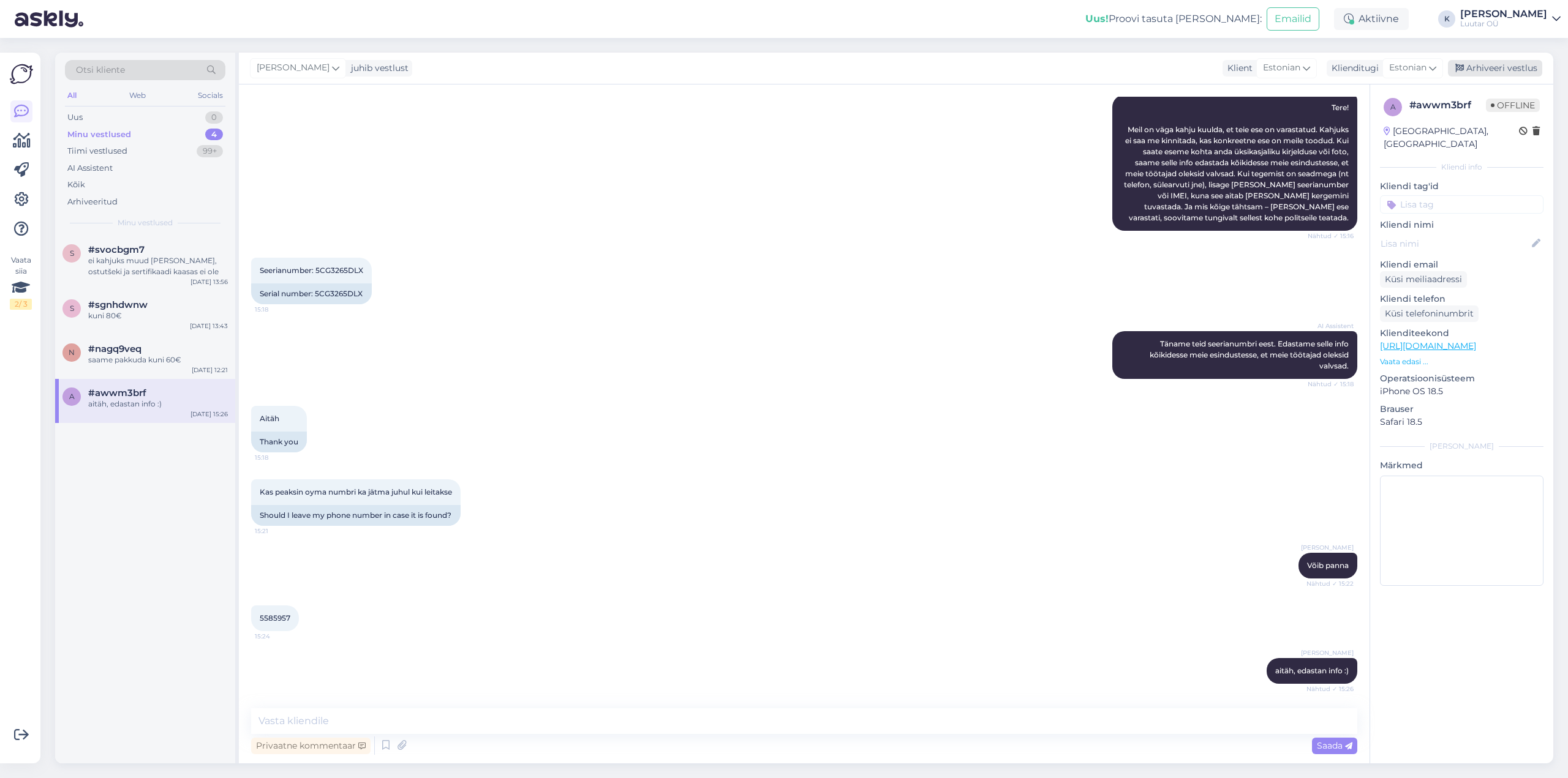
click at [1491, 72] on div "Arhiveeri vestlus" at bounding box center [1495, 68] width 95 height 17
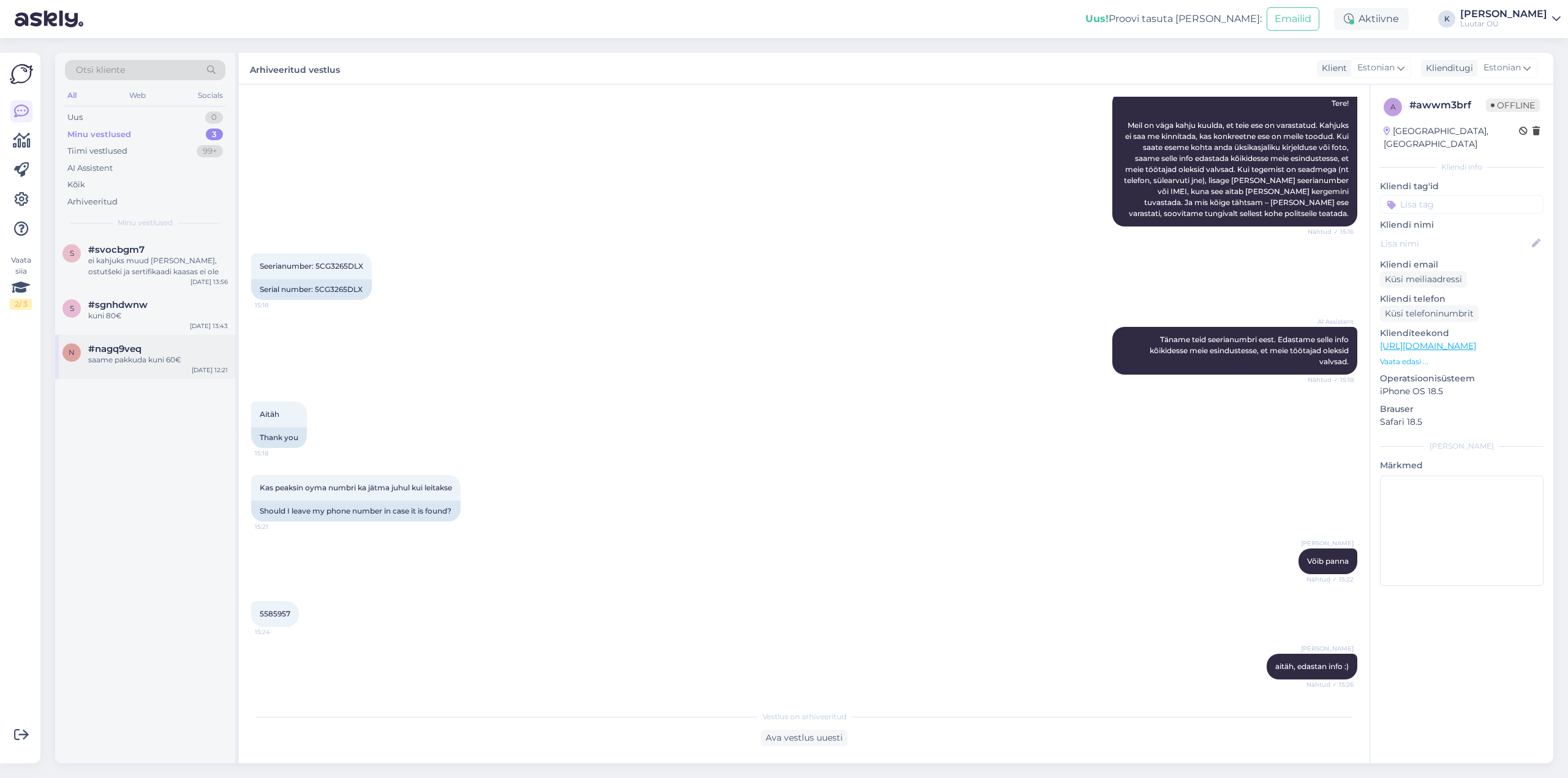
click at [127, 366] on div "n #nagq9veq saame pakkuda kuni 60€ [DATE] 12:21" at bounding box center [145, 356] width 180 height 44
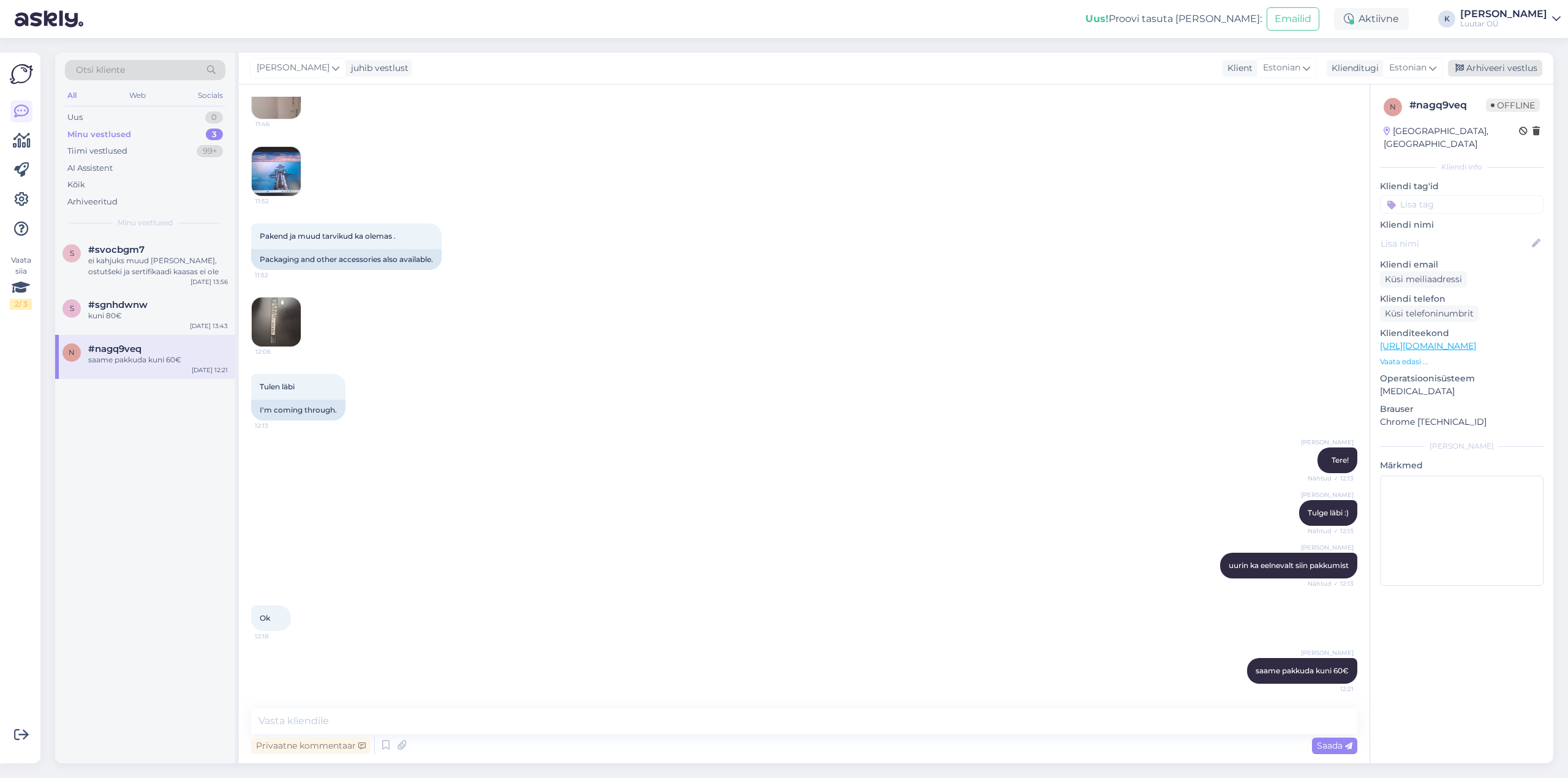
click at [1507, 63] on div "Arhiveeri vestlus" at bounding box center [1495, 68] width 95 height 17
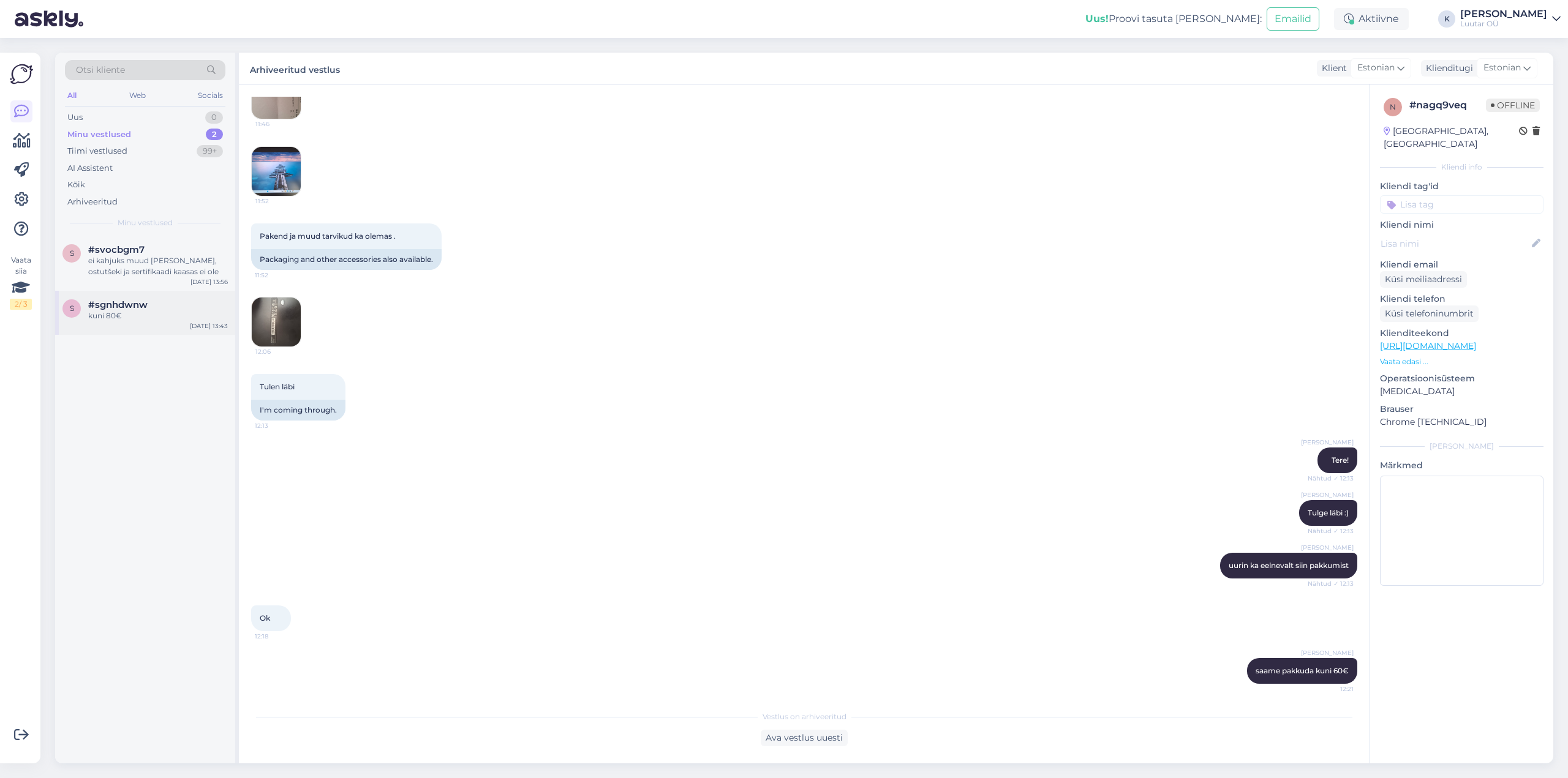
click at [117, 294] on div "s #sgnhdwnw kuni 80€ [DATE] 13:43" at bounding box center [145, 313] width 180 height 44
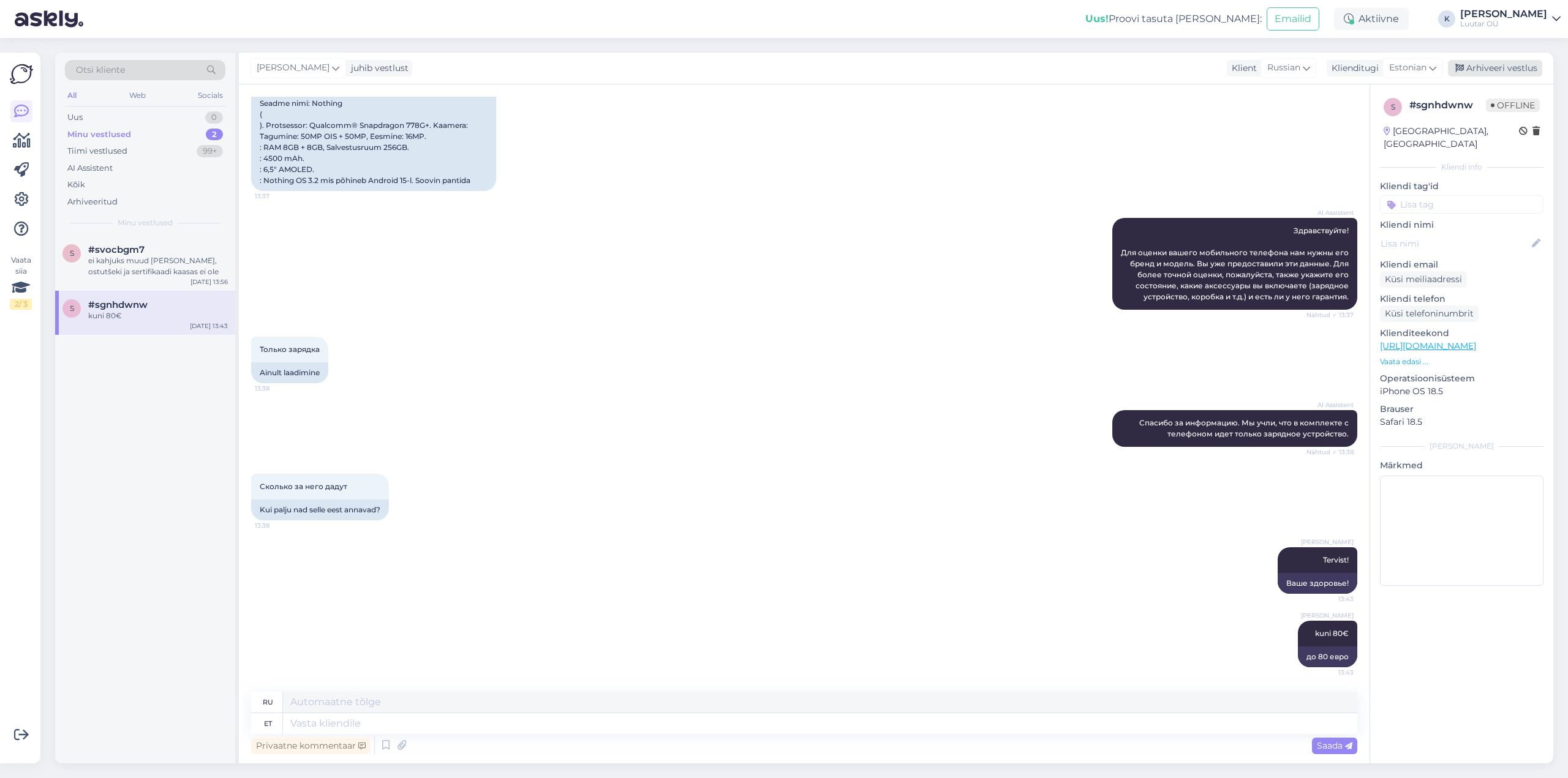
click at [1497, 63] on div "Arhiveeri vestlus" at bounding box center [1495, 68] width 95 height 17
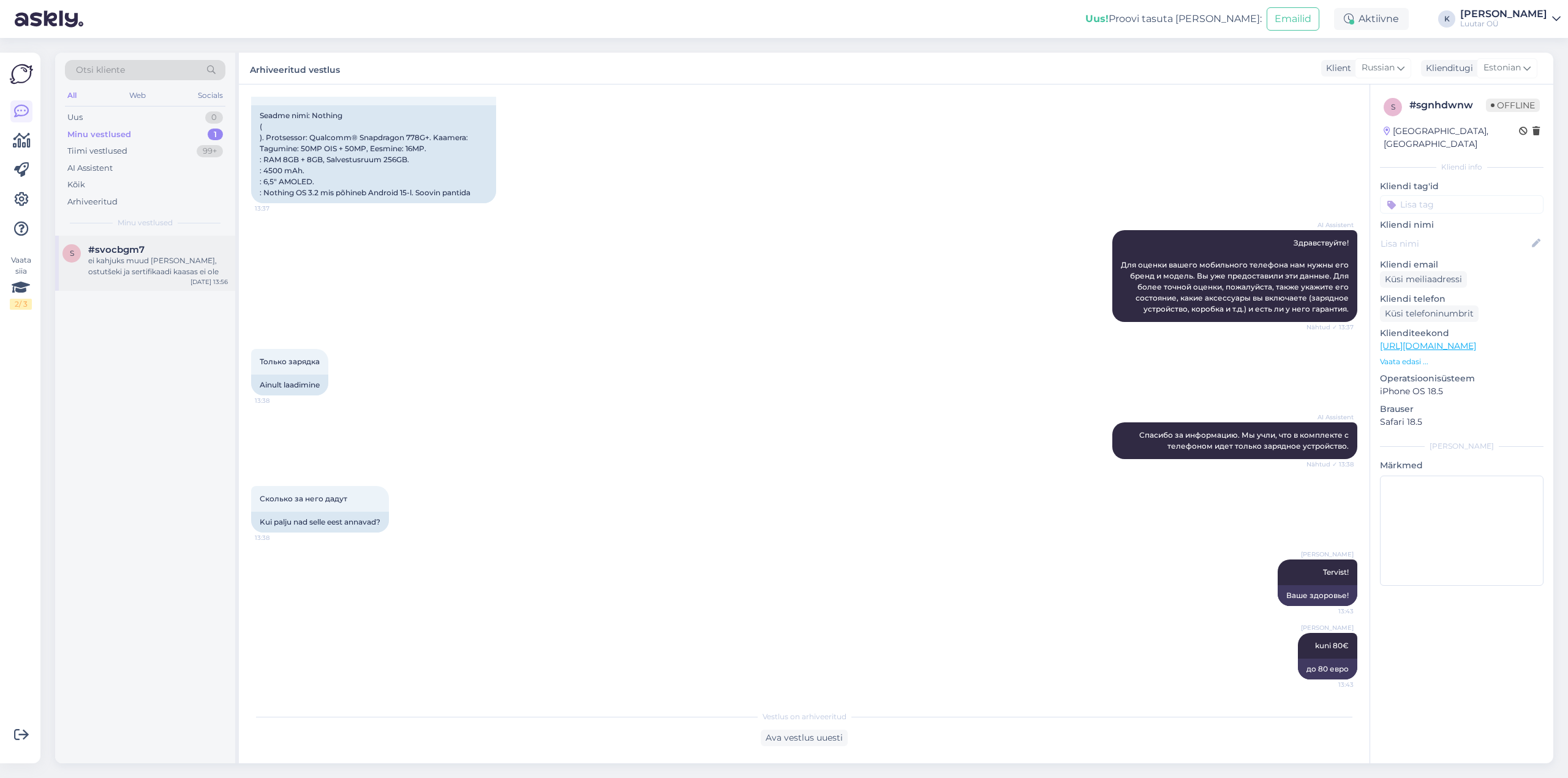
click at [107, 262] on div "ei kahjuks muud [PERSON_NAME], ostutšeki ja sertifikaadi kaasas ei ole" at bounding box center [158, 266] width 140 height 22
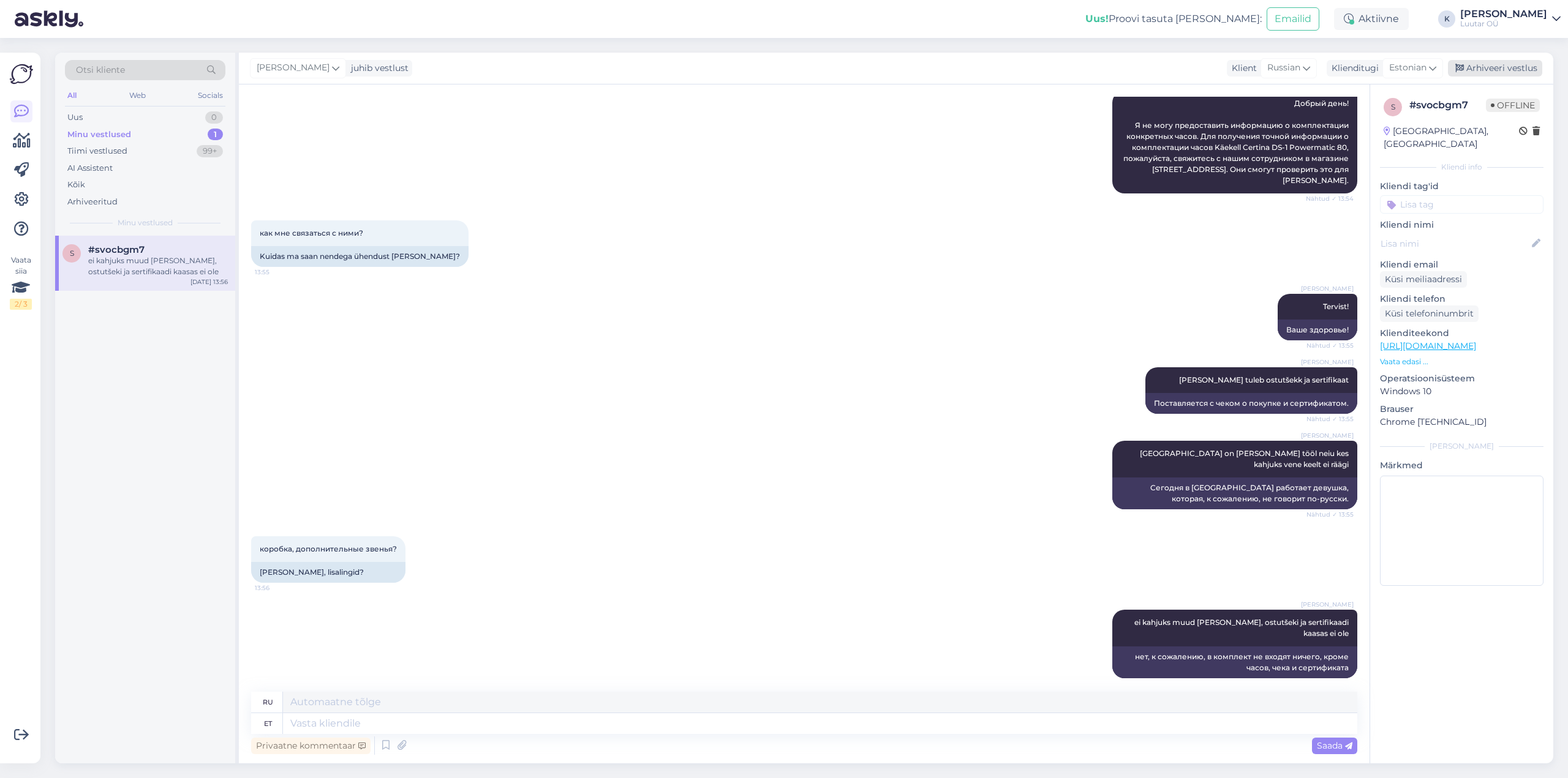
click at [1489, 65] on div "Arhiveeri vestlus" at bounding box center [1495, 68] width 95 height 17
